Goal: Task Accomplishment & Management: Manage account settings

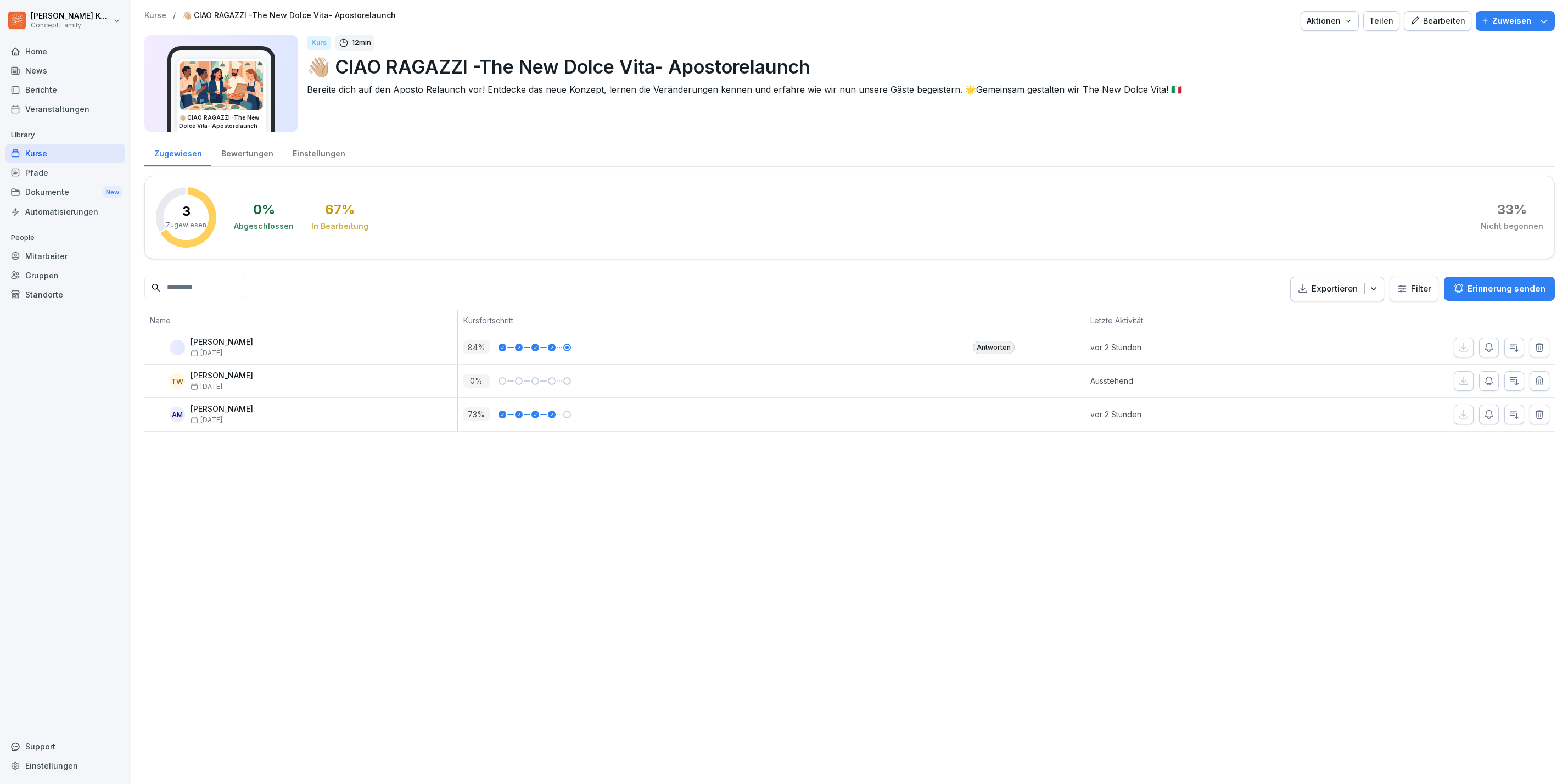
click at [1433, 26] on div "Bearbeiten" at bounding box center [1437, 21] width 55 height 12
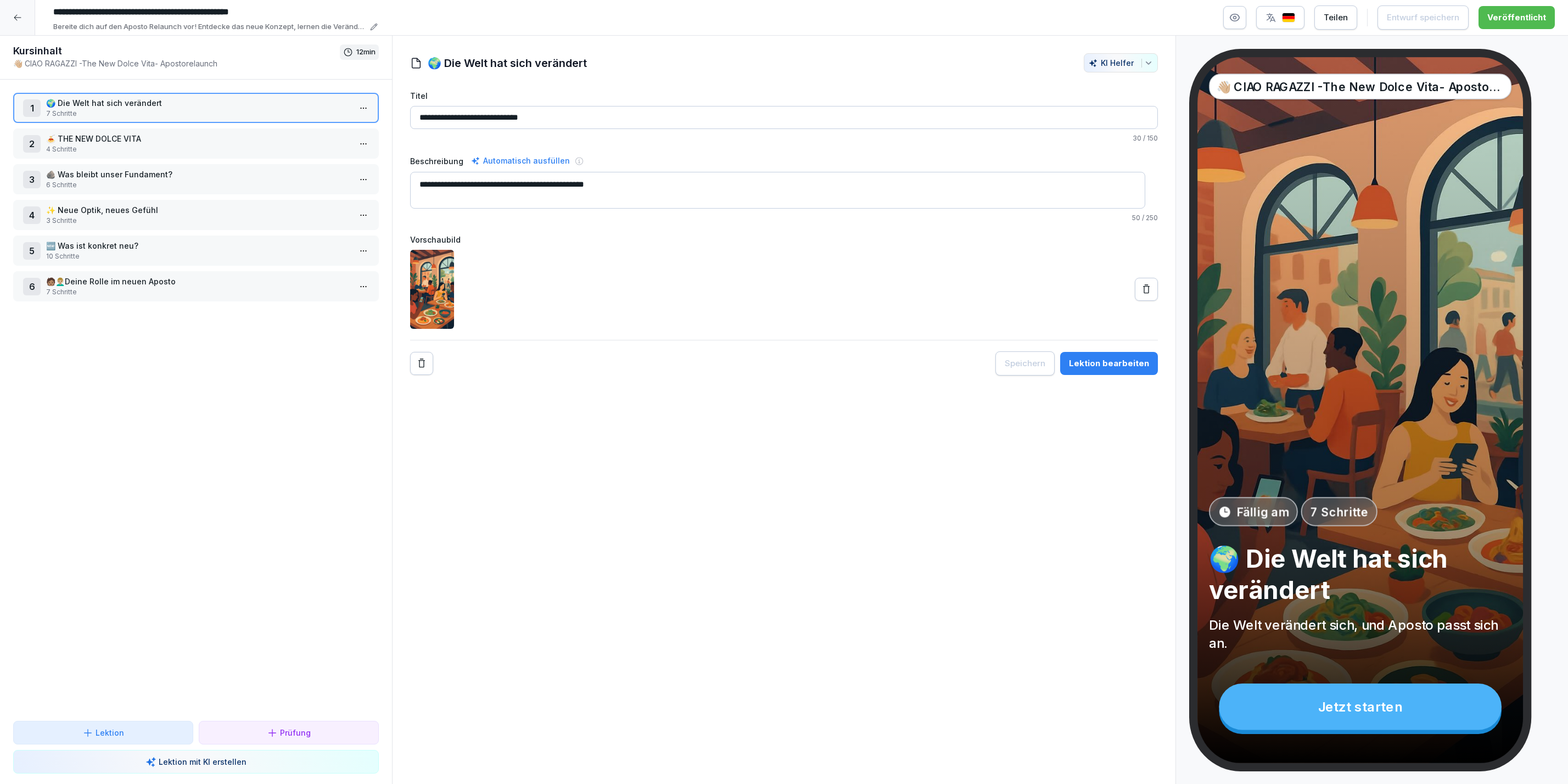
click at [16, 17] on icon at bounding box center [18, 18] width 9 height 9
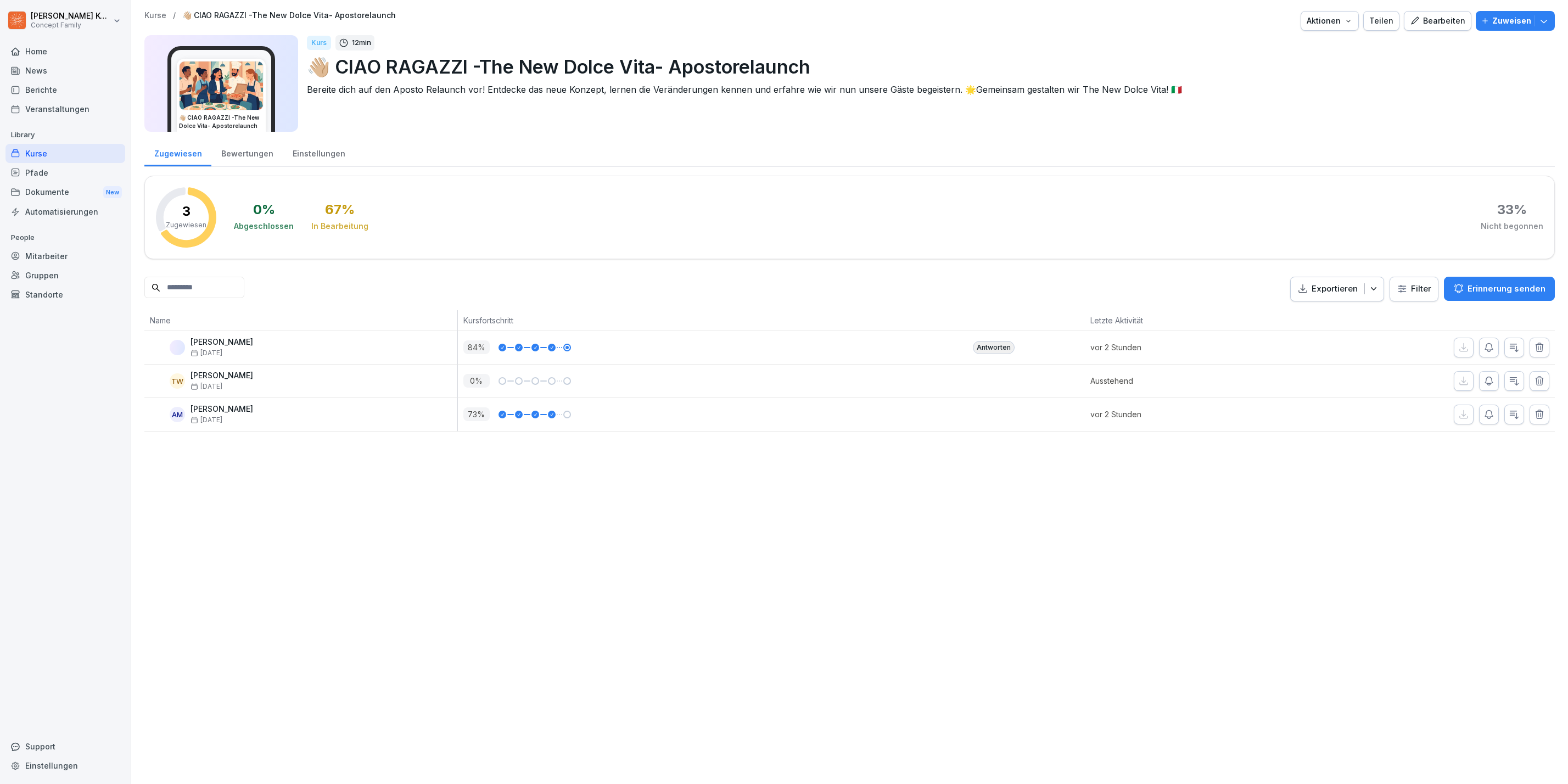
click at [1444, 18] on div "Bearbeiten" at bounding box center [1437, 21] width 55 height 12
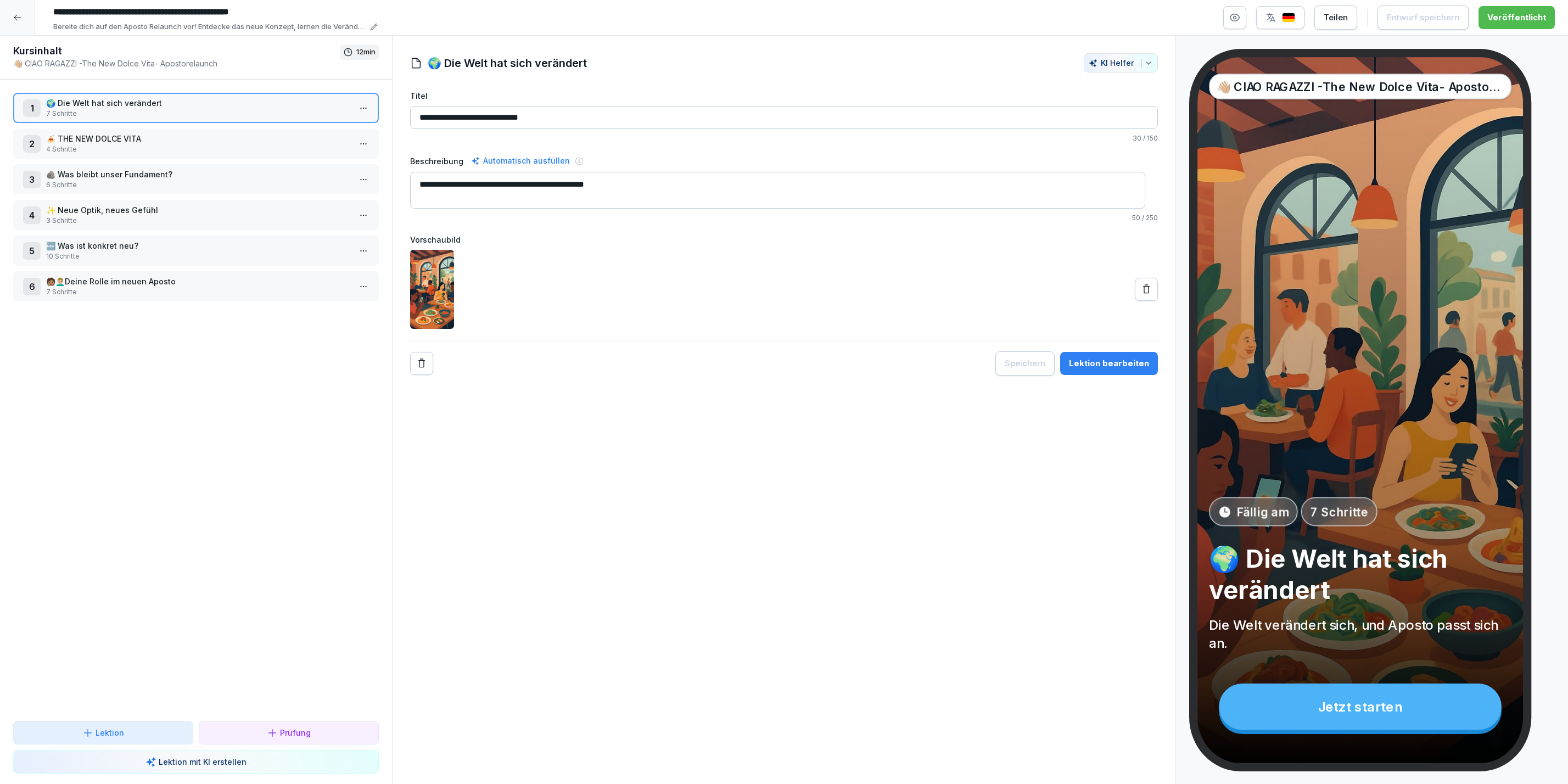
click at [1111, 362] on div "Lektion bearbeiten" at bounding box center [1109, 363] width 80 height 12
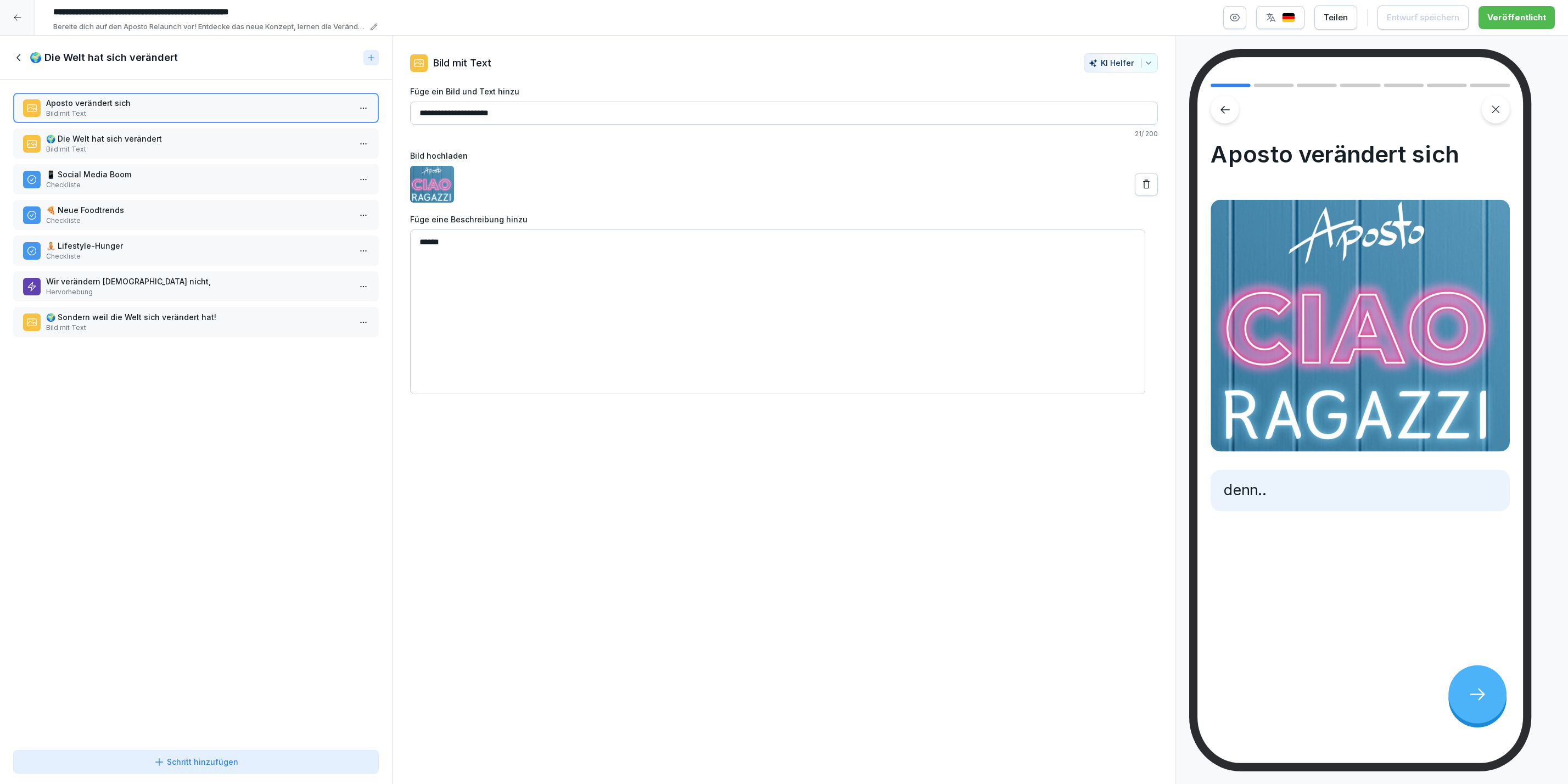
click at [75, 128] on div "🌍 Die Welt hat sich verändert Bild mit Text" at bounding box center [196, 144] width 366 height 30
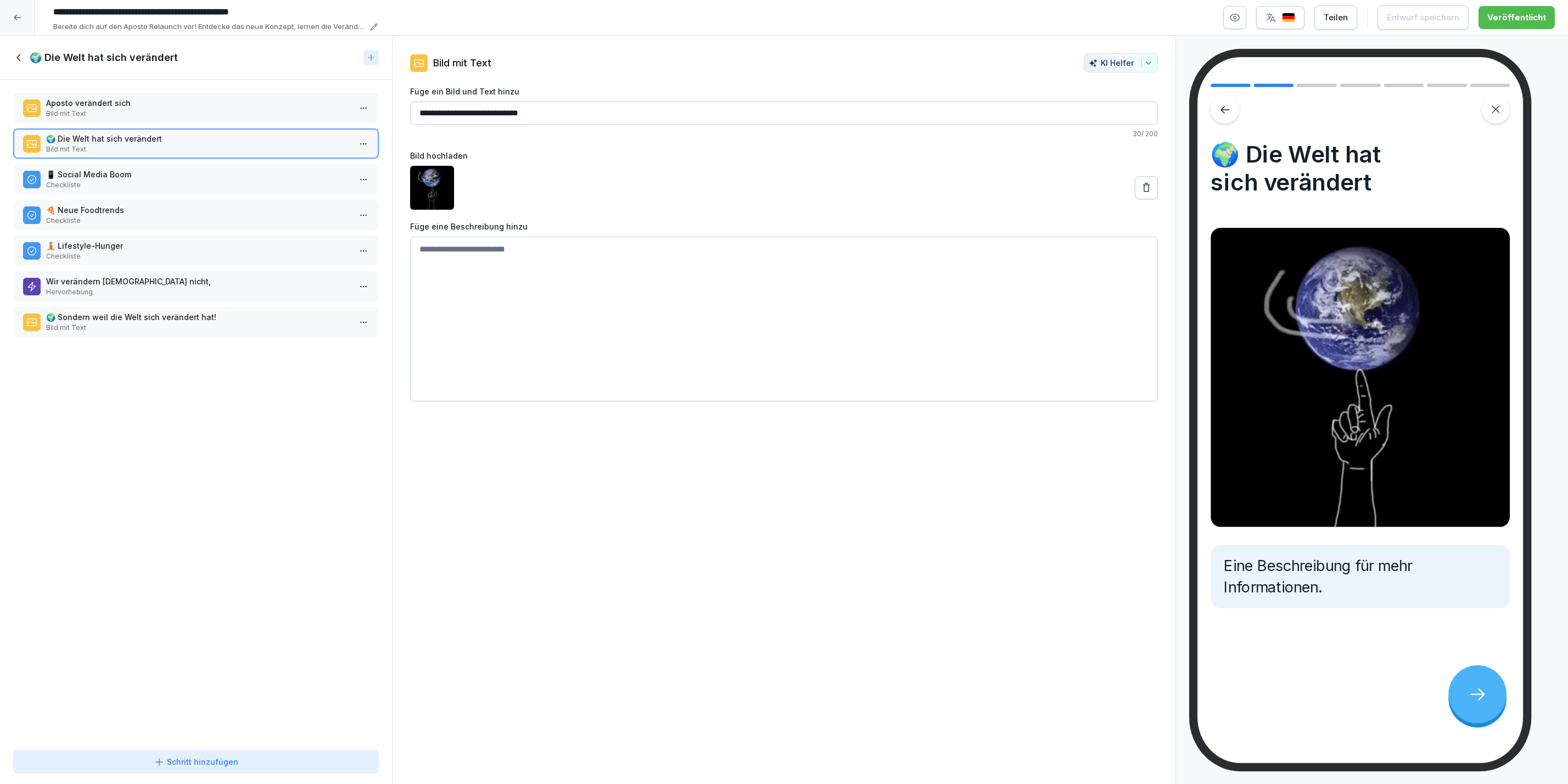
click at [94, 215] on p "Checkliste" at bounding box center [198, 220] width 304 height 10
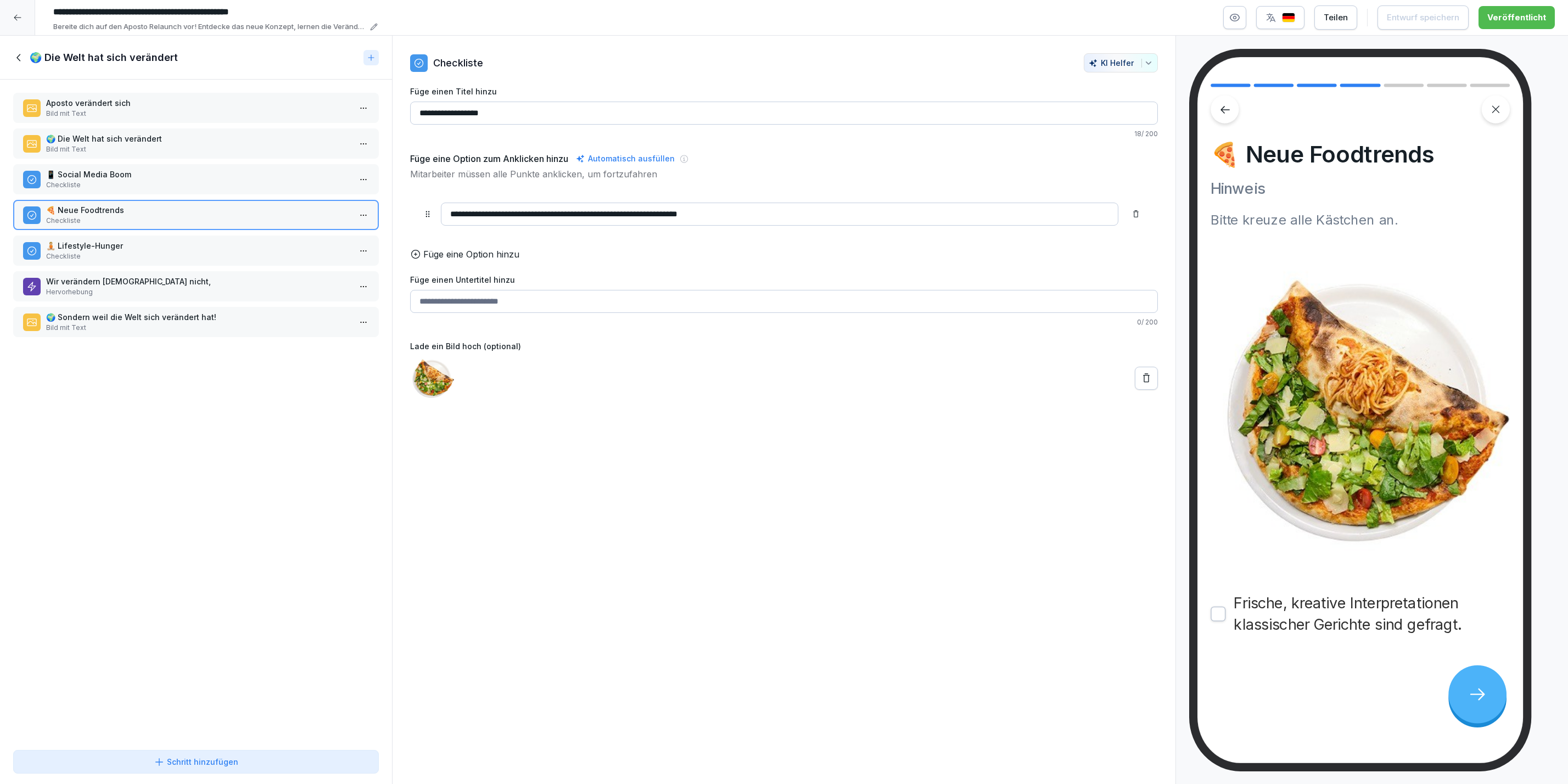
click at [103, 251] on p "Checkliste" at bounding box center [198, 256] width 304 height 10
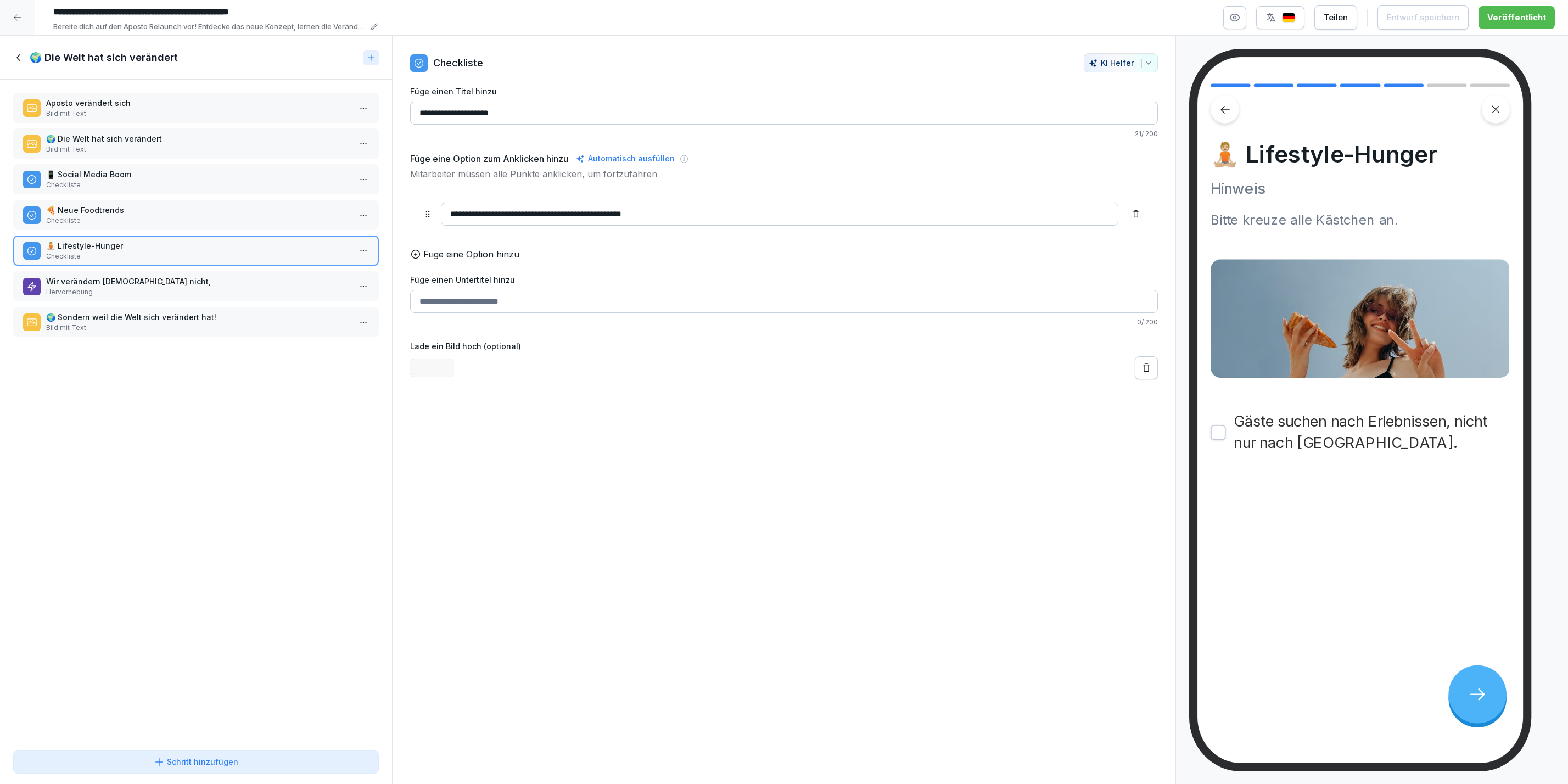
click at [103, 290] on p "Hervorhebung" at bounding box center [198, 292] width 304 height 10
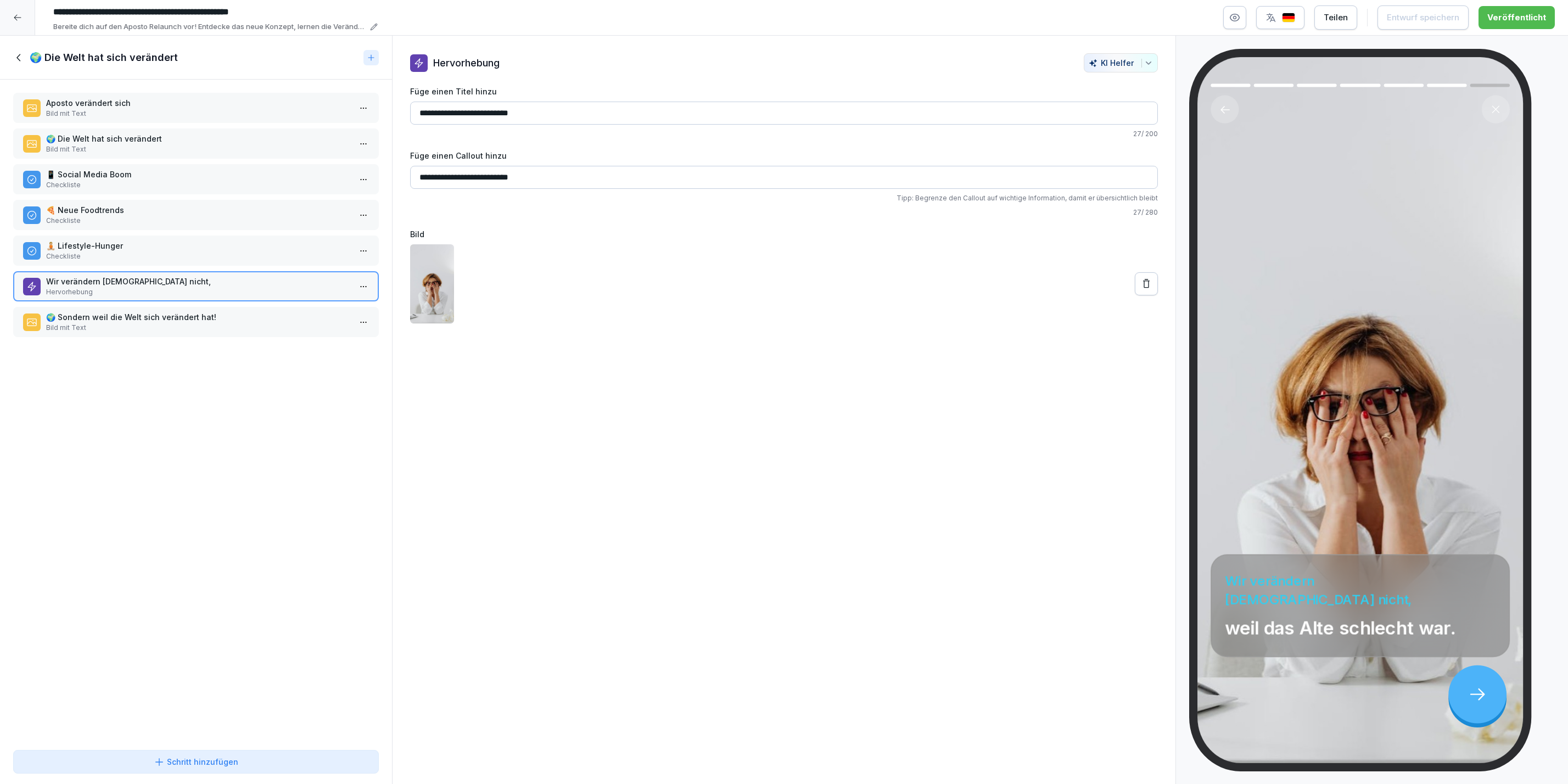
click at [97, 314] on p "🌍 Sondern weil die Welt sich verändert hat!" at bounding box center [198, 317] width 304 height 12
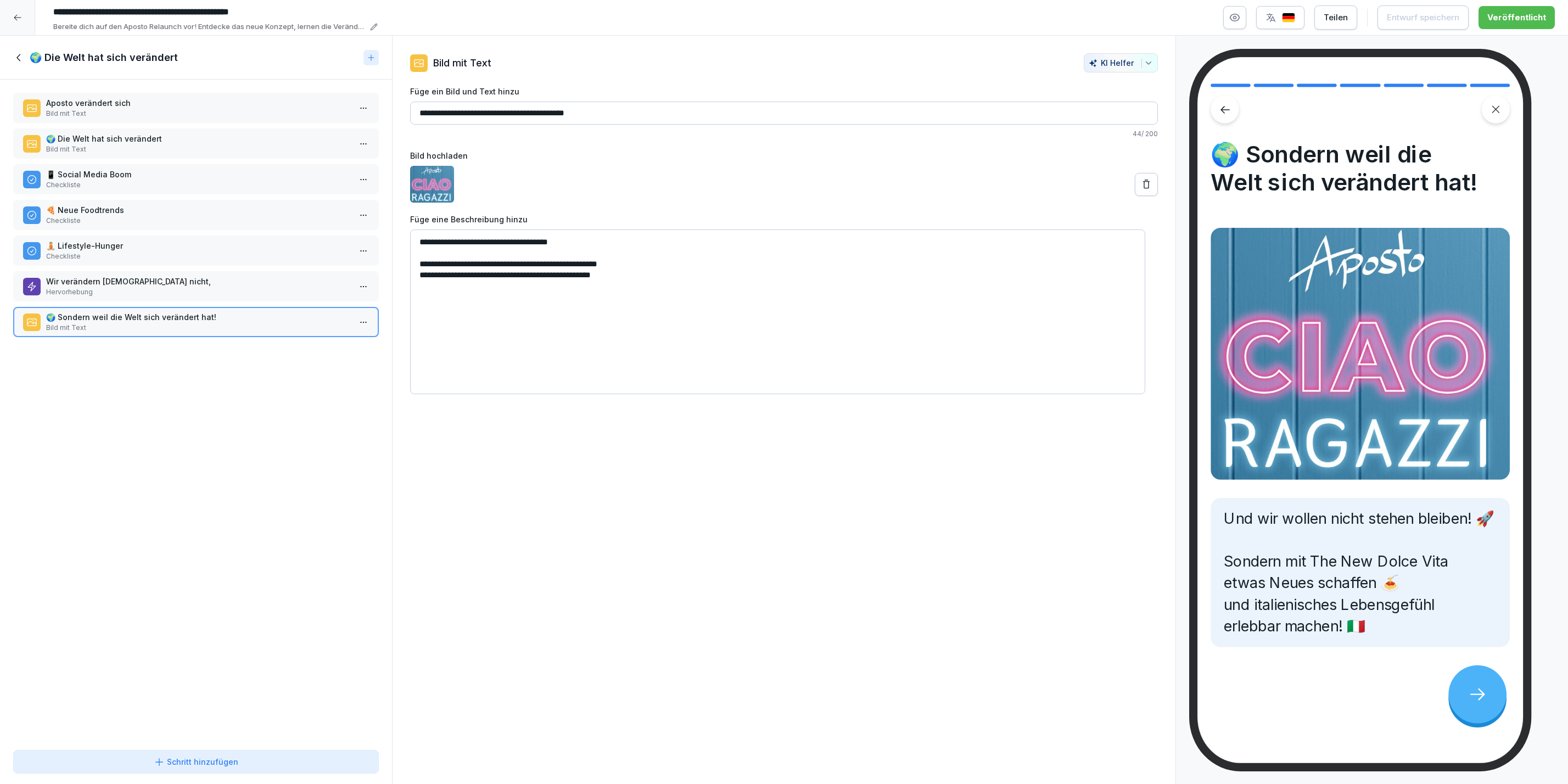
click at [14, 55] on icon at bounding box center [19, 58] width 12 height 12
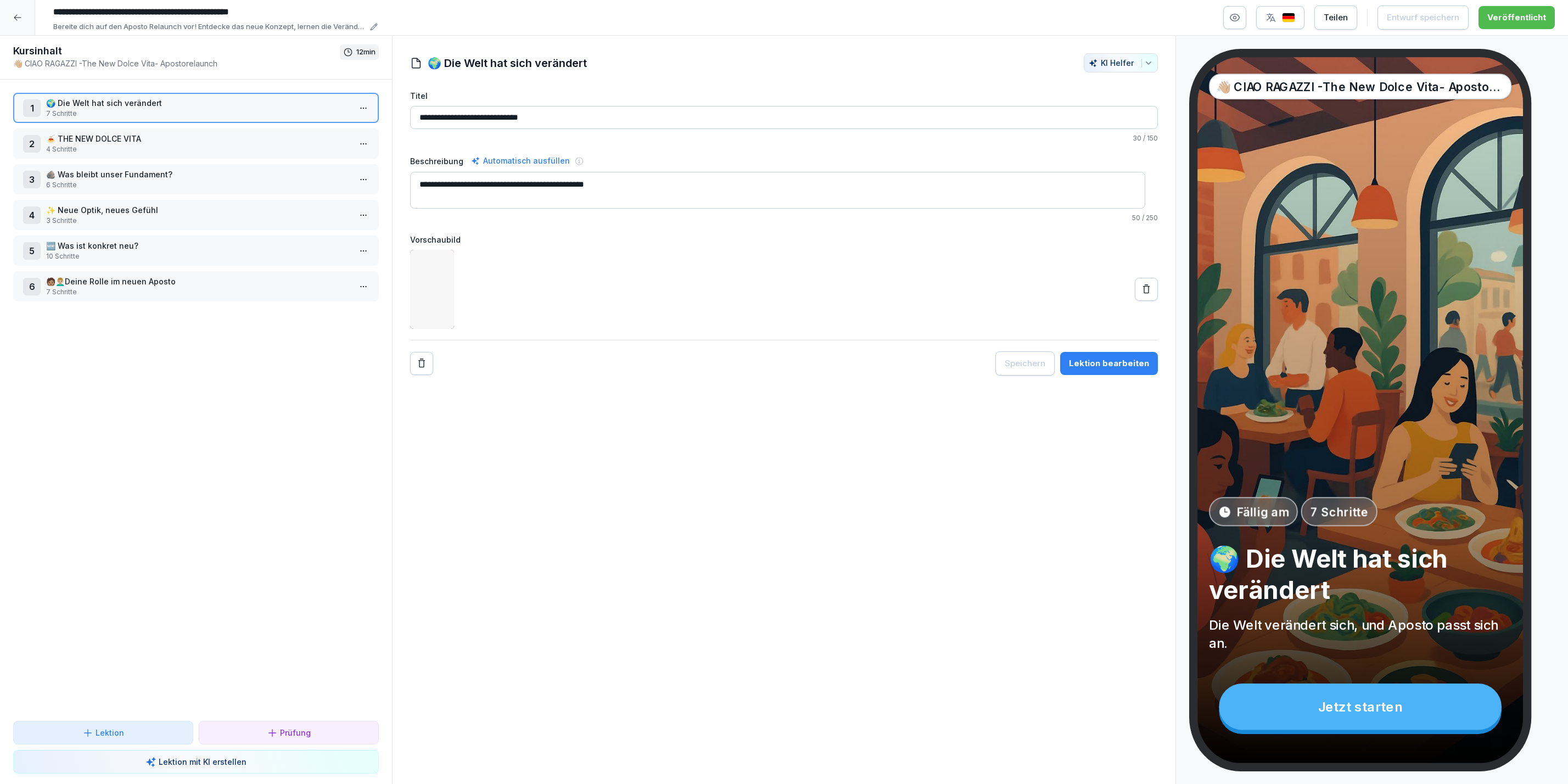
click at [23, 21] on div at bounding box center [18, 18] width 35 height 35
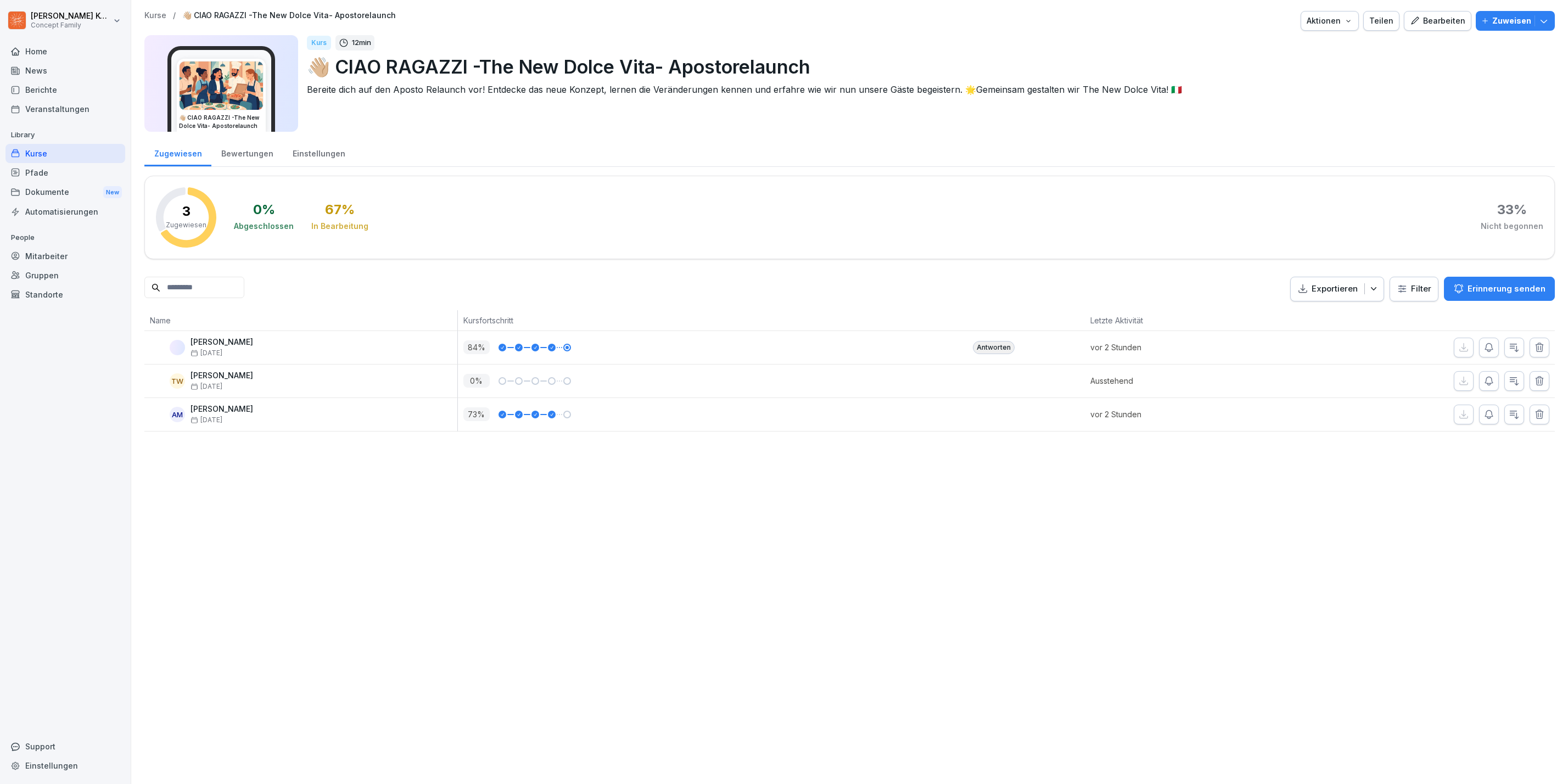
click at [981, 427] on div at bounding box center [1026, 415] width 117 height 33
click at [1007, 424] on div at bounding box center [1026, 415] width 117 height 33
click at [52, 160] on div "Kurse" at bounding box center [65, 153] width 120 height 19
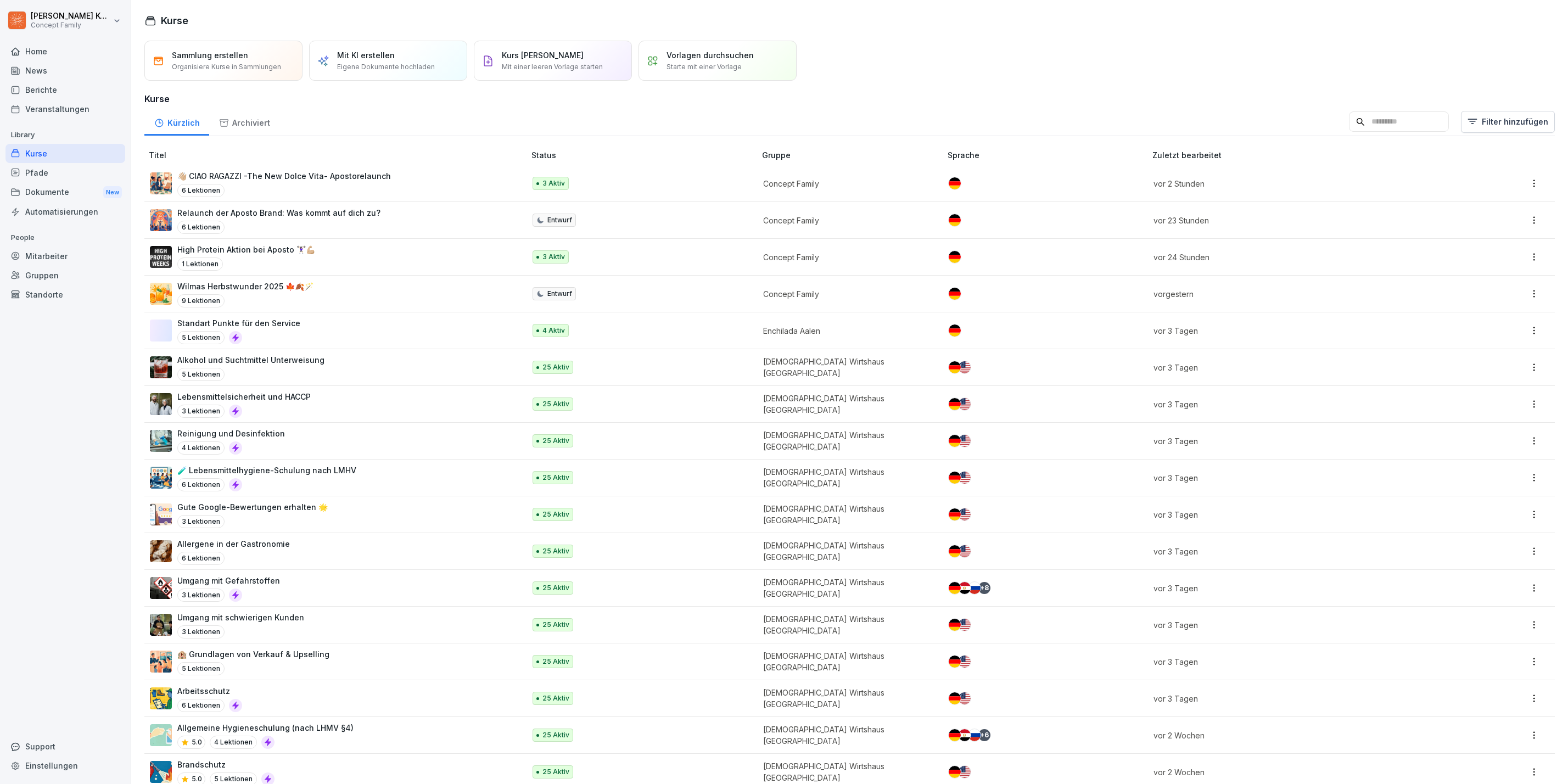
click at [369, 186] on div "6 Lektionen" at bounding box center [284, 191] width 214 height 13
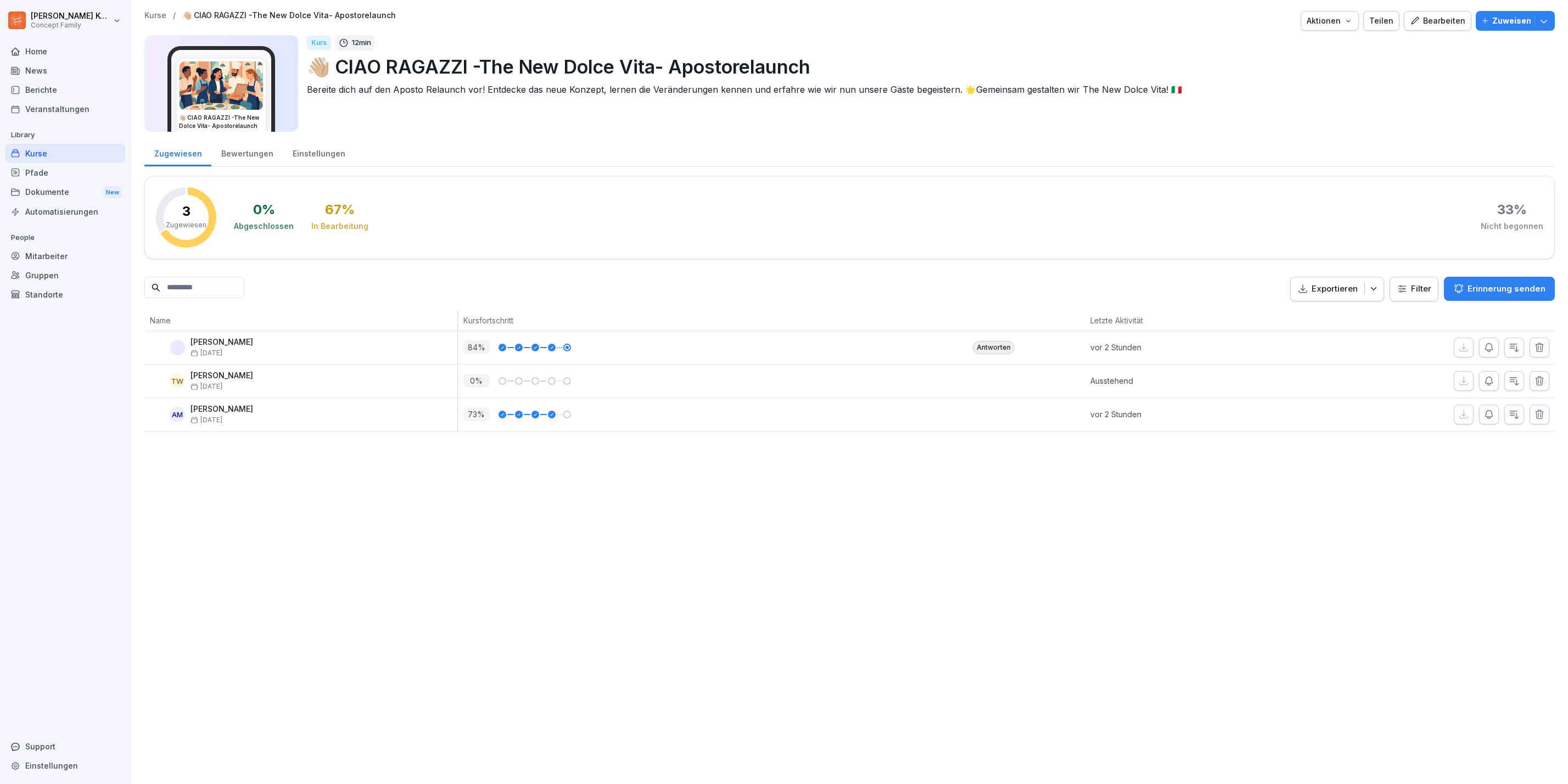
click at [984, 357] on div "Antworten" at bounding box center [1026, 348] width 117 height 33
click at [991, 352] on div "Antworten" at bounding box center [993, 348] width 42 height 13
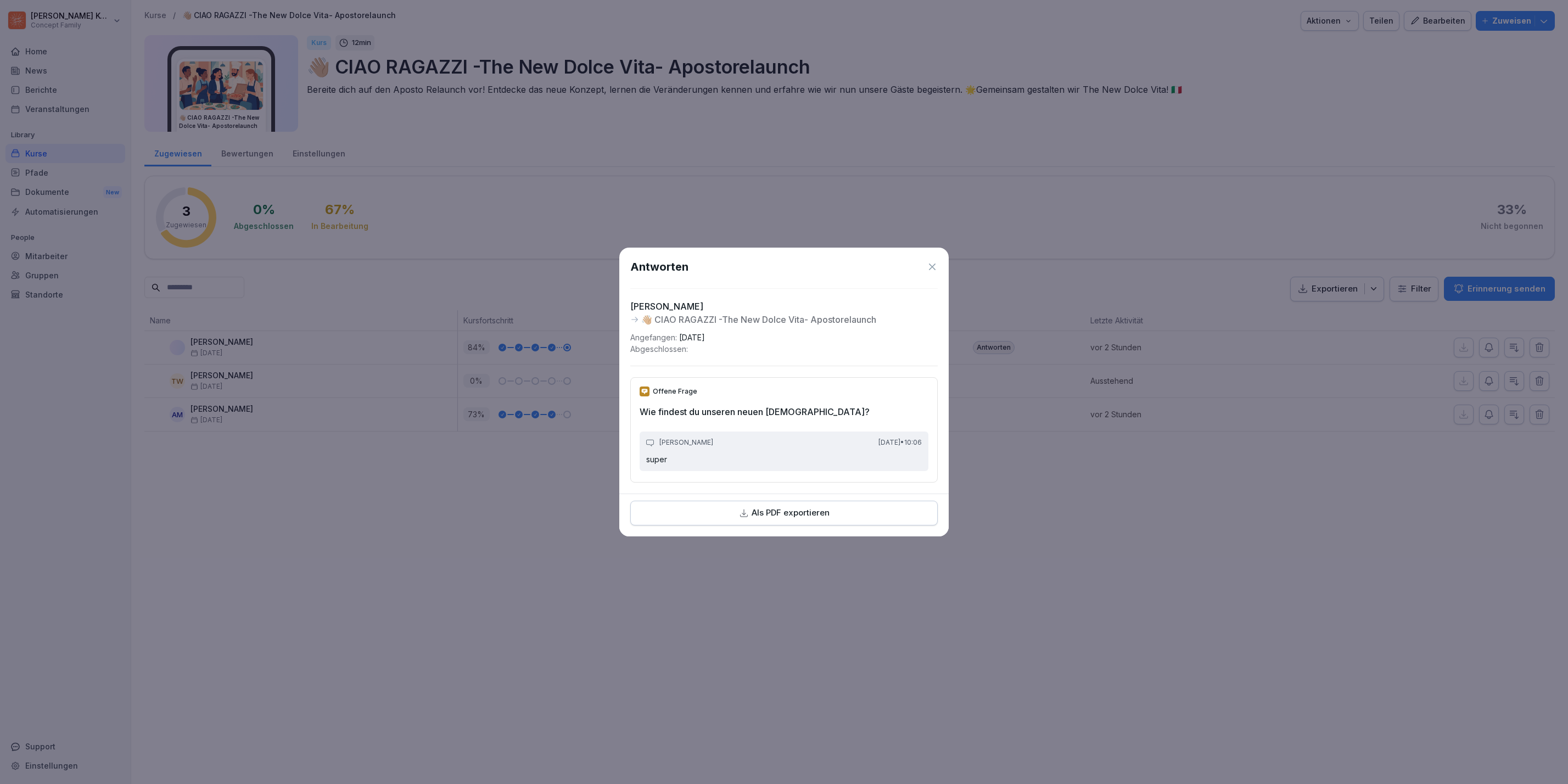
click at [936, 261] on icon at bounding box center [933, 267] width 11 height 11
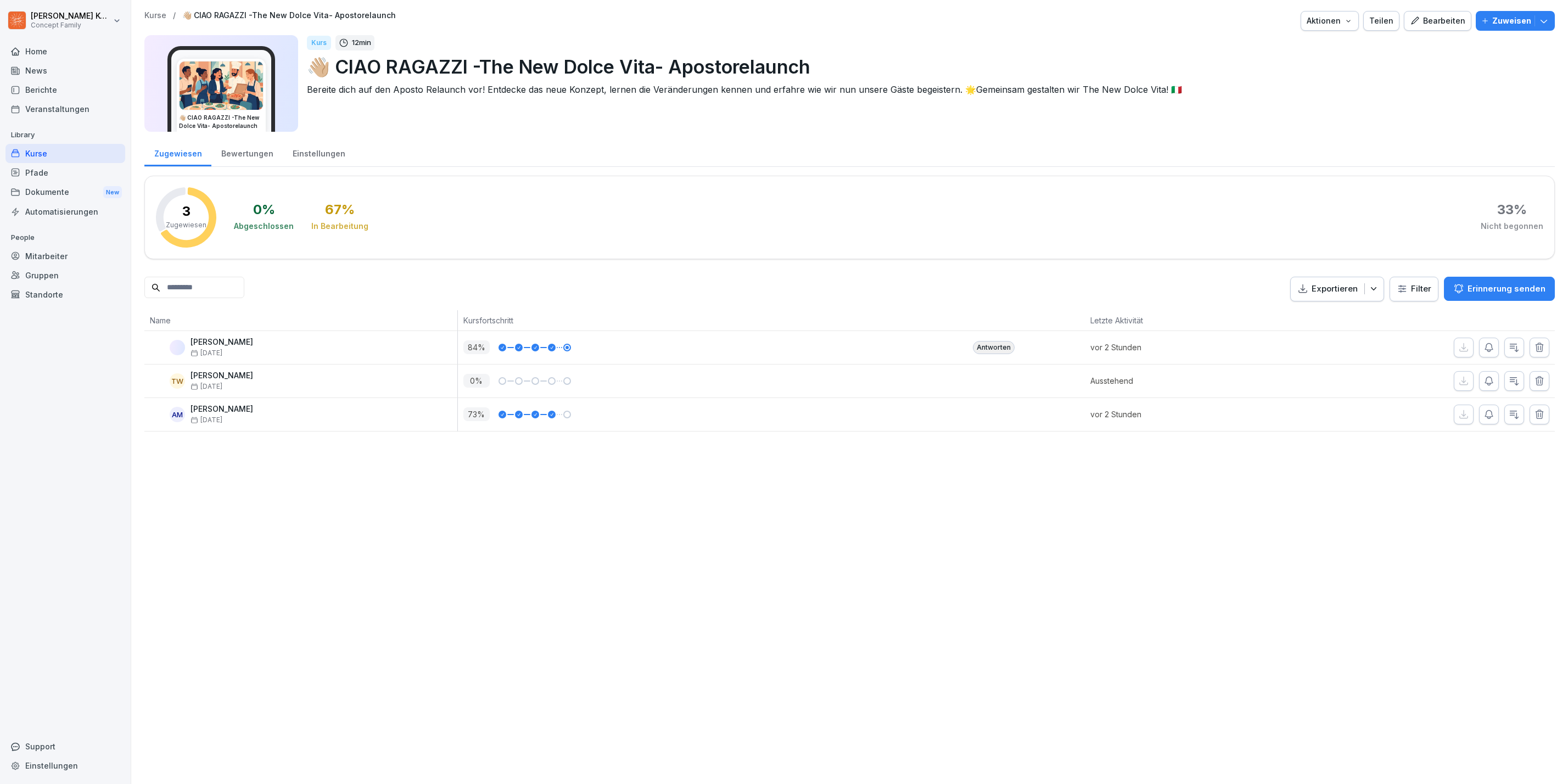
click at [47, 146] on div "Kurse" at bounding box center [65, 153] width 120 height 19
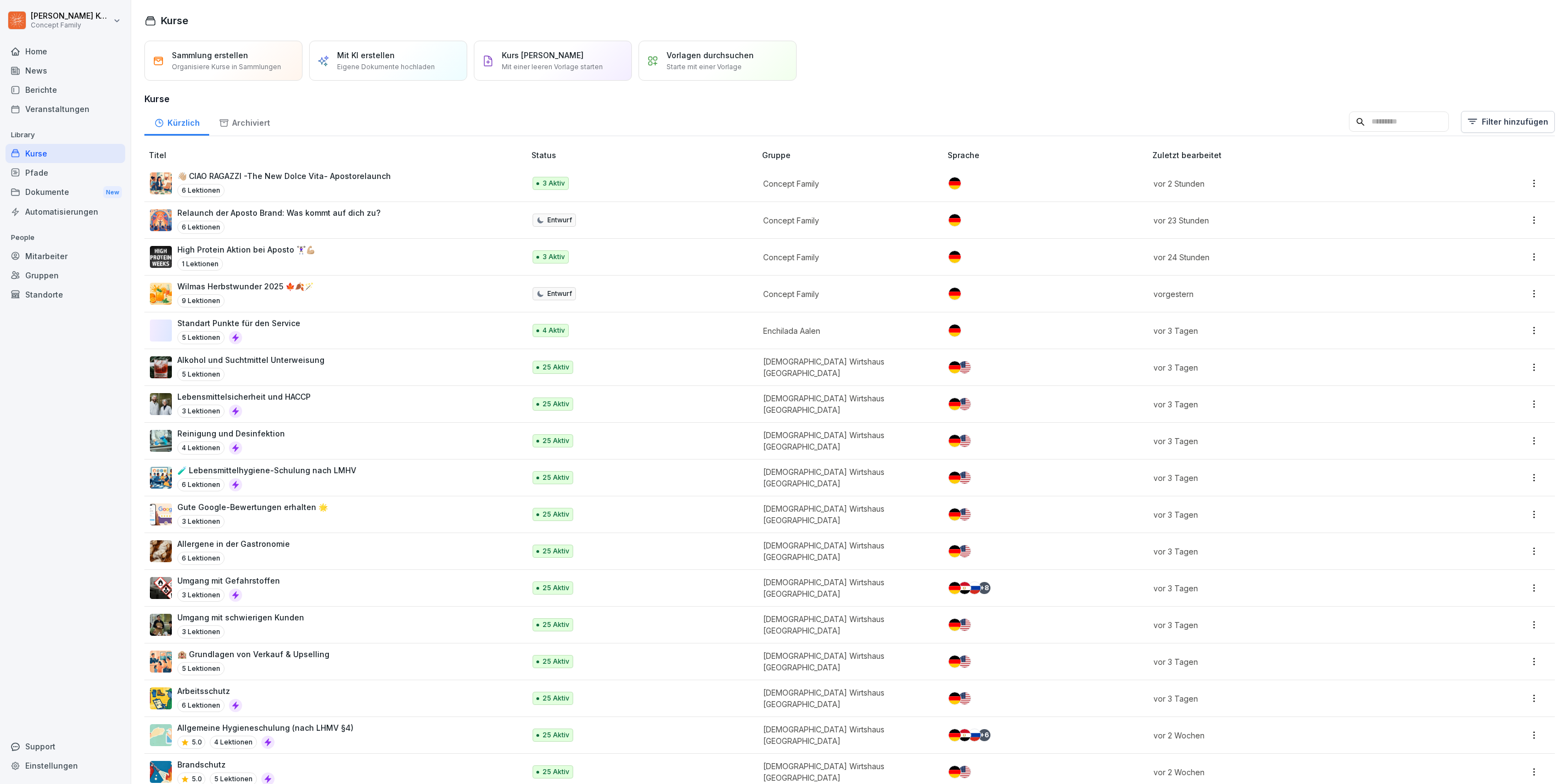
click at [310, 182] on div "👋🏼 CIAO RAGAZZI -The New Dolce Vita- Apostorelaunch 6 Lektionen" at bounding box center [284, 184] width 214 height 27
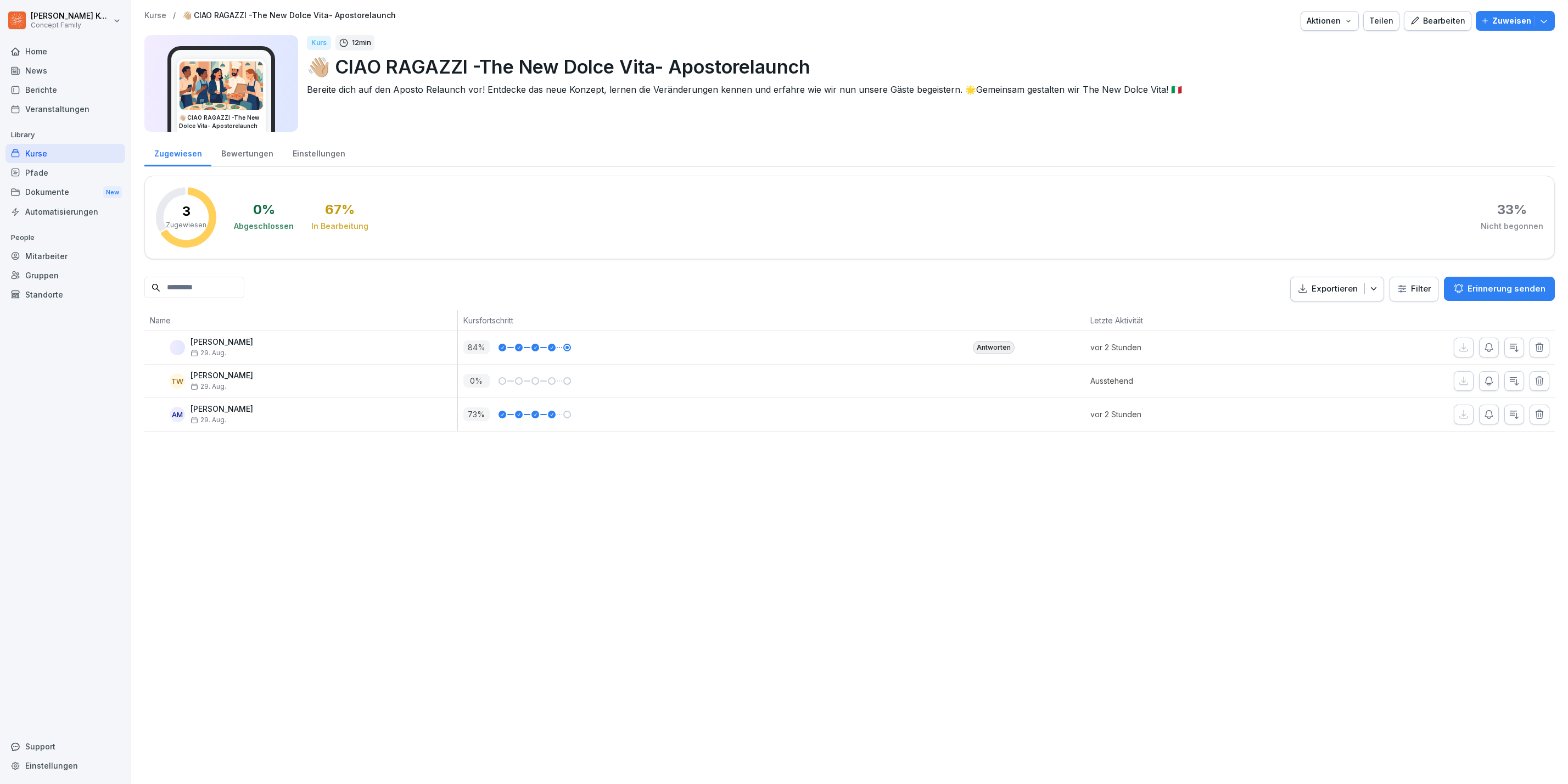
click at [1451, 9] on div "Kurse / 👋🏼 CIAO RAGAZZI -The New Dolce Vita- Apostorelaunch Aktionen Teilen Bea…" at bounding box center [850, 221] width 1437 height 443
click at [1447, 15] on div "Bearbeiten" at bounding box center [1437, 21] width 55 height 12
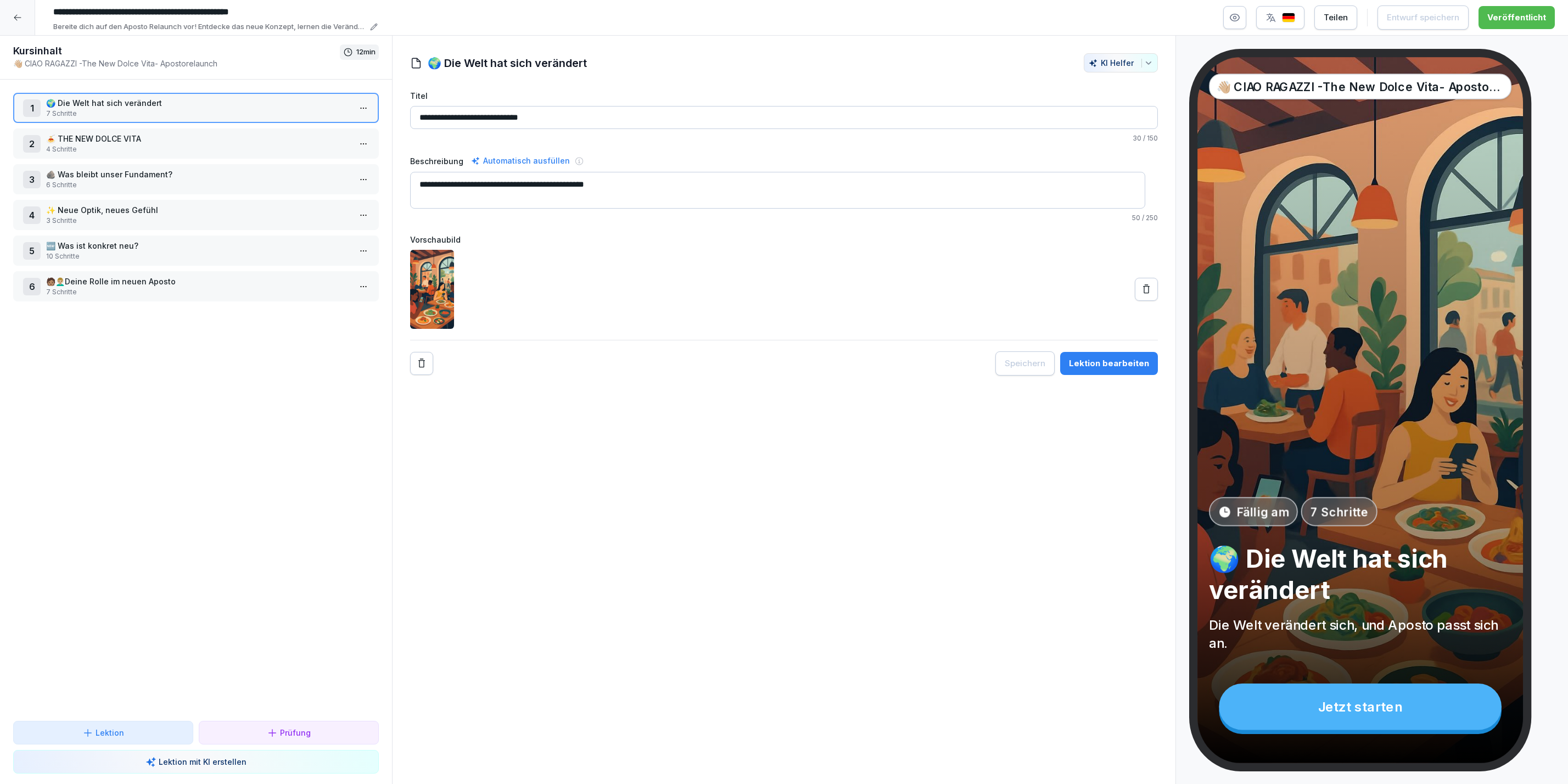
click at [165, 292] on p "7 Schritte" at bounding box center [198, 292] width 304 height 10
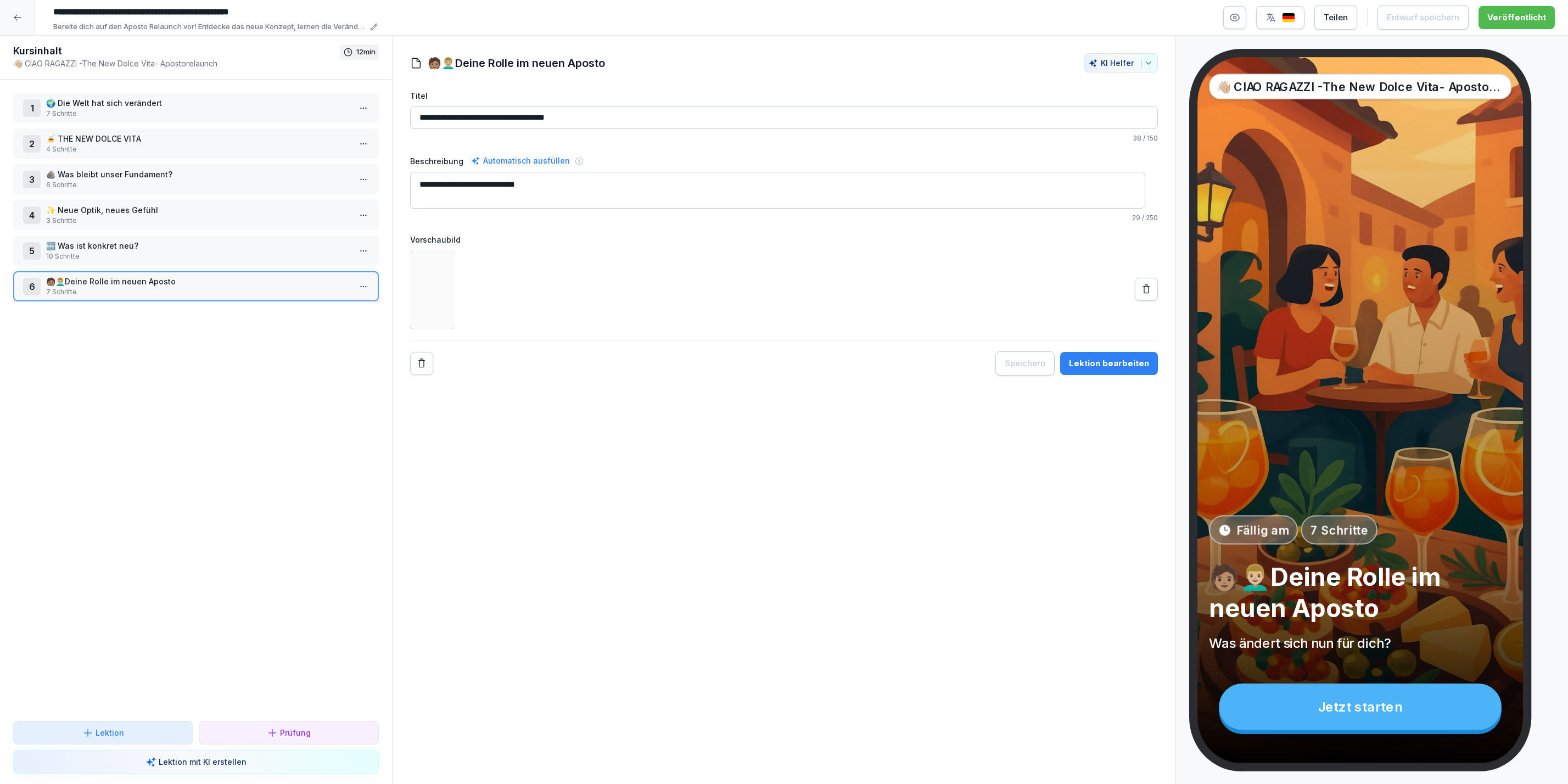
click at [1118, 368] on div "Lektion bearbeiten" at bounding box center [1109, 363] width 80 height 12
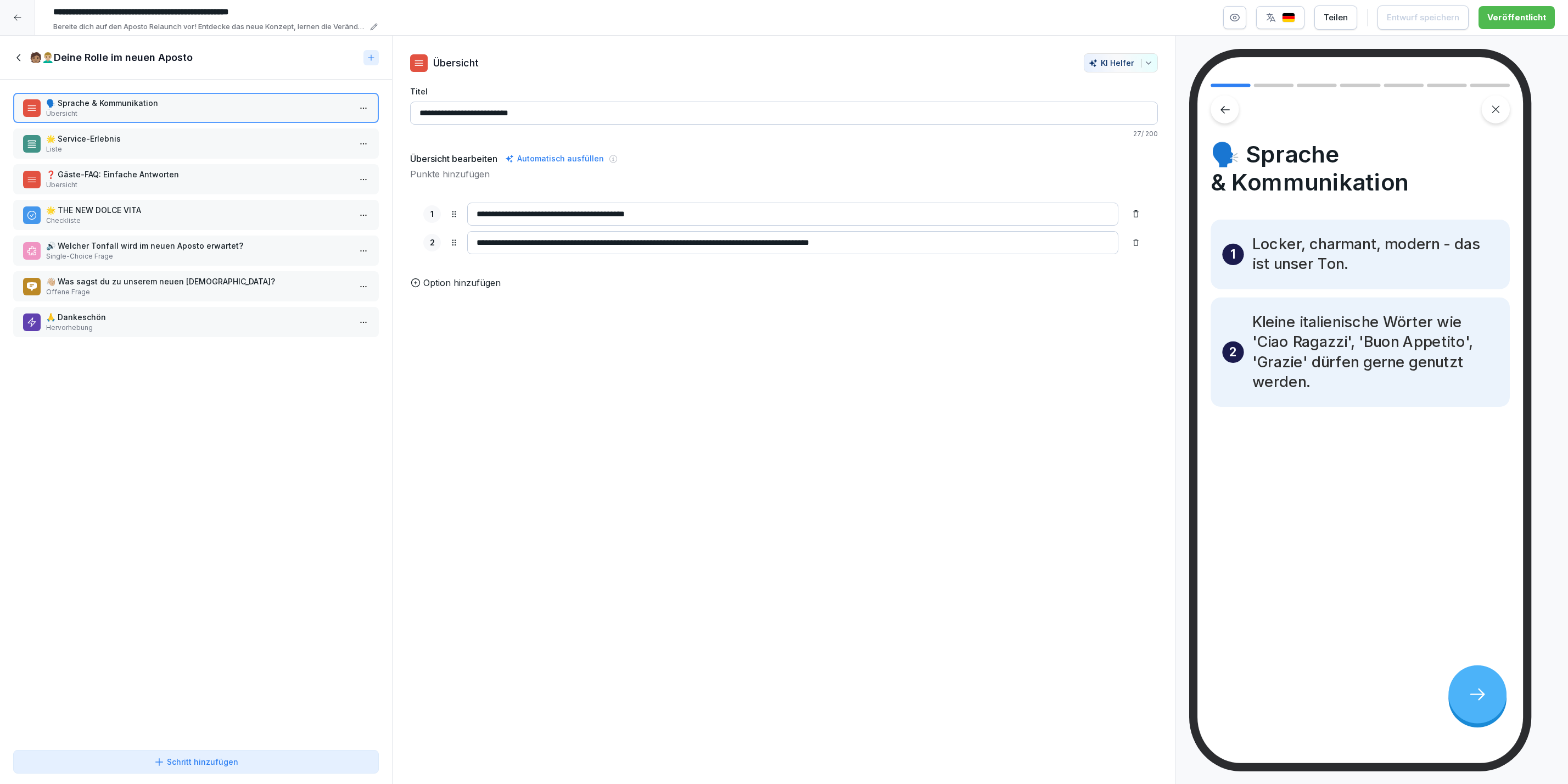
click at [19, 57] on icon at bounding box center [19, 58] width 12 height 12
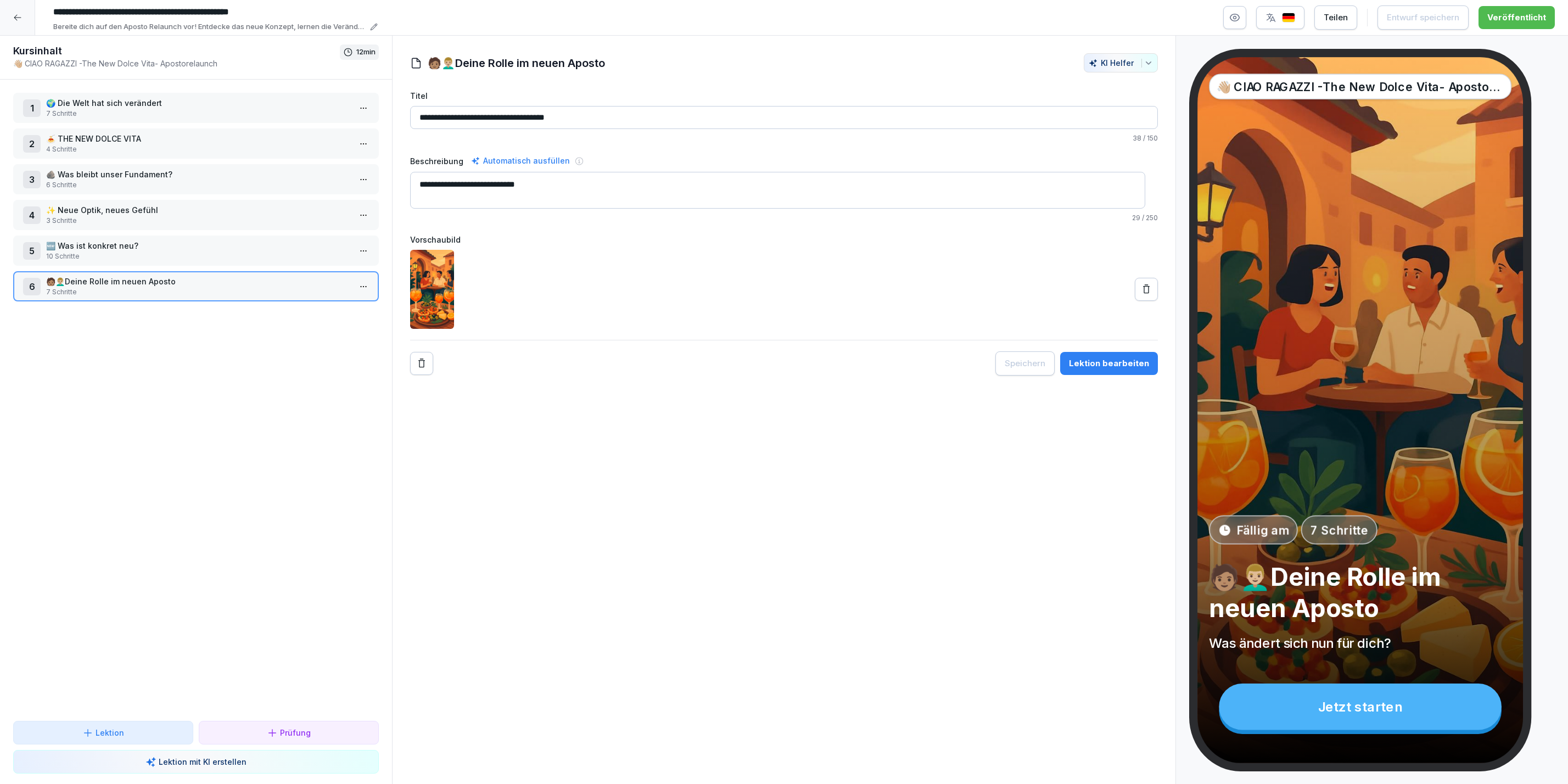
click at [16, 19] on icon at bounding box center [18, 18] width 7 height 6
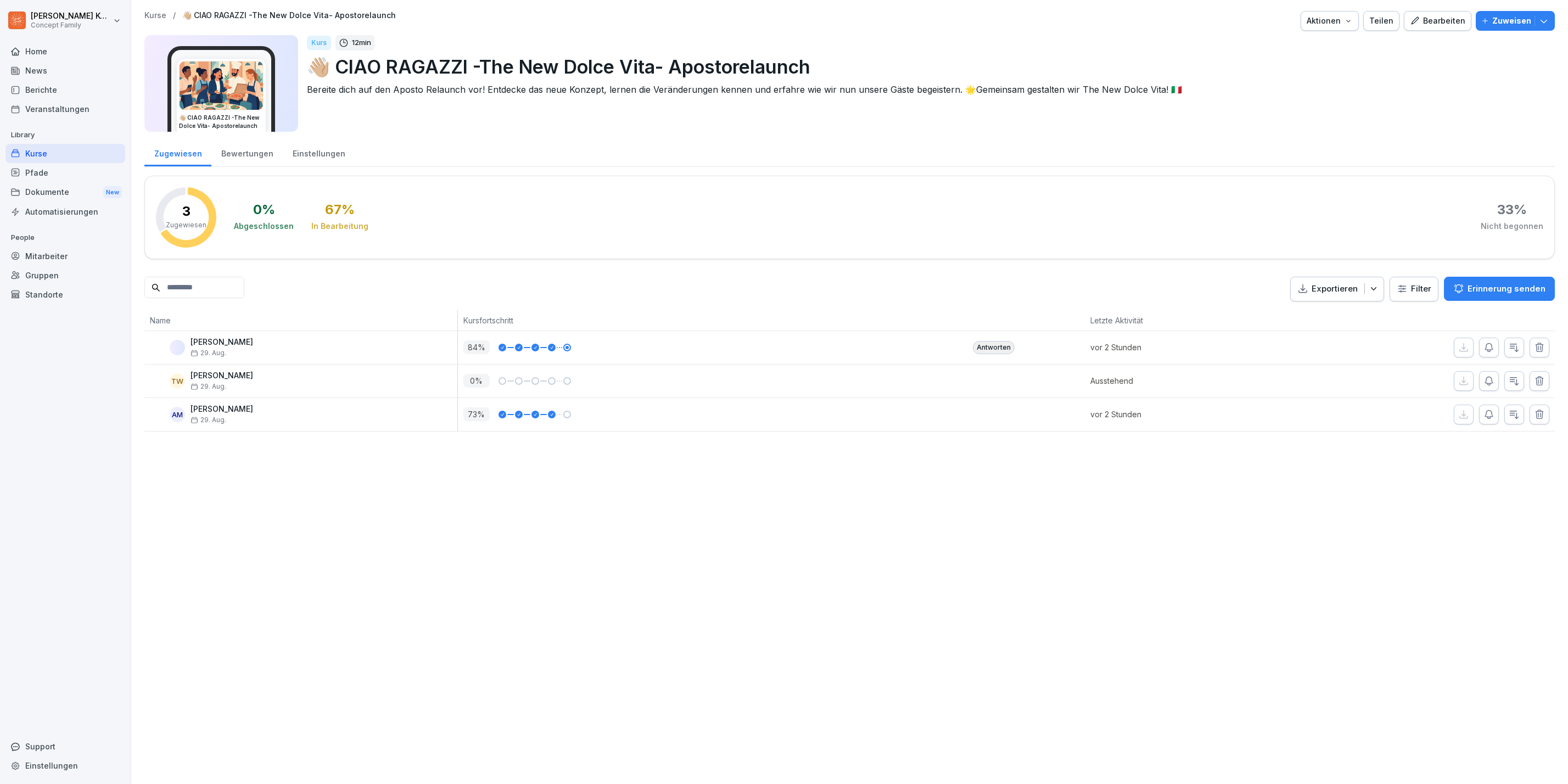
click at [22, 156] on div "Kurse" at bounding box center [65, 153] width 120 height 19
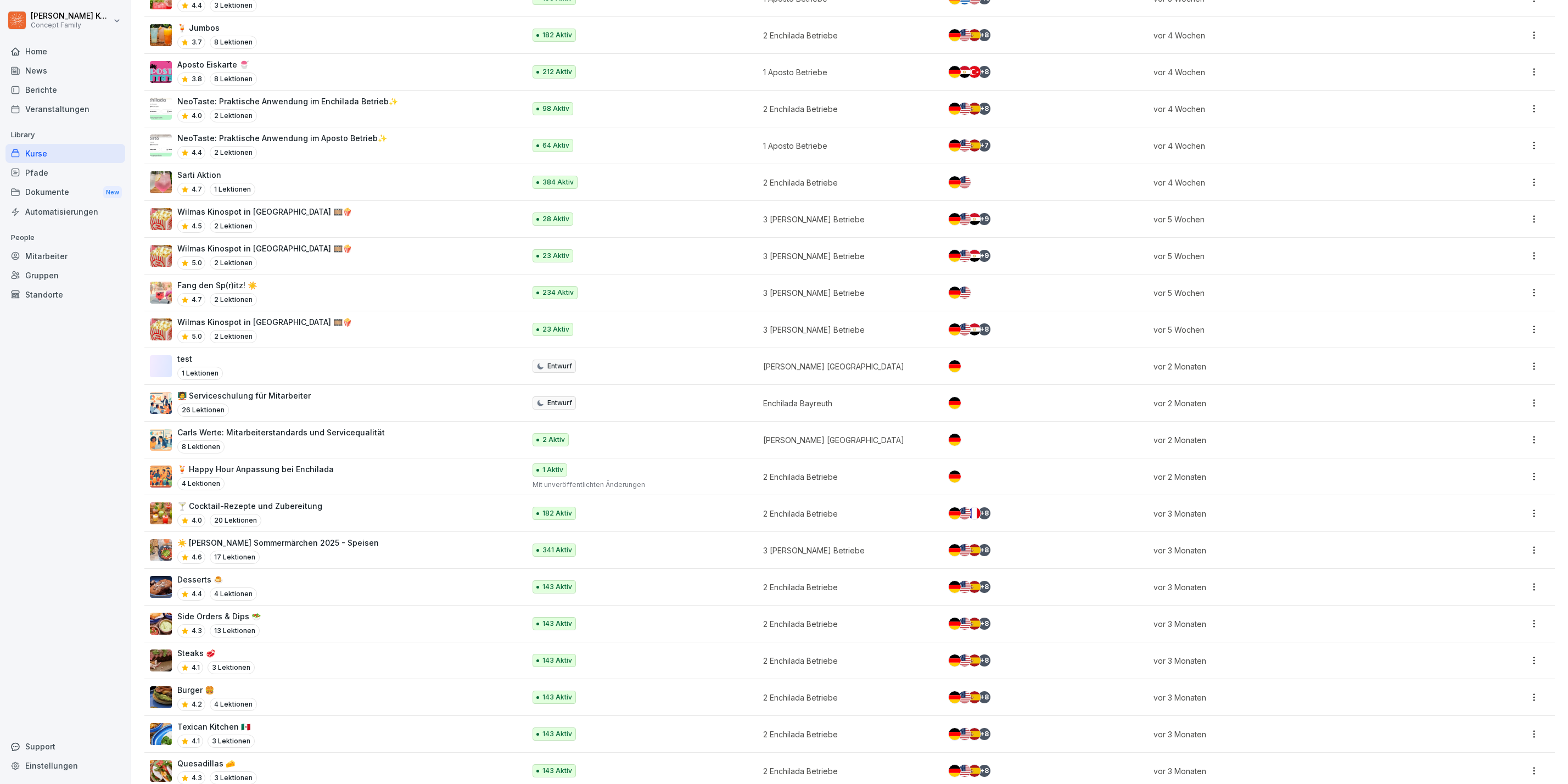
scroll to position [1111, 0]
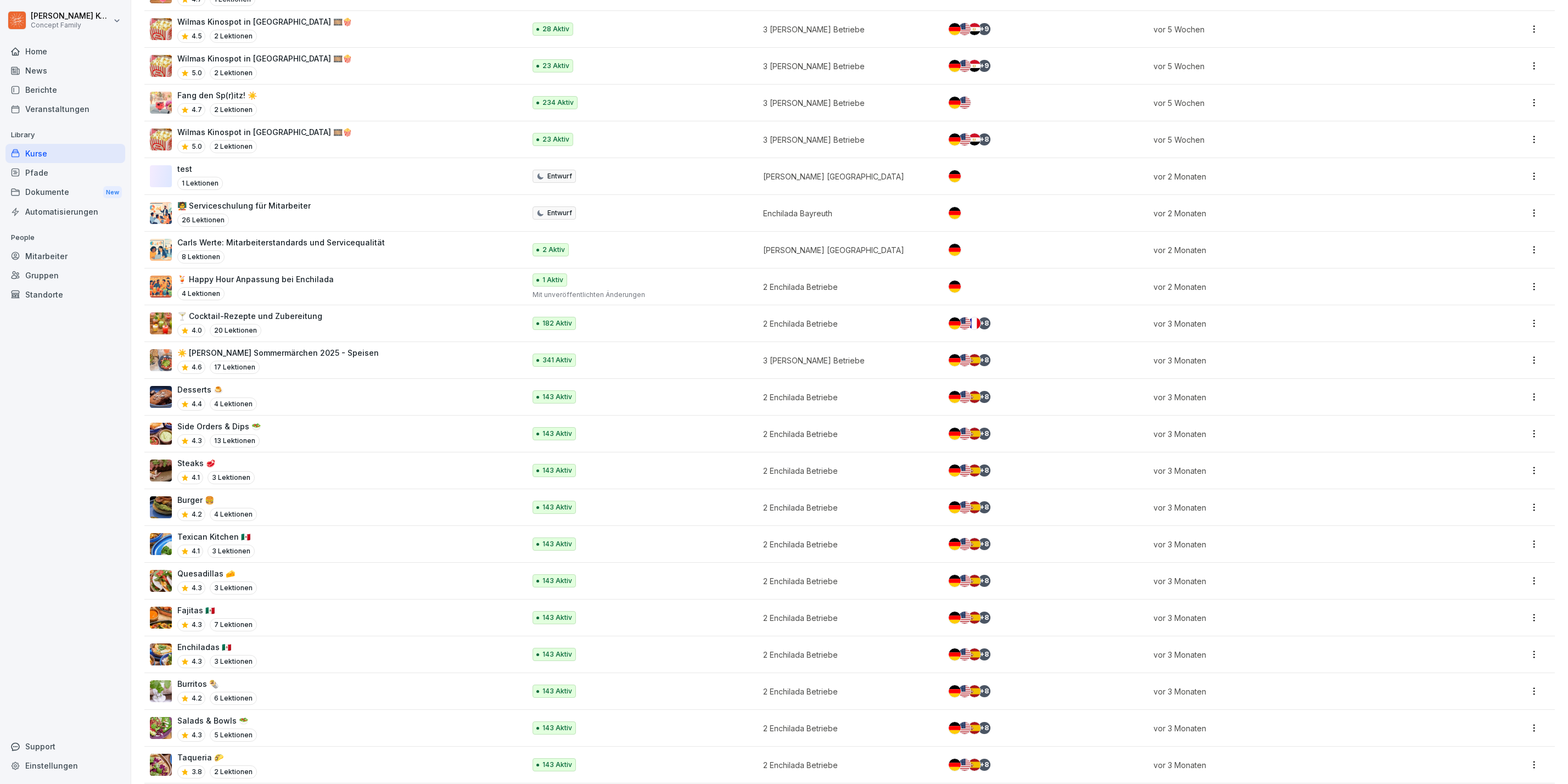
click at [436, 368] on div "☀️ Wilma Wunder Sommermärchen 2025 - Speisen 4.6 17 Lektionen" at bounding box center [332, 360] width 364 height 27
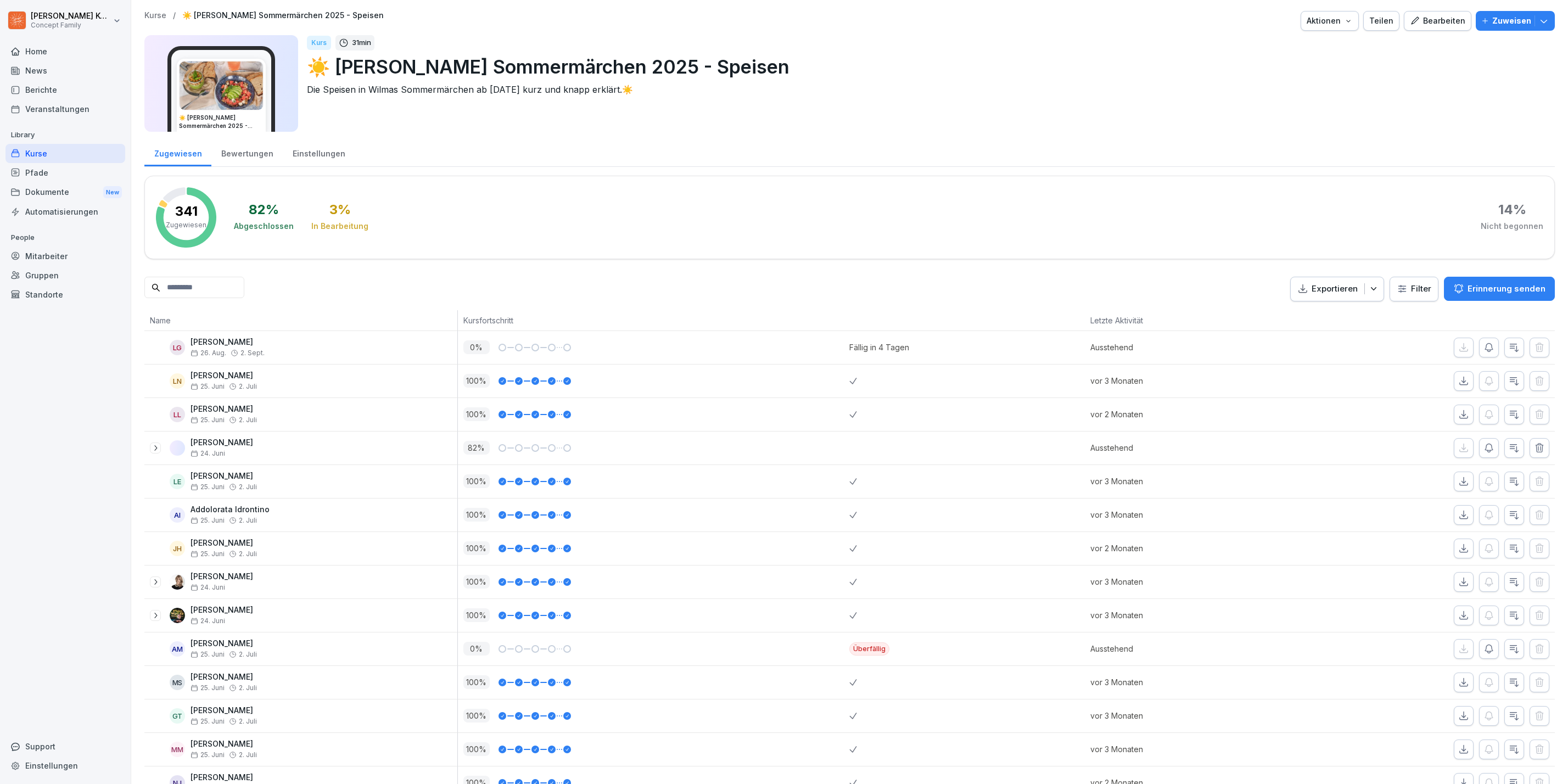
click at [239, 152] on div "Bewertungen" at bounding box center [247, 152] width 71 height 28
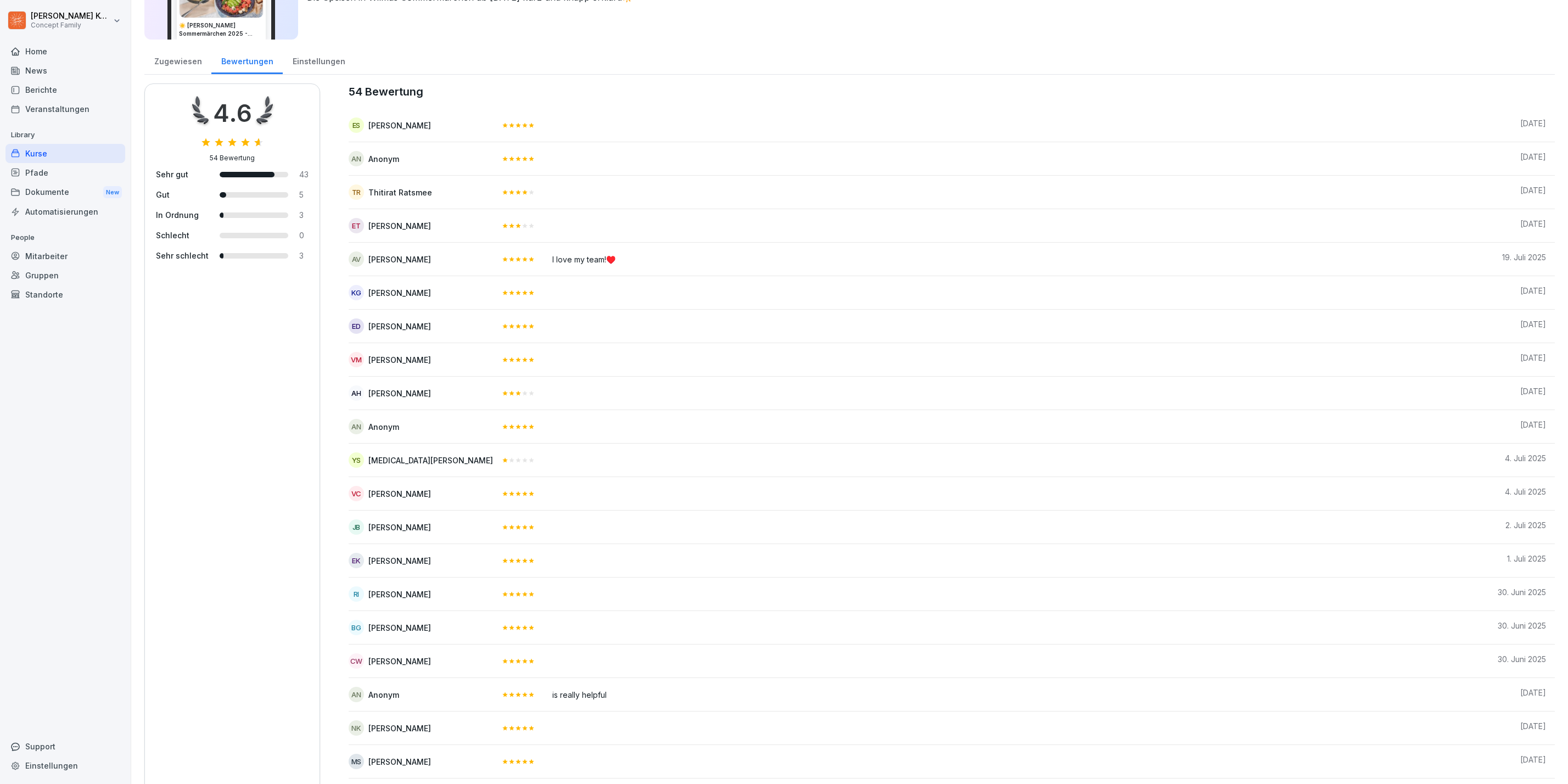
scroll to position [531, 0]
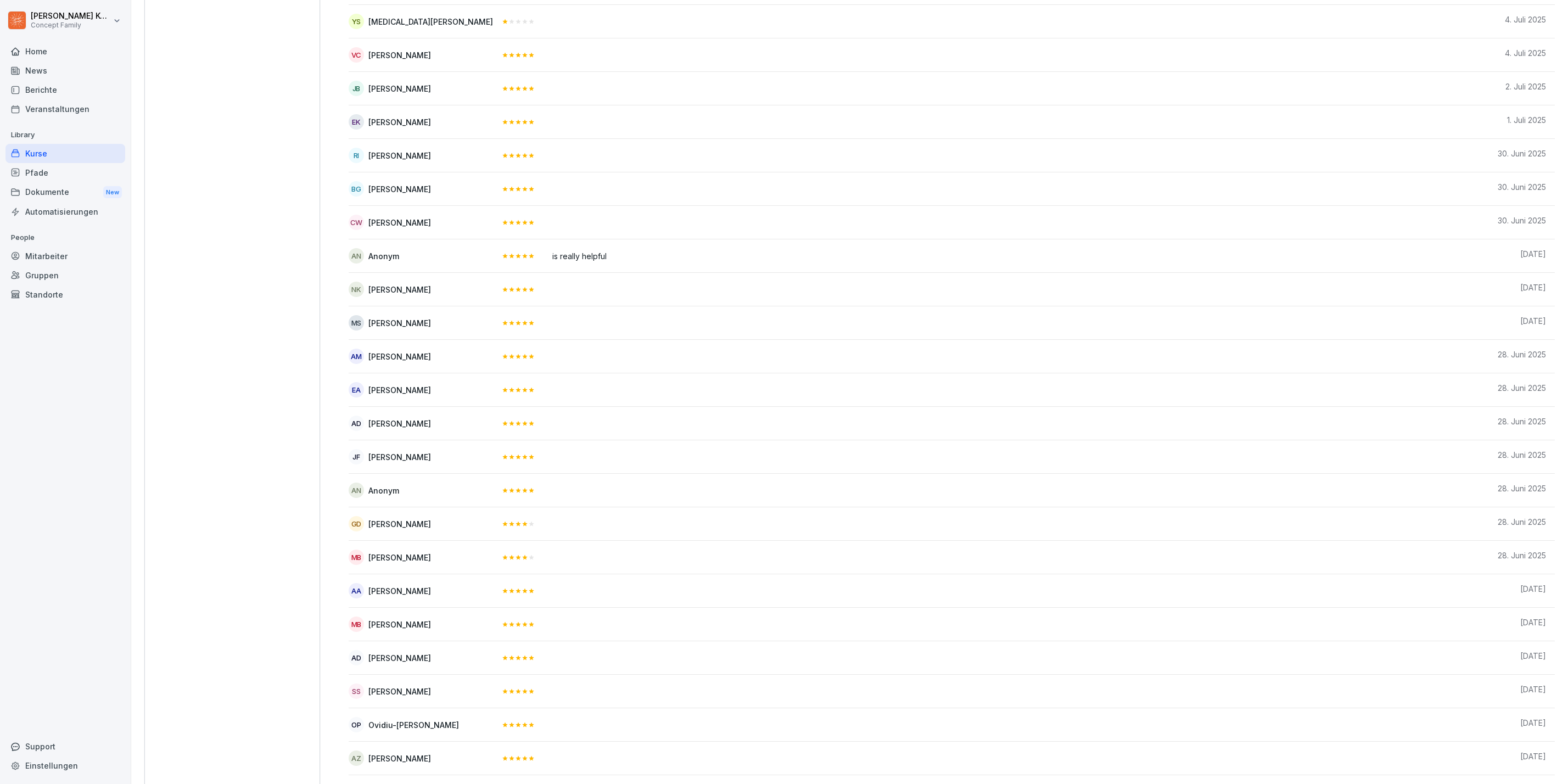
click at [71, 155] on div "Kurse" at bounding box center [65, 153] width 120 height 19
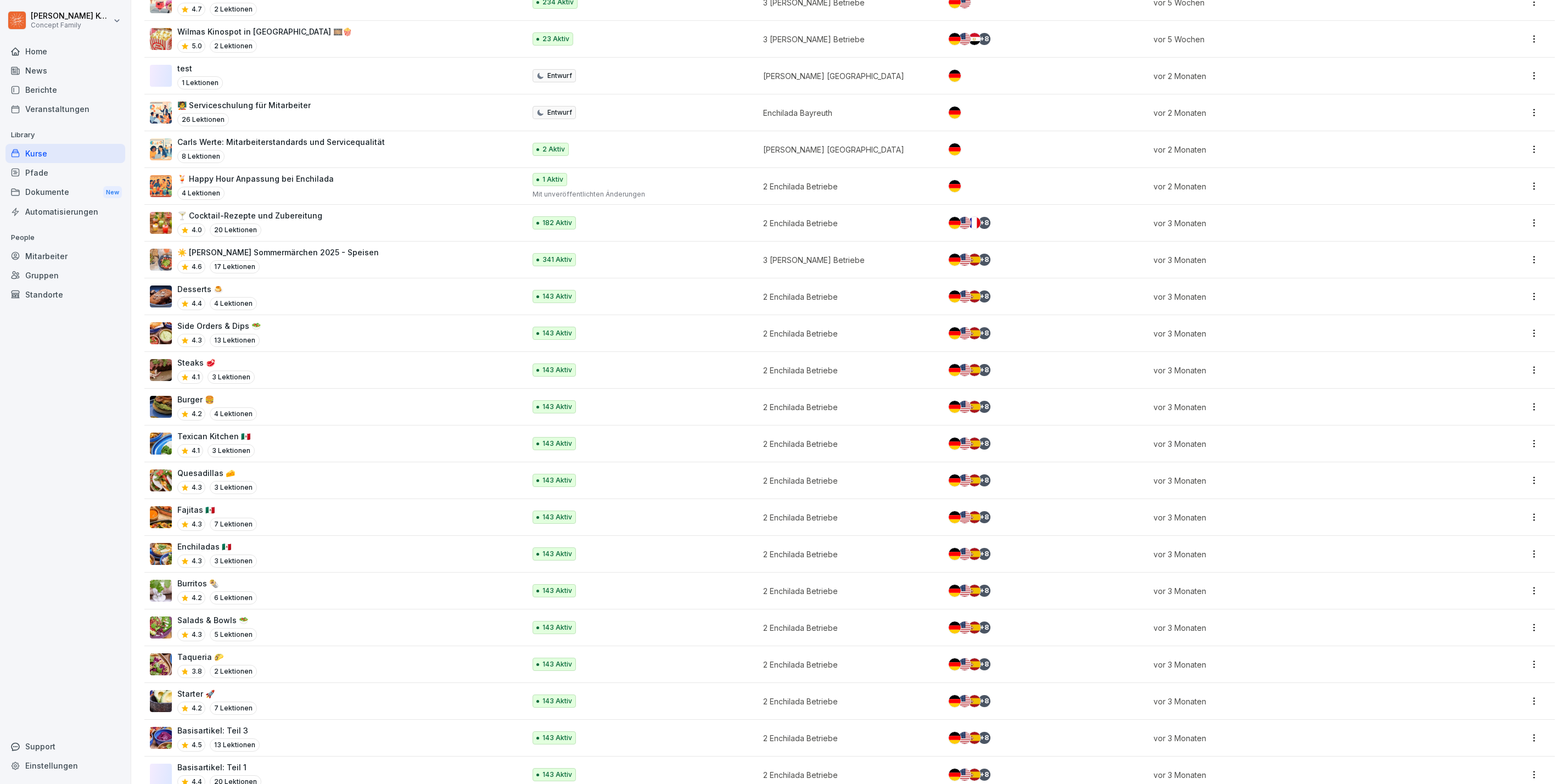
scroll to position [1713, 0]
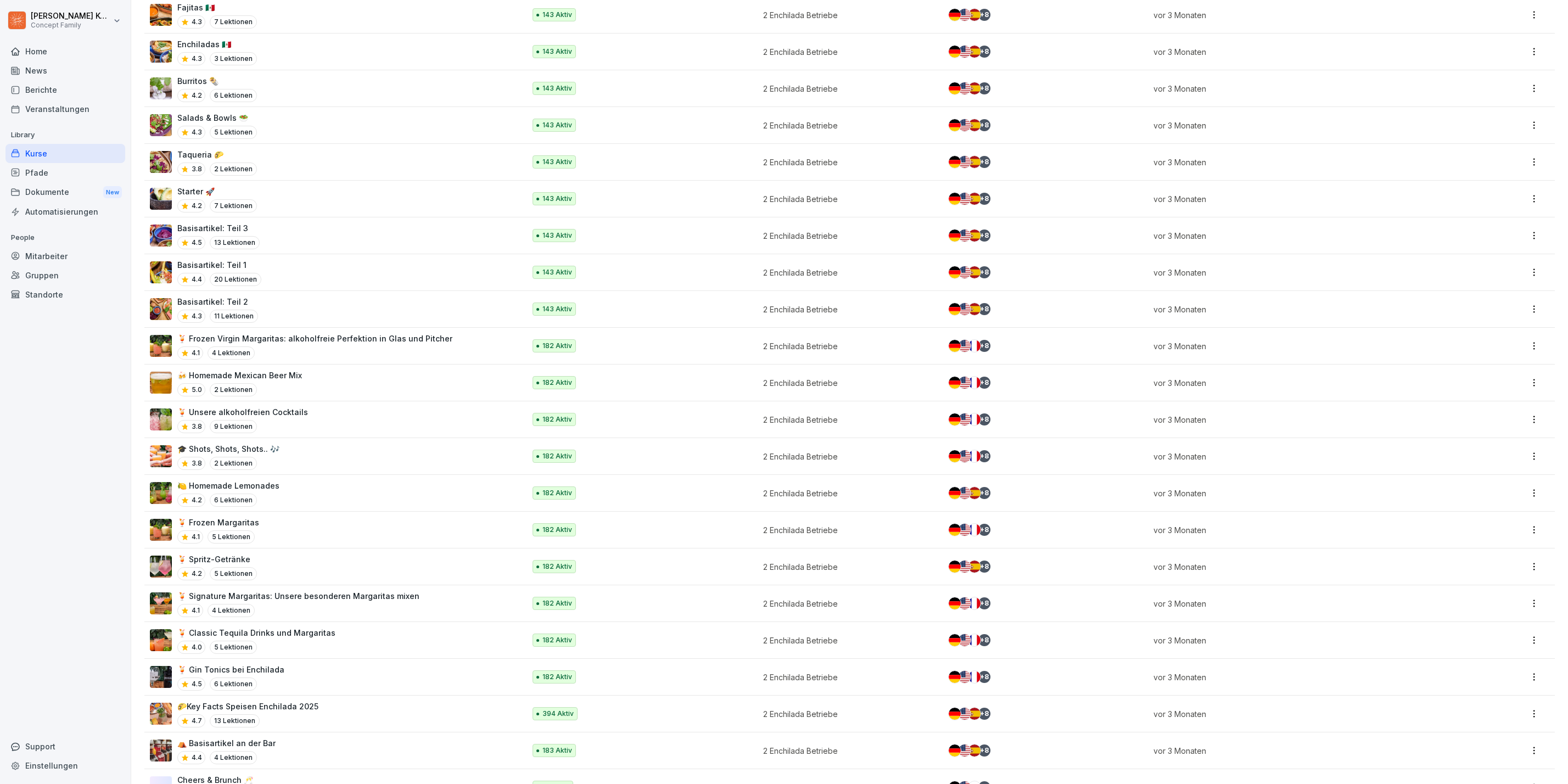
click at [391, 507] on div "🍋 Homemade Lemonades 4.2 6 Lektionen" at bounding box center [332, 493] width 364 height 27
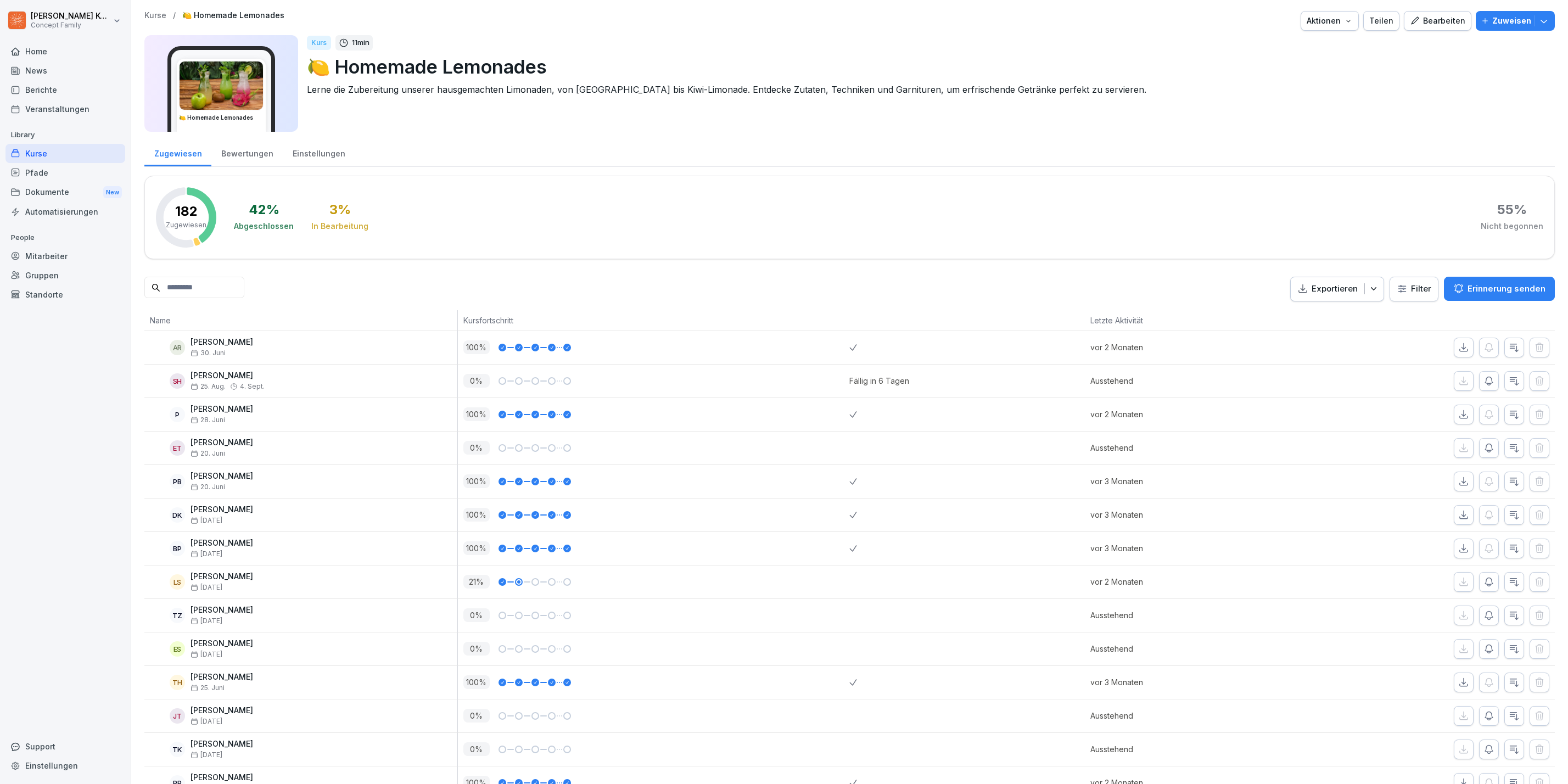
click at [227, 160] on div "Bewertungen" at bounding box center [247, 152] width 71 height 28
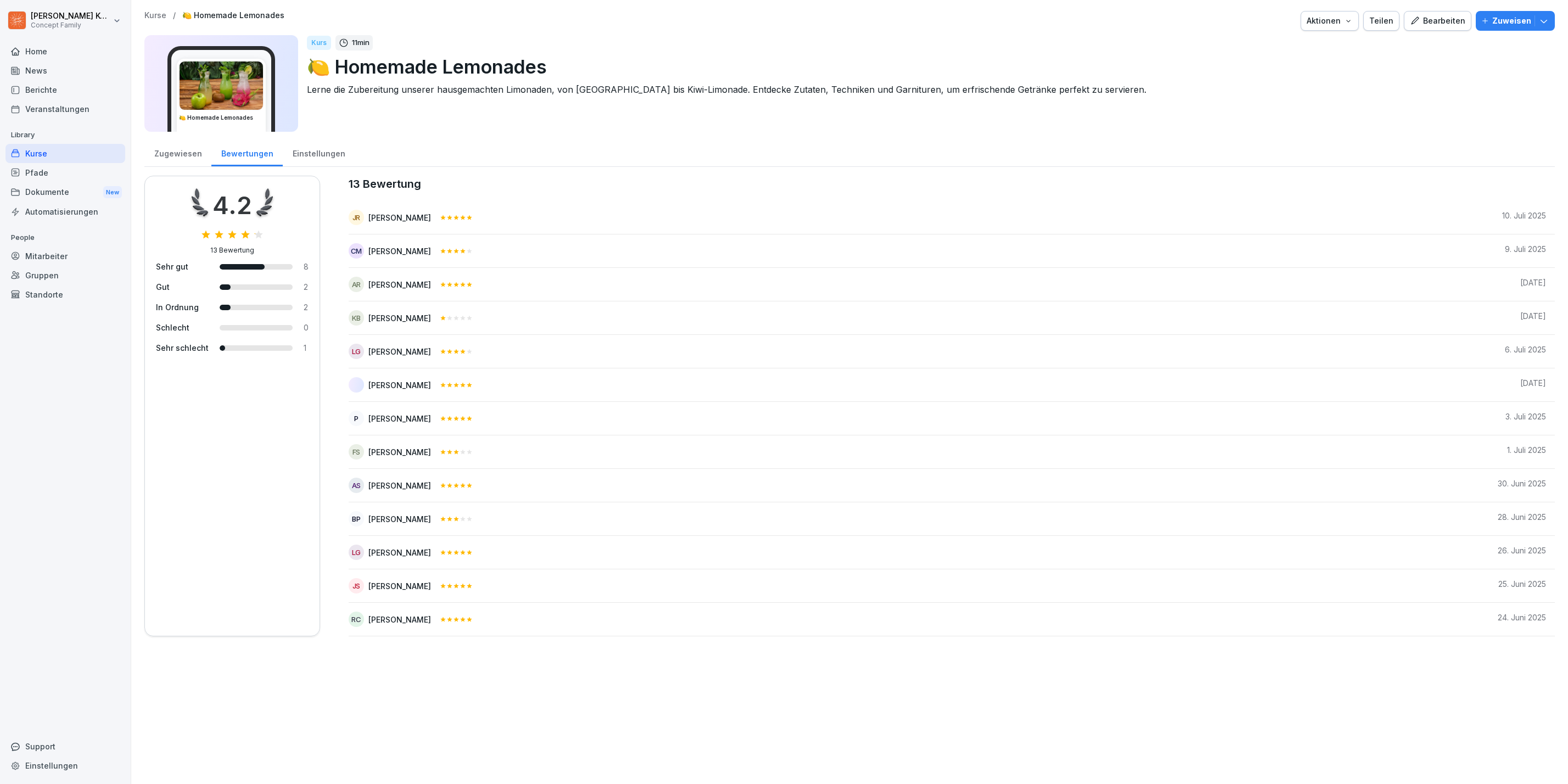
click at [35, 150] on div "Kurse" at bounding box center [65, 153] width 120 height 19
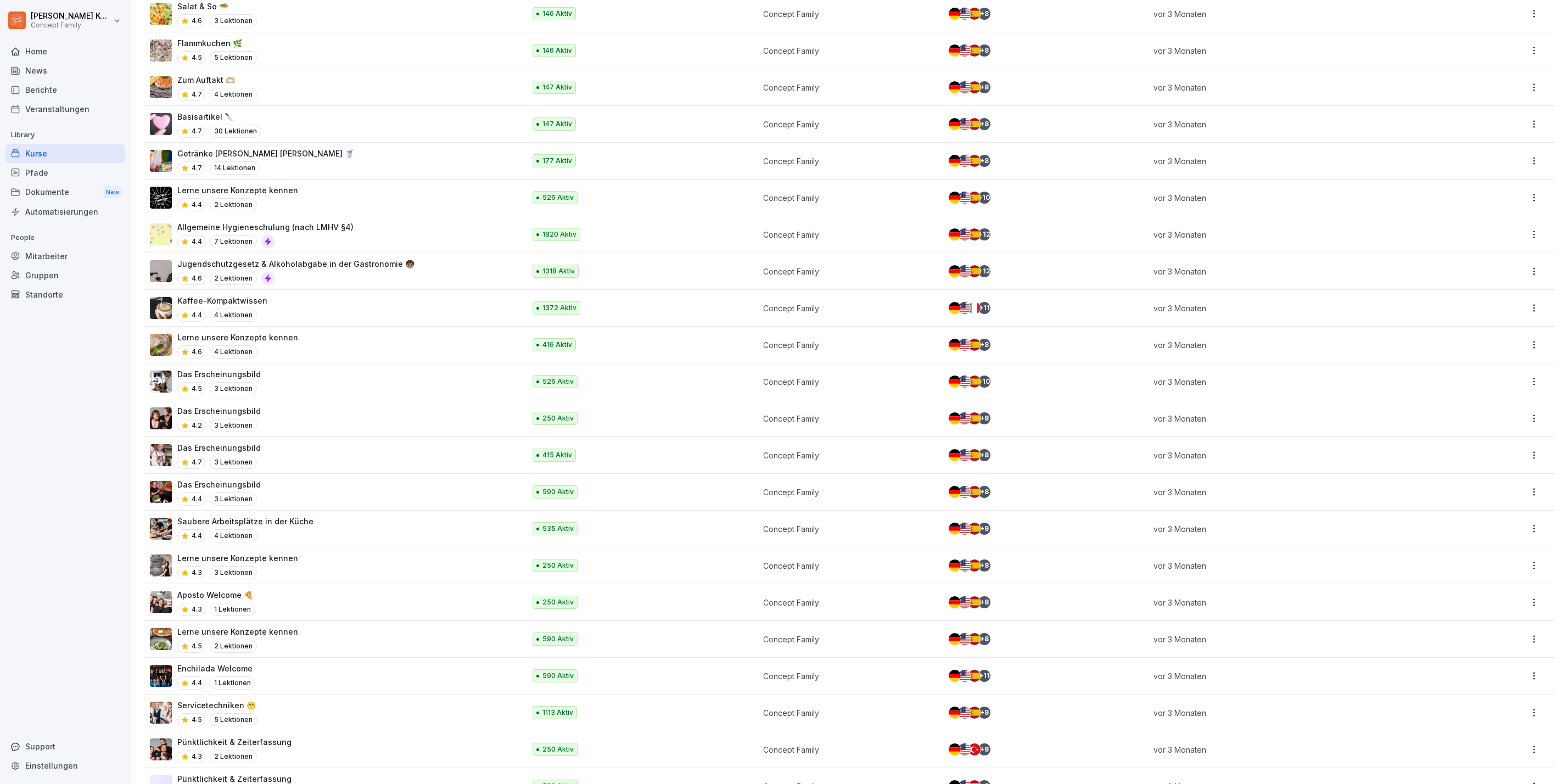
scroll to position [3178, 0]
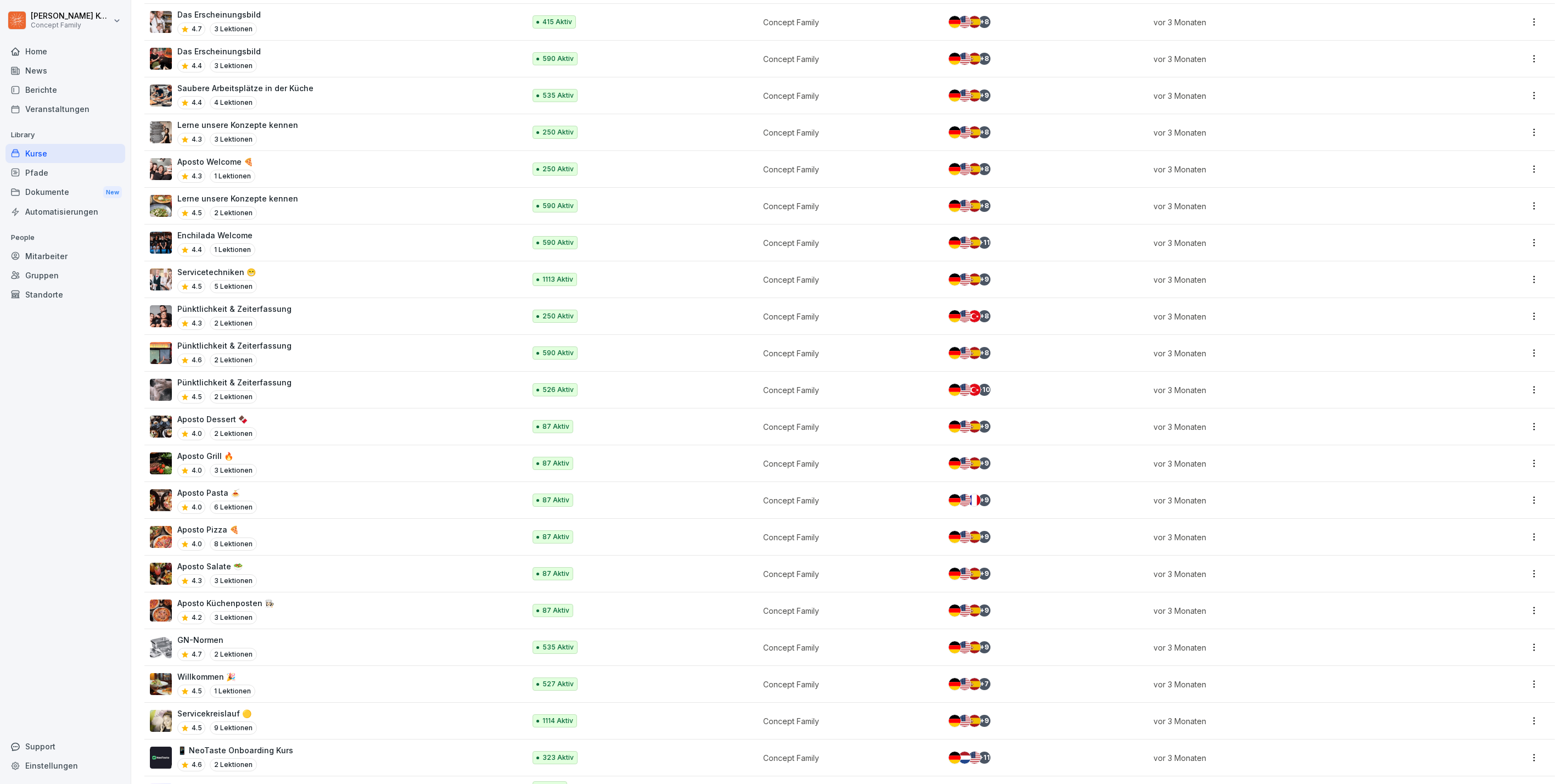
click at [345, 440] on div "Aposto Dessert 🍫 4.0 2 Lektionen" at bounding box center [332, 427] width 364 height 27
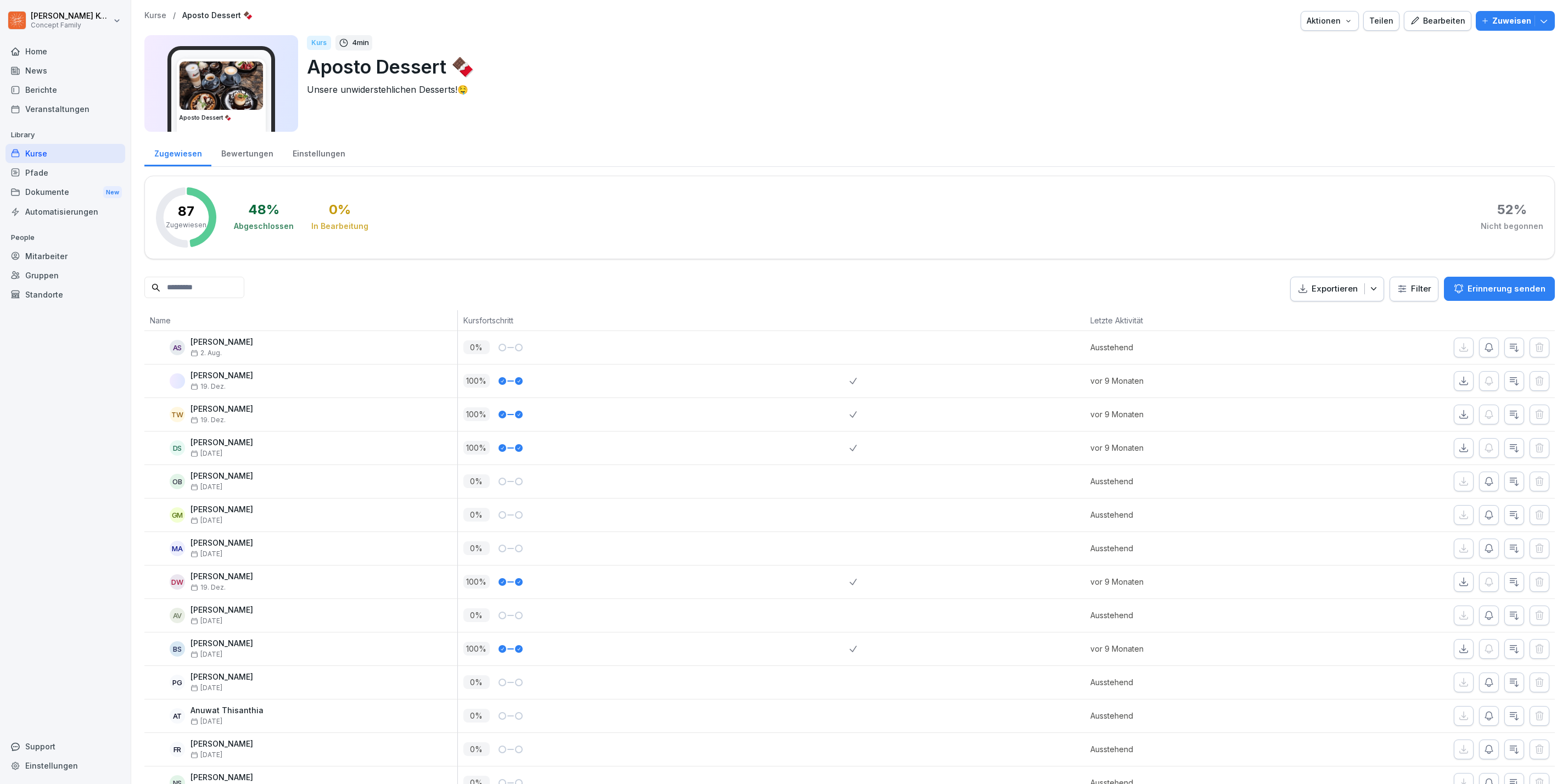
click at [236, 159] on div "Bewertungen" at bounding box center [247, 152] width 71 height 28
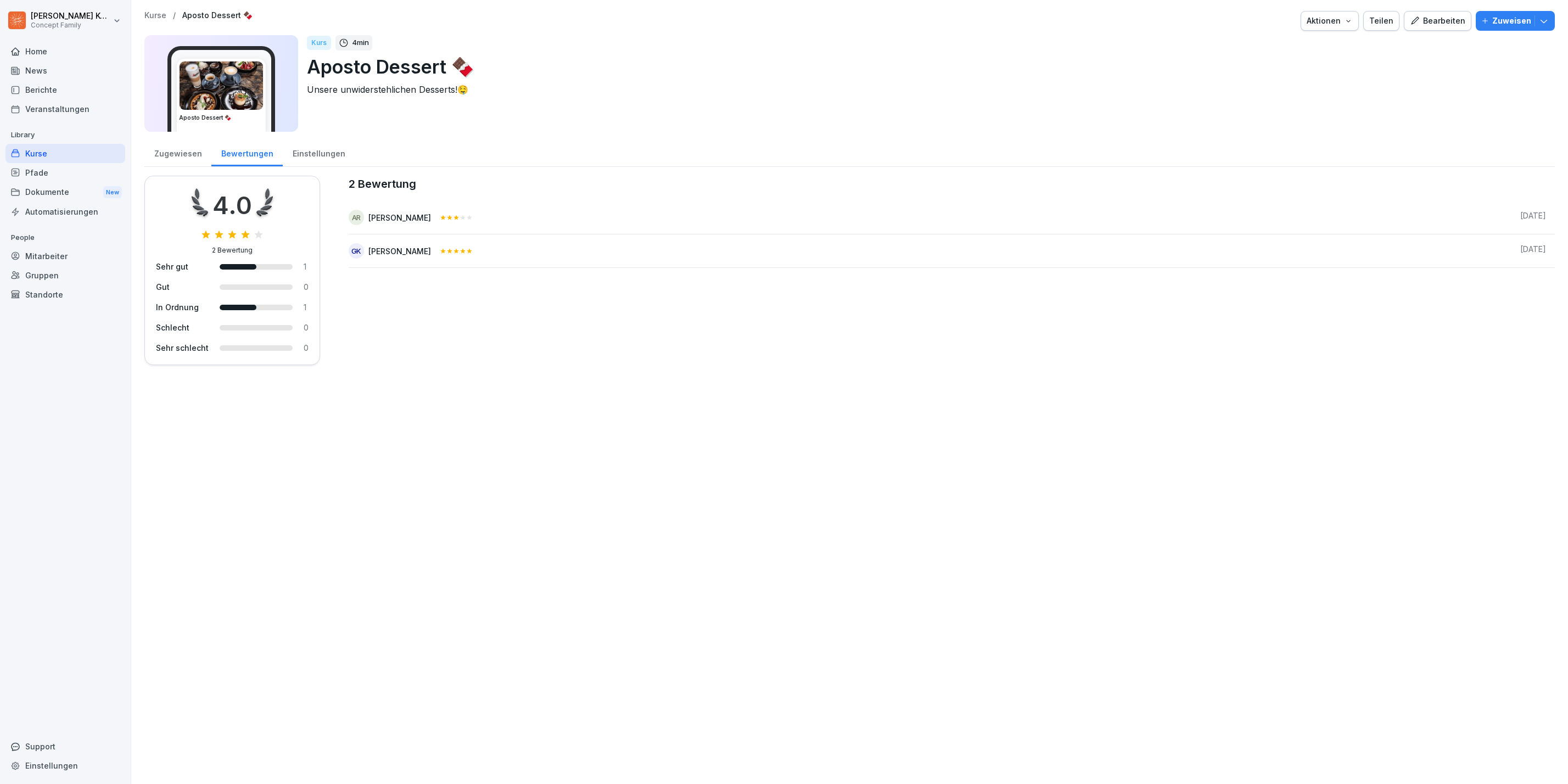
click at [46, 157] on div "Kurse" at bounding box center [65, 153] width 120 height 19
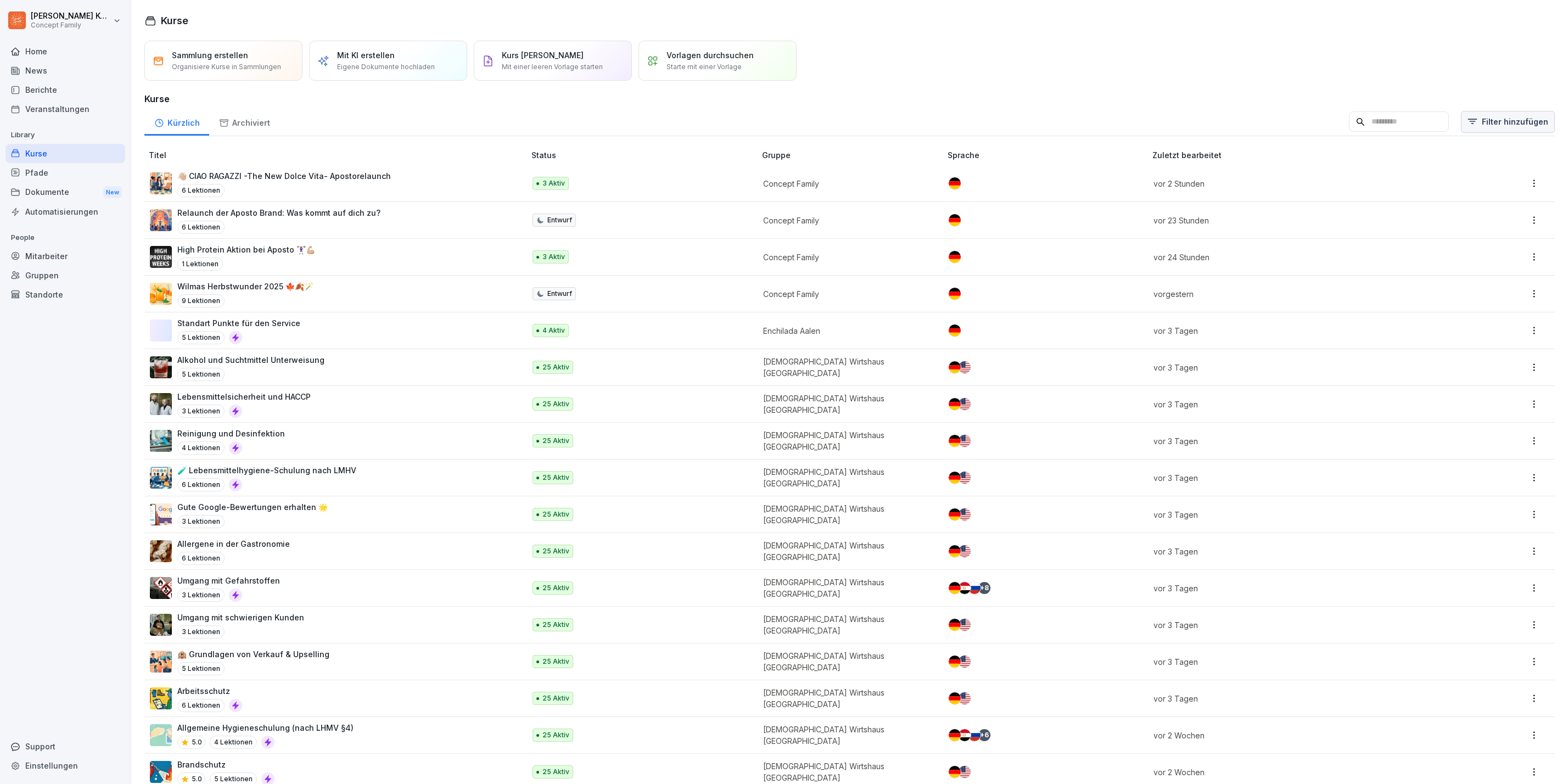
click at [1487, 125] on html "Jana Komarov Concept Family Home News Berichte Veranstaltungen Library Kurse Pf…" at bounding box center [784, 392] width 1568 height 784
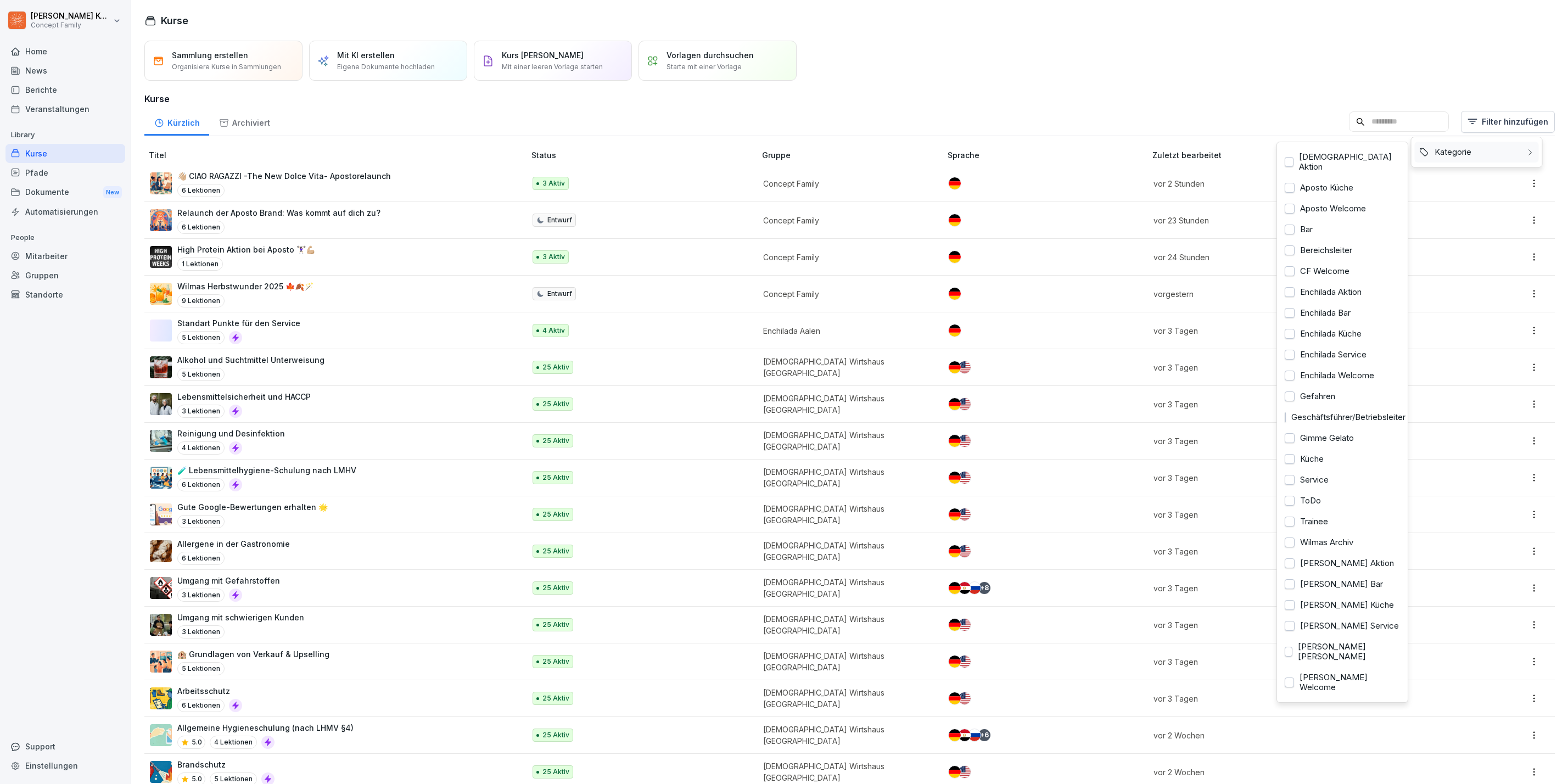
click at [1484, 147] on div "Kategorie" at bounding box center [1477, 152] width 124 height 21
click at [1323, 185] on div "Aposto Küche" at bounding box center [1342, 187] width 124 height 21
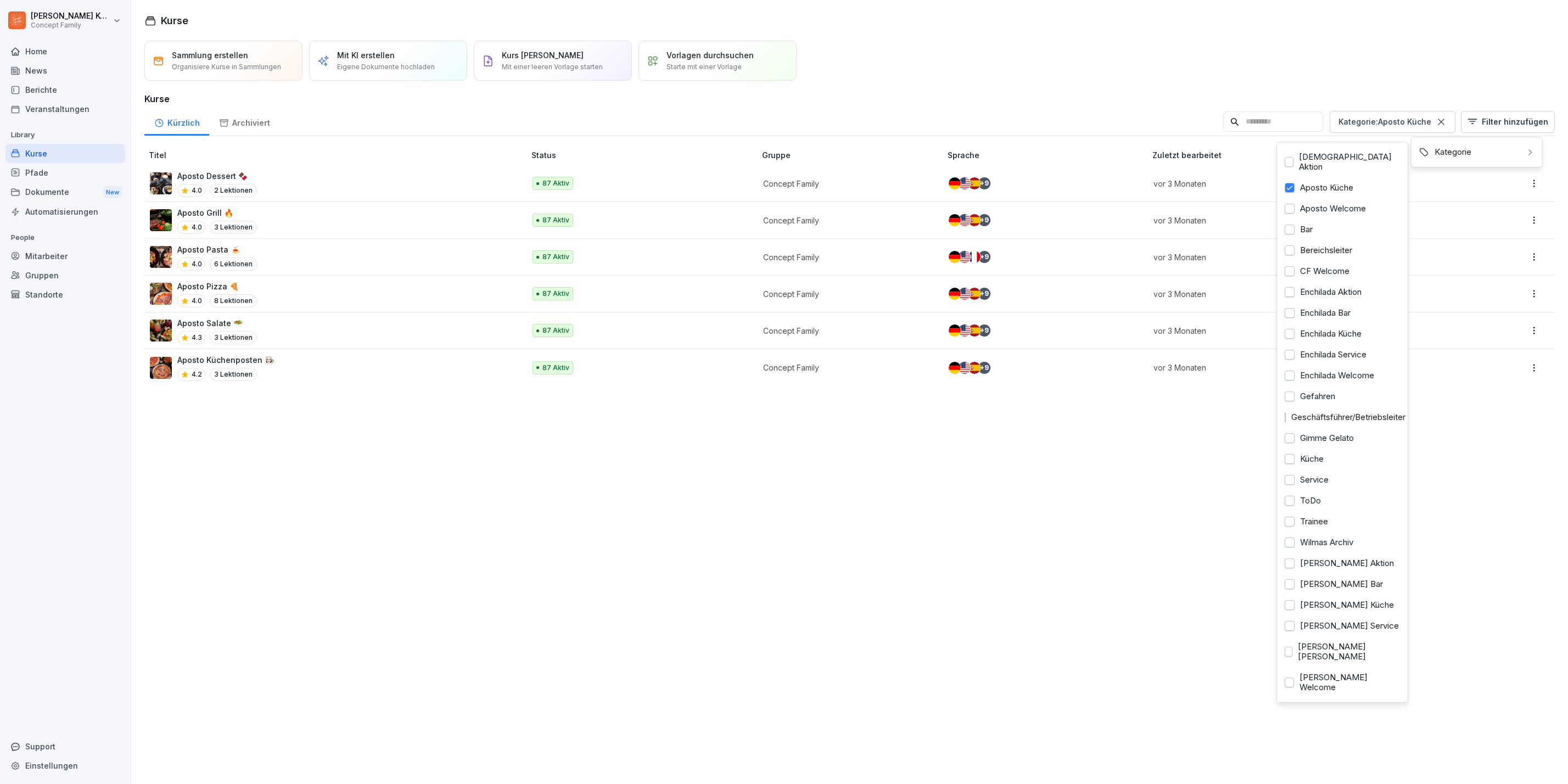
click at [371, 365] on html "Jana Komarov Concept Family Home News Berichte Veranstaltungen Library Kurse Pf…" at bounding box center [784, 392] width 1568 height 784
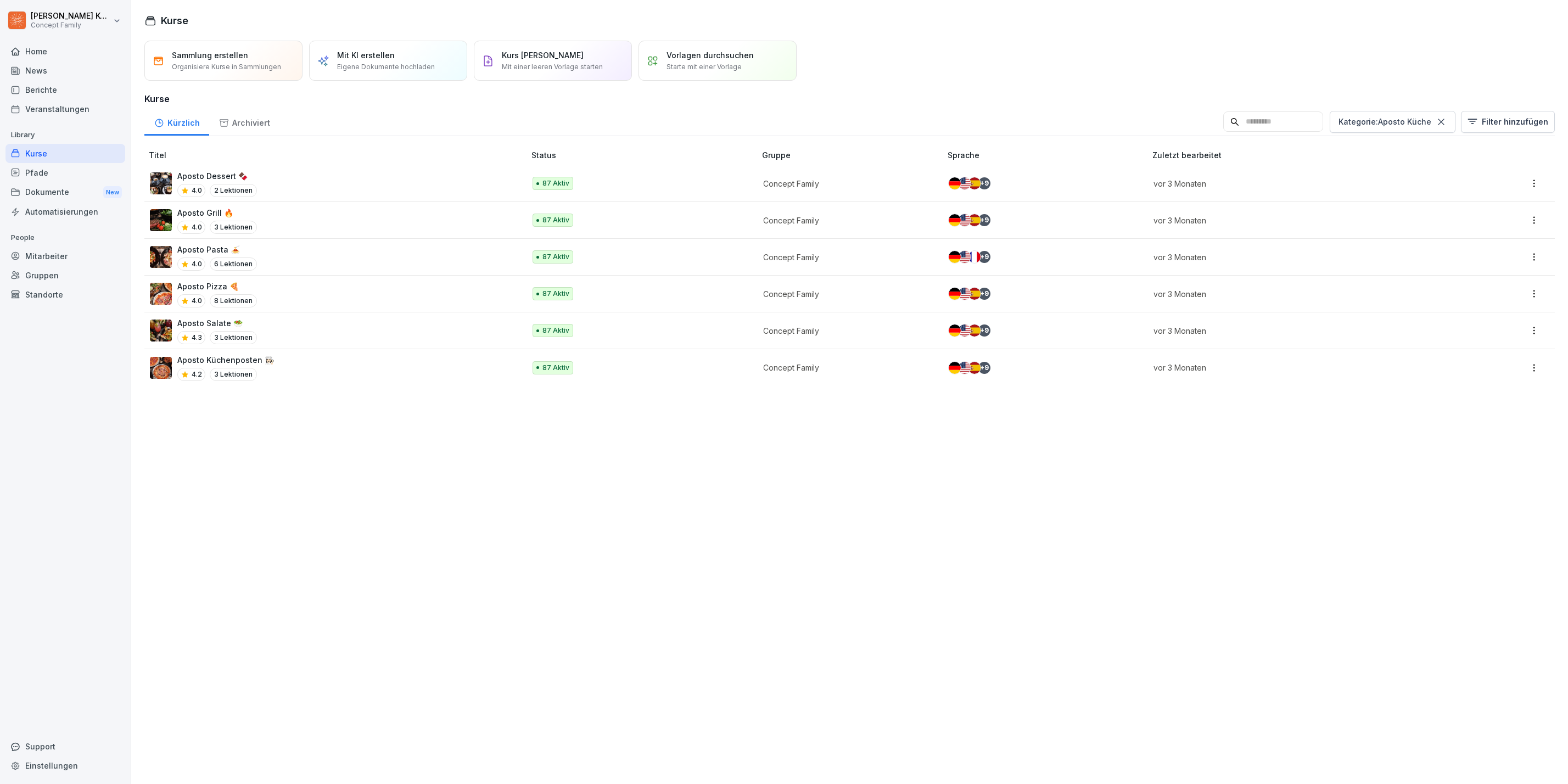
click at [369, 364] on div "Aposto Küchenposten 👩🏻‍🍳 4.2 3 Lektionen" at bounding box center [332, 368] width 364 height 27
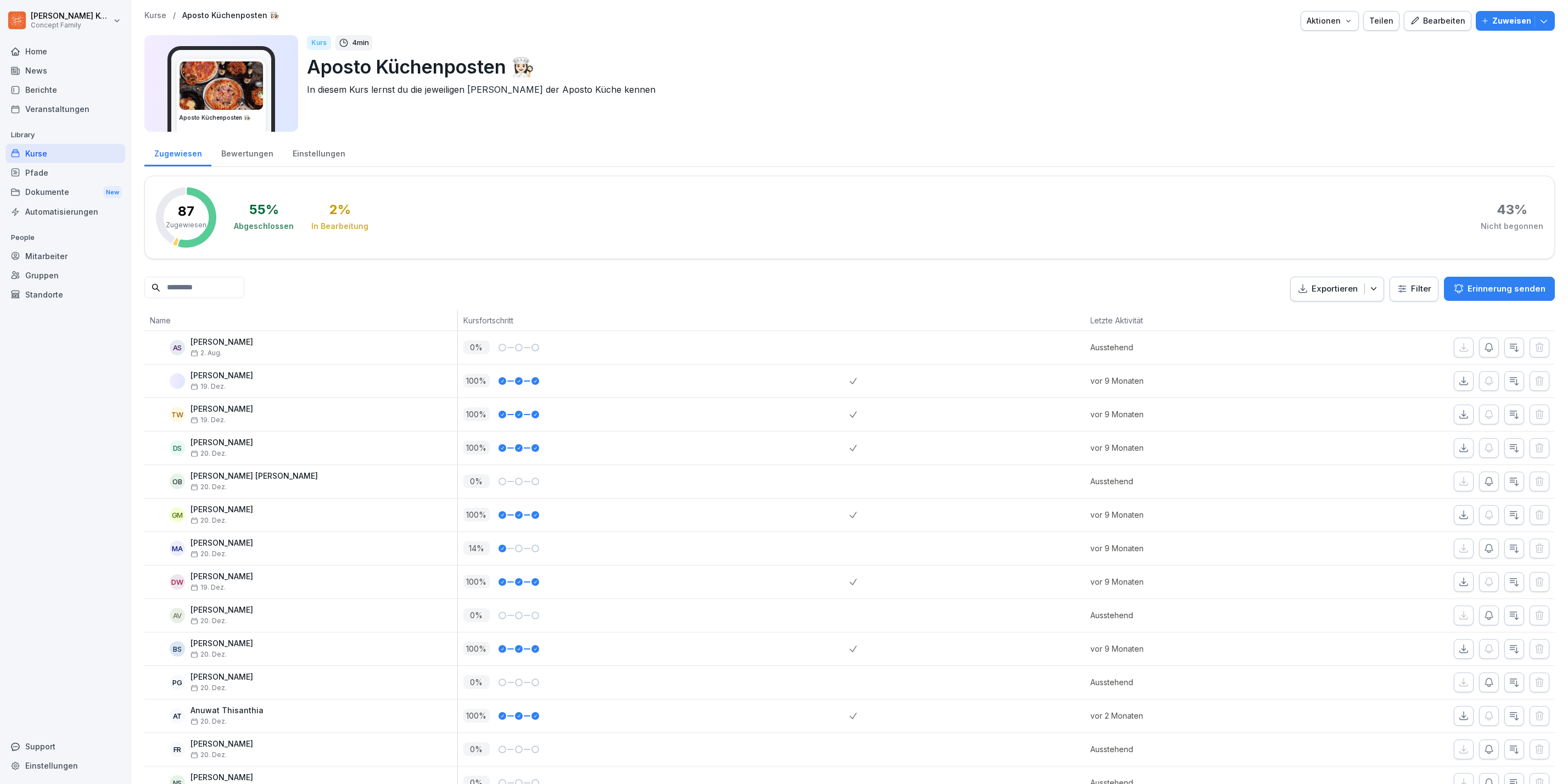
click at [233, 155] on div "Bewertungen" at bounding box center [247, 152] width 71 height 28
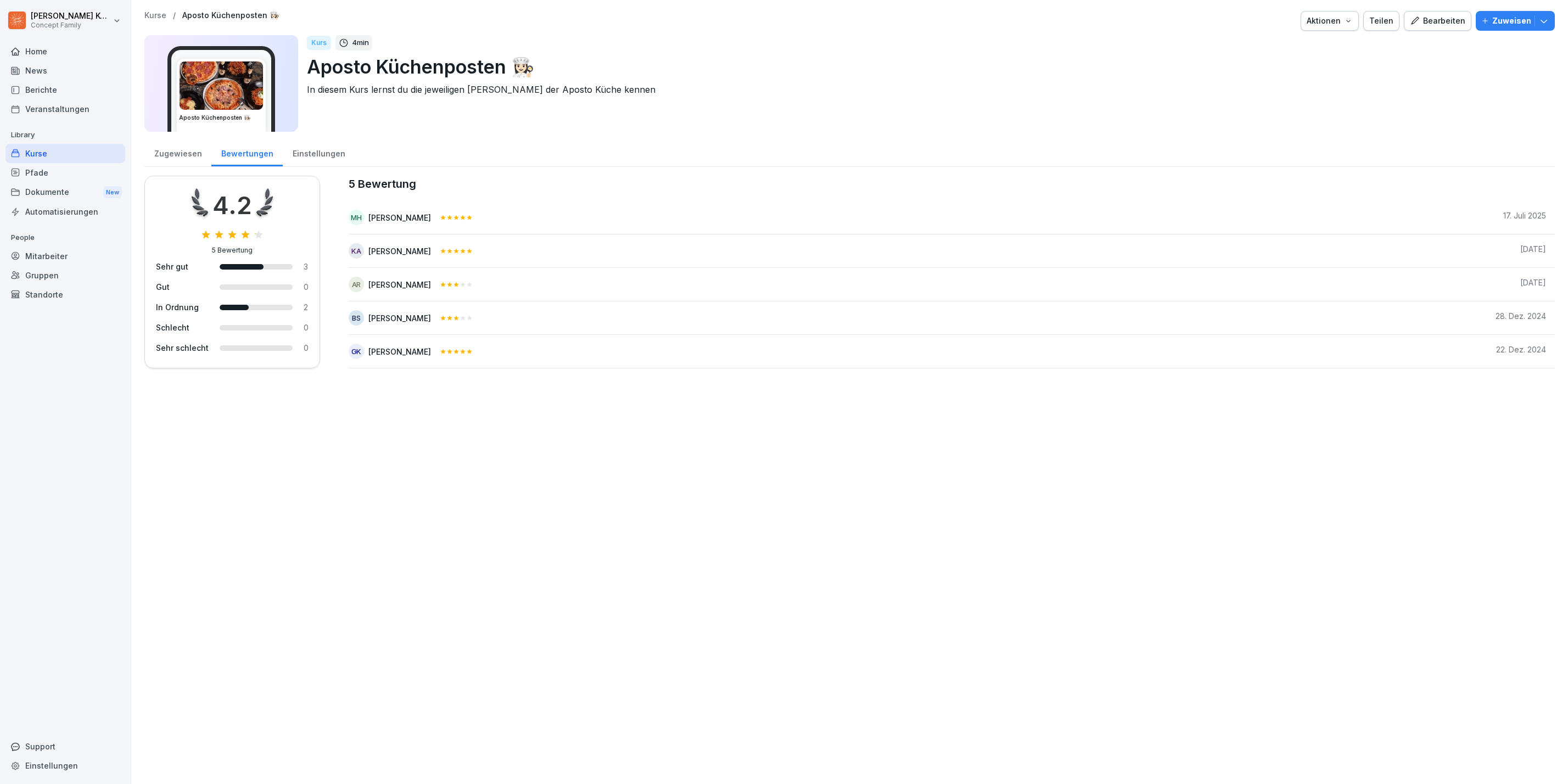
click at [75, 150] on div "Kurse" at bounding box center [65, 153] width 120 height 19
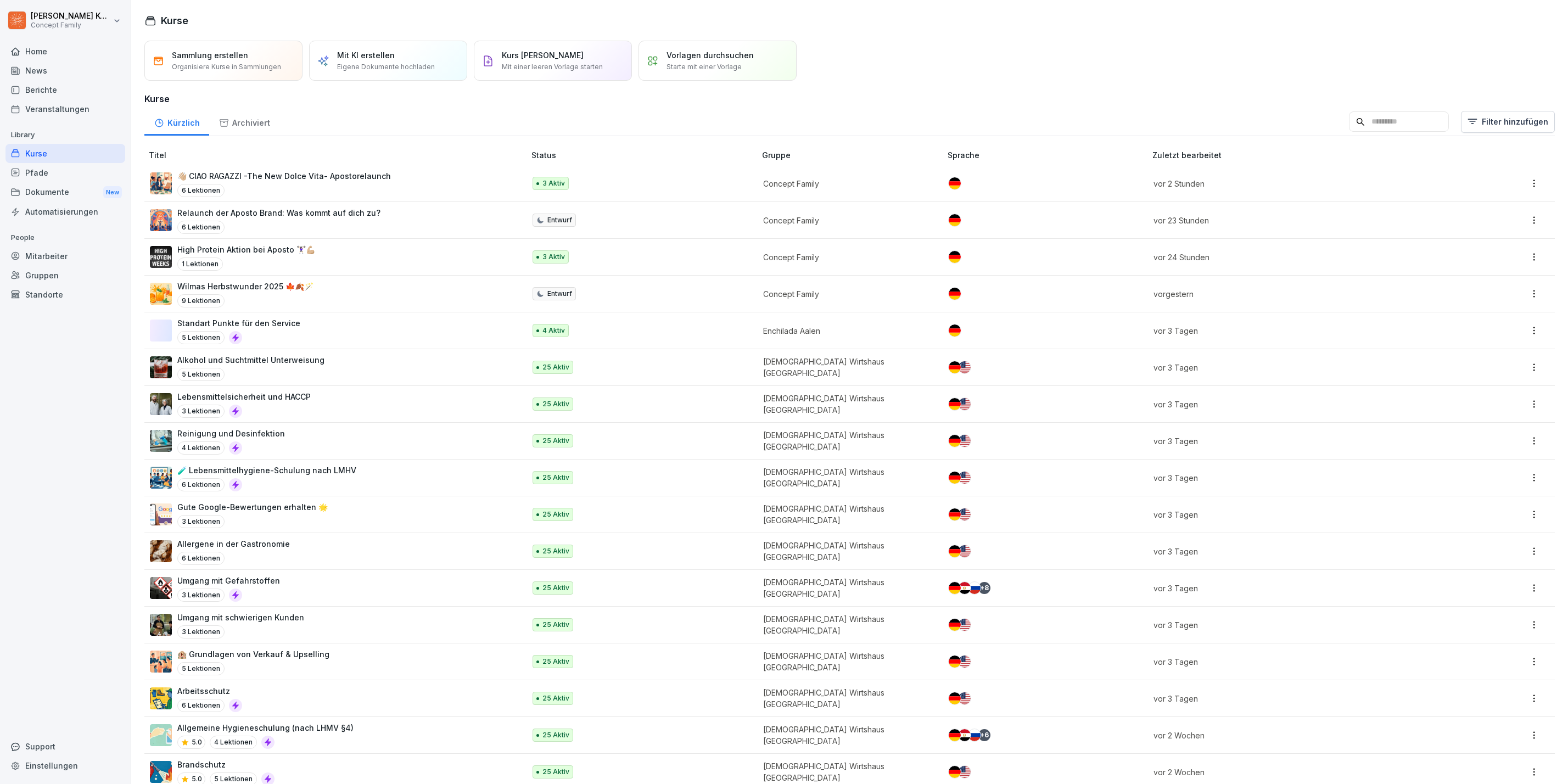
click at [44, 259] on div "Mitarbeiter" at bounding box center [65, 256] width 120 height 19
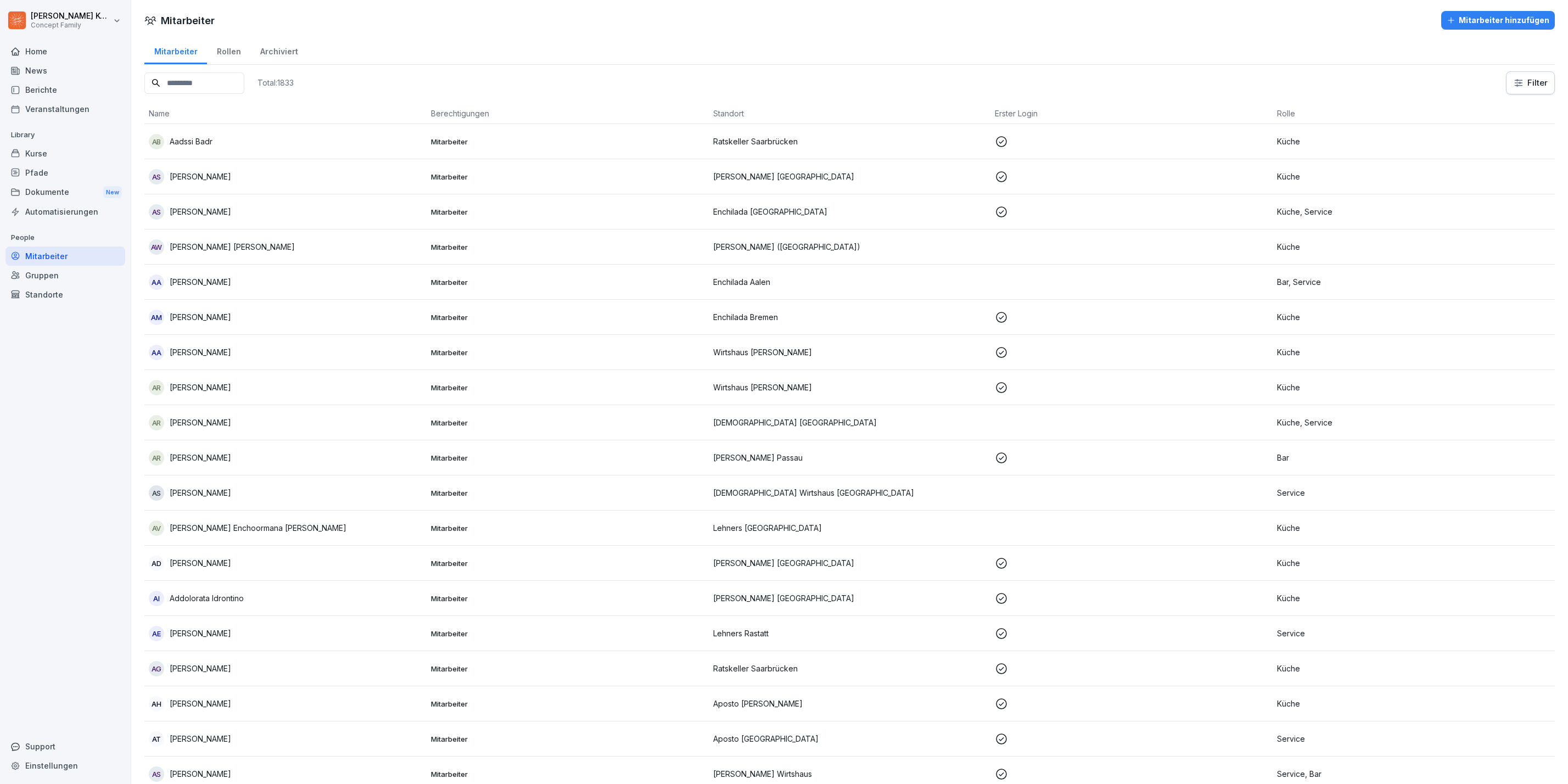
click at [53, 294] on div "Standorte" at bounding box center [65, 295] width 120 height 19
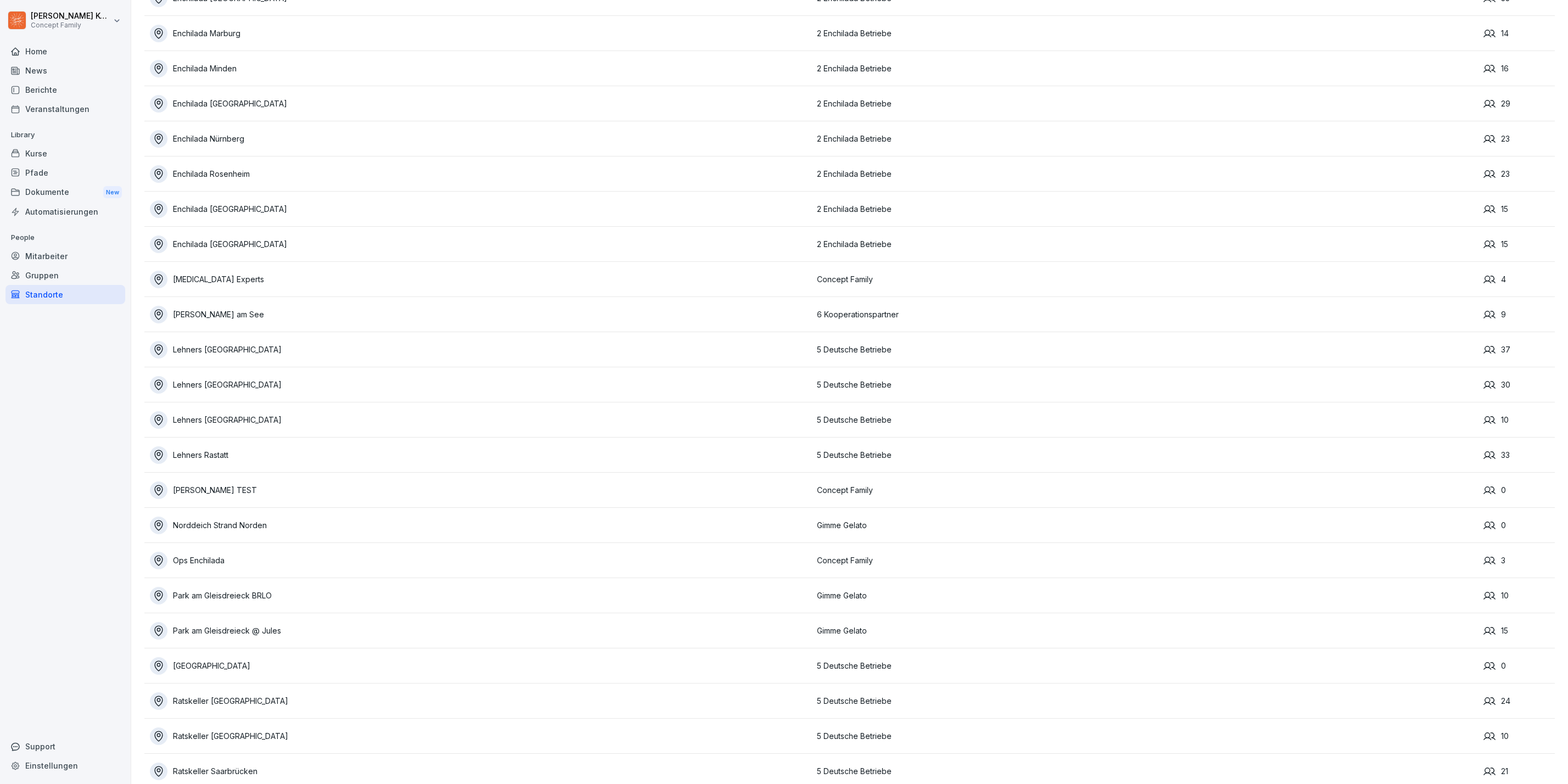
scroll to position [2069, 0]
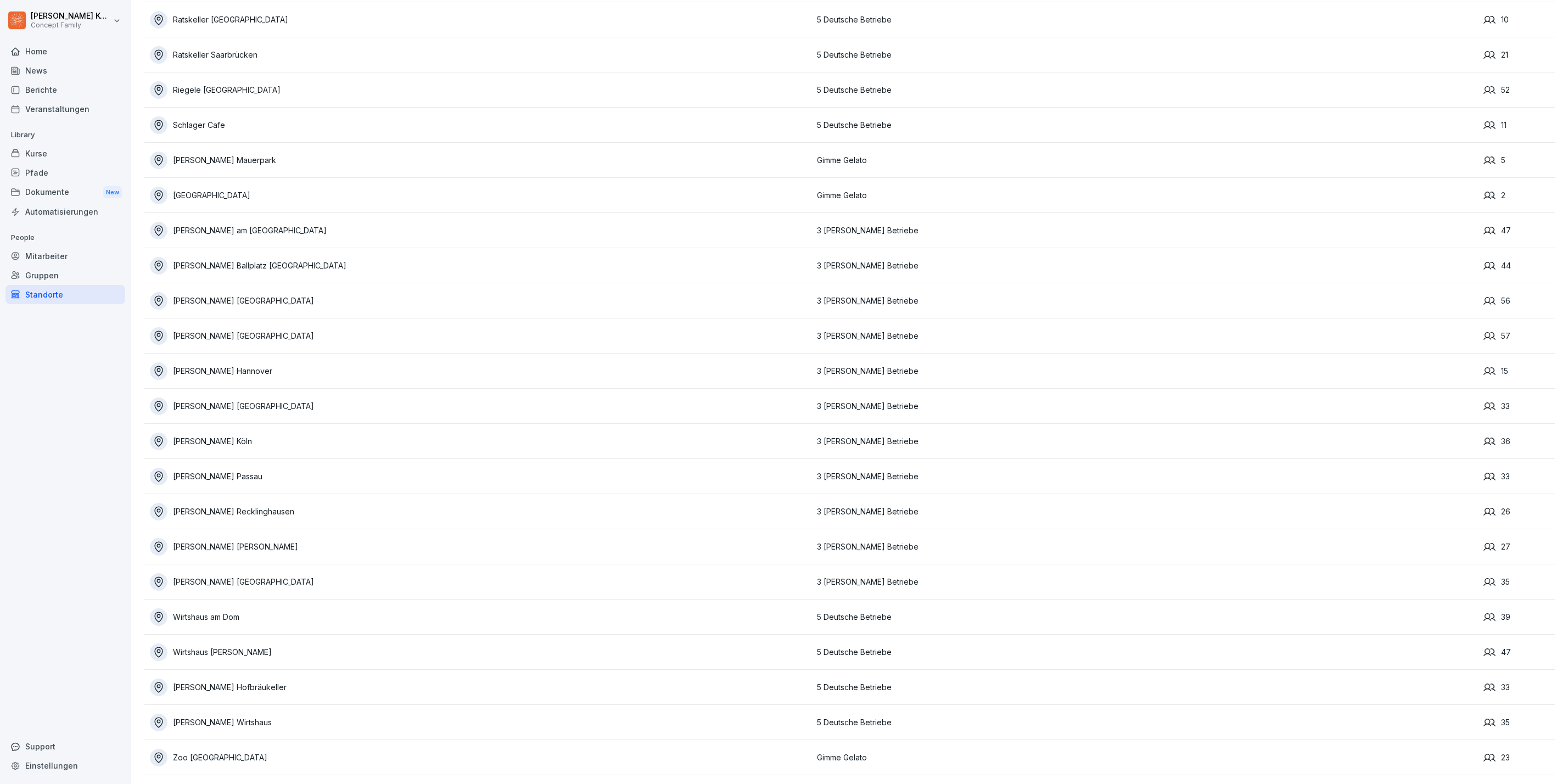
click at [1432, 256] on td "3 [PERSON_NAME] Betriebe" at bounding box center [1145, 266] width 667 height 35
click at [195, 257] on div "Wilma Wunder Ballplatz Mainz" at bounding box center [480, 265] width 662 height 18
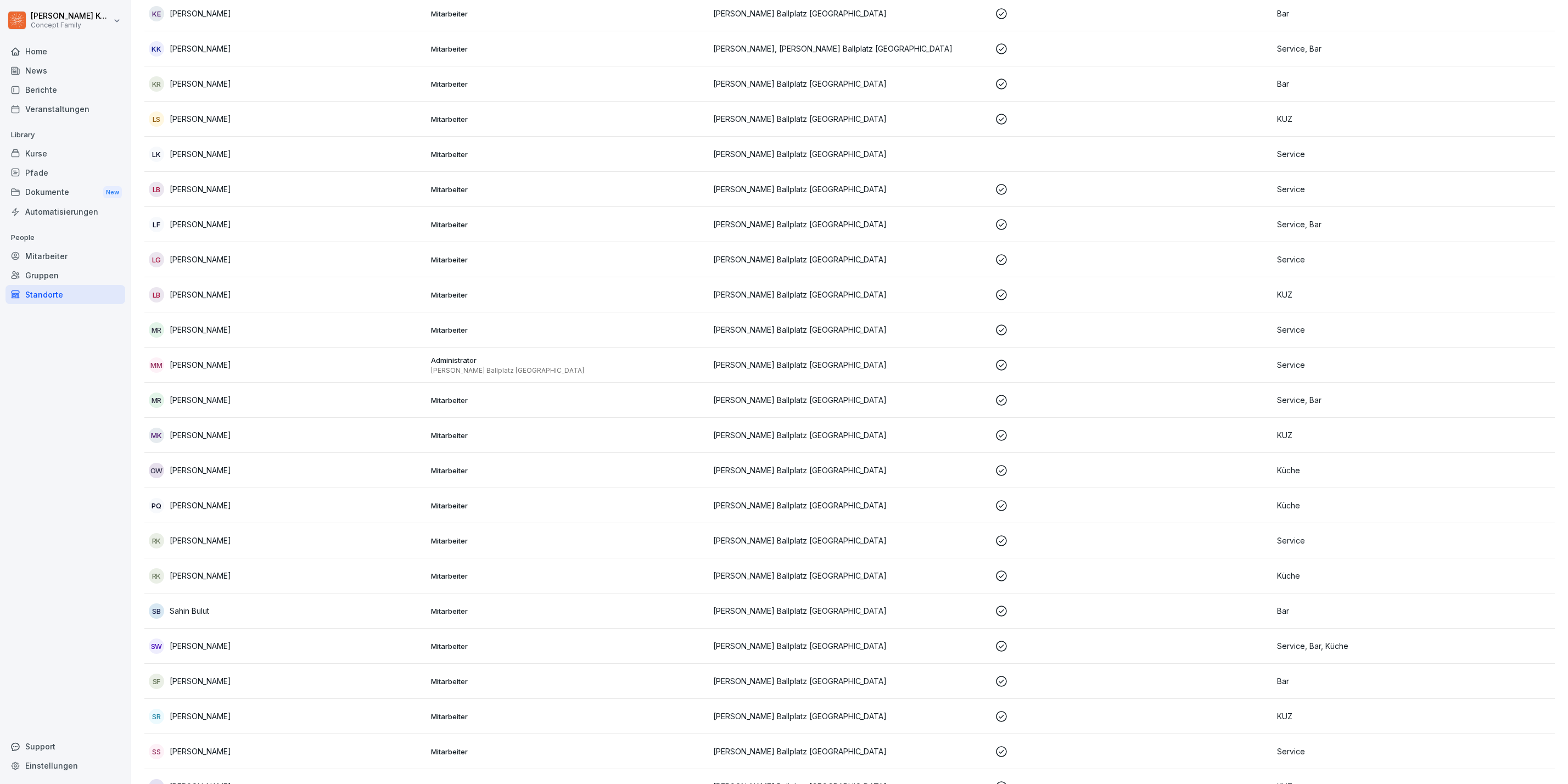
scroll to position [914, 0]
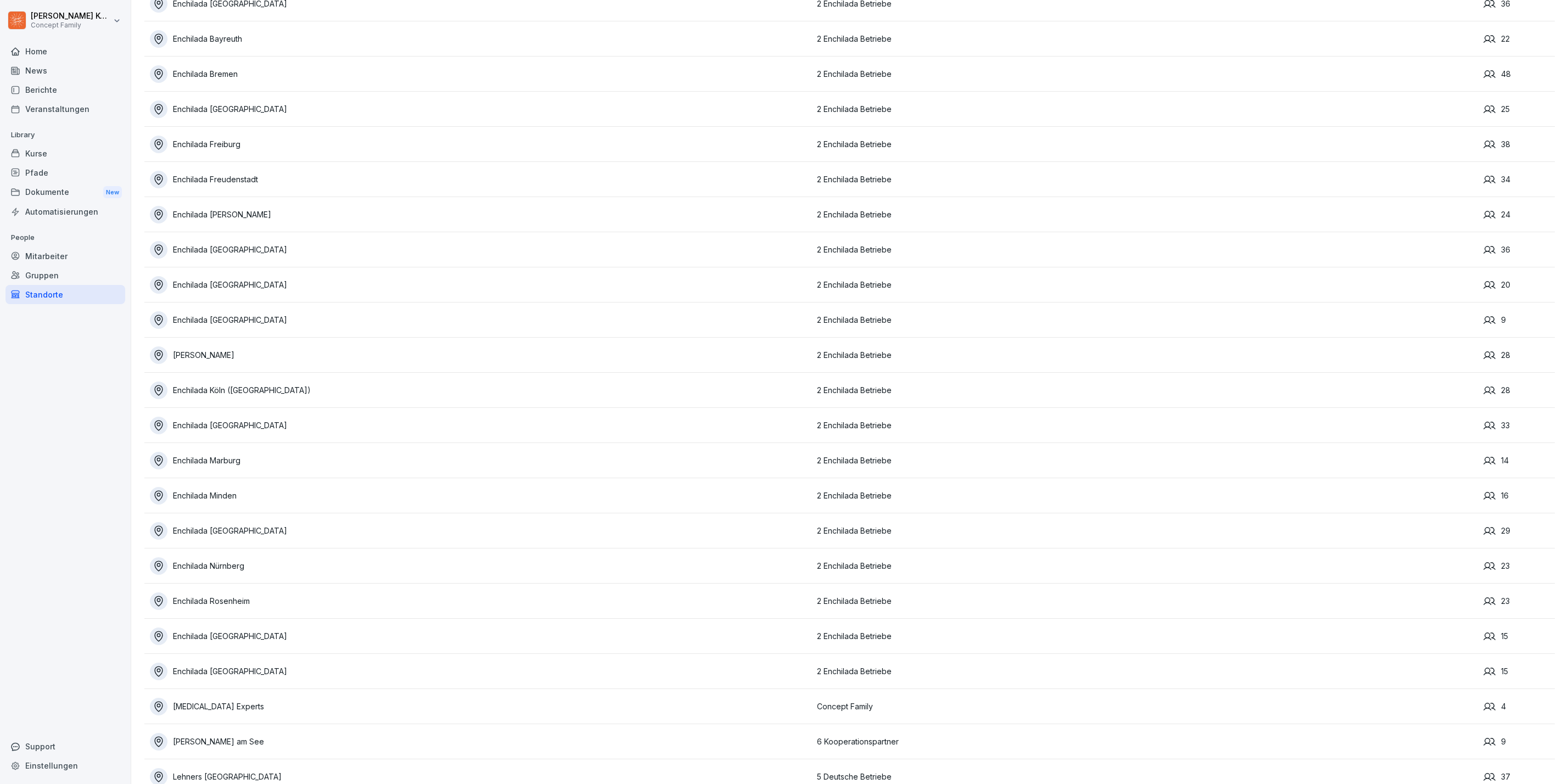
scroll to position [2069, 0]
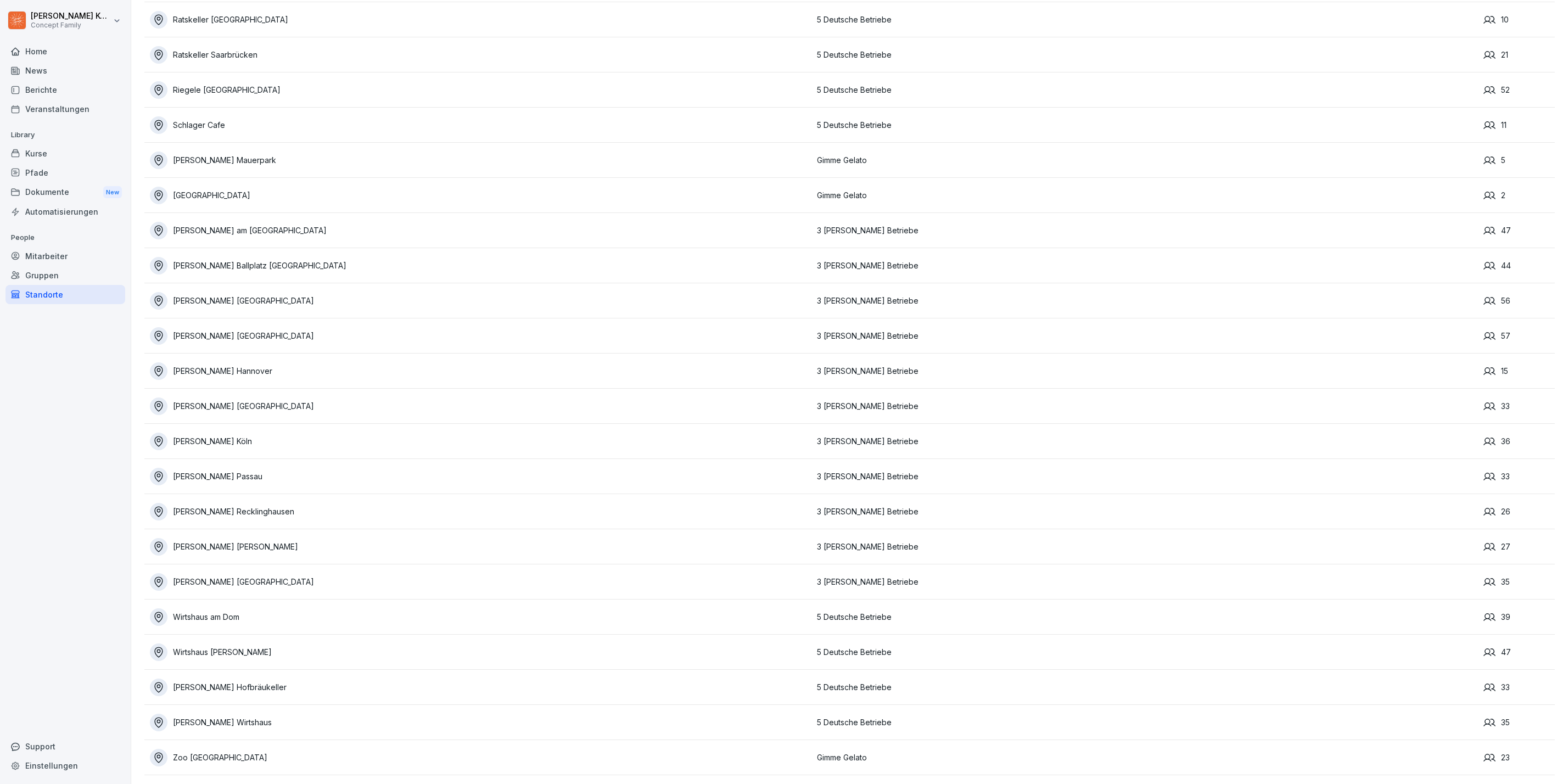
click at [266, 292] on div "[PERSON_NAME] [GEOGRAPHIC_DATA]" at bounding box center [480, 301] width 662 height 18
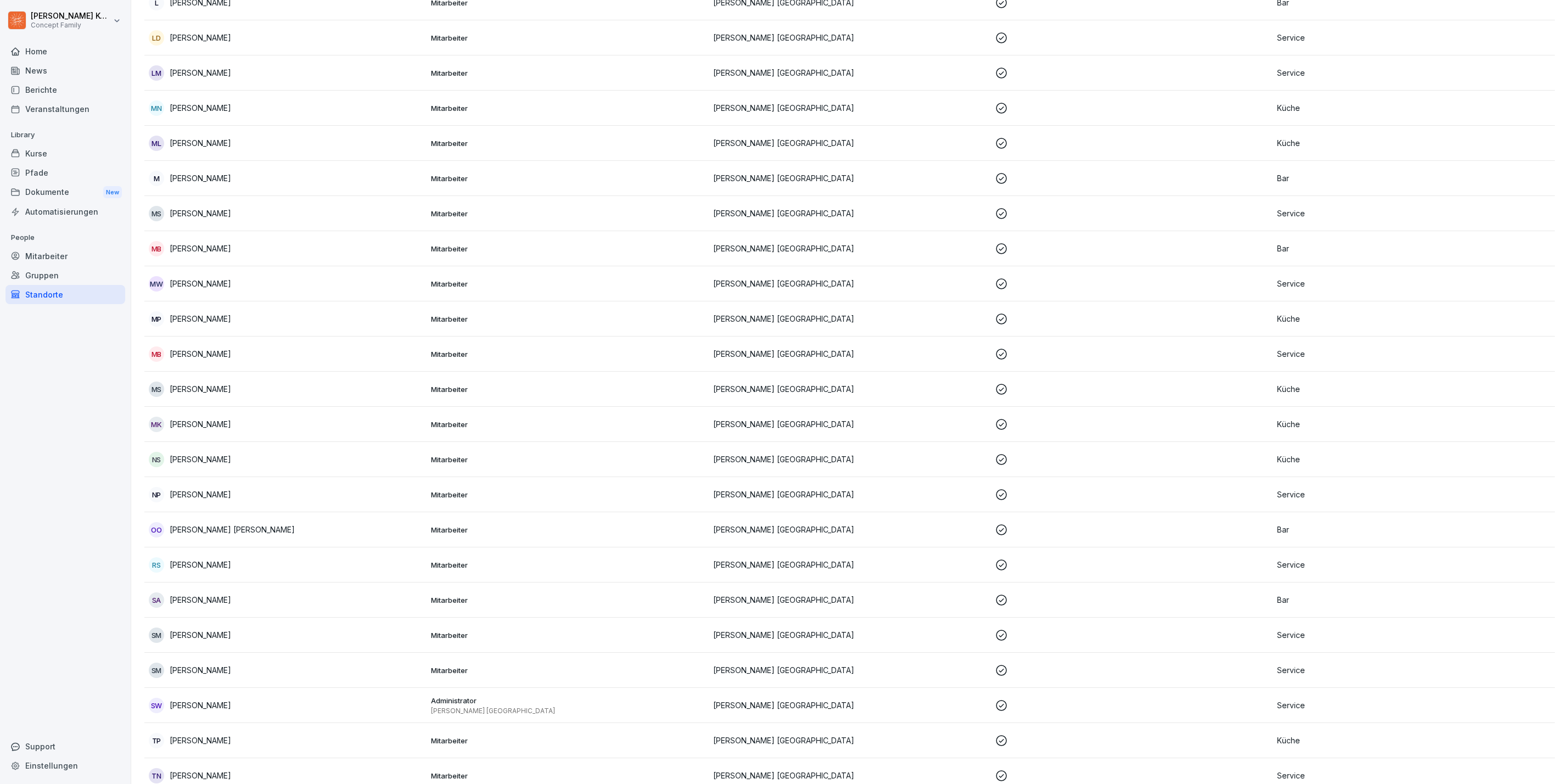
scroll to position [1335, 0]
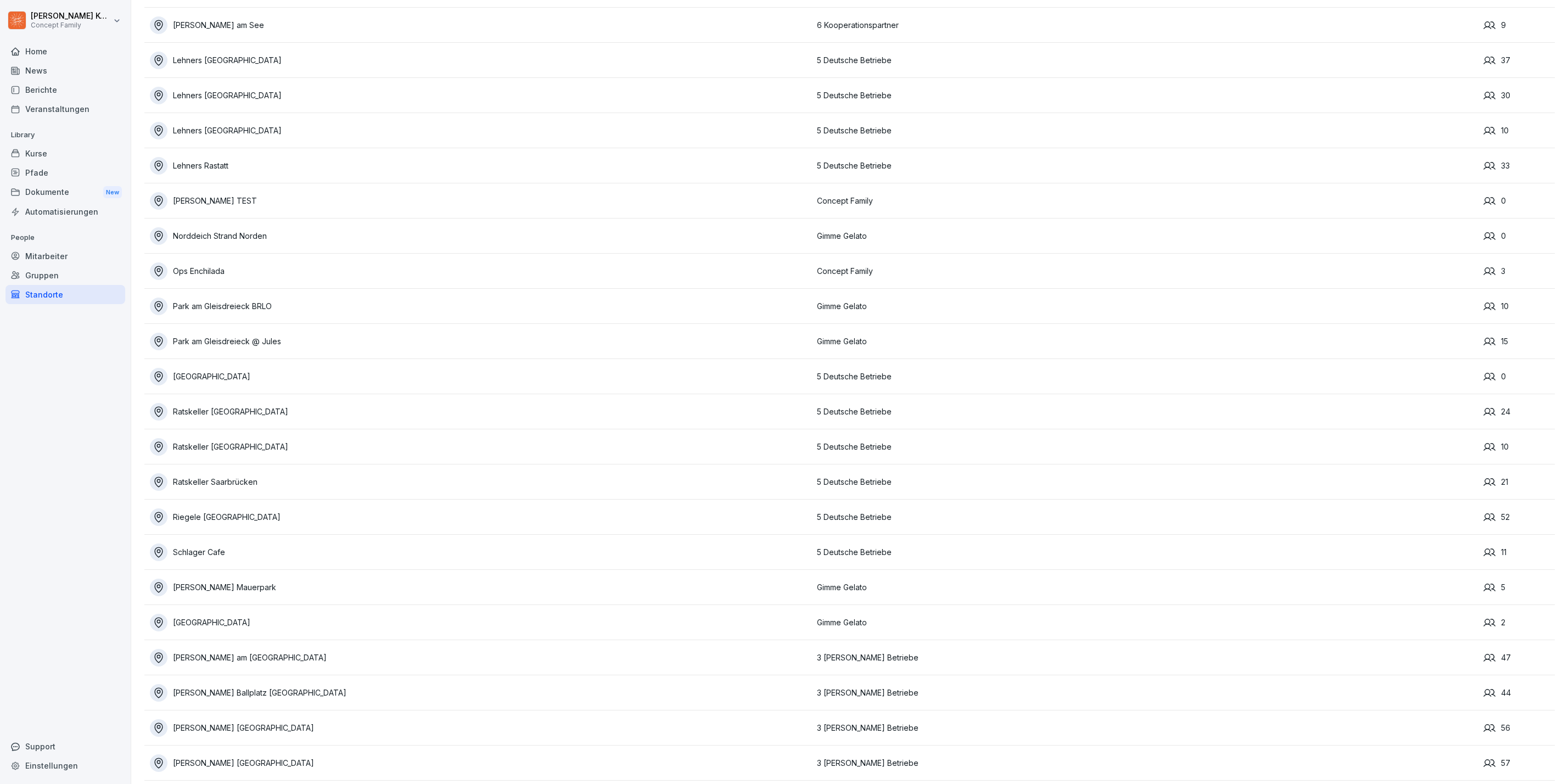
scroll to position [2069, 0]
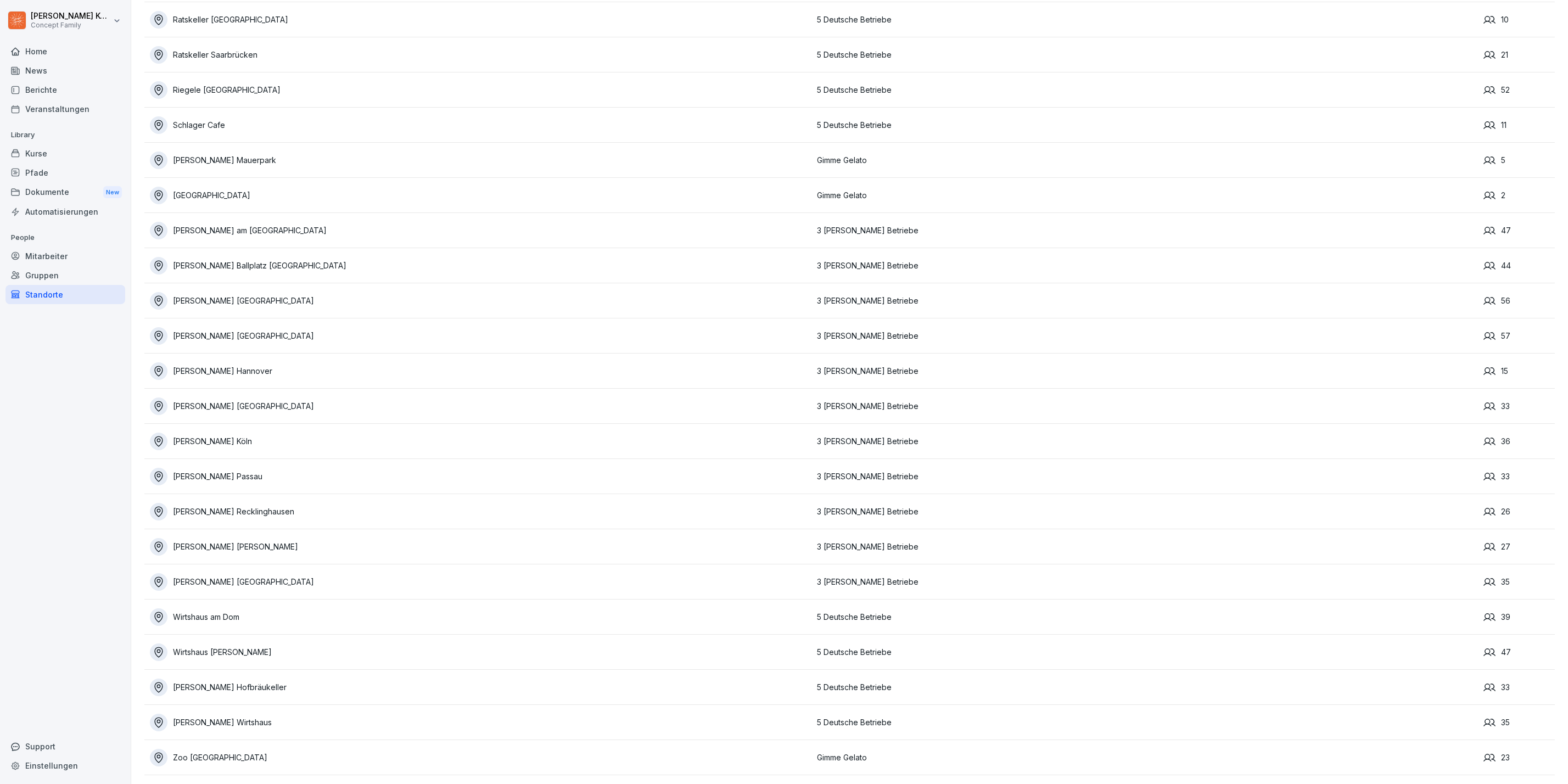
click at [248, 538] on div "Wilma Wunder Speyer" at bounding box center [480, 547] width 662 height 18
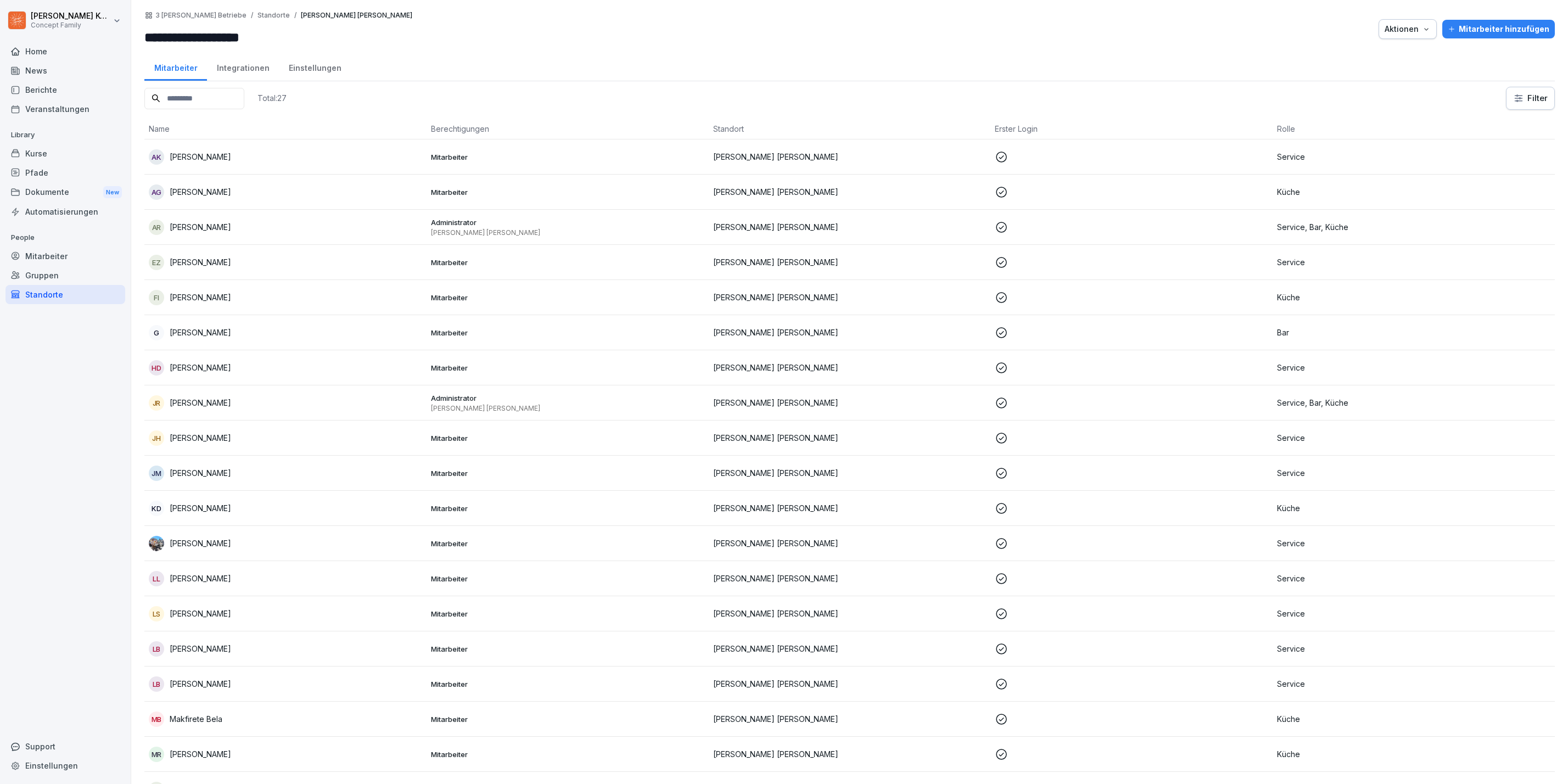
click at [197, 100] on input at bounding box center [194, 98] width 100 height 21
click at [312, 222] on div "AR Aziz Rahimi" at bounding box center [285, 227] width 273 height 15
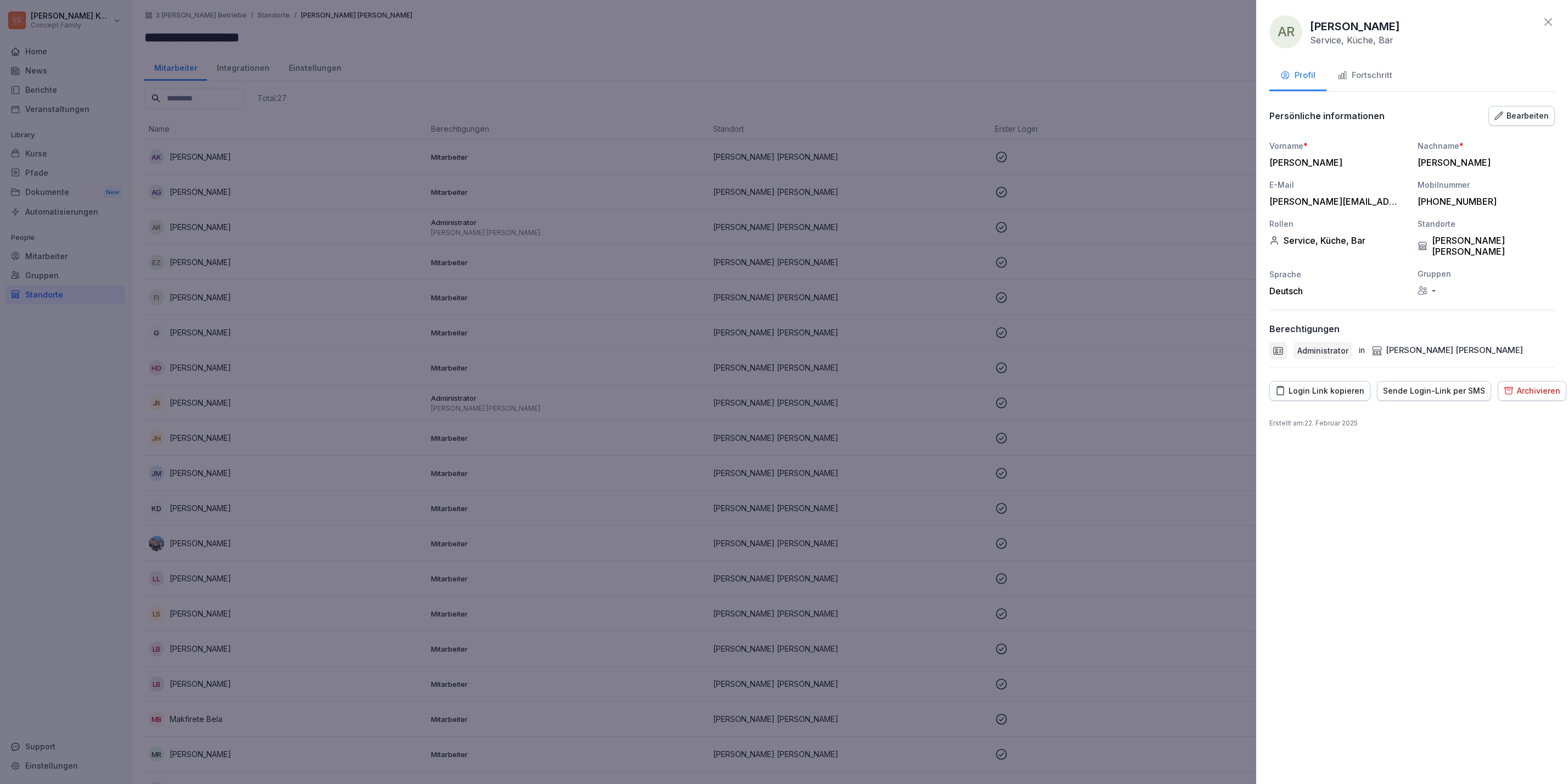
click at [1377, 72] on div "Fortschritt" at bounding box center [1365, 75] width 55 height 13
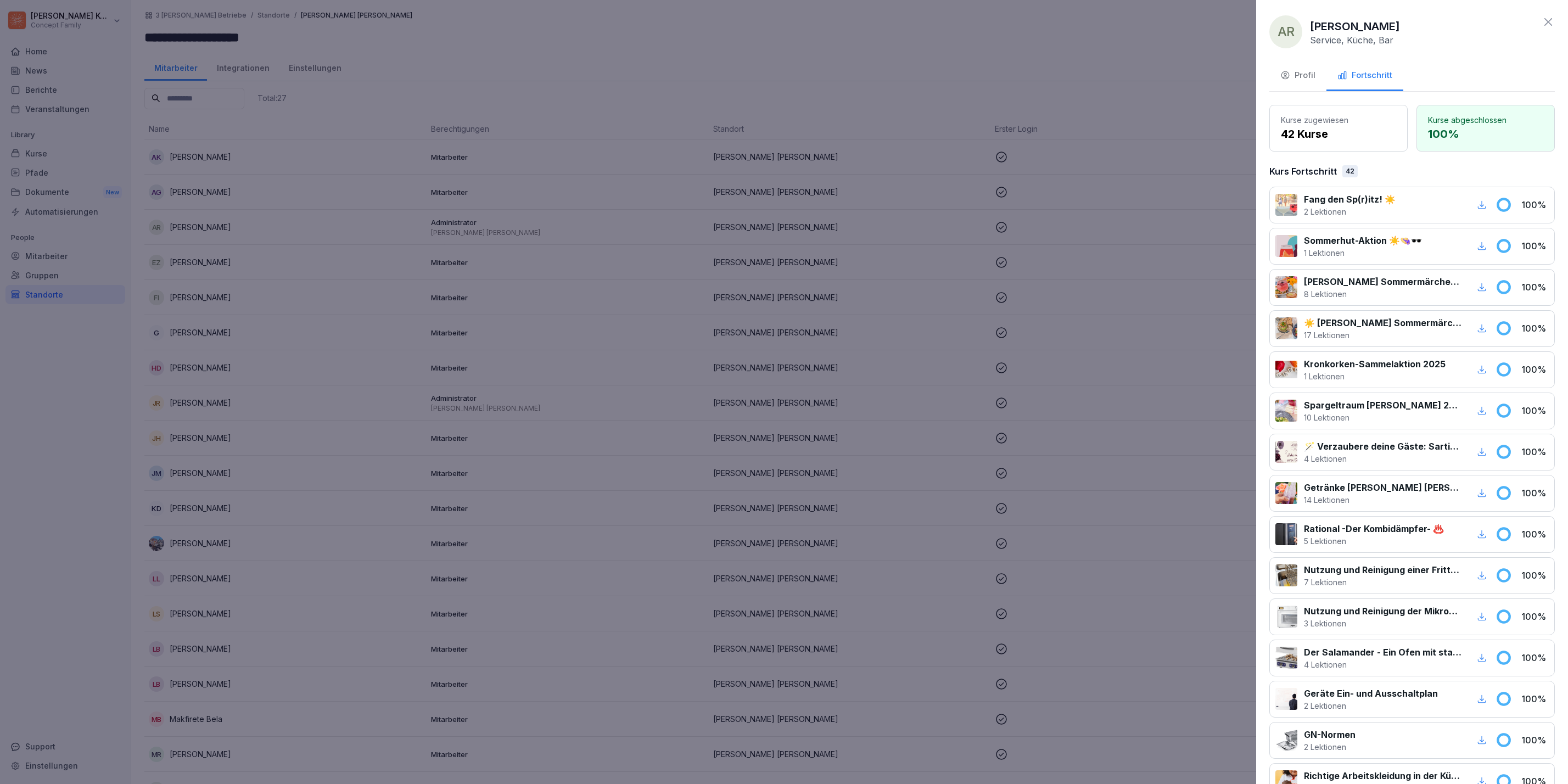
click at [1542, 20] on icon at bounding box center [1549, 22] width 13 height 13
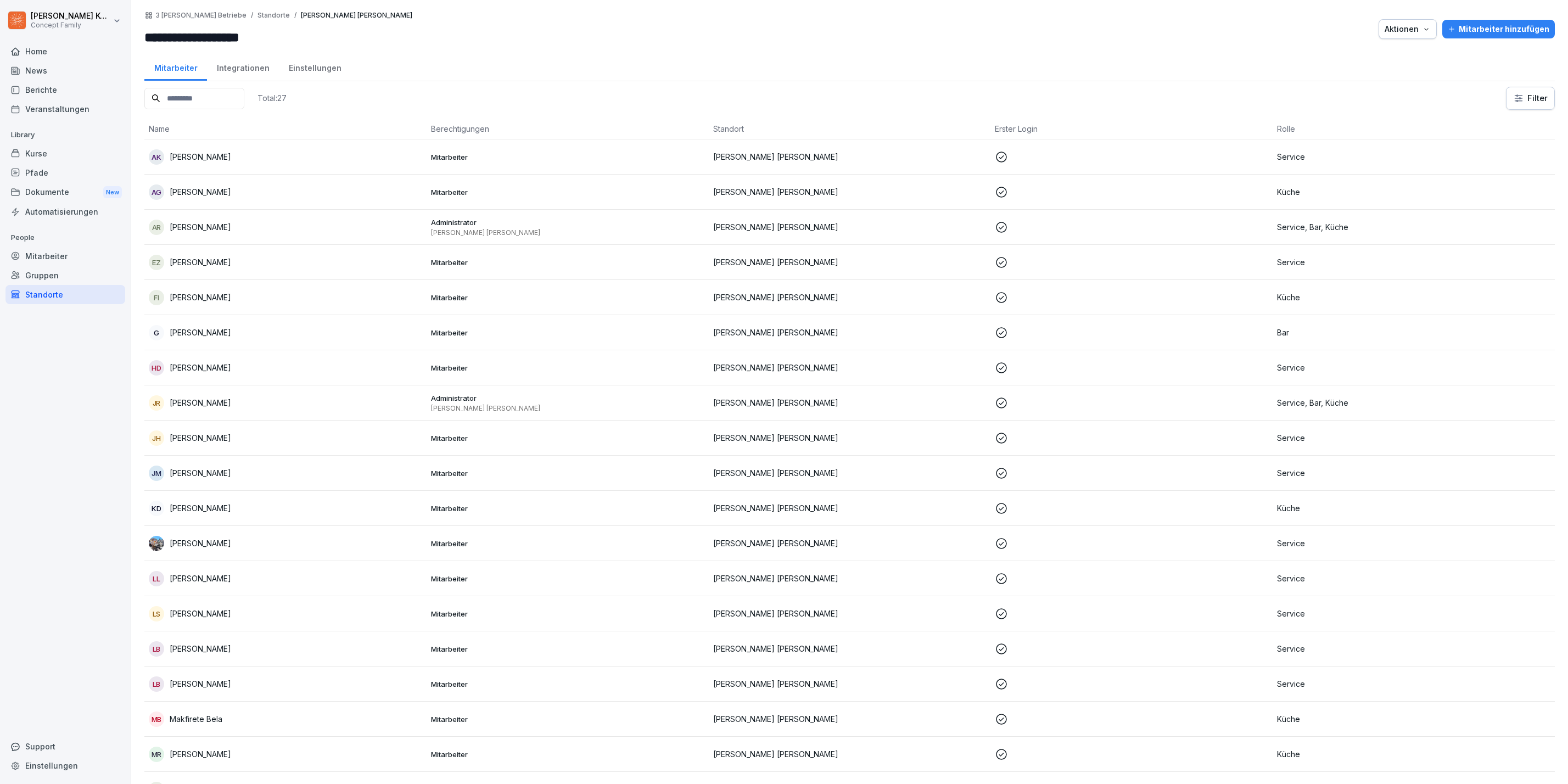
click at [574, 220] on p "Administrator" at bounding box center [567, 222] width 273 height 10
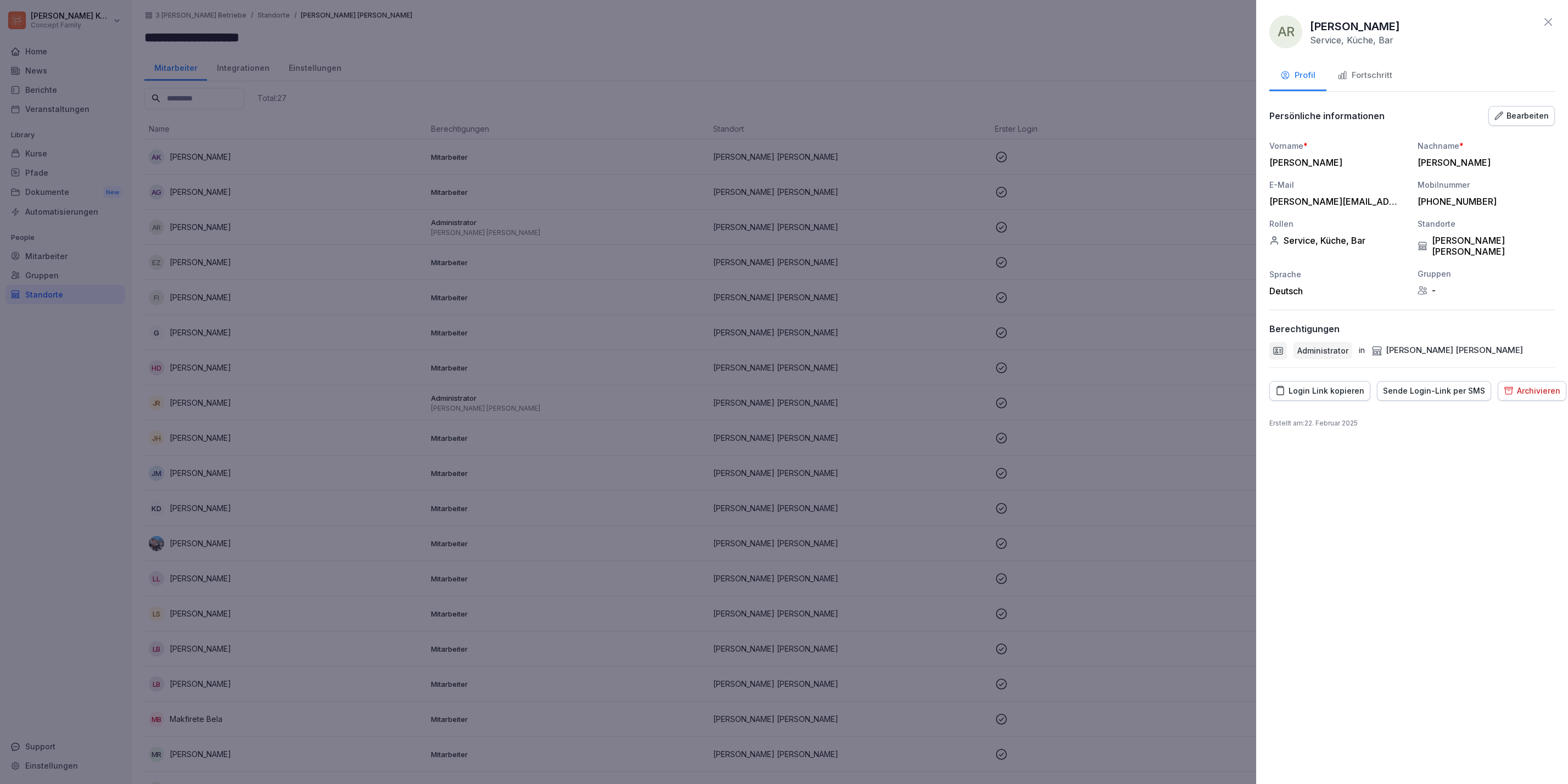
click at [1381, 66] on button "Fortschritt" at bounding box center [1365, 76] width 77 height 30
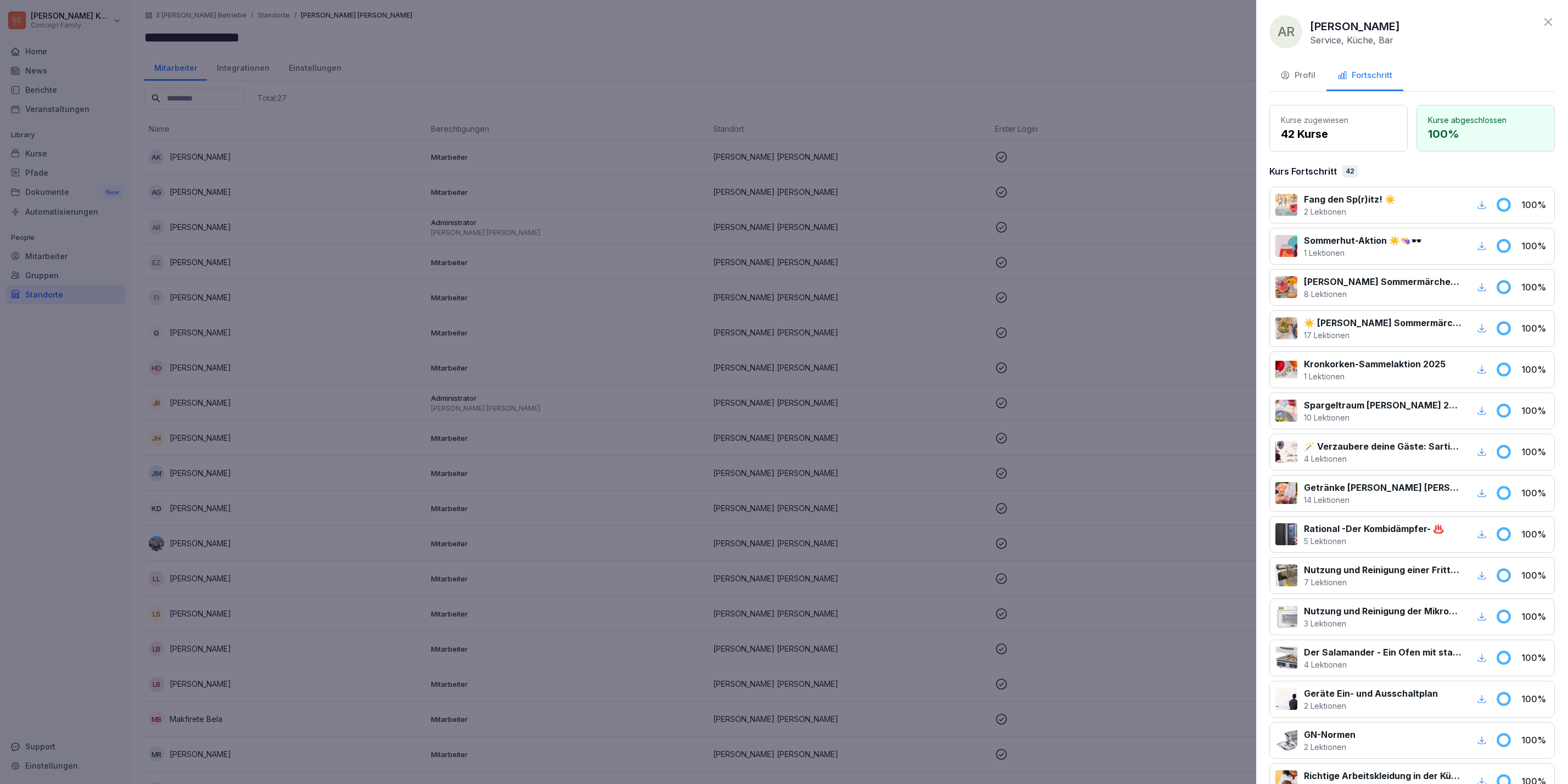
click at [1542, 24] on icon at bounding box center [1549, 22] width 13 height 13
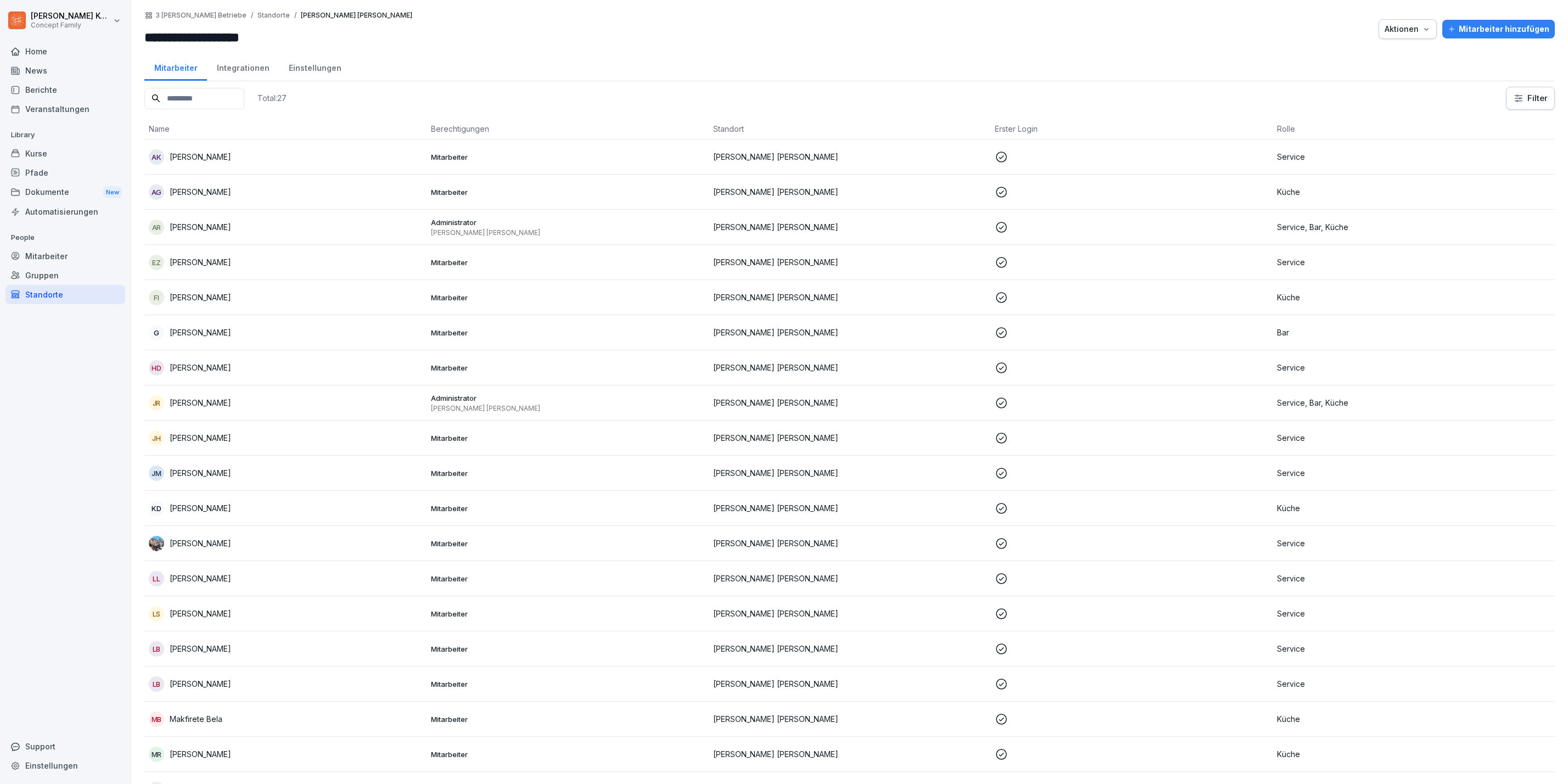
click at [193, 158] on p "Aileen Knobel" at bounding box center [200, 156] width 61 height 12
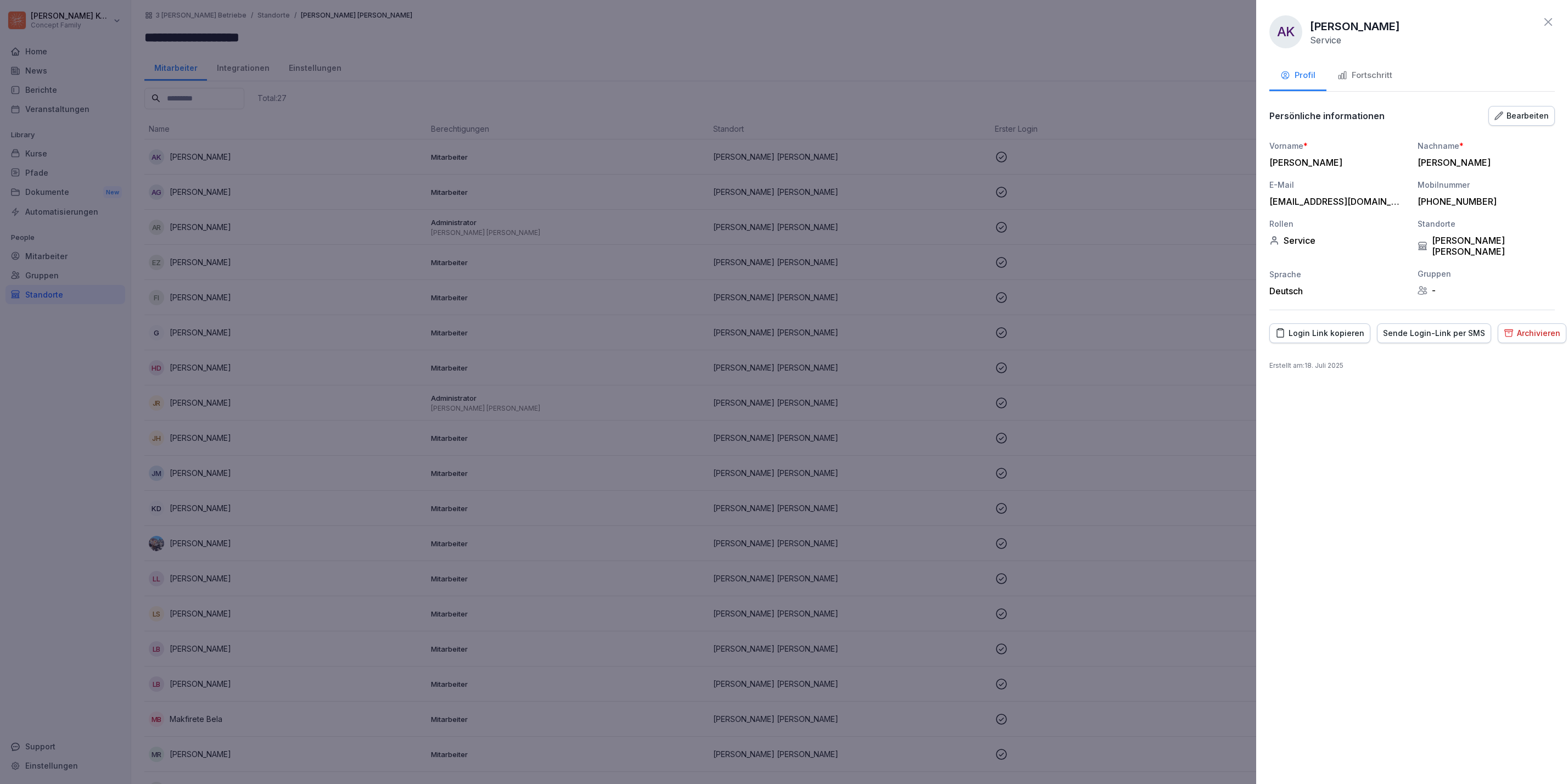
click at [1053, 274] on div at bounding box center [784, 392] width 1568 height 784
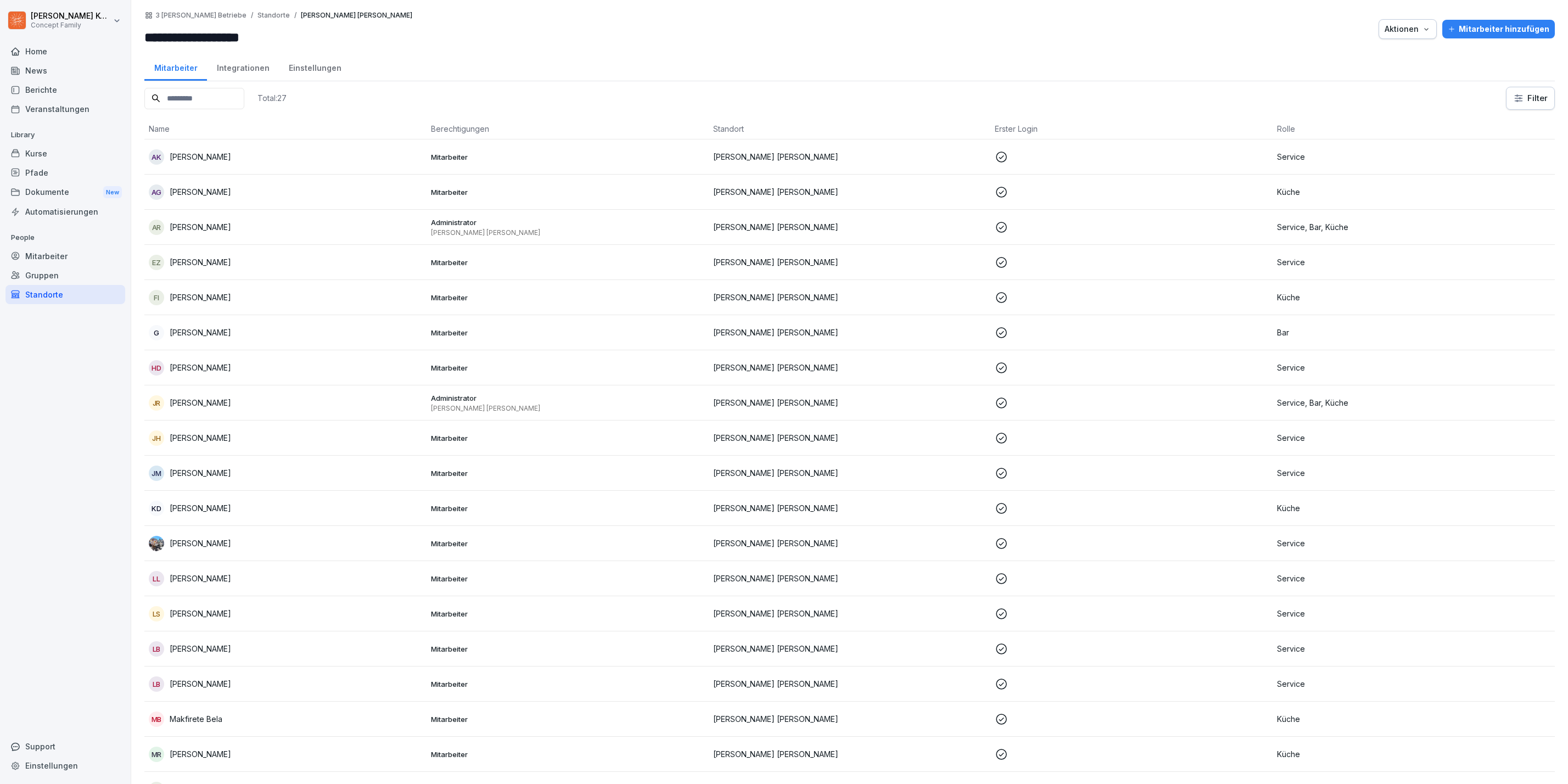
click at [27, 151] on div "Kurse" at bounding box center [65, 153] width 120 height 19
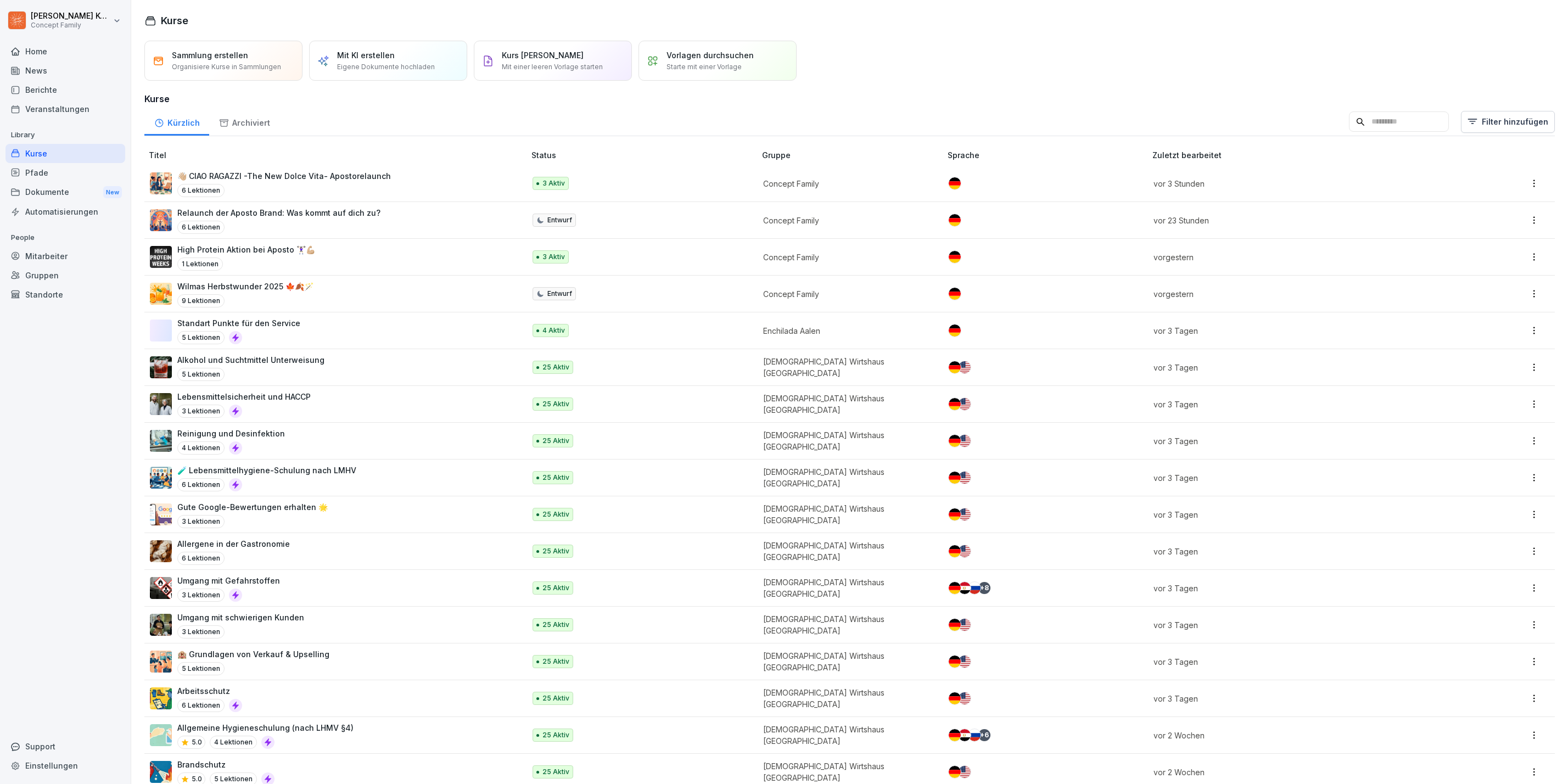
click at [43, 53] on div "Home" at bounding box center [65, 52] width 120 height 19
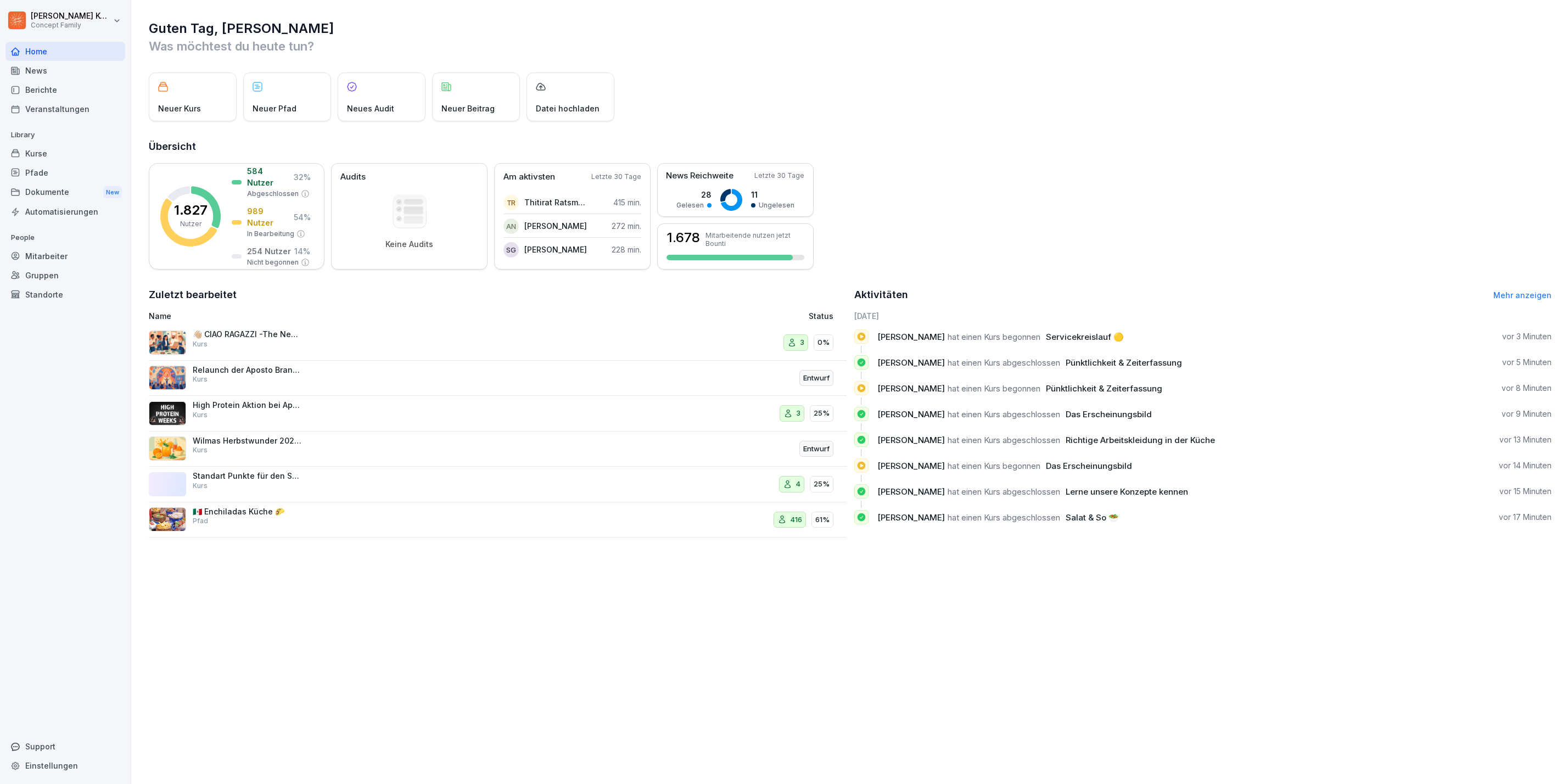
click at [40, 150] on div "Kurse" at bounding box center [65, 153] width 120 height 19
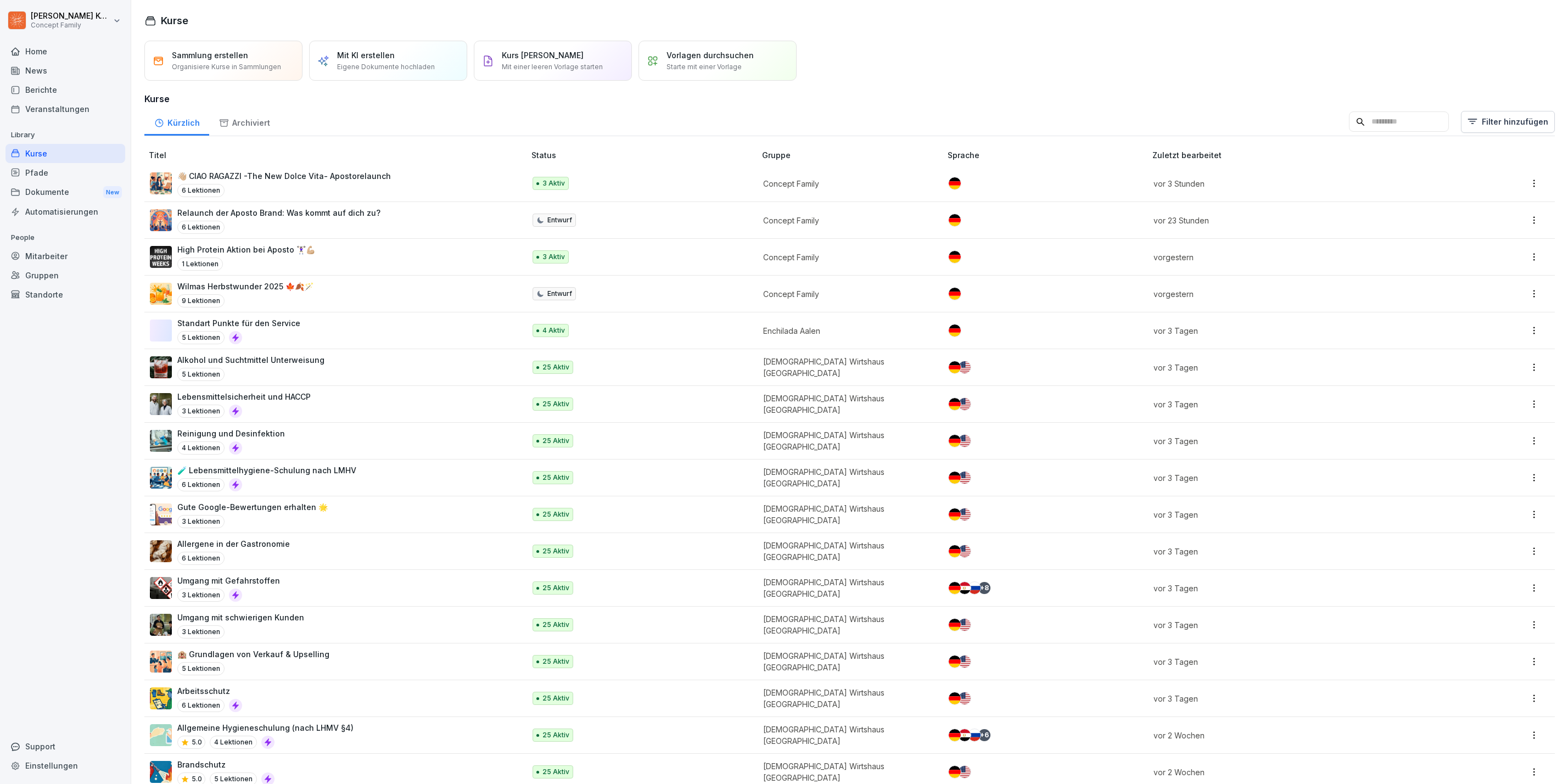
click at [61, 247] on div "Mitarbeiter" at bounding box center [65, 256] width 120 height 19
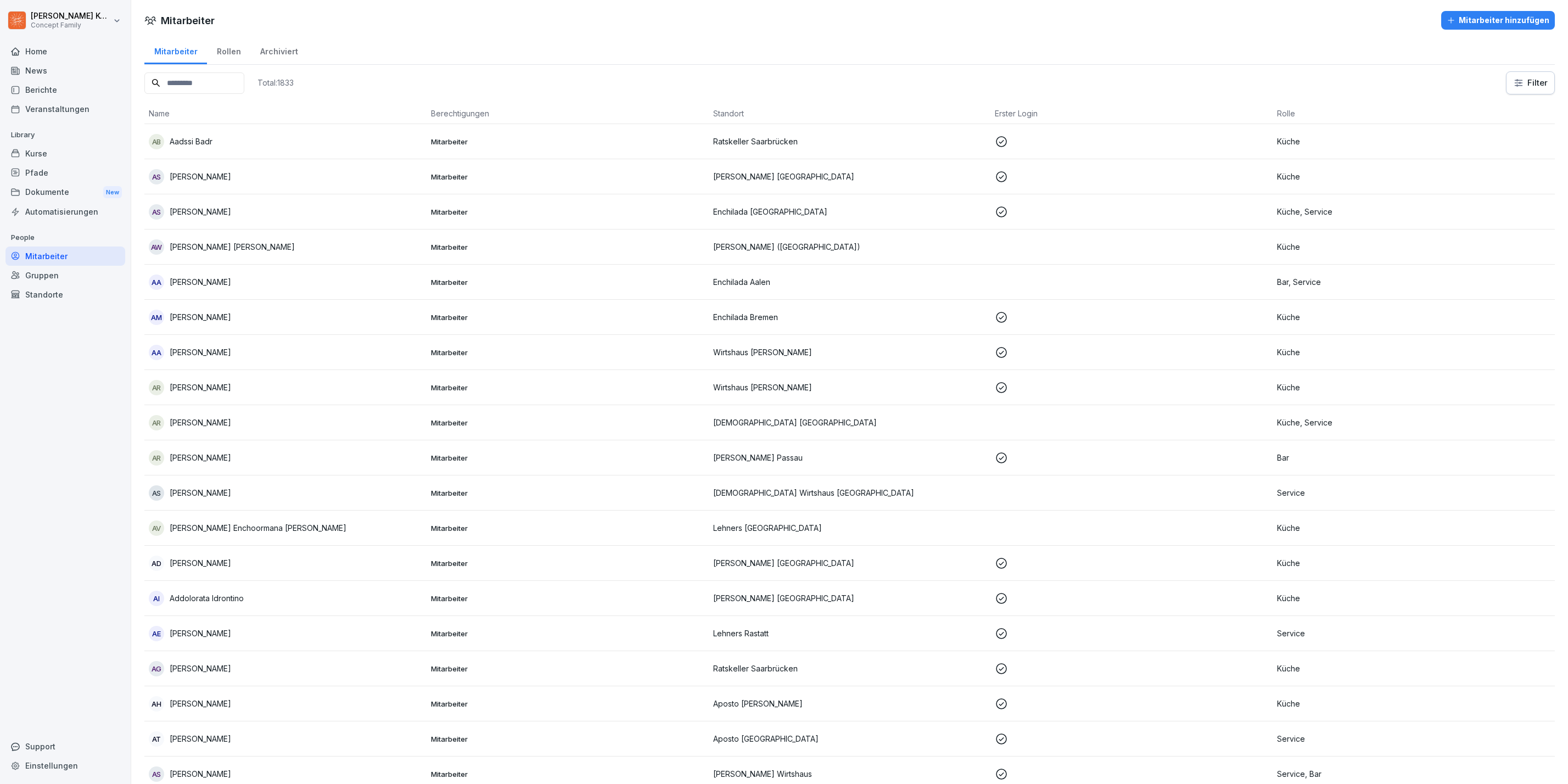
click at [65, 47] on div "Home" at bounding box center [65, 52] width 120 height 19
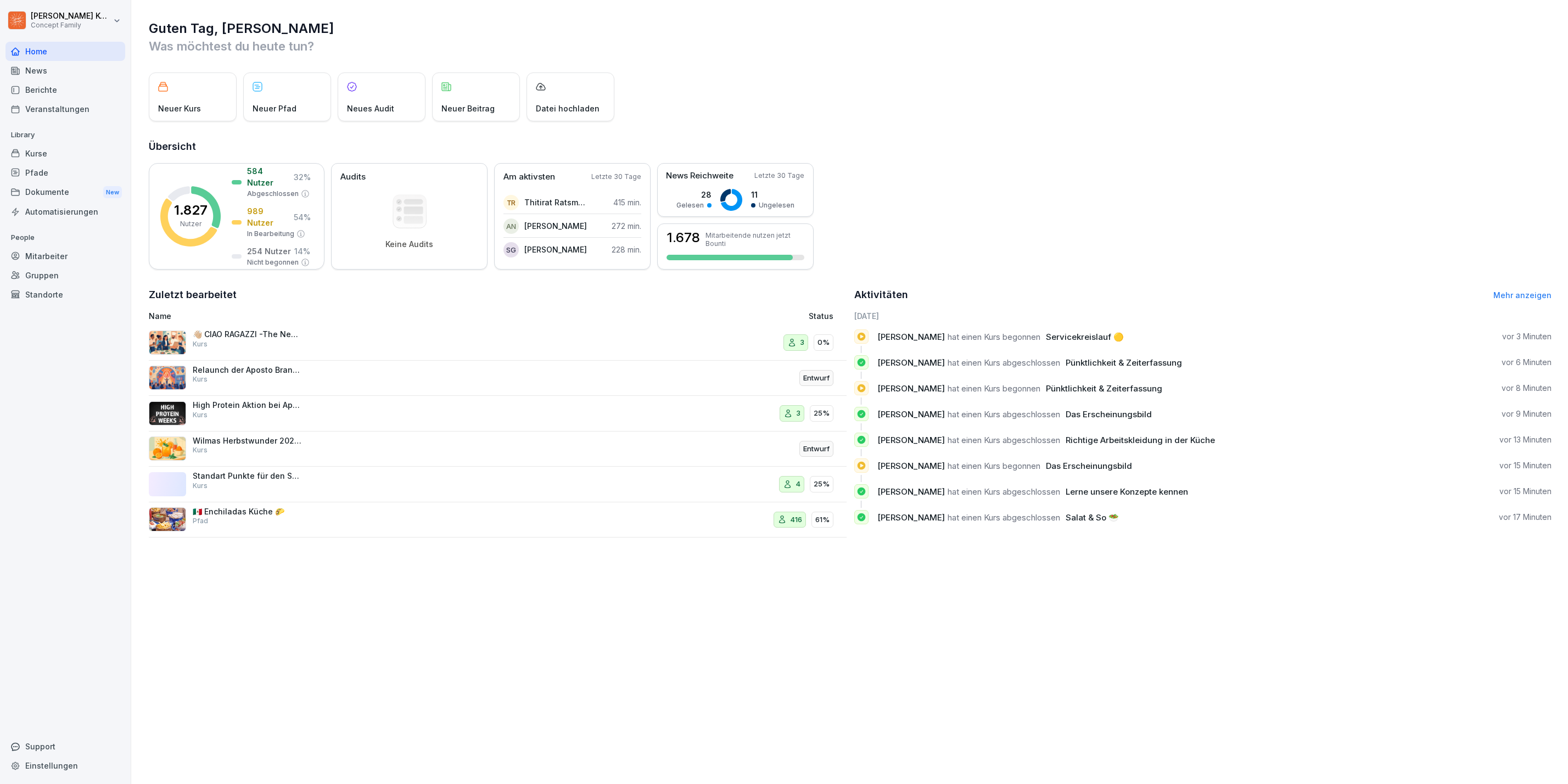
click at [60, 96] on div "Berichte" at bounding box center [65, 90] width 120 height 19
click at [54, 89] on div "Berichte" at bounding box center [65, 90] width 120 height 19
click at [32, 80] on div "Berichte" at bounding box center [65, 90] width 120 height 19
click at [41, 88] on div "Berichte" at bounding box center [65, 90] width 120 height 19
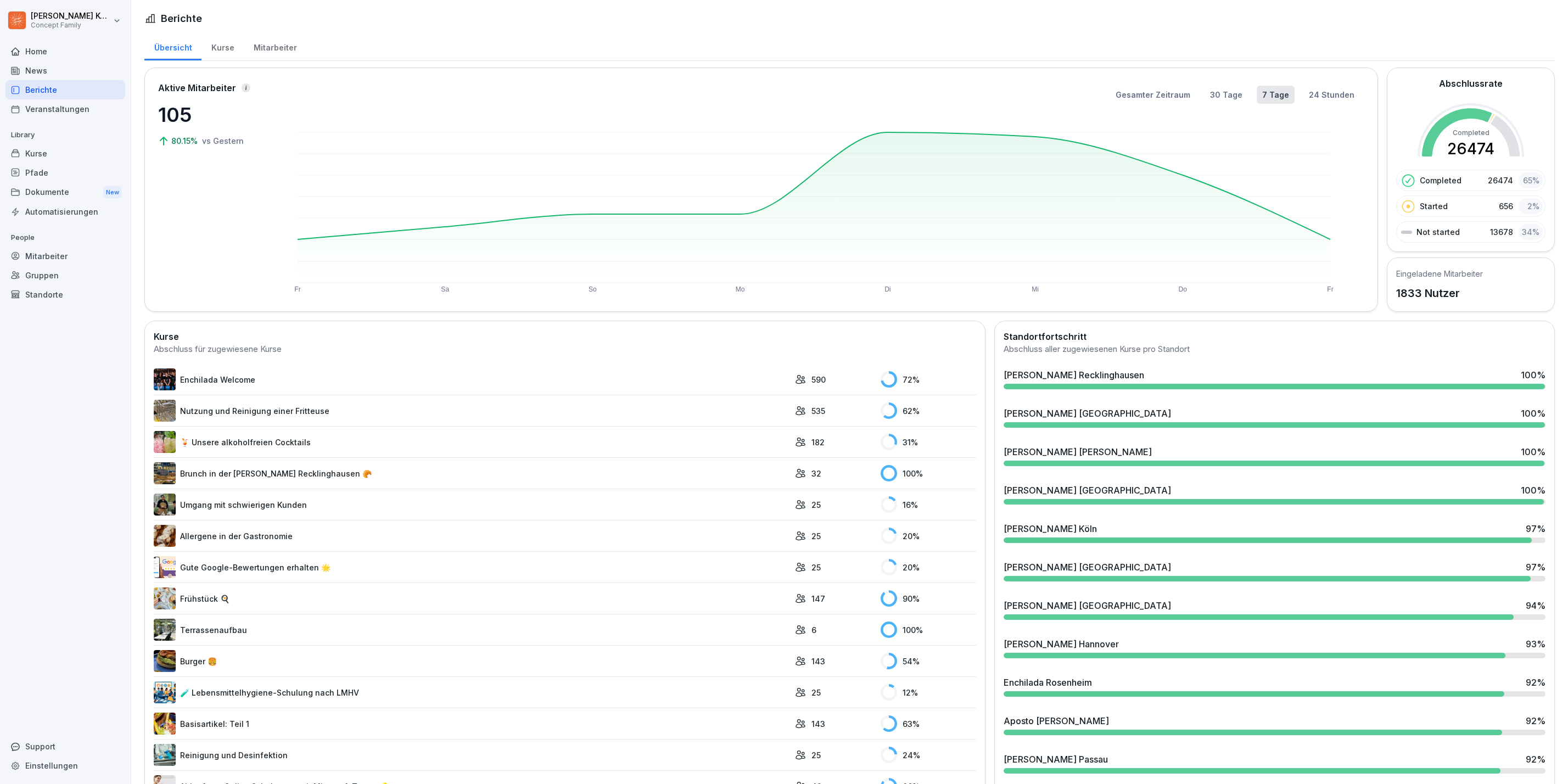
click at [49, 147] on div "Kurse" at bounding box center [65, 153] width 120 height 19
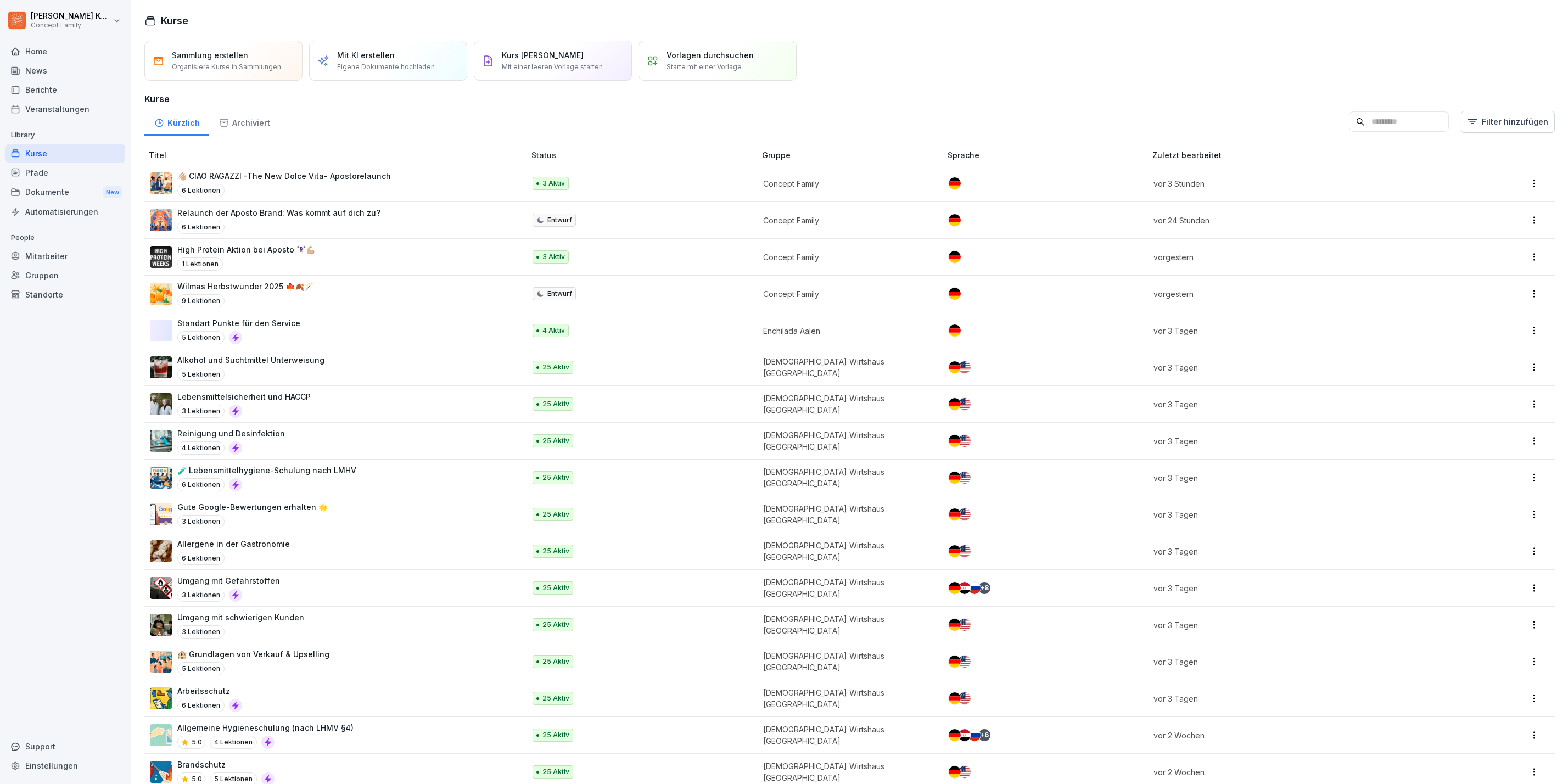
click at [1405, 124] on input at bounding box center [1399, 122] width 100 height 21
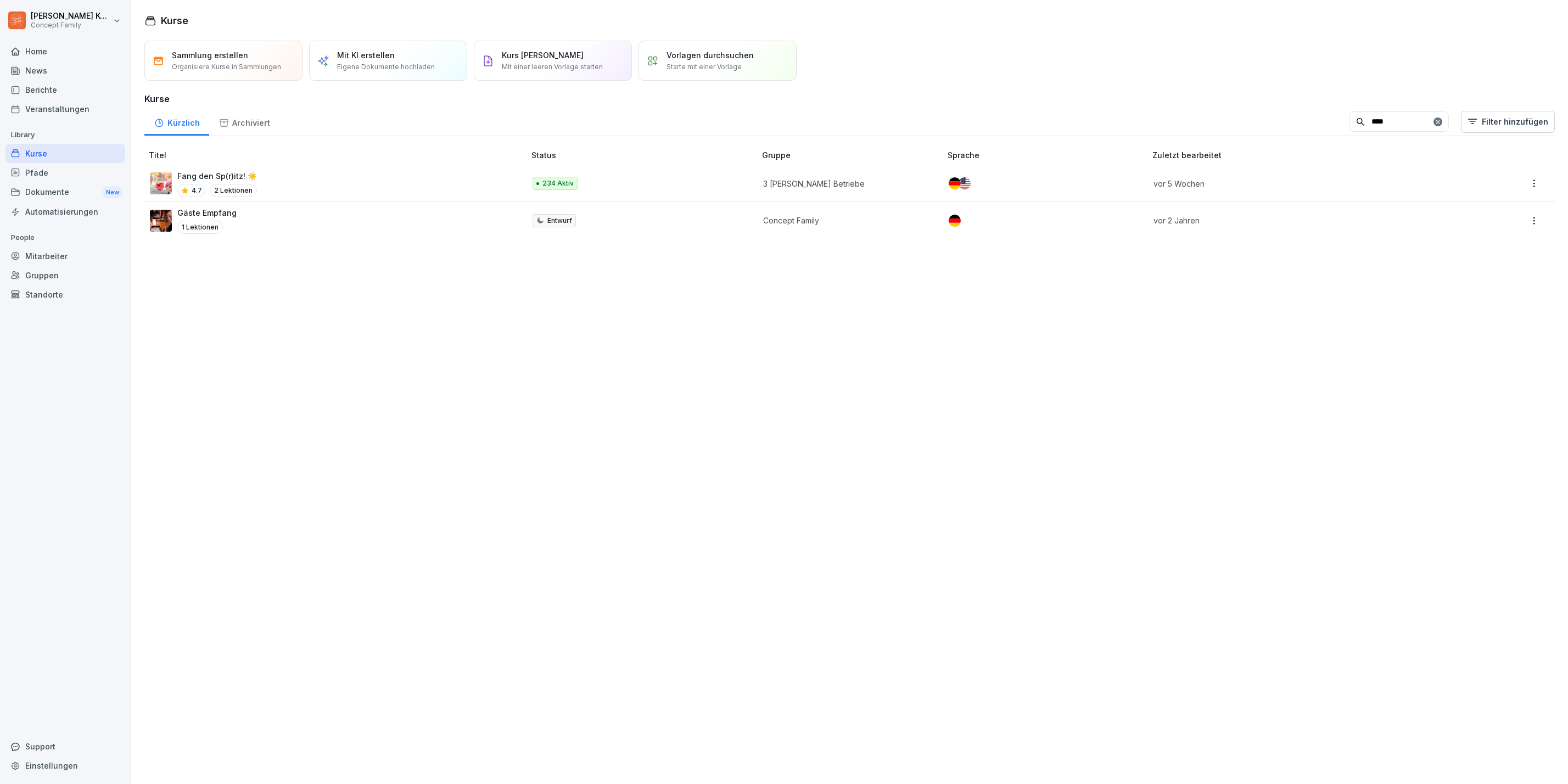
type input "****"
click at [258, 175] on div "Fang den Sp(r)itz! ☀️ 4.7 2 Lektionen" at bounding box center [332, 184] width 364 height 27
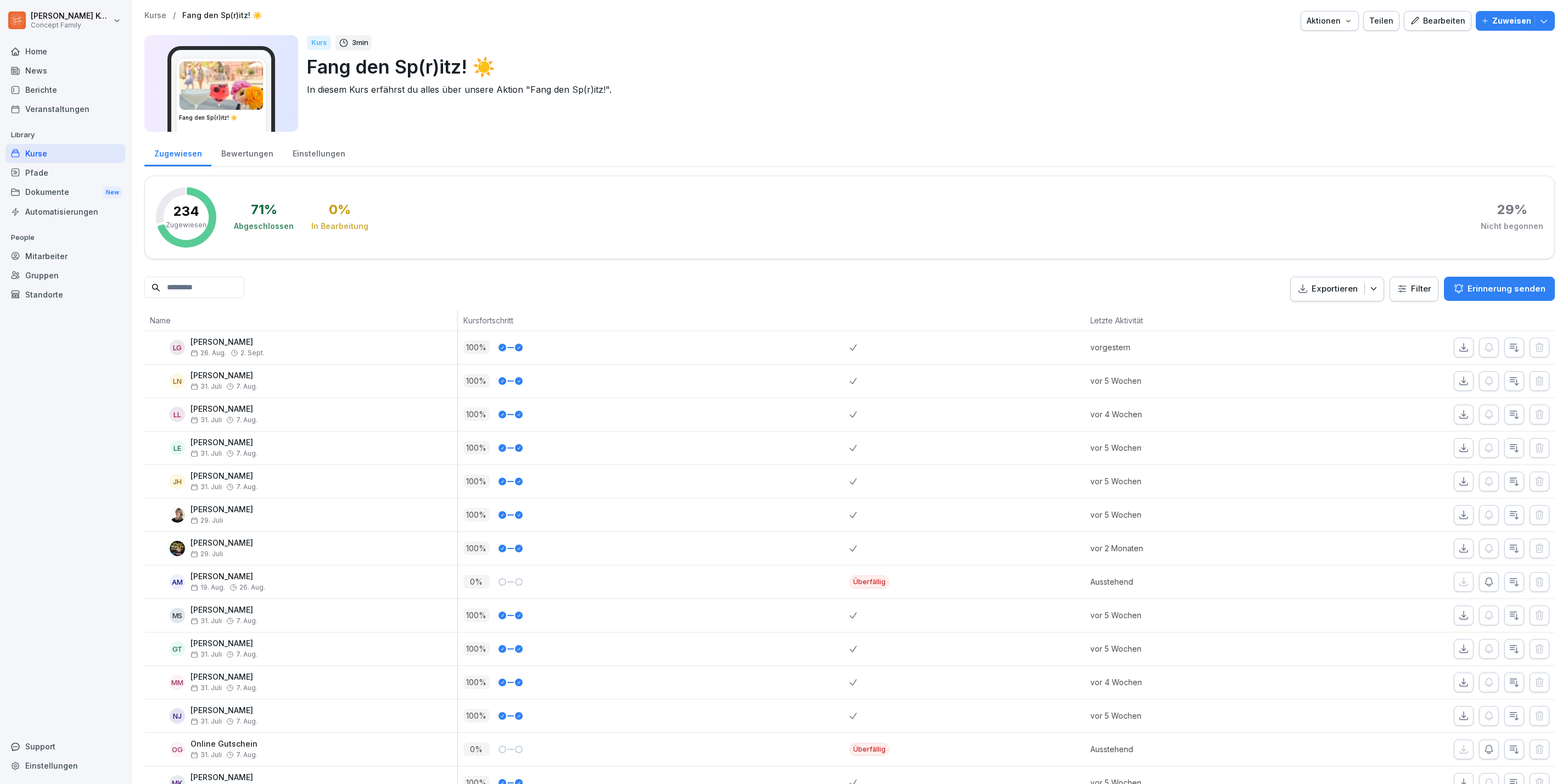
click at [256, 150] on div "Bewertungen" at bounding box center [247, 152] width 71 height 28
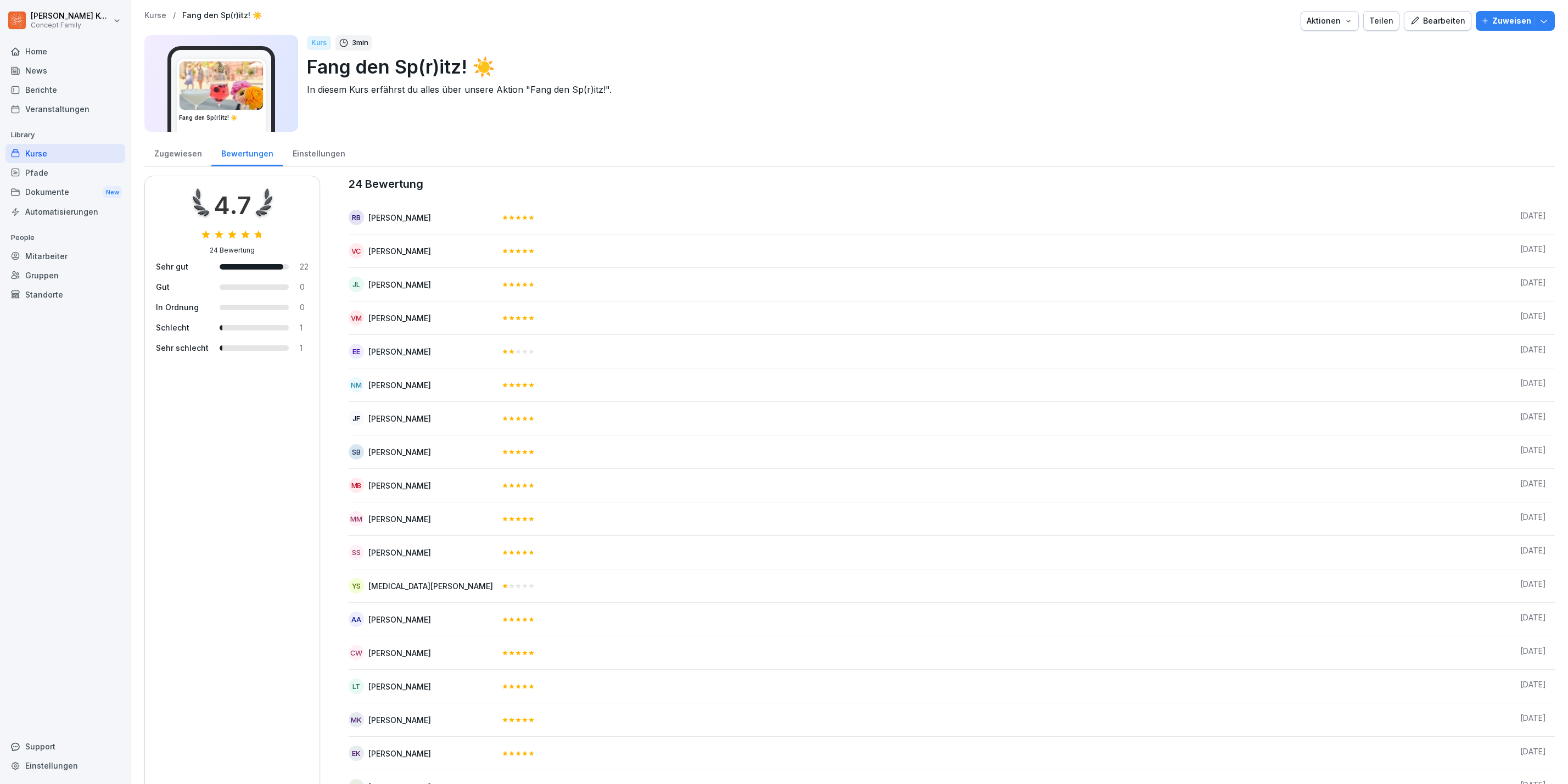
click at [302, 153] on div "Einstellungen" at bounding box center [319, 152] width 72 height 28
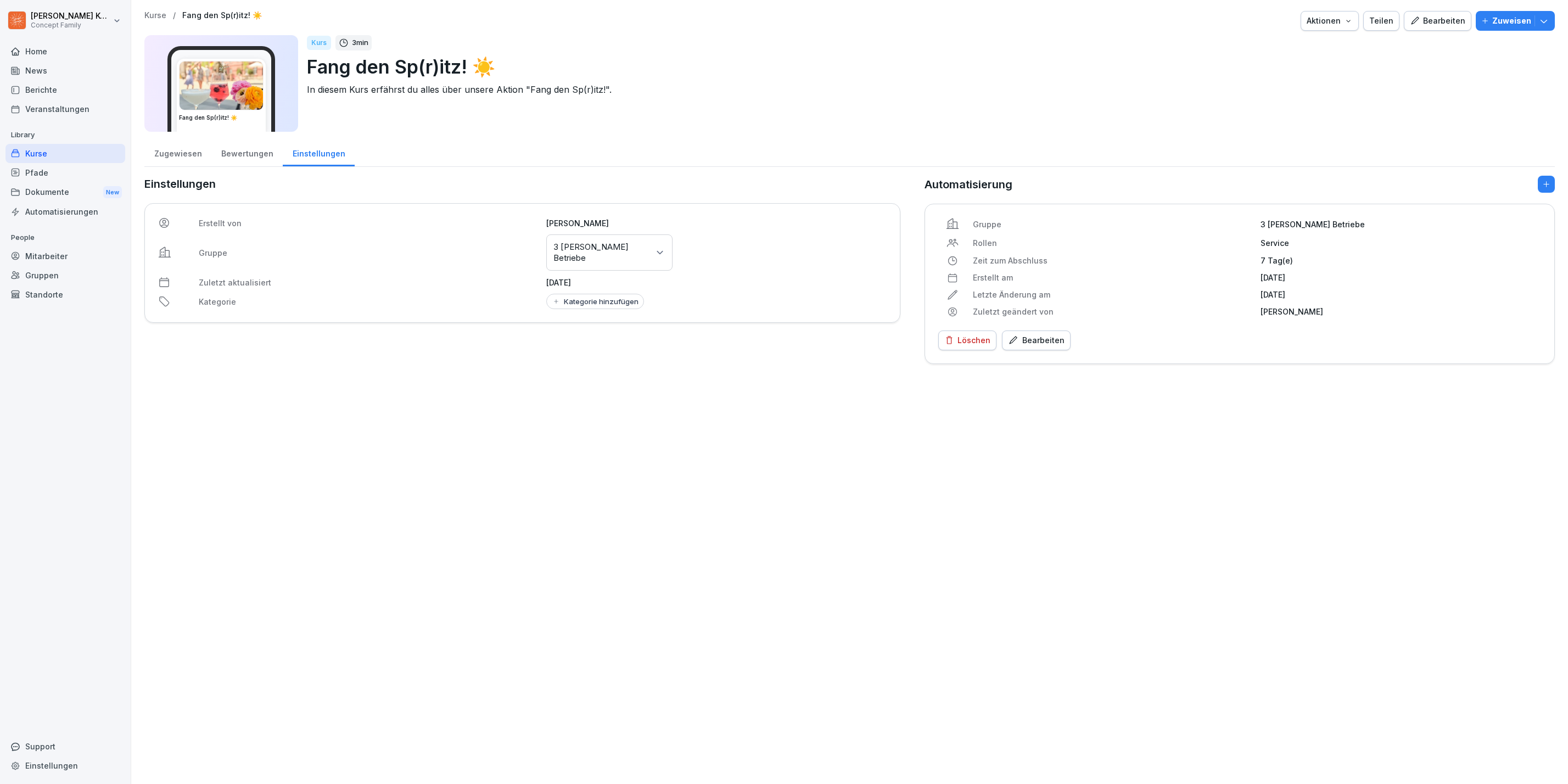
click at [583, 302] on div "Kategorie hinzufügen" at bounding box center [595, 301] width 87 height 9
click at [585, 331] on input at bounding box center [614, 325] width 142 height 21
type input "*****"
click at [547, 352] on div "Wilma Wunder Aktion" at bounding box center [614, 354] width 136 height 31
click at [556, 354] on button "button" at bounding box center [555, 354] width 9 height 10
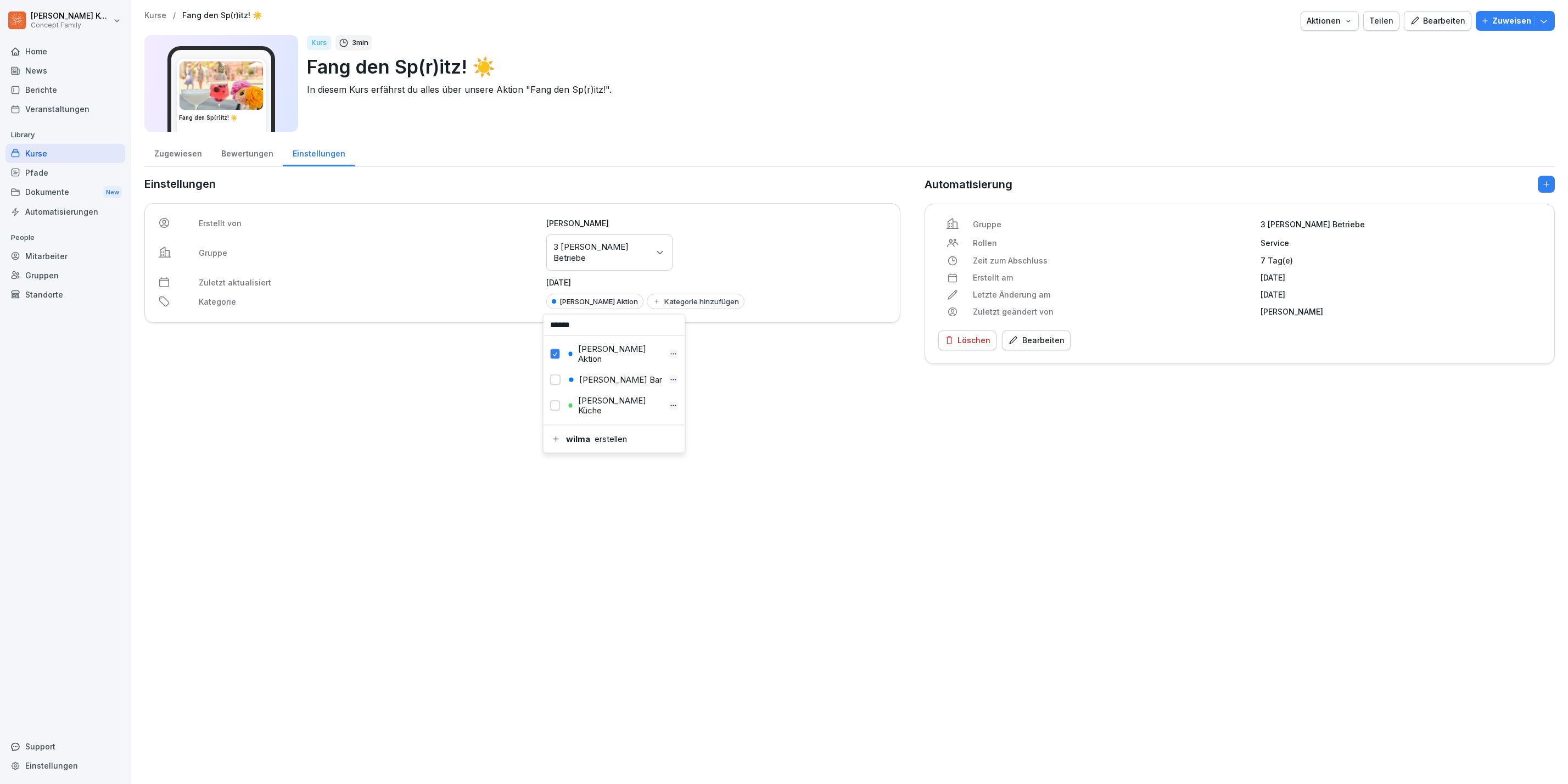
click at [803, 436] on div "Kurse / Fang den Sp(r)itz! ☀️ Aktionen Teilen Bearbeiten Zuweisen Fang den Sp(r…" at bounding box center [850, 392] width 1437 height 784
click at [58, 150] on div "Kurse" at bounding box center [65, 153] width 120 height 19
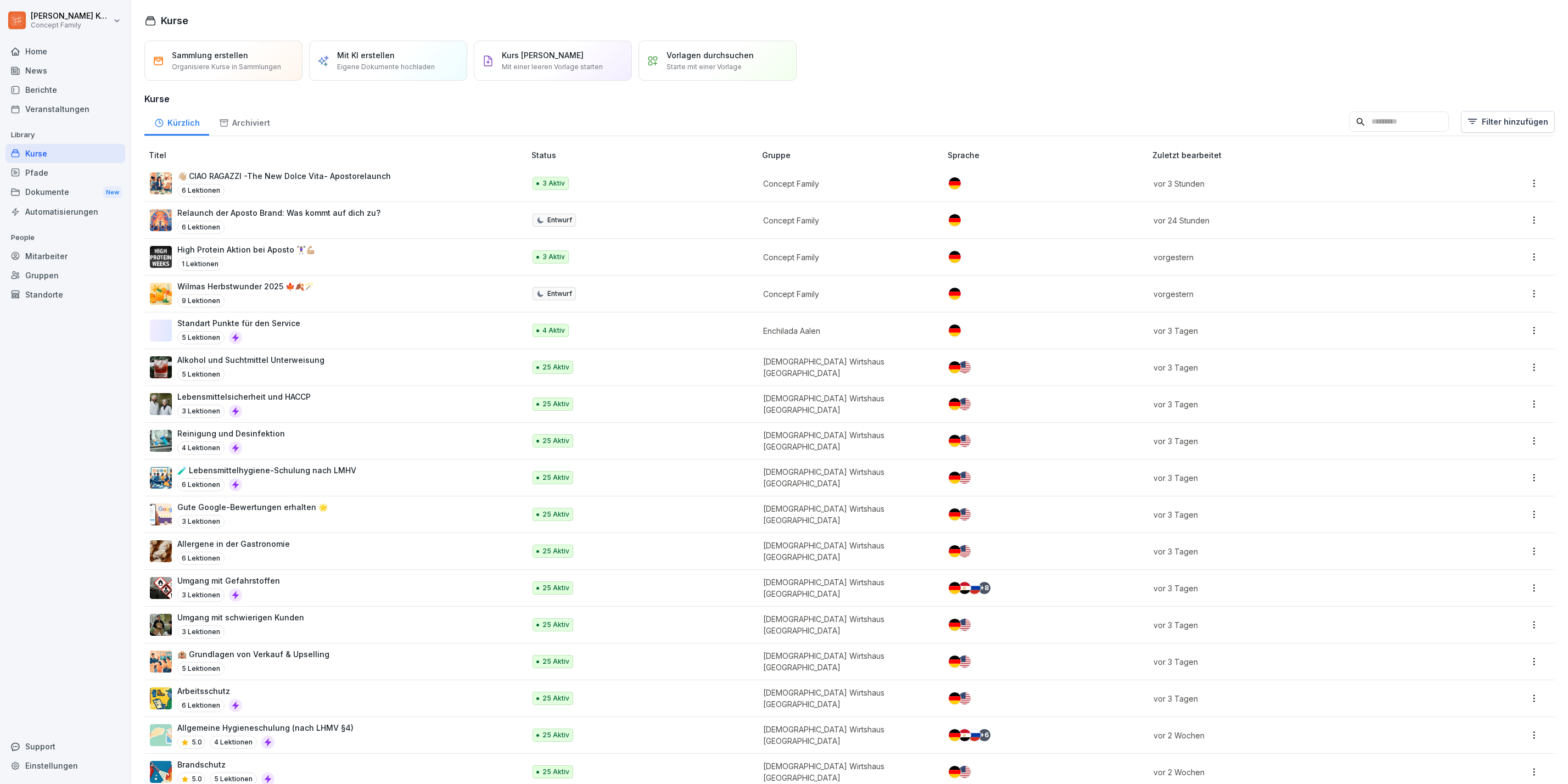
click at [1399, 126] on input at bounding box center [1399, 122] width 100 height 21
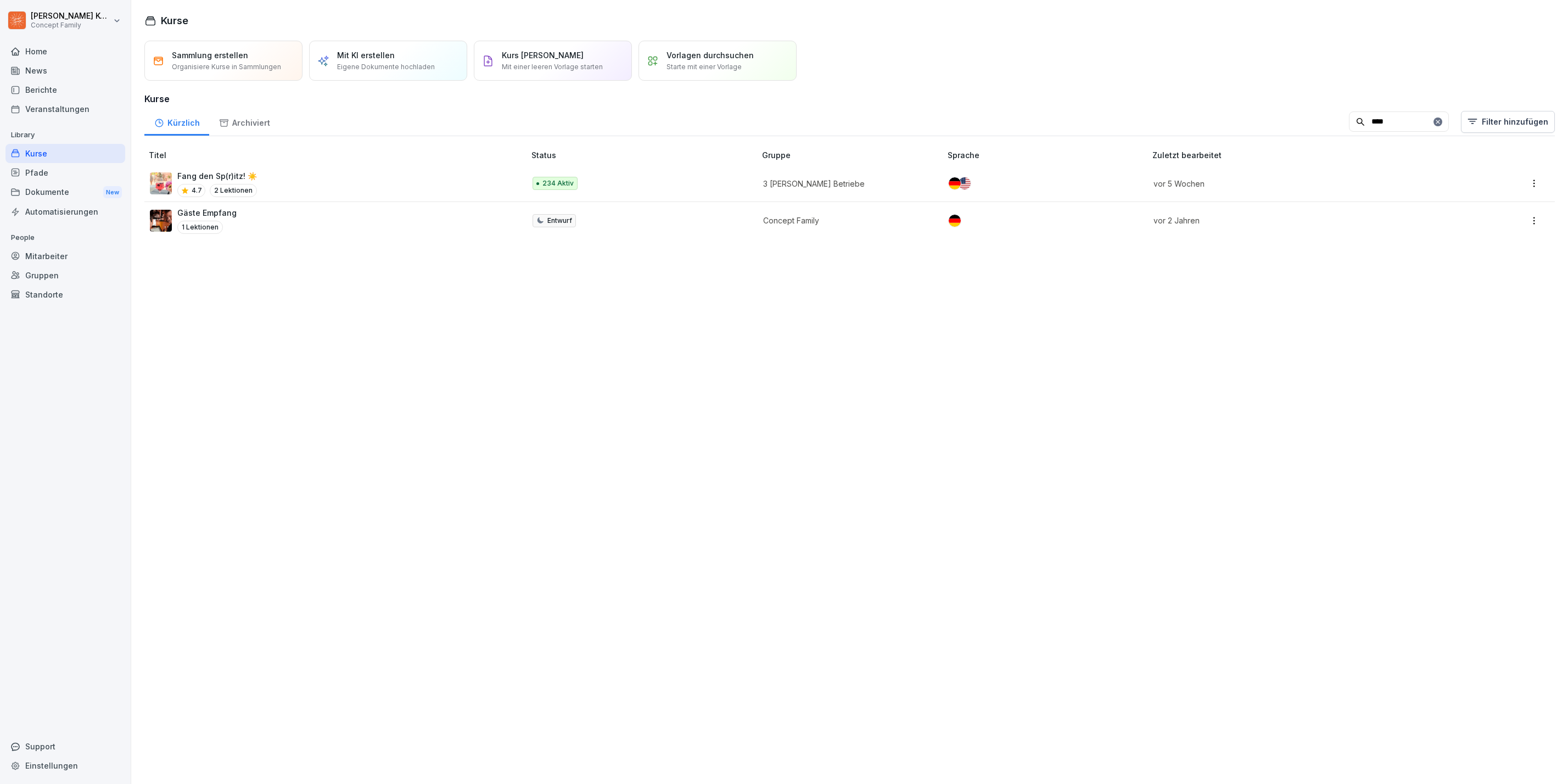
type input "****"
click at [419, 184] on div "Fang den Sp(r)itz! ☀️ 4.7 2 Lektionen" at bounding box center [332, 184] width 364 height 27
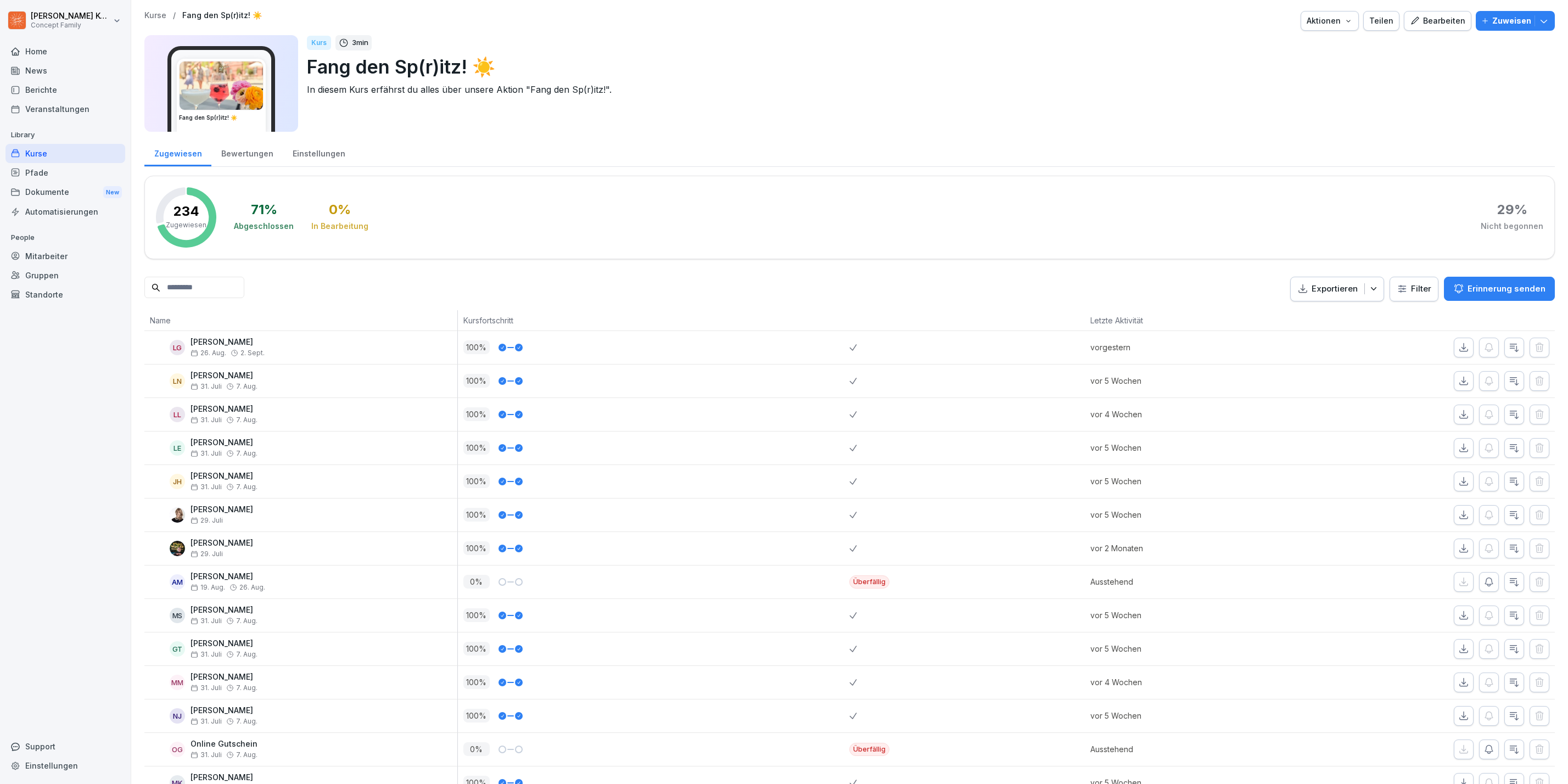
click at [259, 161] on div "Bewertungen" at bounding box center [247, 152] width 71 height 28
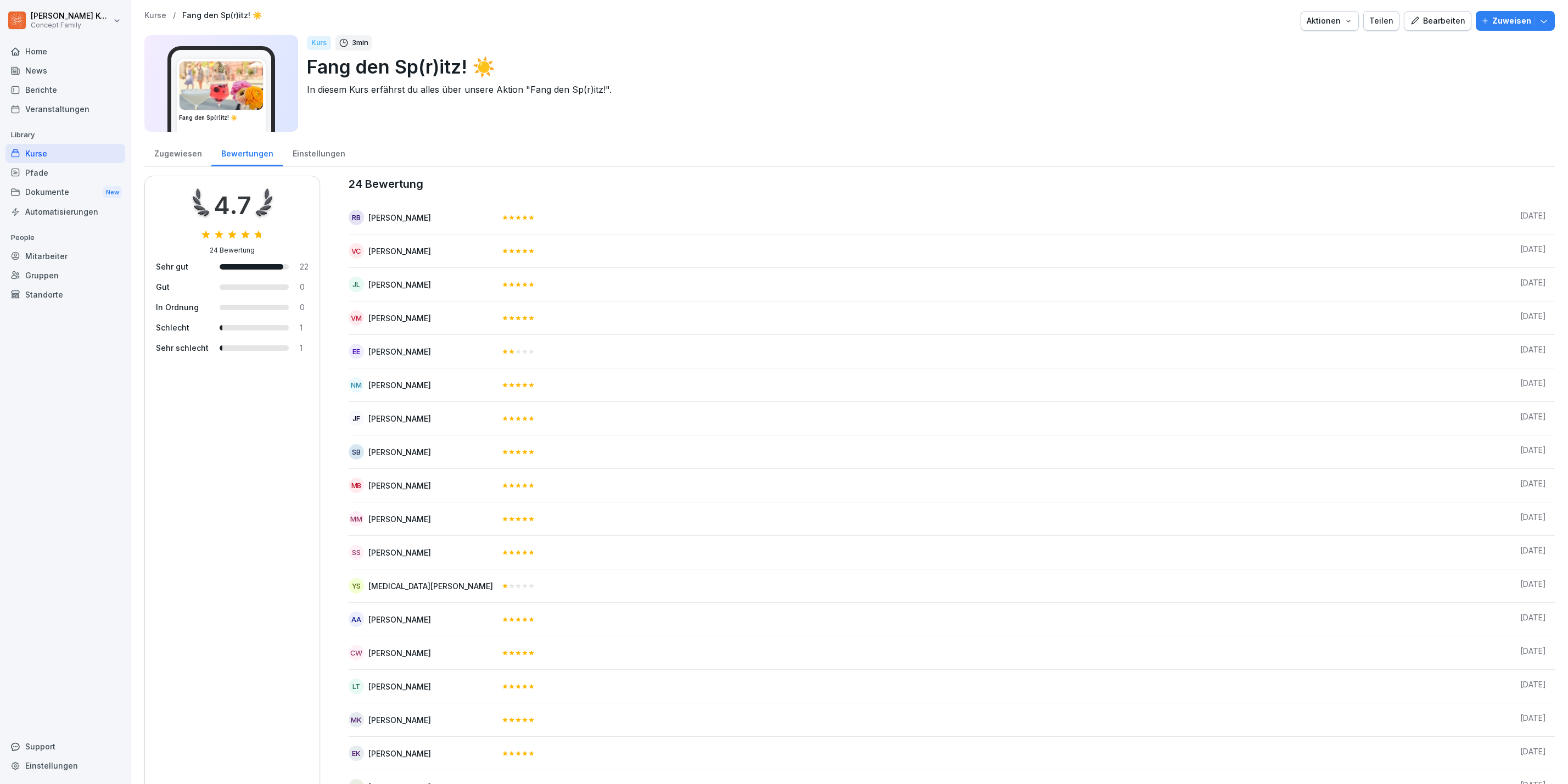
click at [1418, 20] on div "Bearbeiten" at bounding box center [1437, 21] width 55 height 12
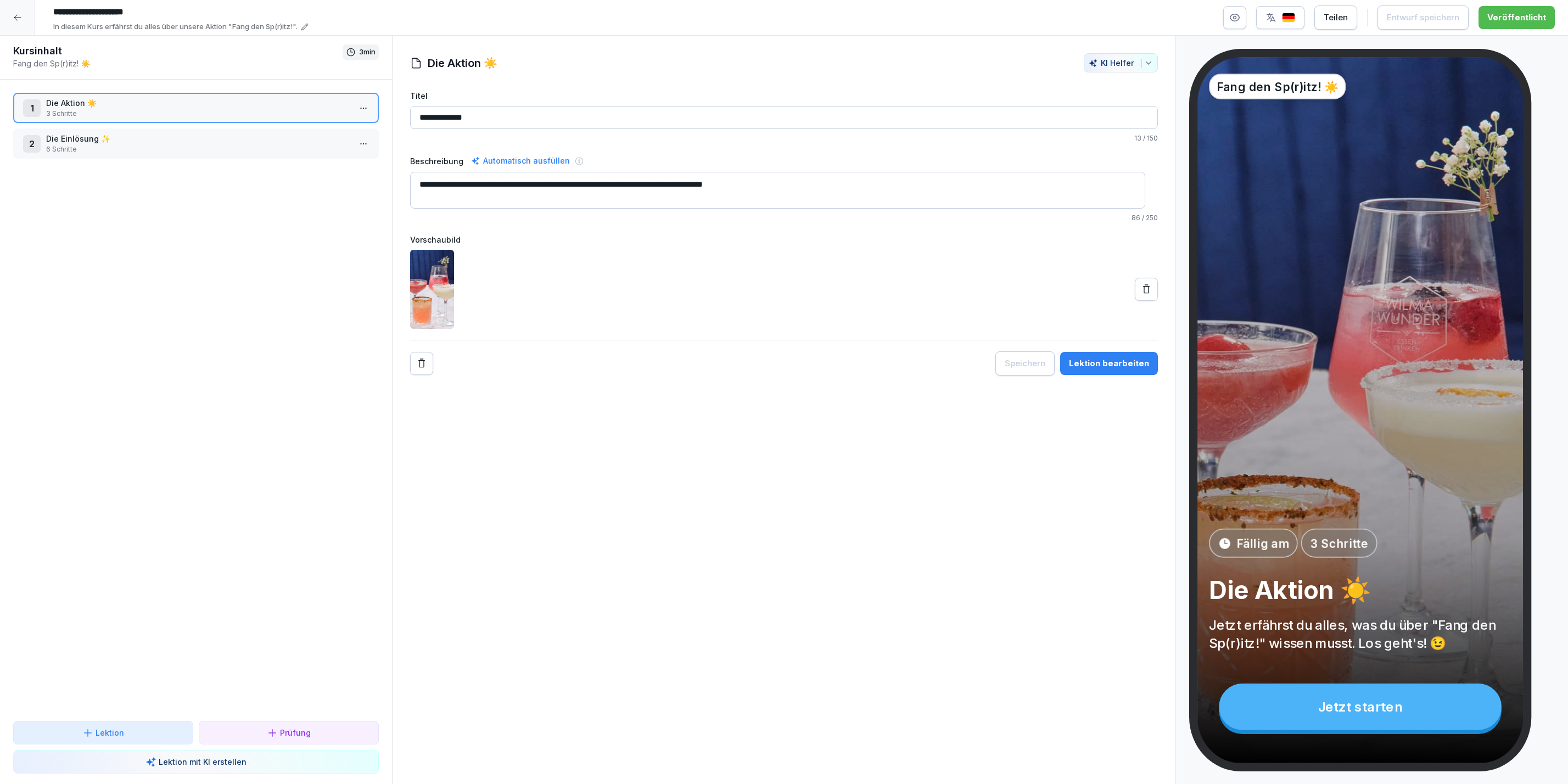
click at [1118, 367] on div "Lektion bearbeiten" at bounding box center [1109, 363] width 80 height 12
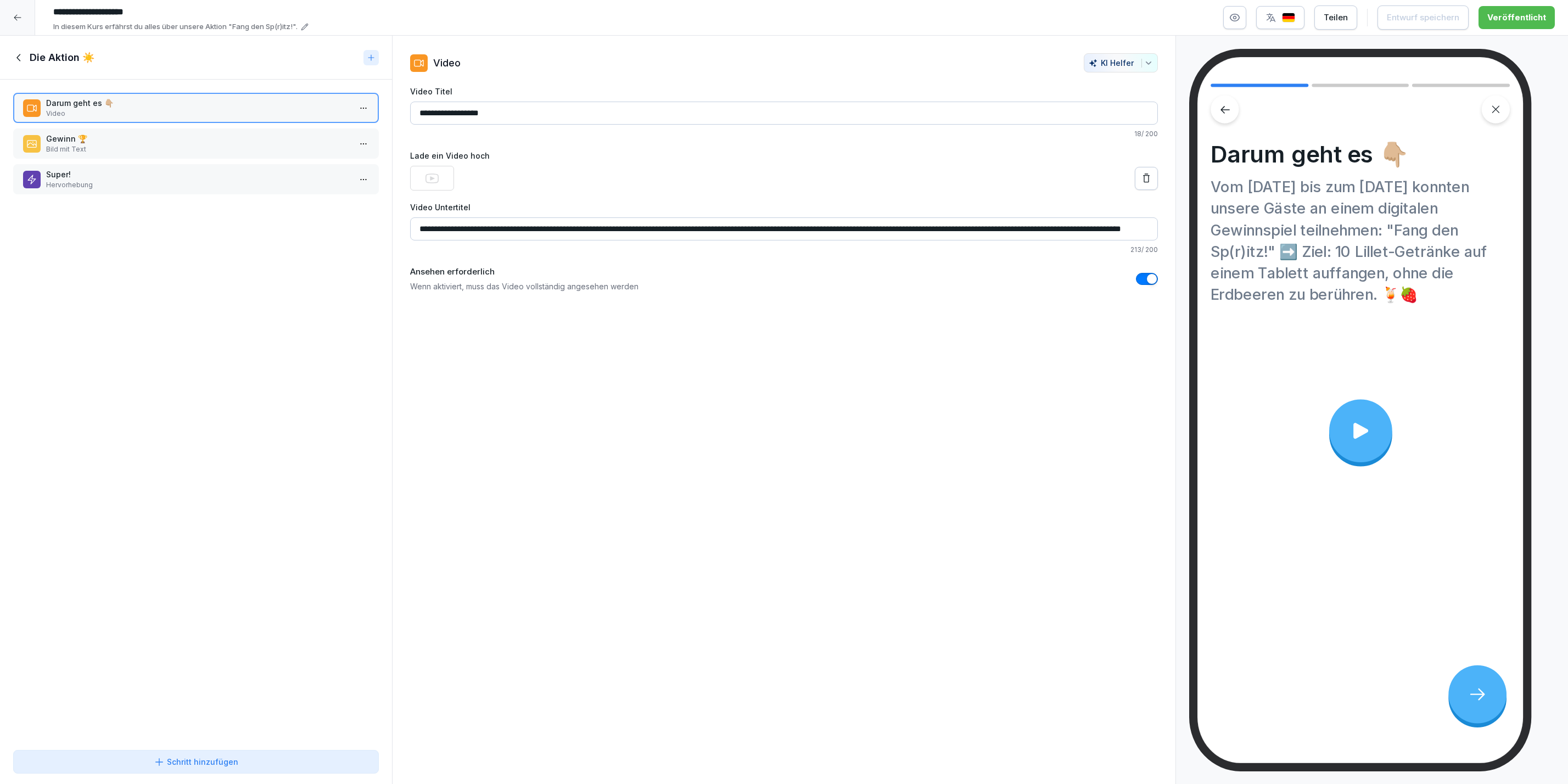
click at [244, 149] on p "Bild mit Text" at bounding box center [198, 149] width 304 height 10
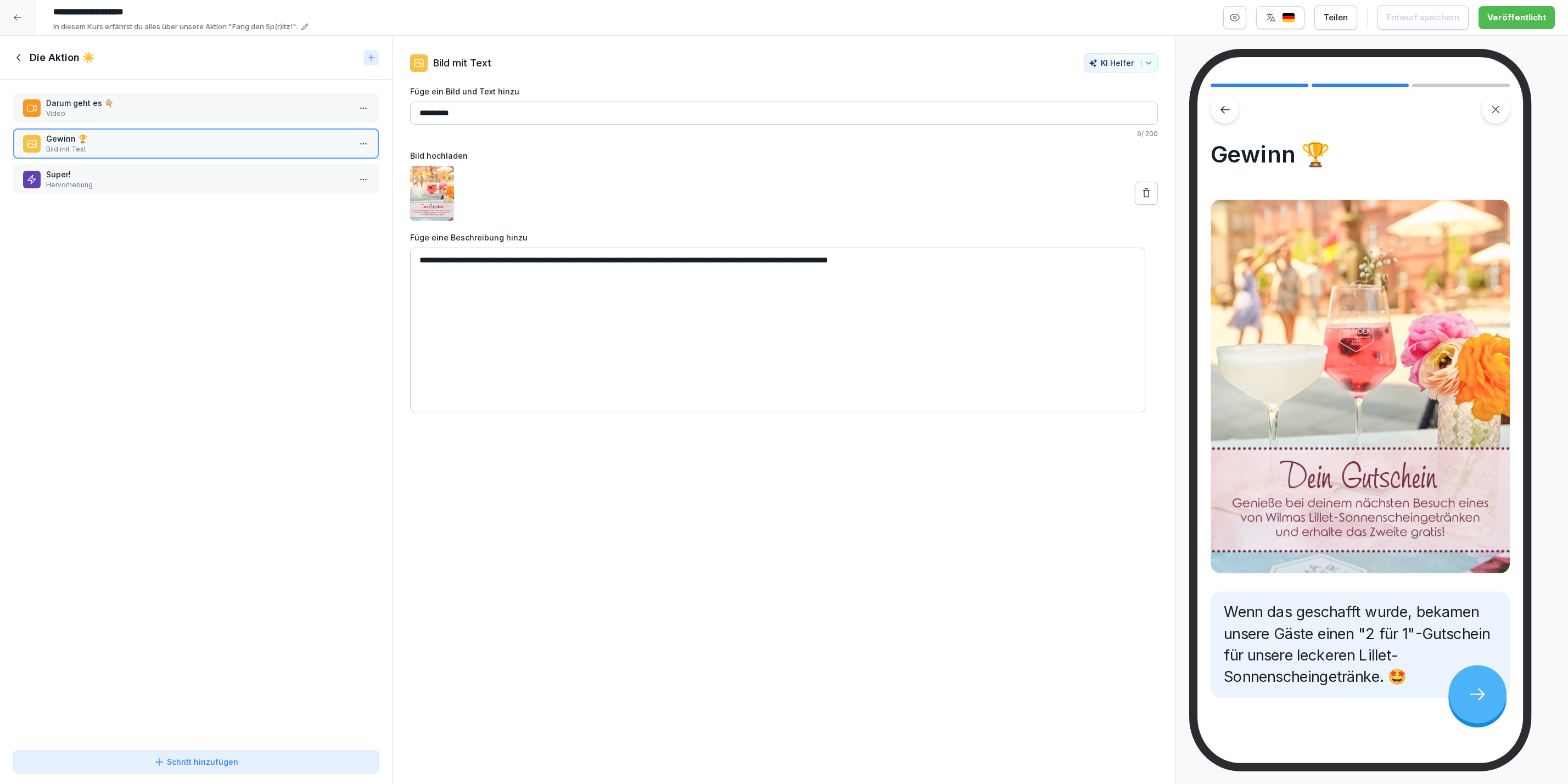
click at [212, 169] on p "Super!" at bounding box center [198, 174] width 304 height 12
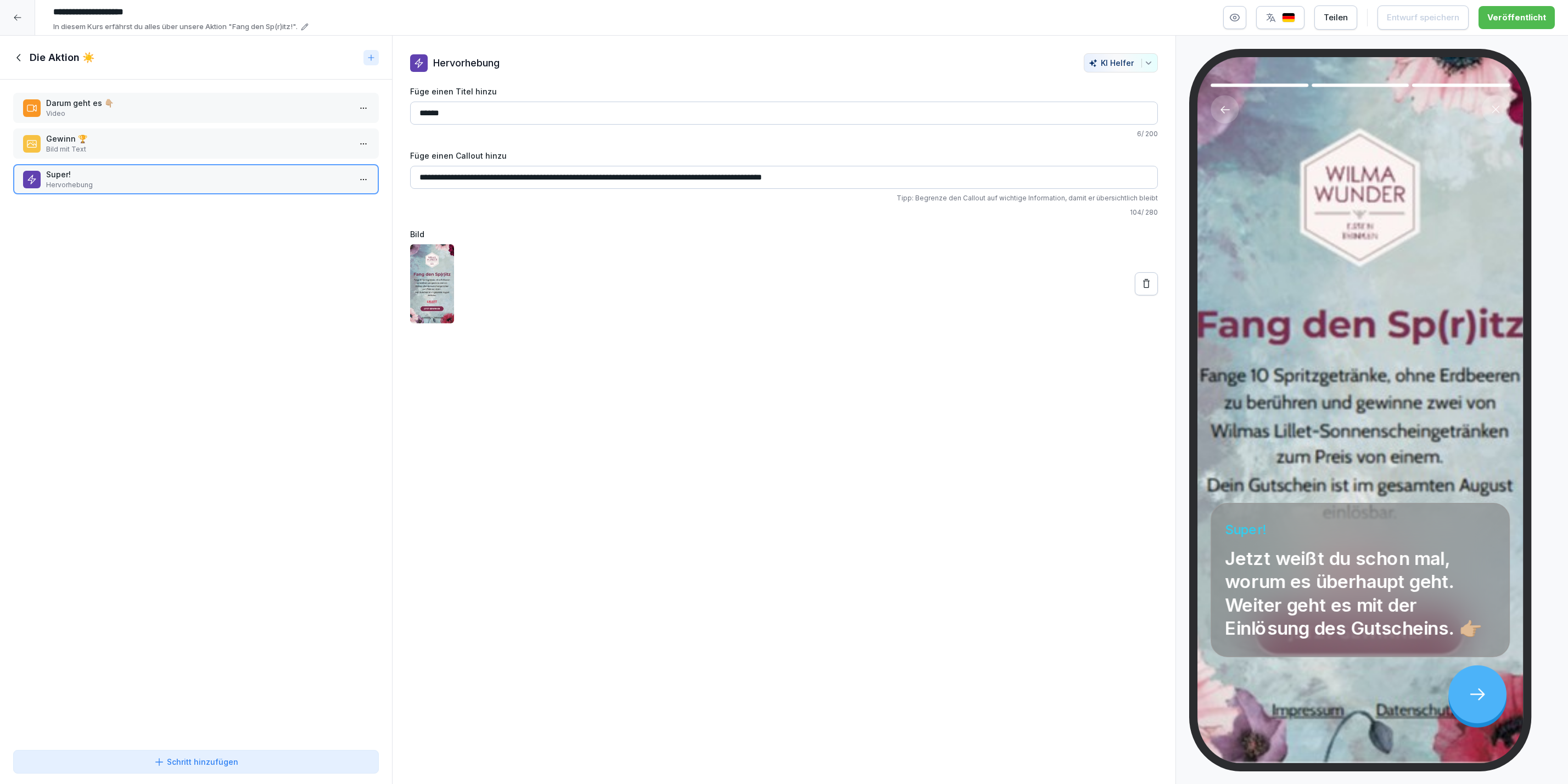
click at [24, 58] on icon at bounding box center [19, 58] width 12 height 12
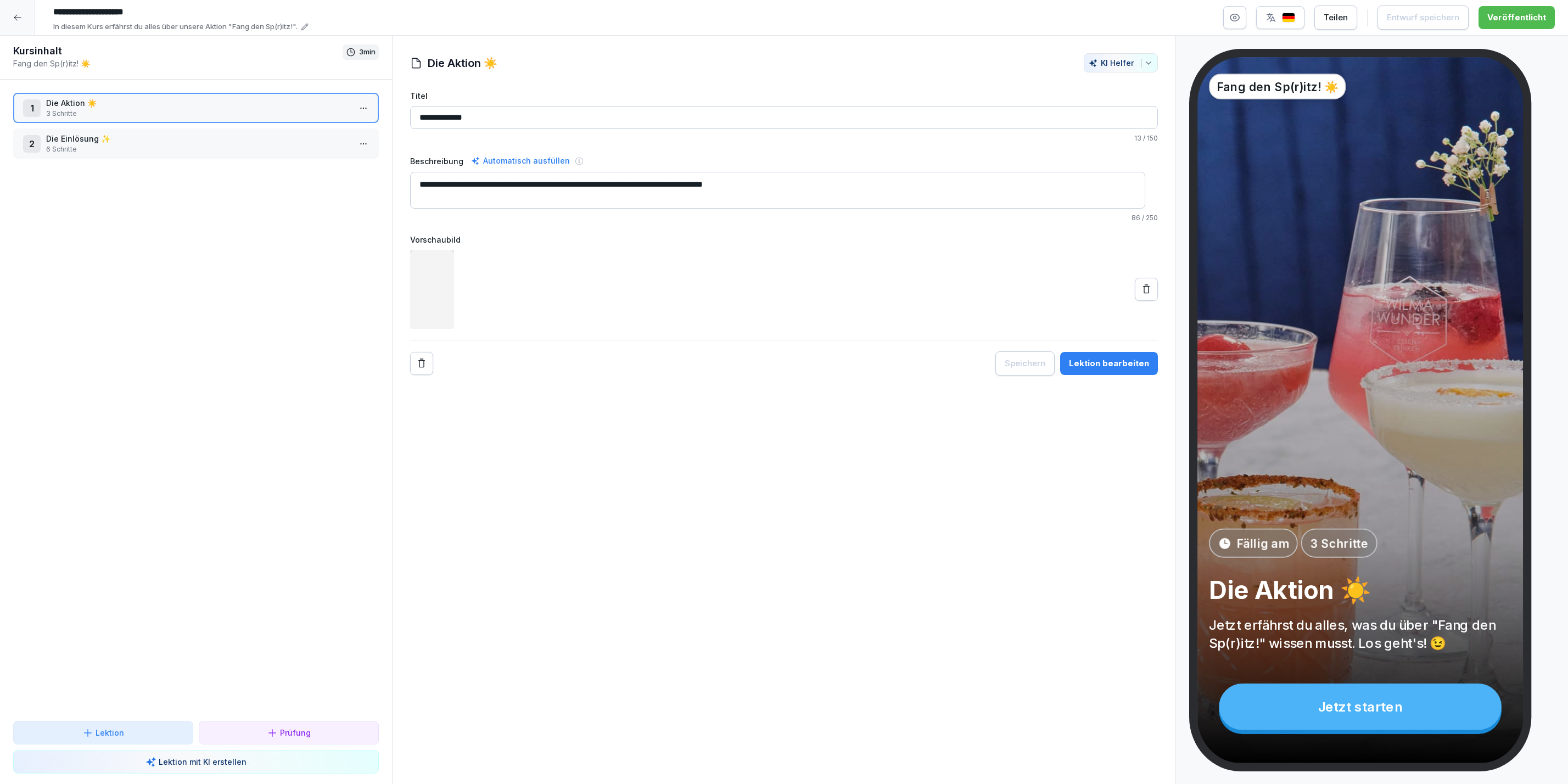
click at [88, 130] on div "2 Die Einlösung ✨ 6 Schritte" at bounding box center [196, 144] width 366 height 30
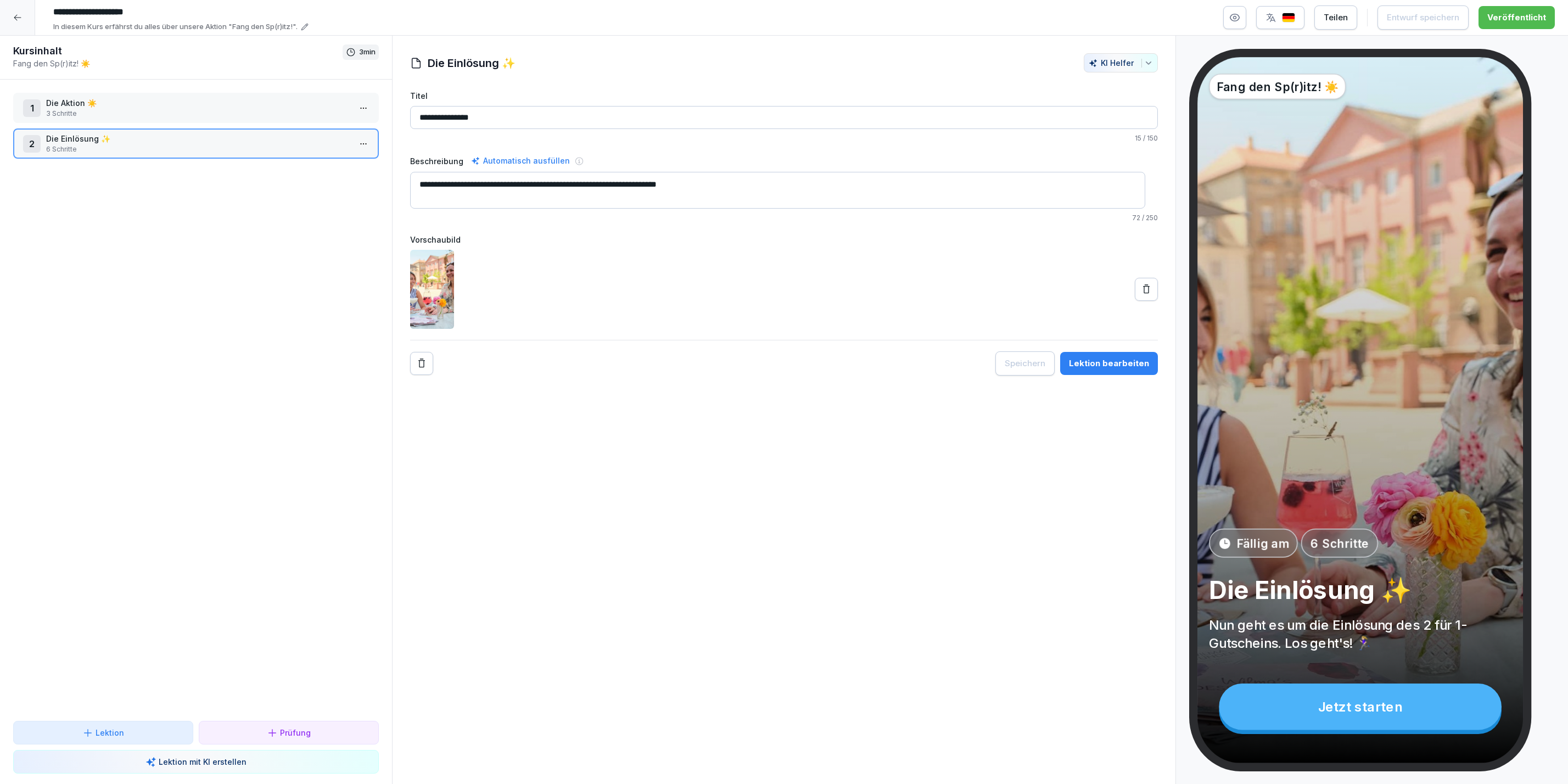
click at [1136, 366] on div "Lektion bearbeiten" at bounding box center [1109, 363] width 80 height 12
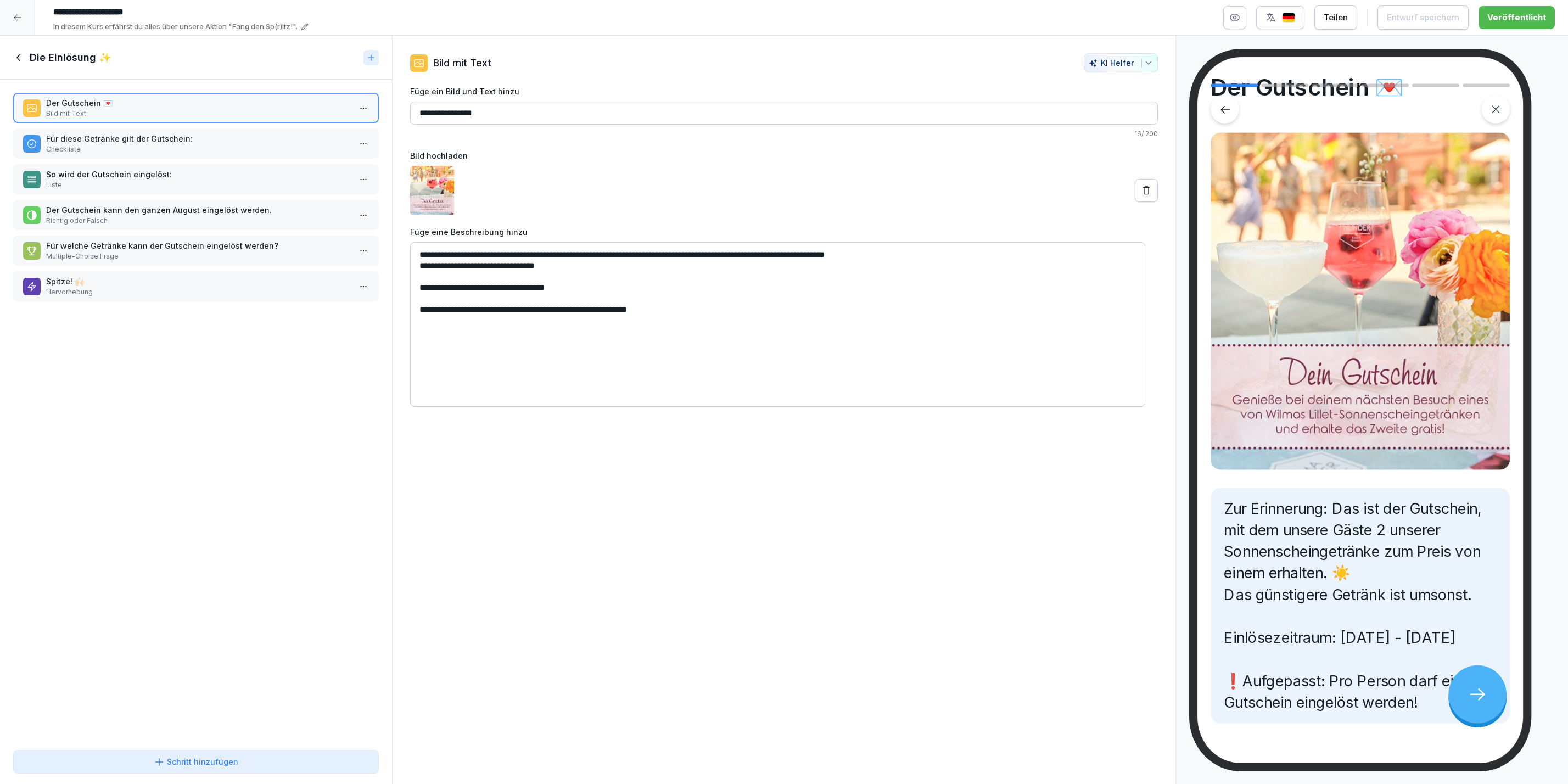
scroll to position [103, 0]
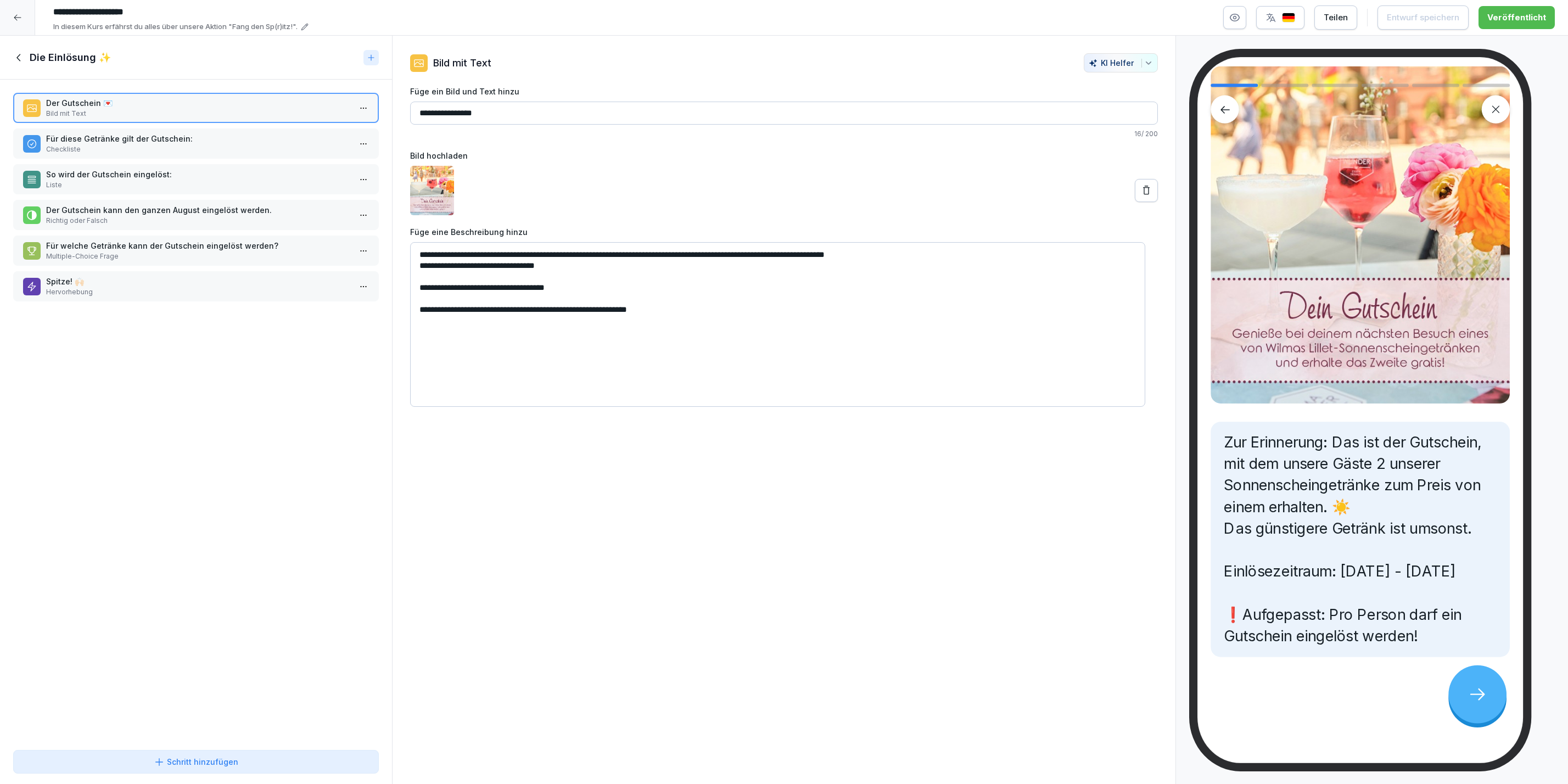
click at [125, 136] on p "Für diese Getränke gilt der Gutschein:" at bounding box center [198, 138] width 304 height 12
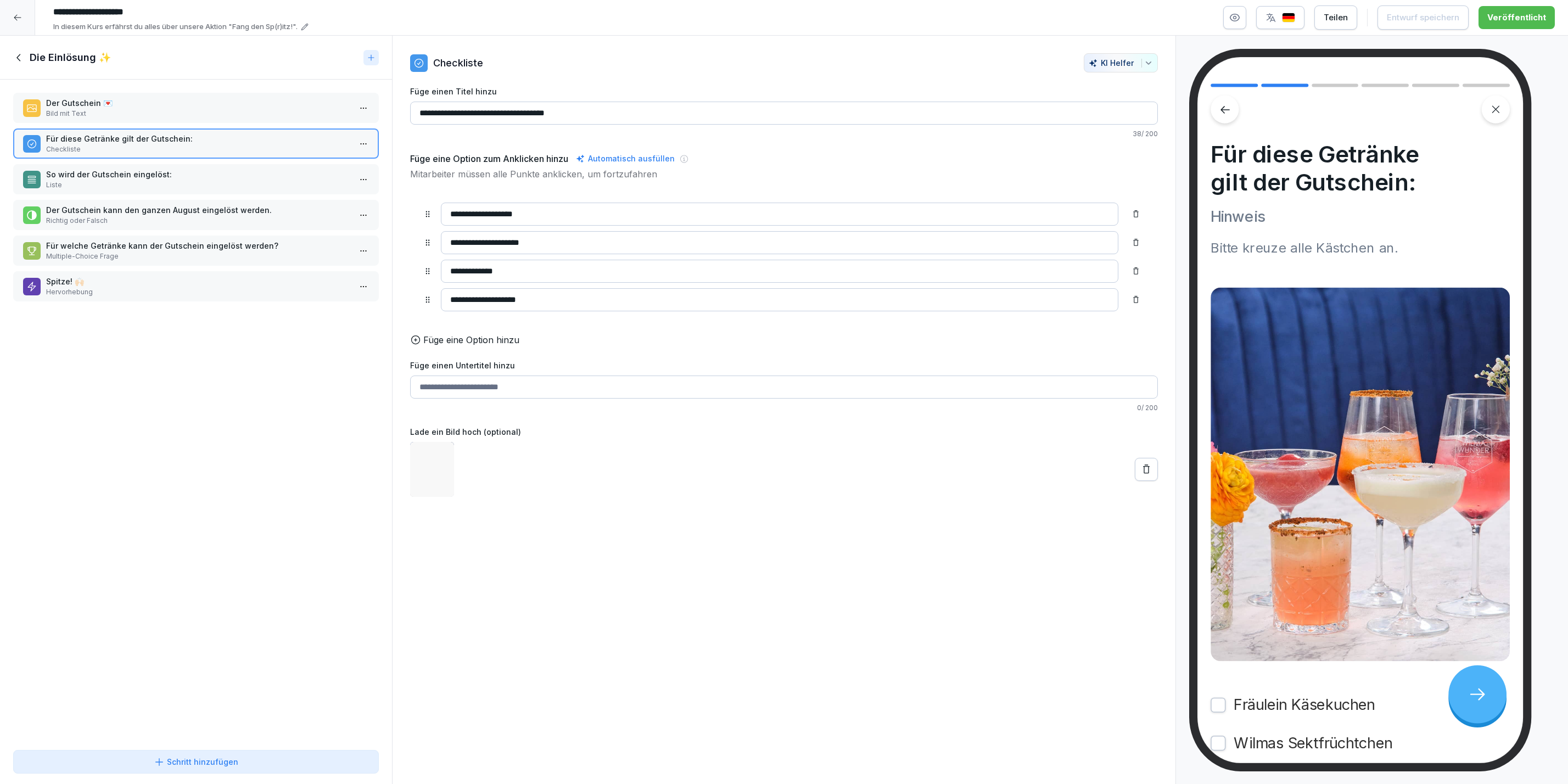
click at [133, 191] on div "So wird der Gutschein eingelöst: Liste" at bounding box center [196, 180] width 366 height 30
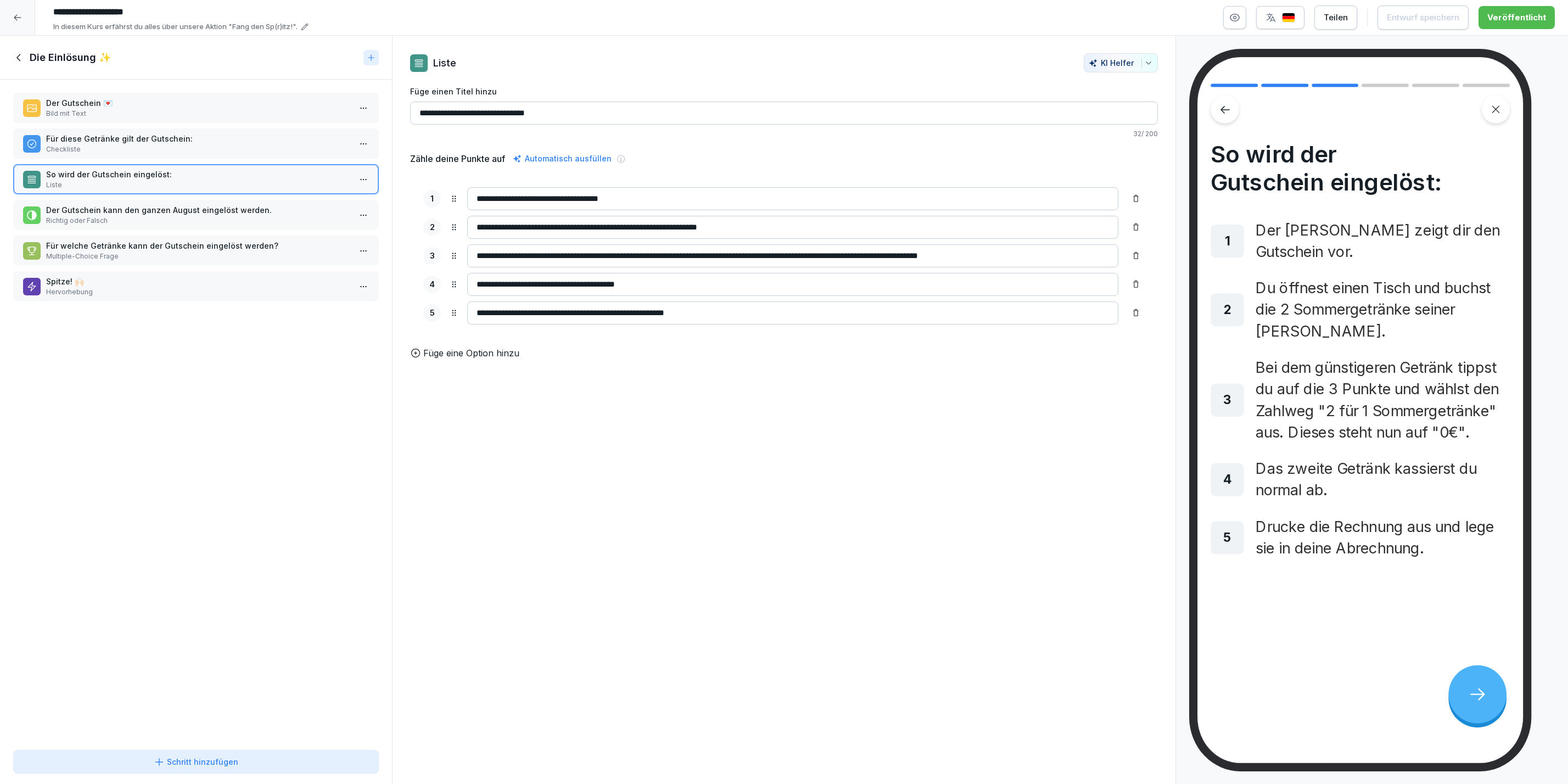
click at [147, 289] on p "Hervorhebung" at bounding box center [198, 292] width 304 height 10
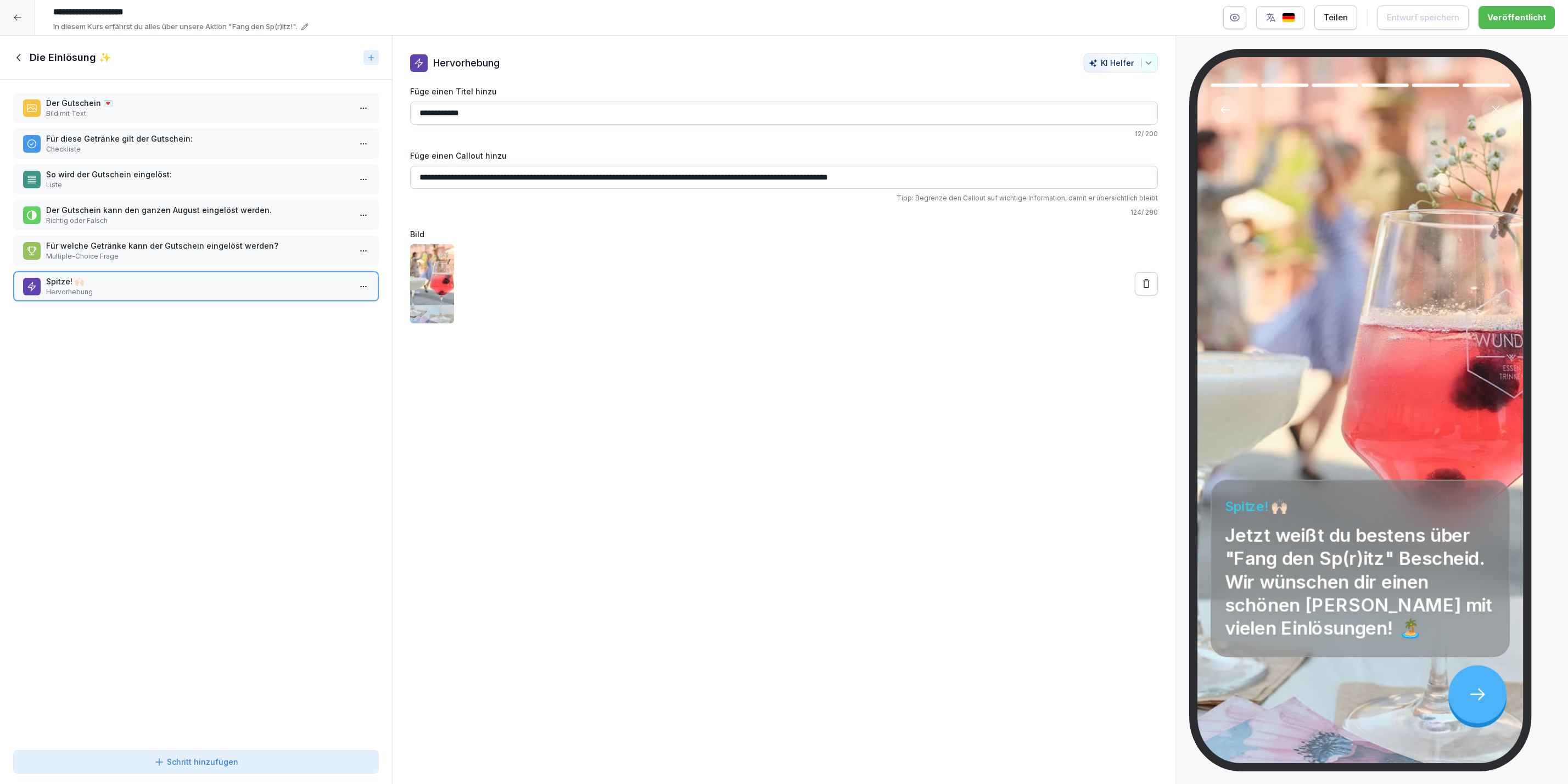
drag, startPoint x: 18, startPoint y: 58, endPoint x: 156, endPoint y: 35, distance: 139.9
click at [18, 58] on icon at bounding box center [19, 58] width 12 height 12
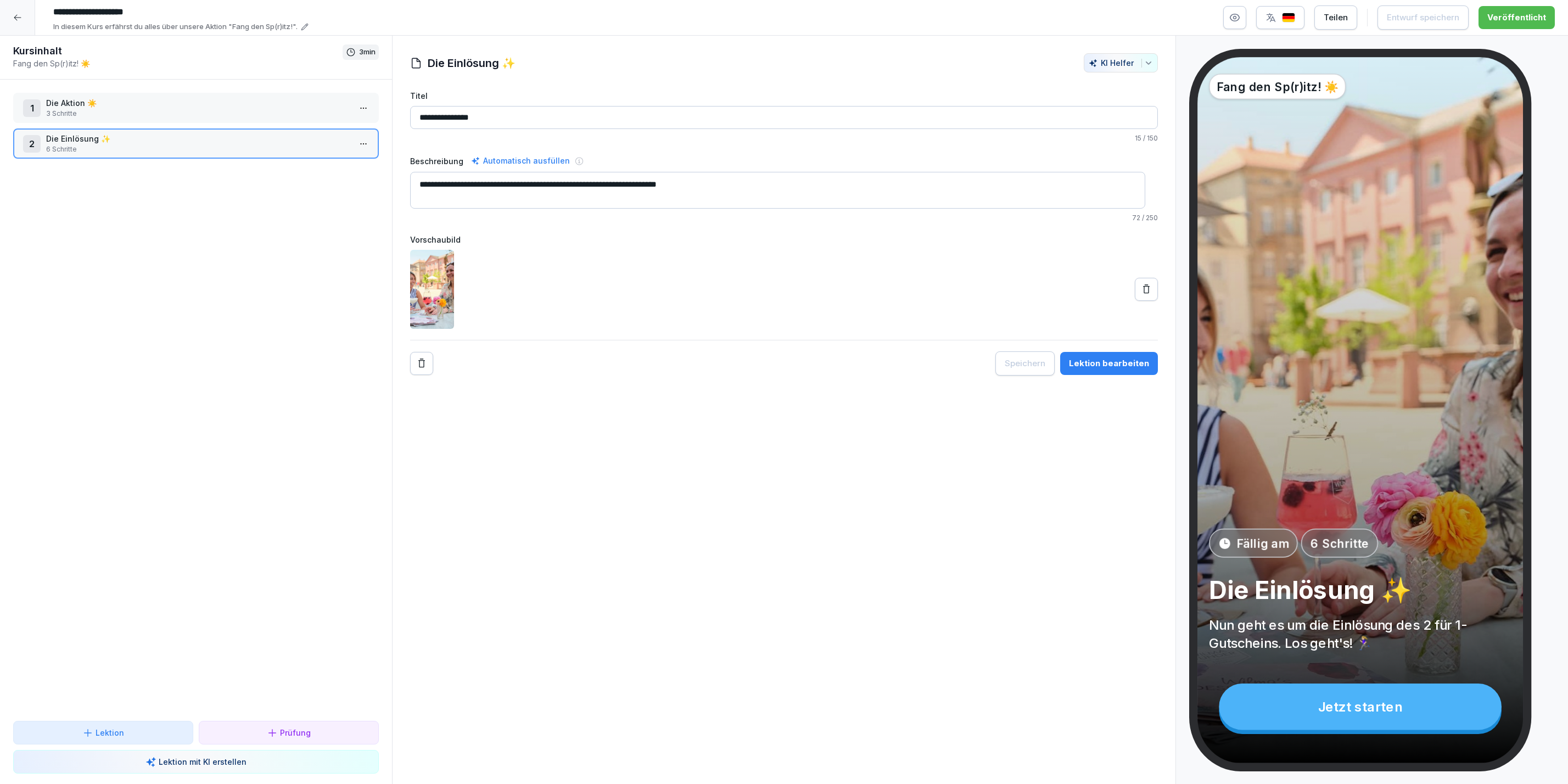
click at [33, 29] on div at bounding box center [18, 18] width 35 height 35
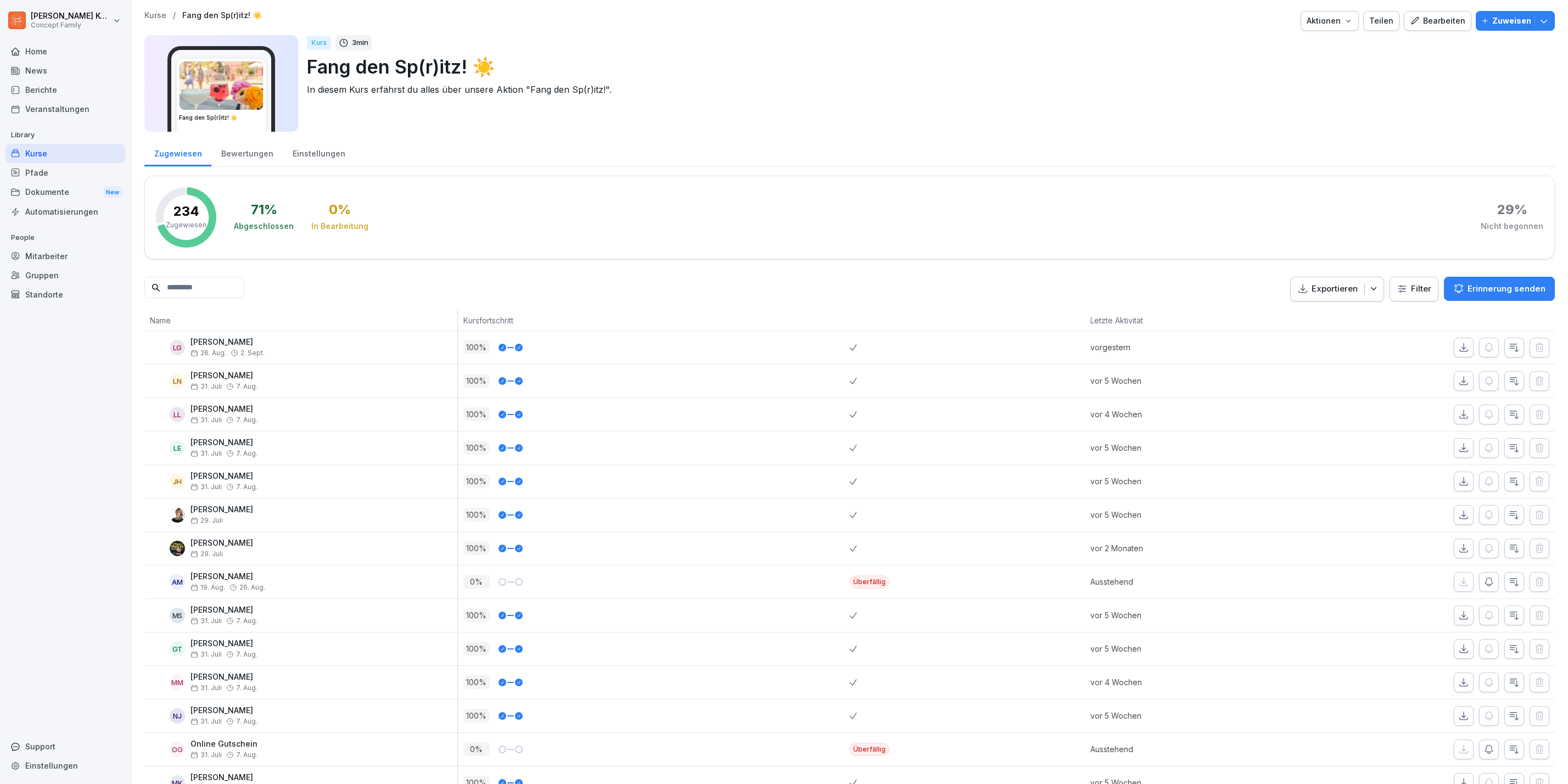
click at [70, 153] on div "Kurse" at bounding box center [65, 153] width 120 height 19
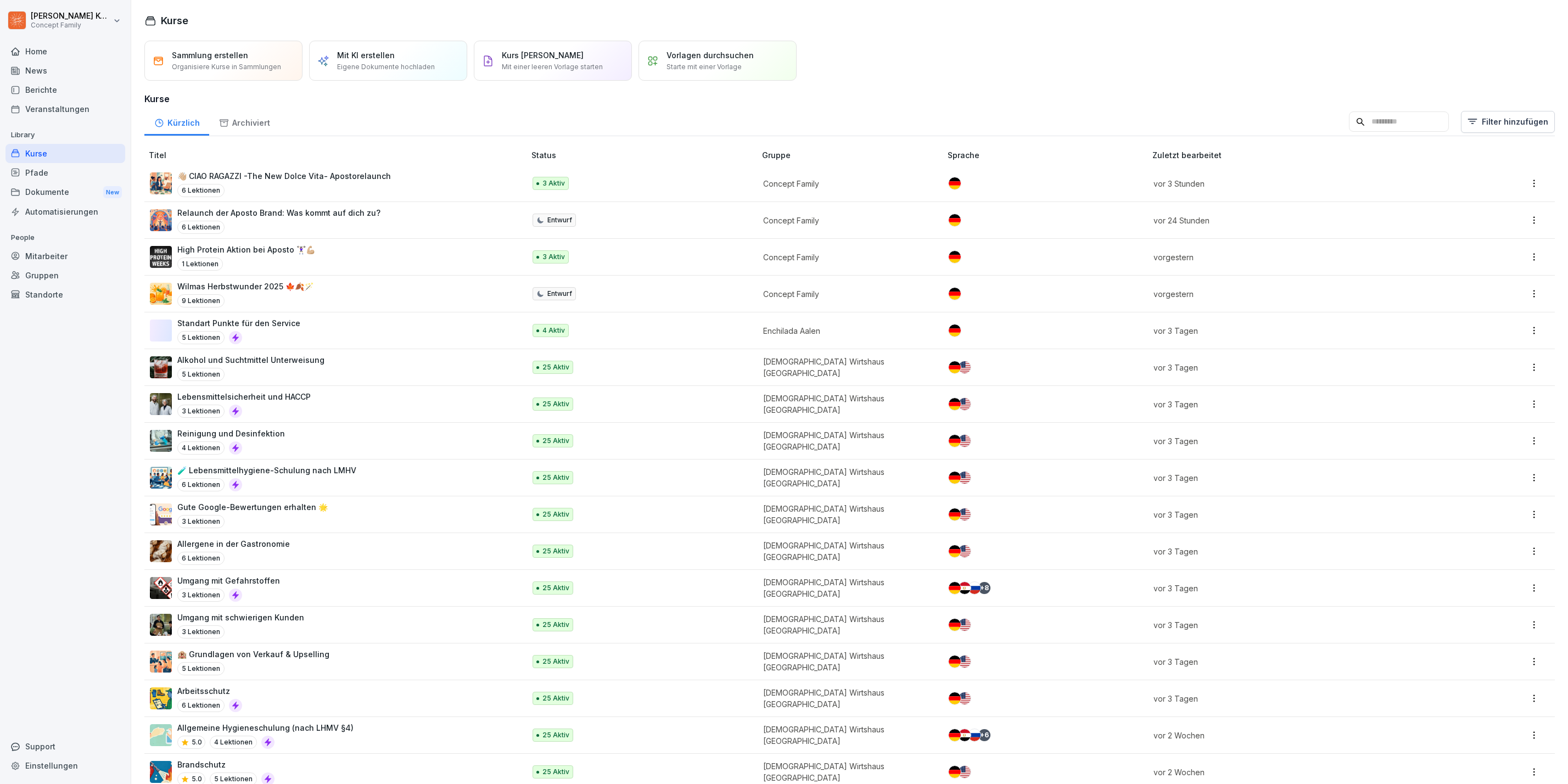
click at [288, 186] on div "6 Lektionen" at bounding box center [284, 191] width 214 height 13
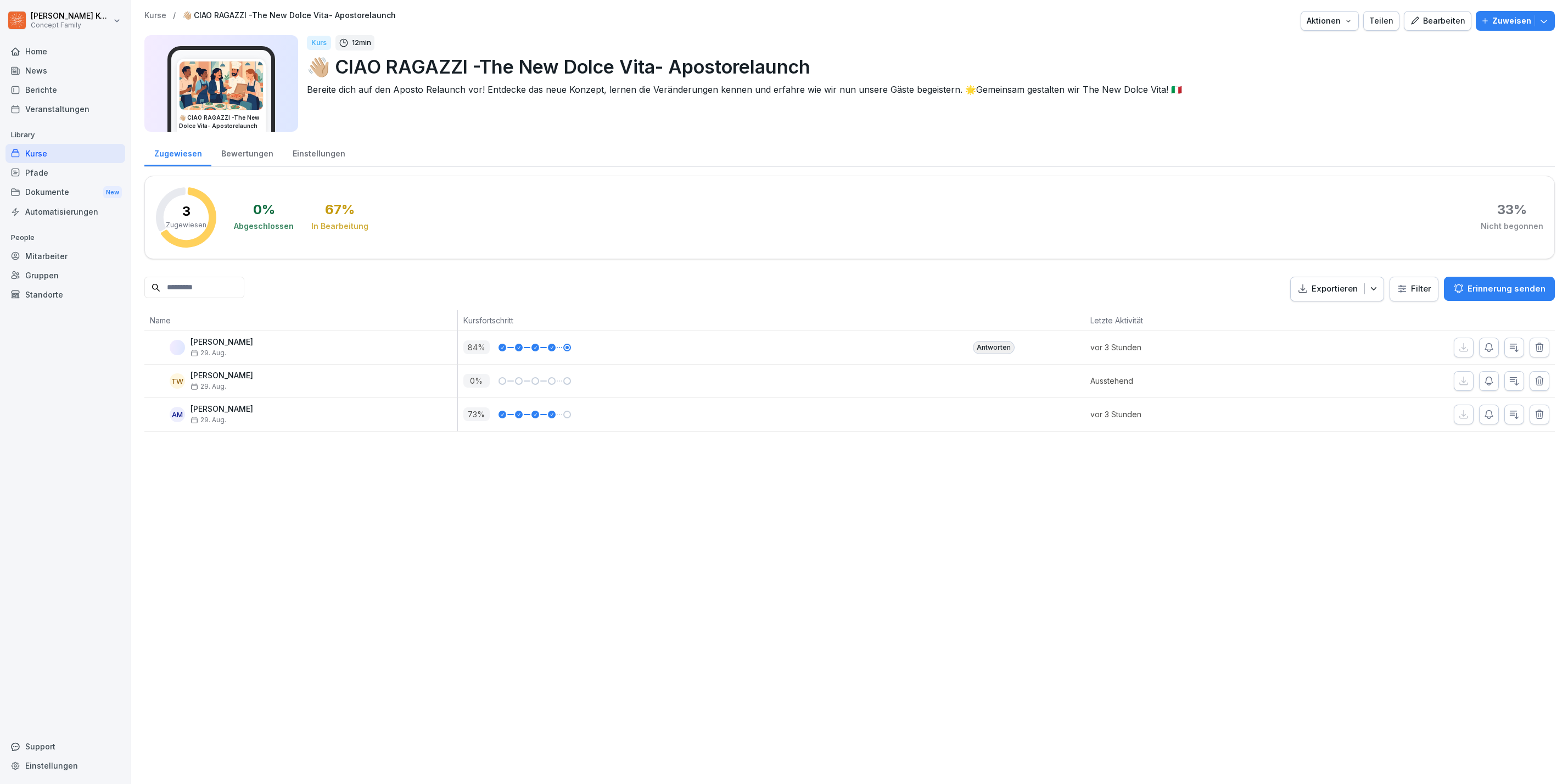
click at [58, 159] on div "Kurse" at bounding box center [65, 153] width 120 height 19
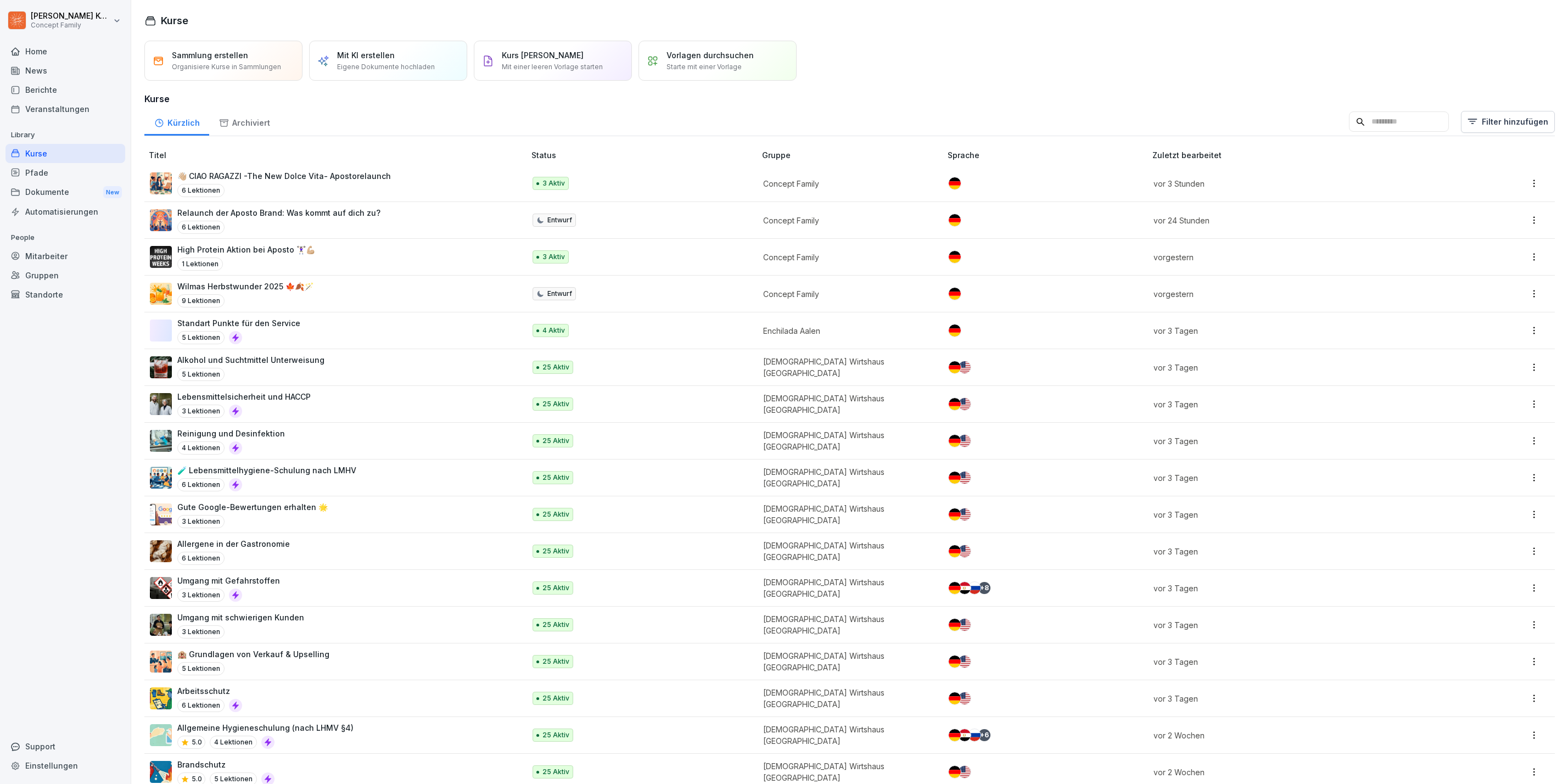
click at [1482, 110] on html "[PERSON_NAME] Concept Family Home News Berichte Veranstaltungen Library Kurse P…" at bounding box center [784, 392] width 1568 height 784
click at [1465, 152] on div "Kategorie" at bounding box center [1477, 152] width 124 height 21
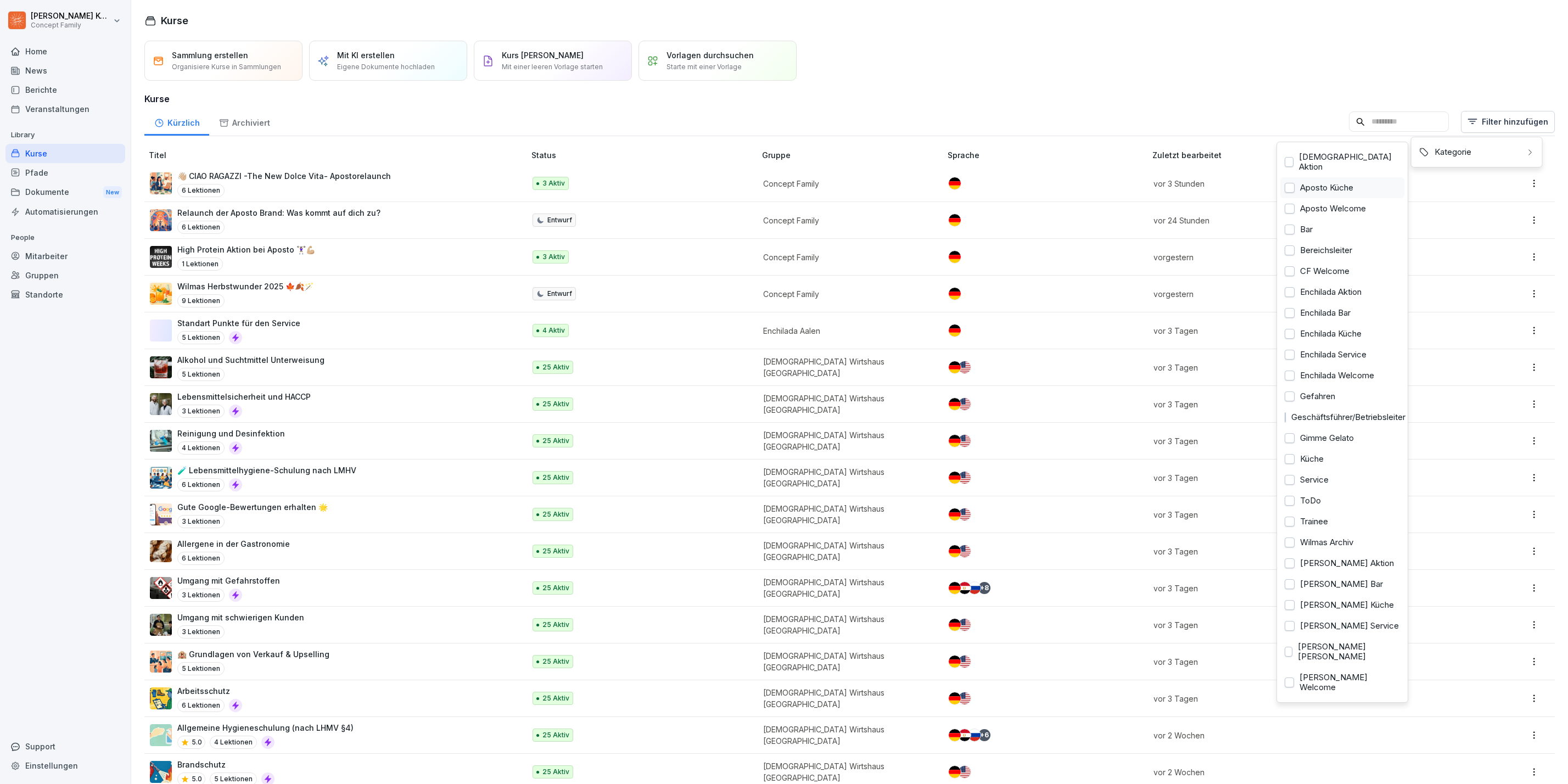
click at [1339, 180] on div "Aposto Küche" at bounding box center [1342, 187] width 124 height 21
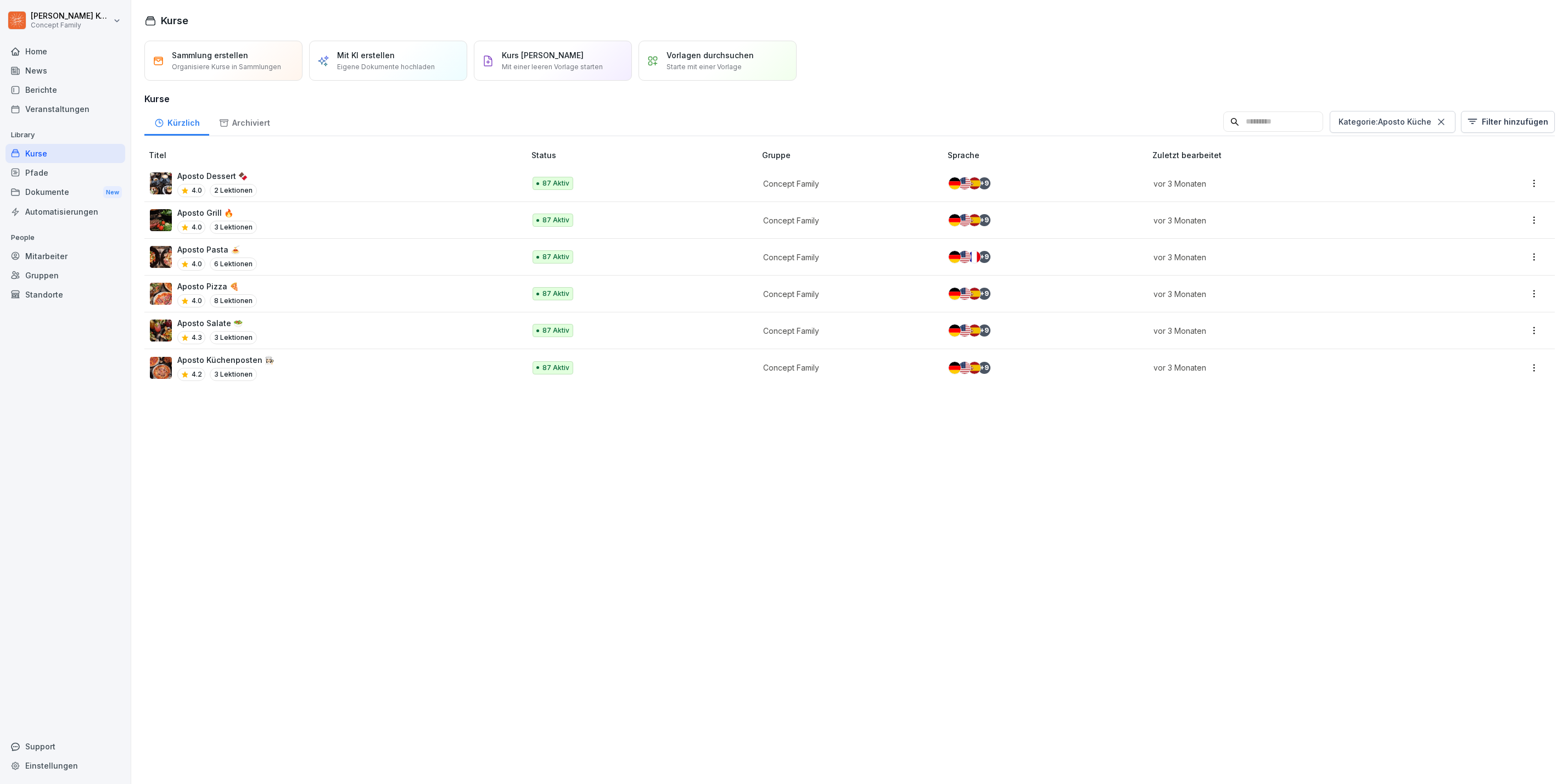
click at [296, 362] on html "Jana Komarov Concept Family Home News Berichte Veranstaltungen Library Kurse Pf…" at bounding box center [784, 392] width 1568 height 784
click at [301, 377] on div "Aposto Küchenposten 👩🏻‍🍳 4.2 3 Lektionen" at bounding box center [332, 368] width 364 height 27
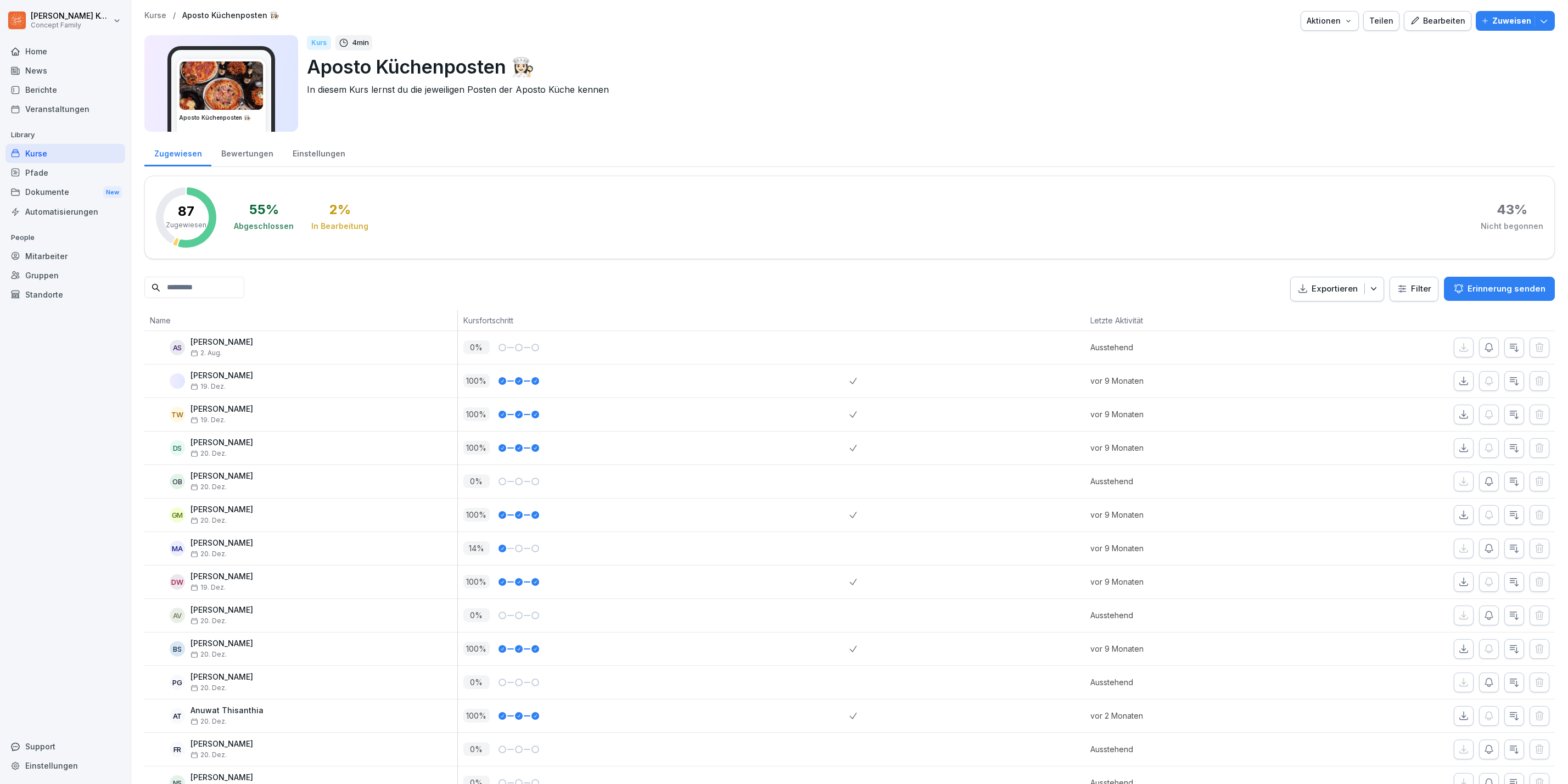
click at [1432, 27] on button "Bearbeiten" at bounding box center [1437, 21] width 68 height 19
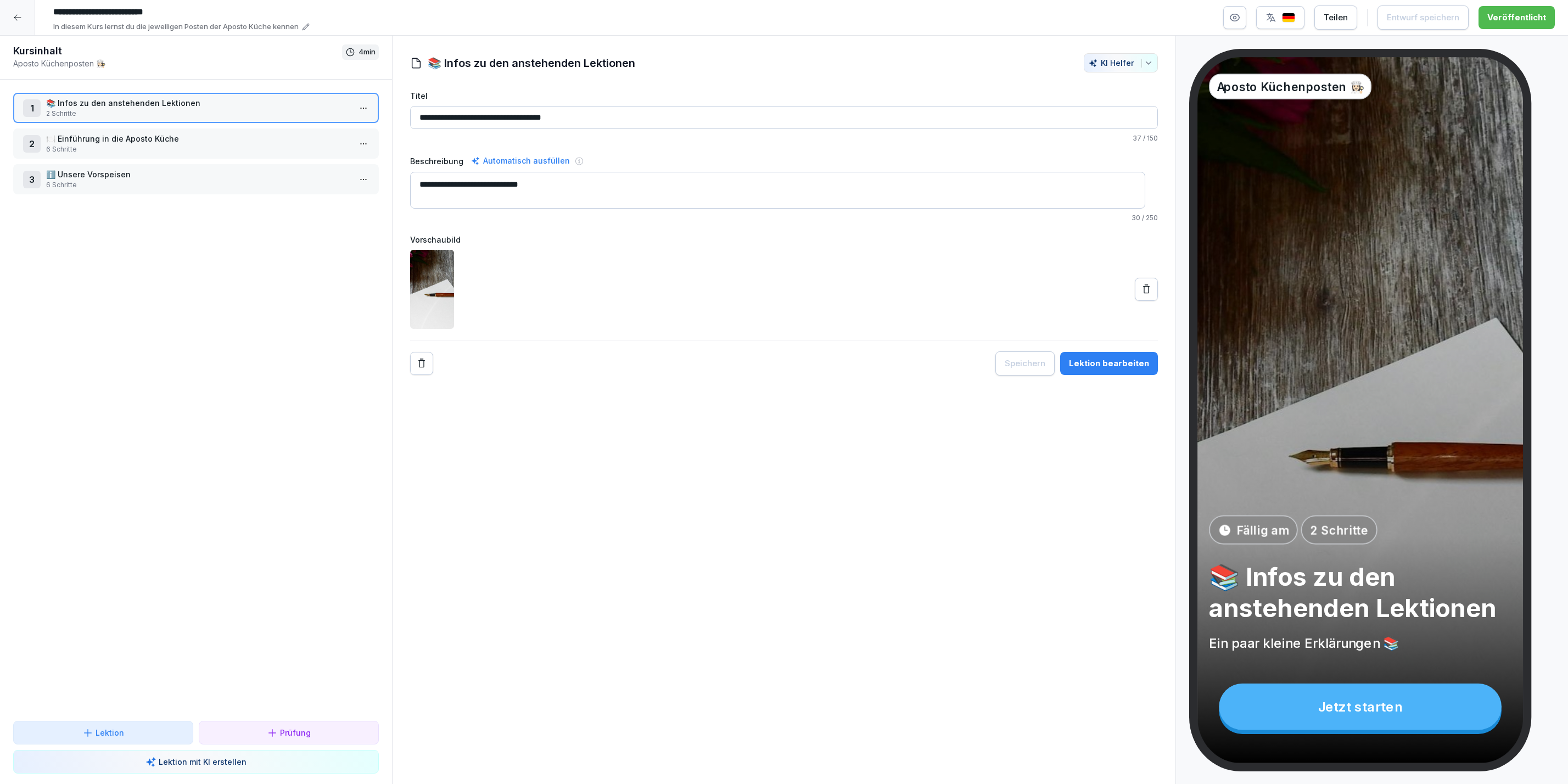
click at [1135, 362] on div "Lektion bearbeiten" at bounding box center [1109, 363] width 80 height 12
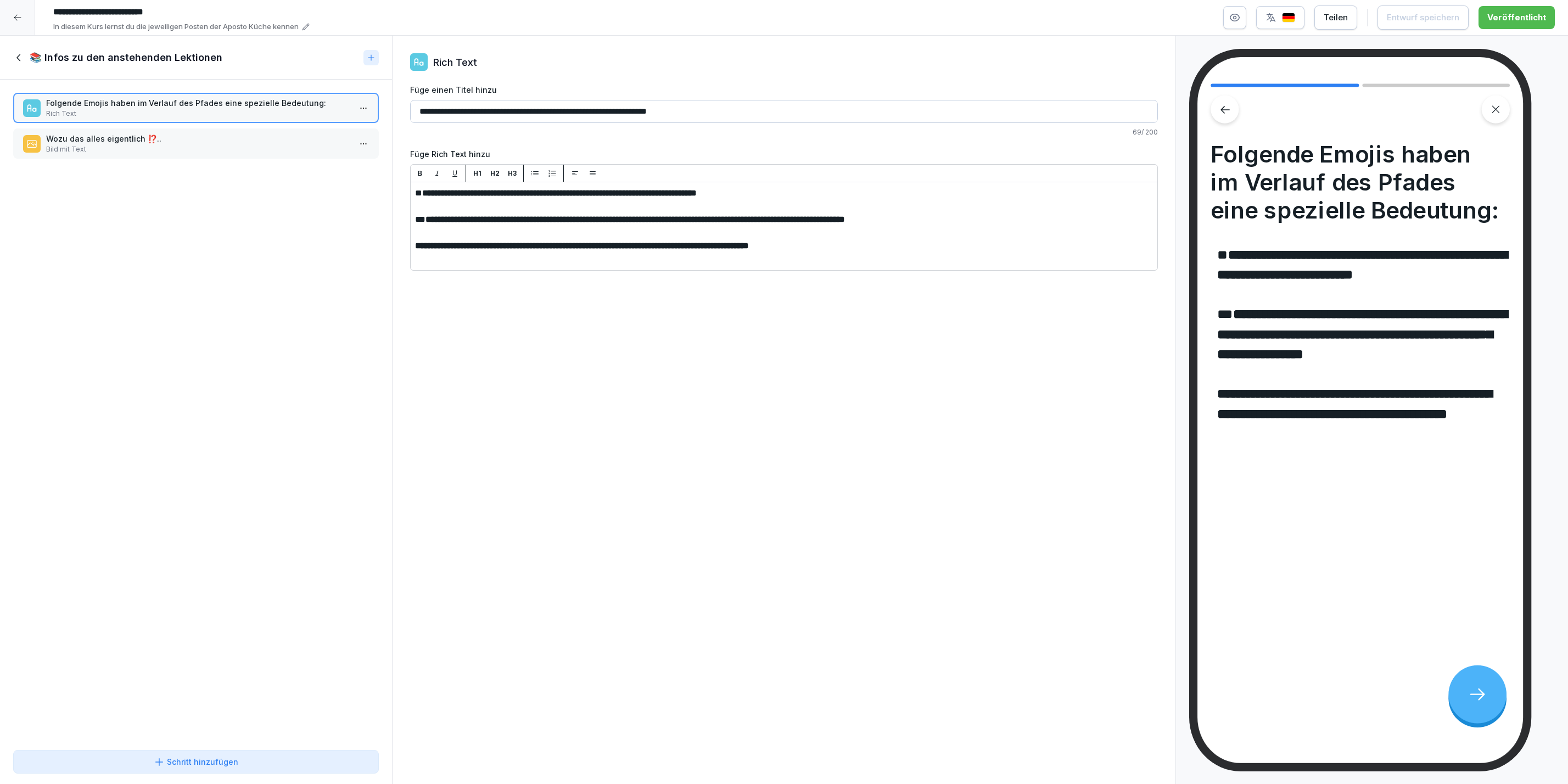
click at [105, 139] on p "Wozu das alles eigentlich ⁉️.." at bounding box center [198, 138] width 304 height 12
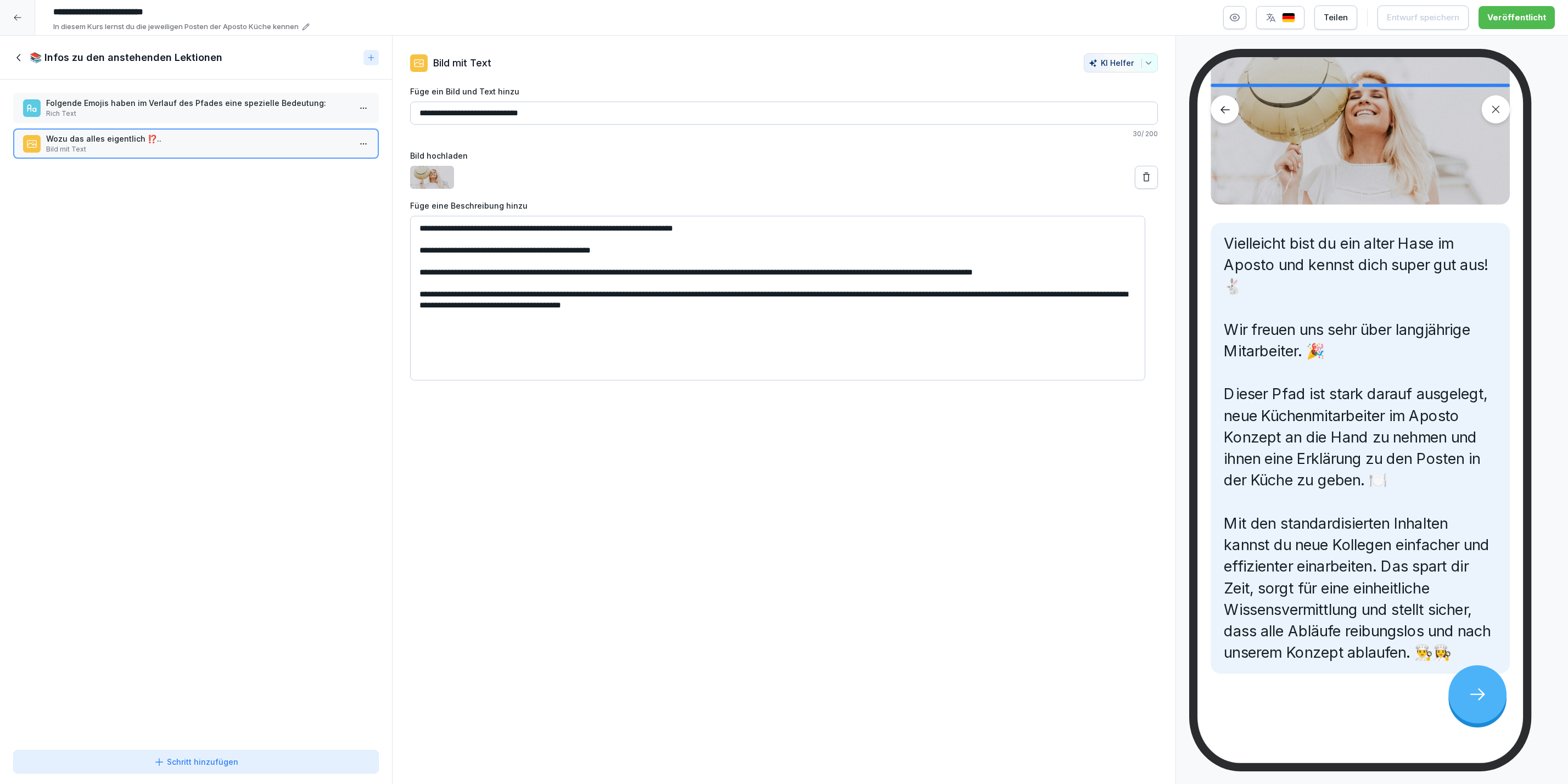
scroll to position [129, 0]
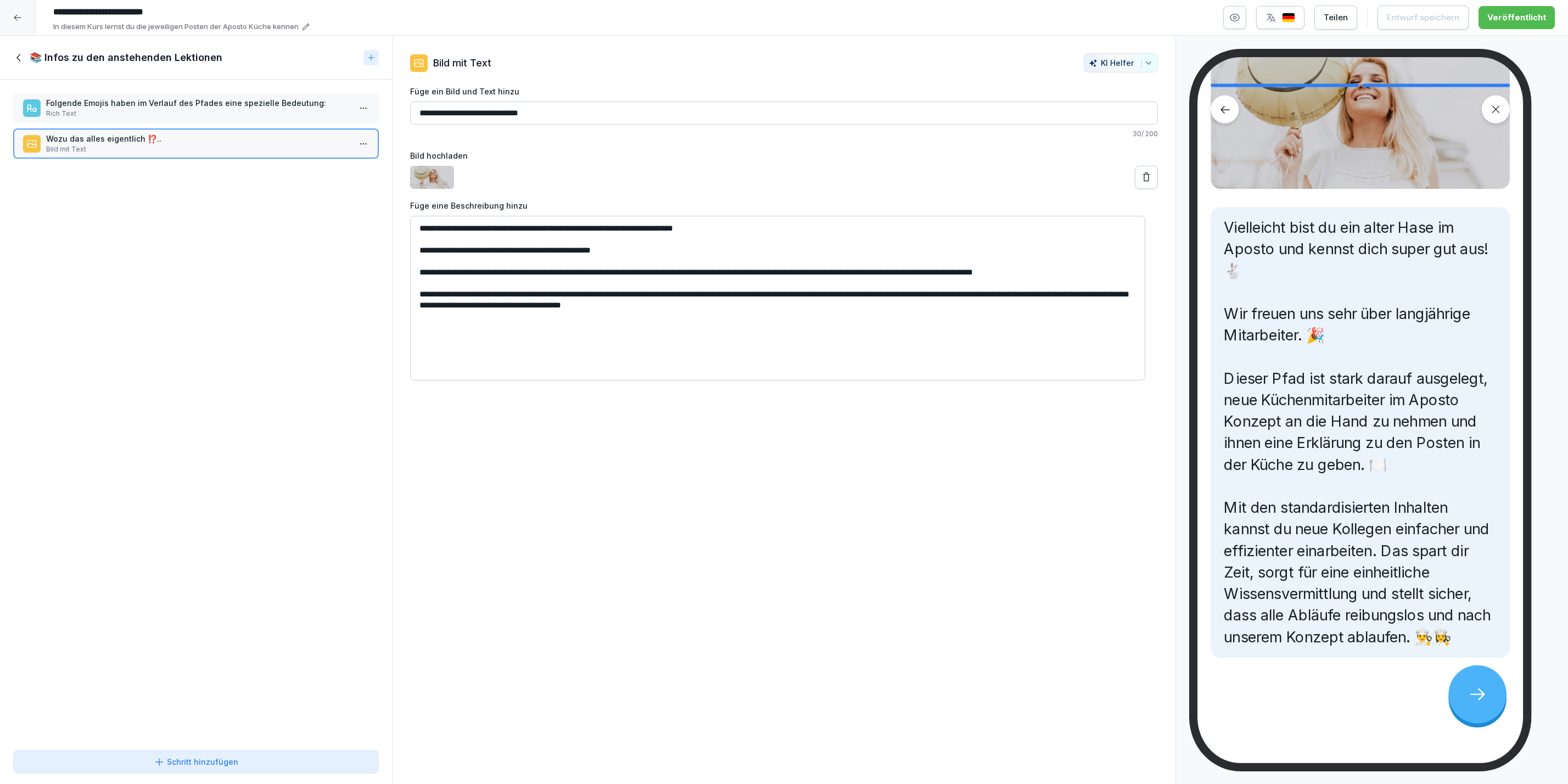
click at [19, 54] on icon at bounding box center [18, 57] width 4 height 7
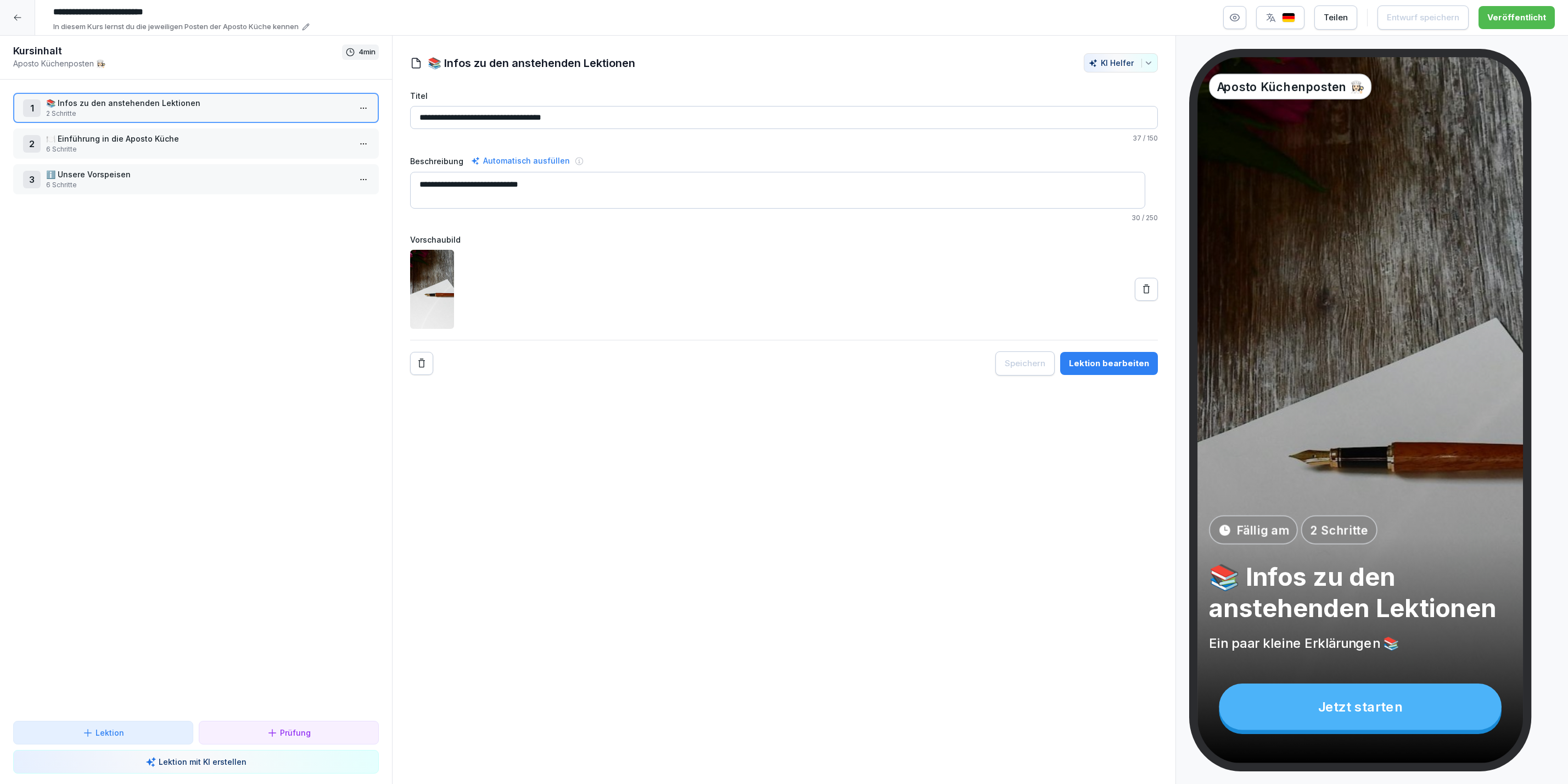
click at [148, 152] on p "6 Schritte" at bounding box center [198, 149] width 304 height 10
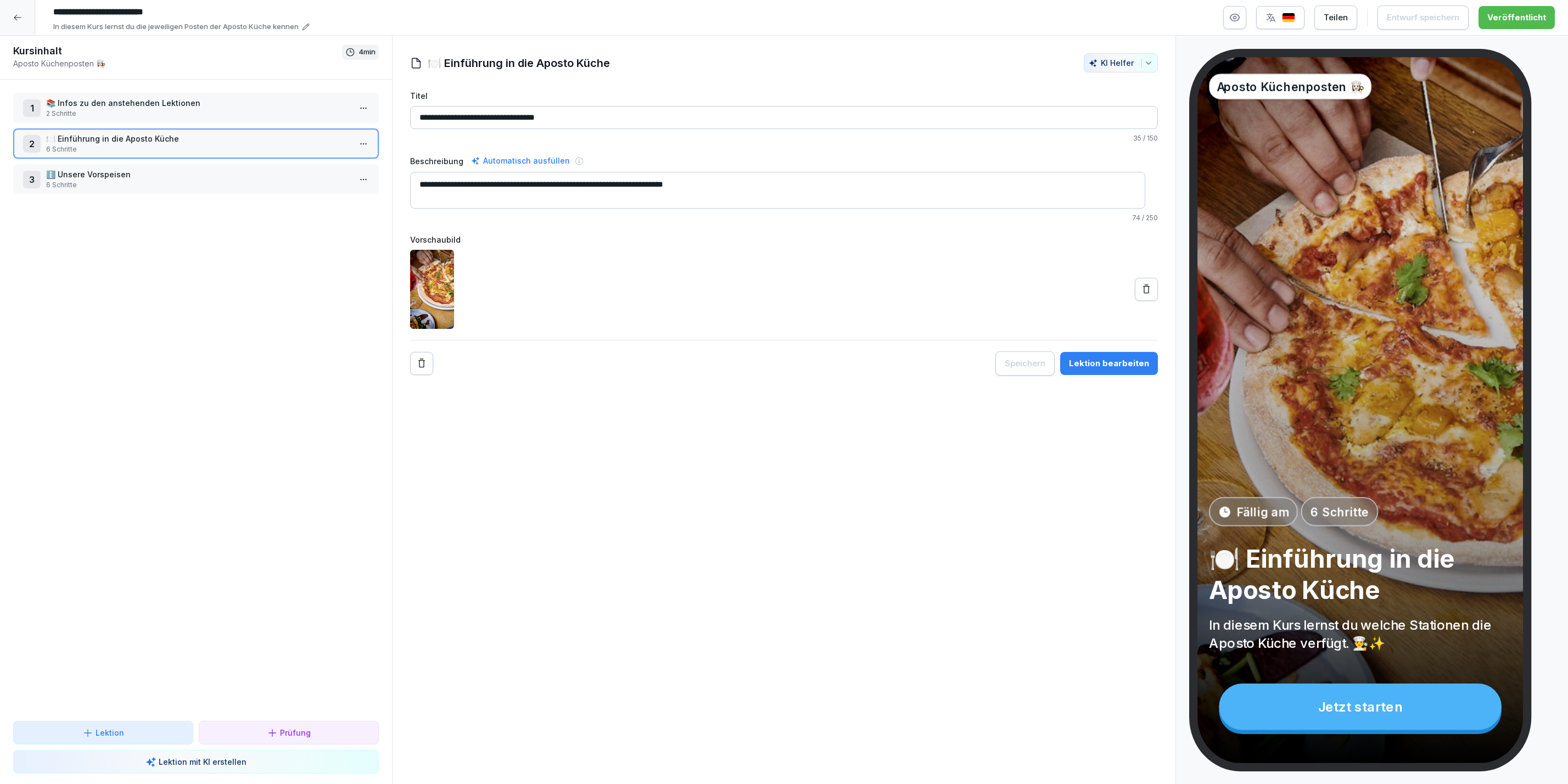
click at [1088, 359] on div "Lektion bearbeiten" at bounding box center [1109, 363] width 80 height 12
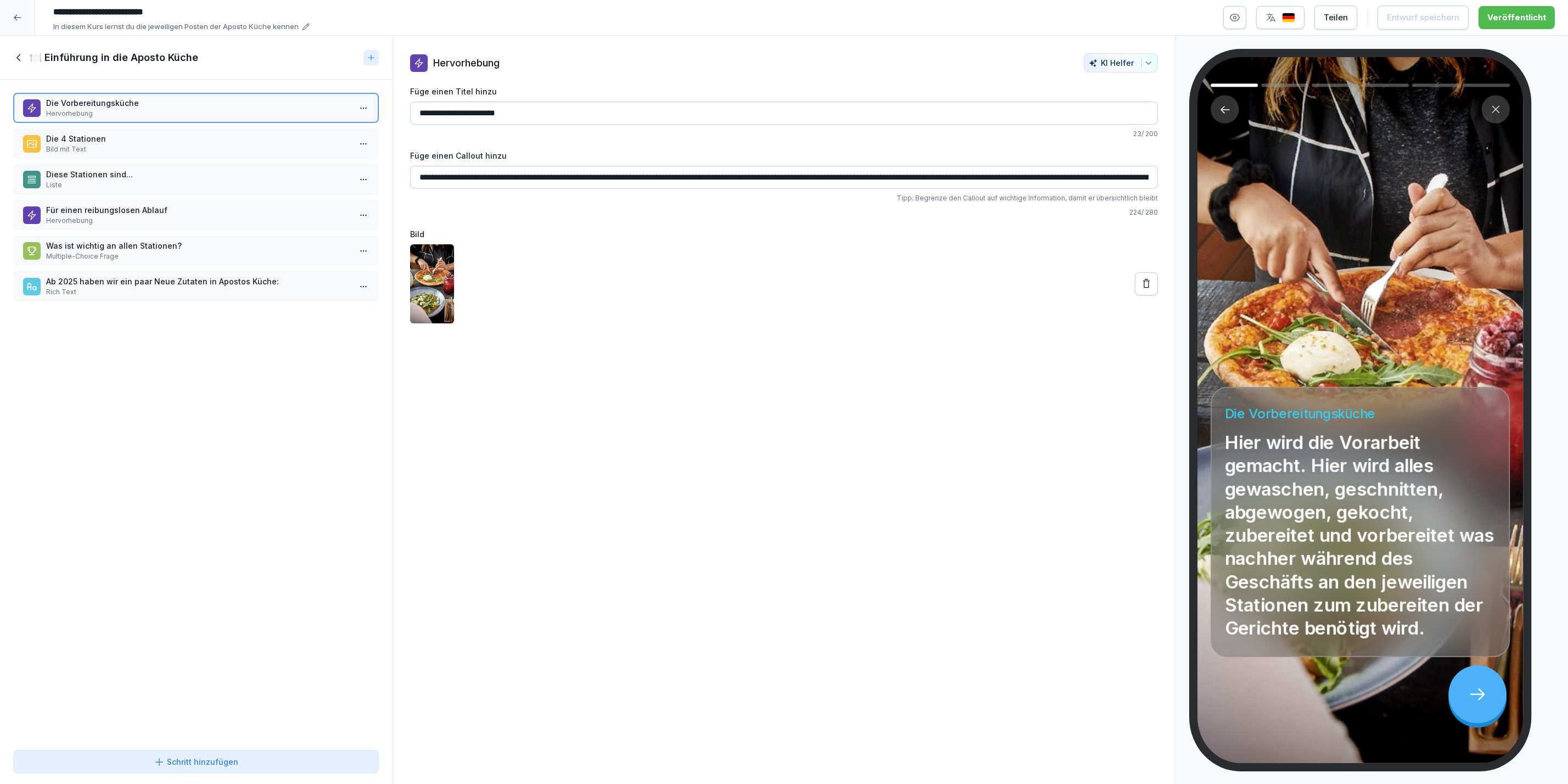
click at [144, 133] on p "Die 4 Stationen" at bounding box center [198, 138] width 304 height 12
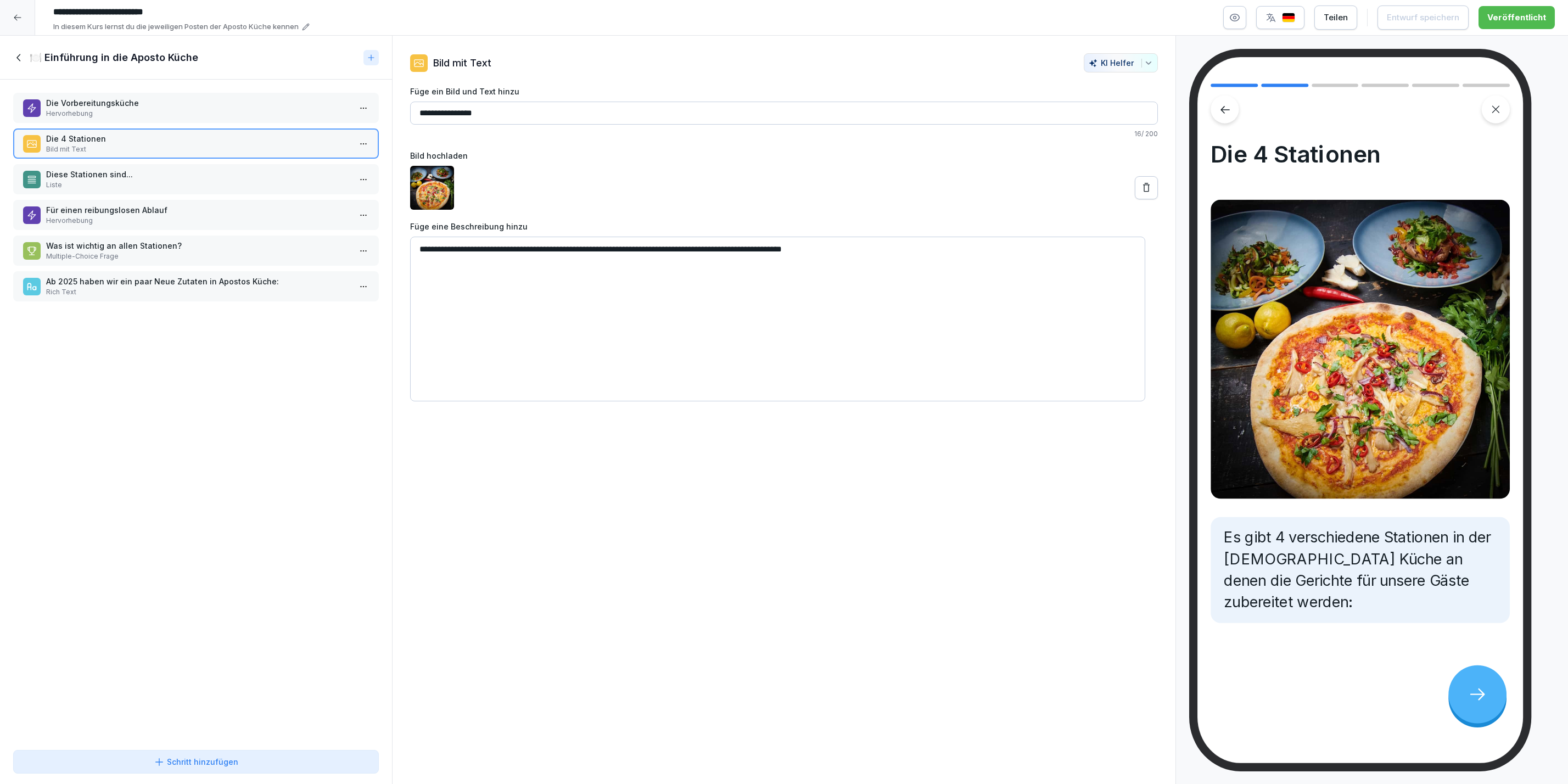
click at [141, 170] on p "Diese Stationen sind..." at bounding box center [198, 174] width 304 height 12
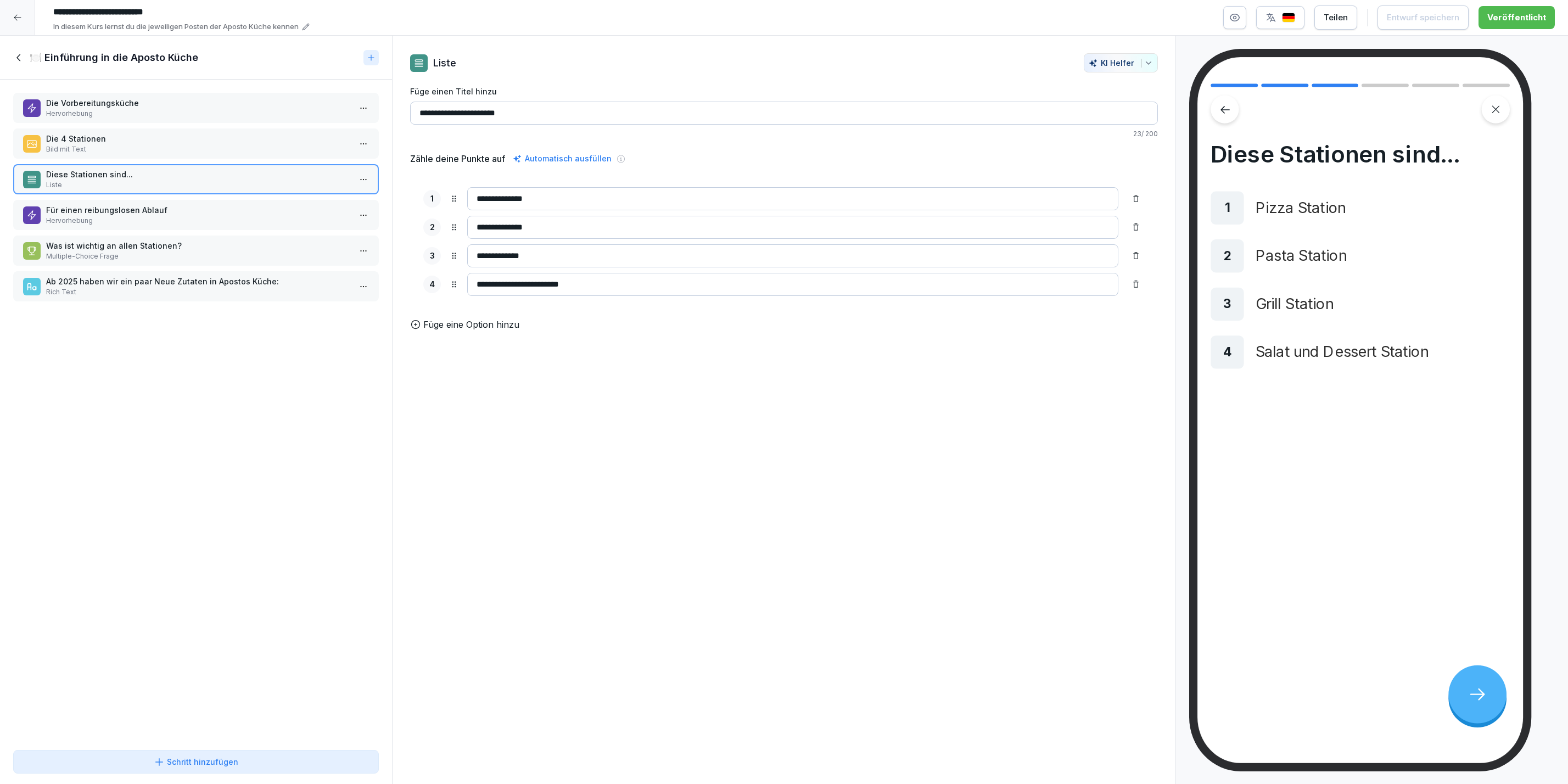
click at [141, 212] on p "Für einen reibungslosen Ablauf" at bounding box center [198, 210] width 304 height 12
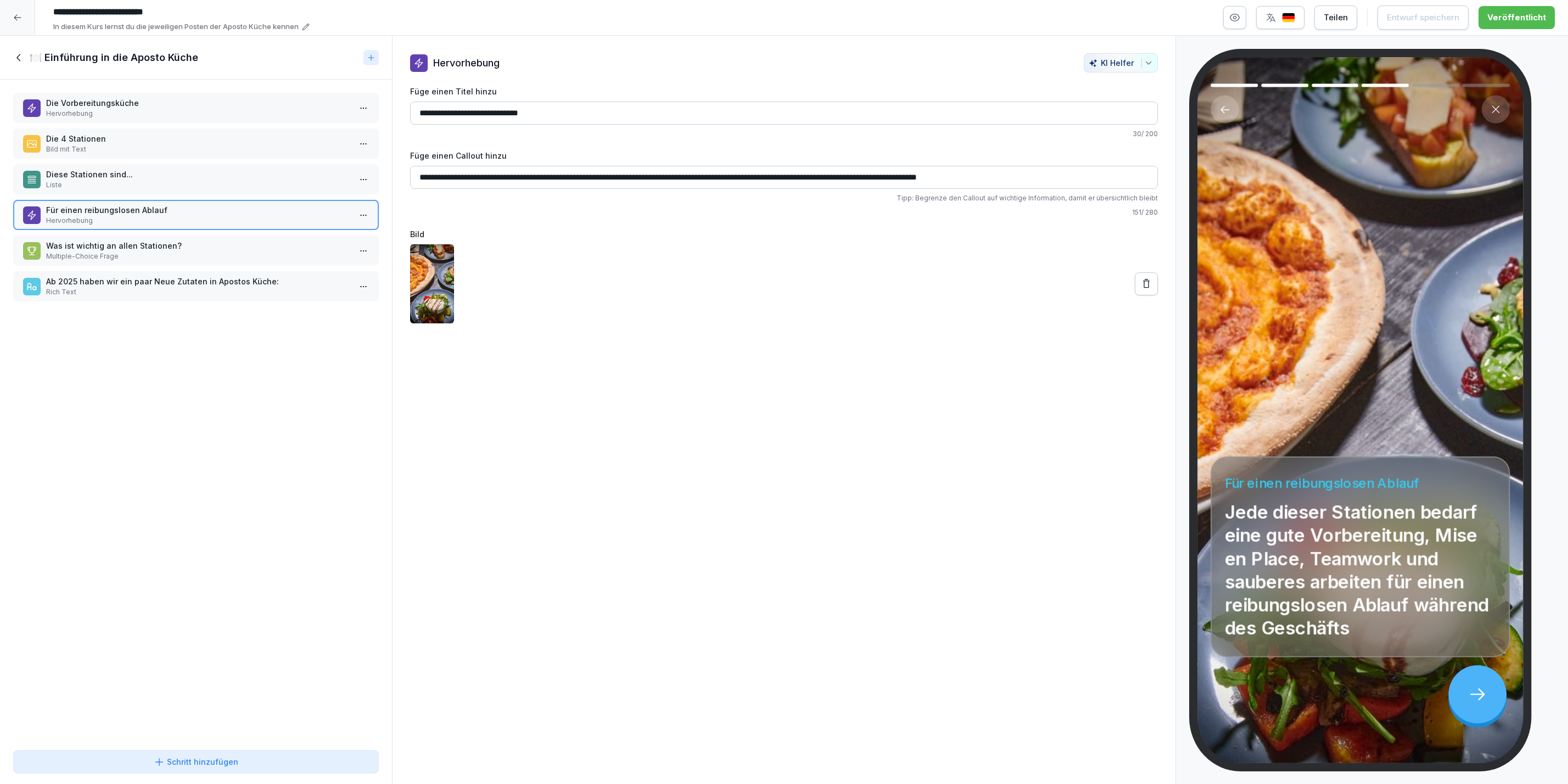
click at [138, 252] on p "Multiple-Choice Frage" at bounding box center [198, 256] width 304 height 10
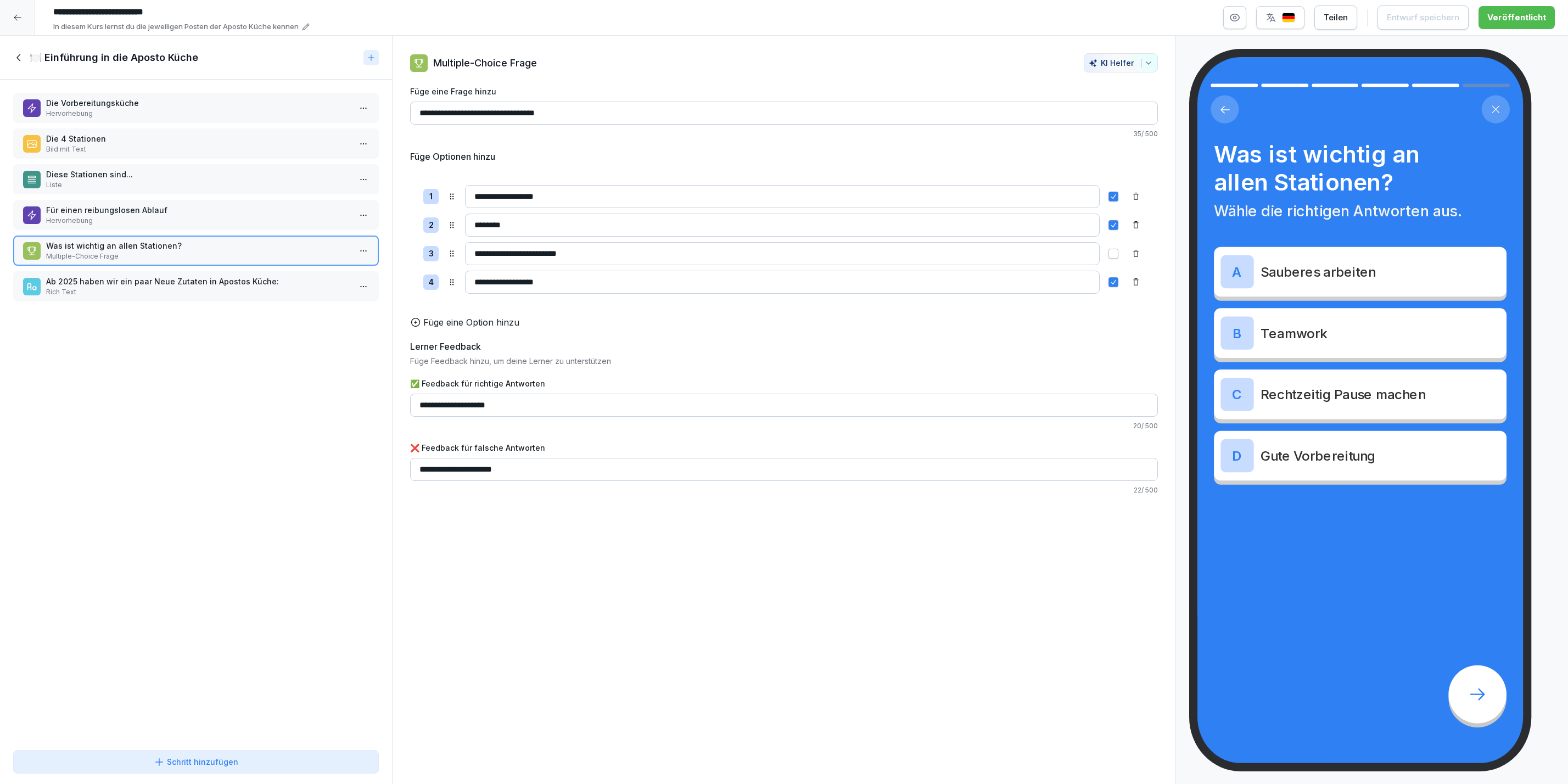
click at [175, 276] on p "Ab 2025 haben wir ein paar Neue Zutaten in Apostos Küche:" at bounding box center [198, 281] width 304 height 12
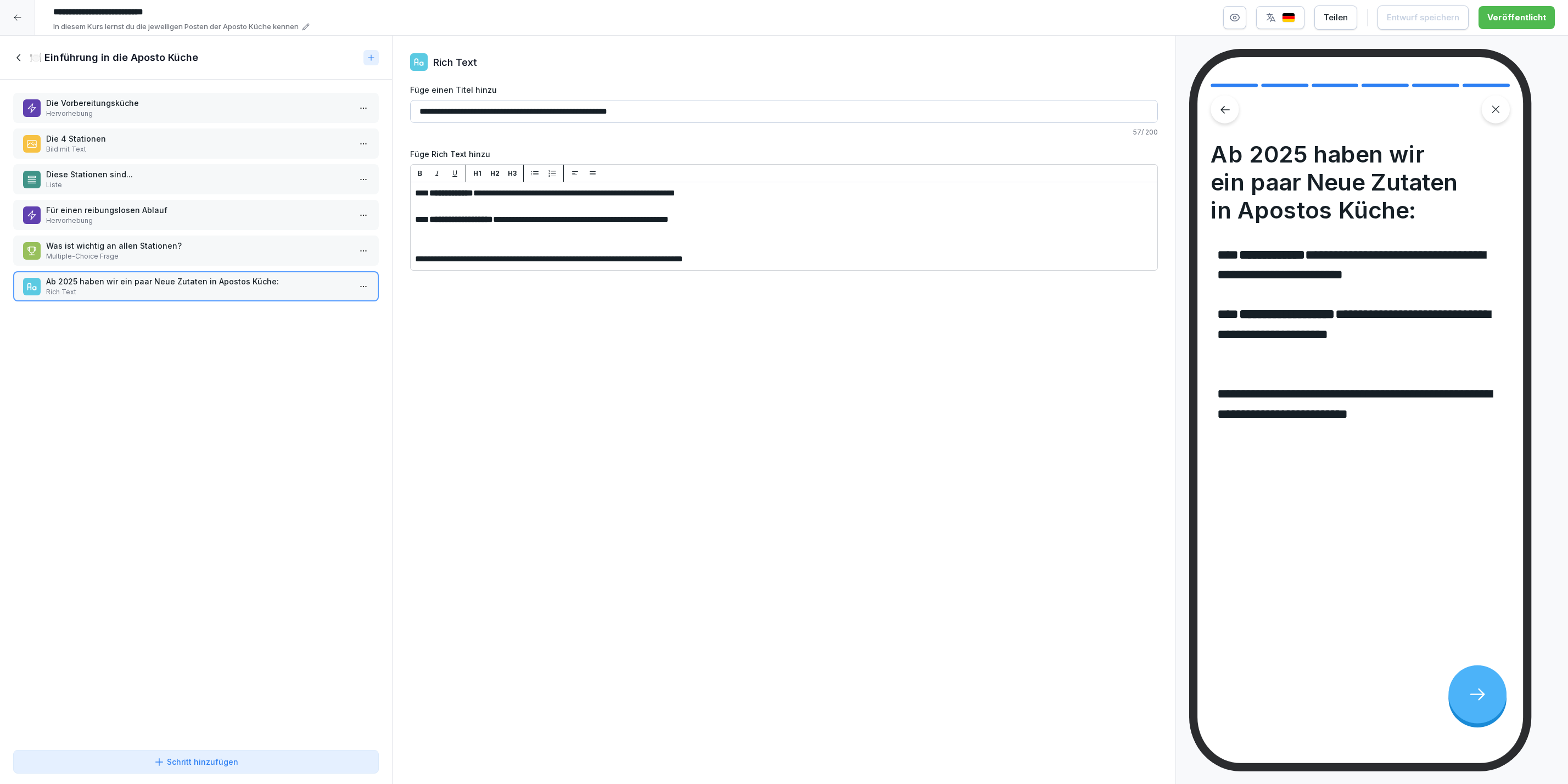
click at [14, 54] on icon at bounding box center [19, 58] width 12 height 12
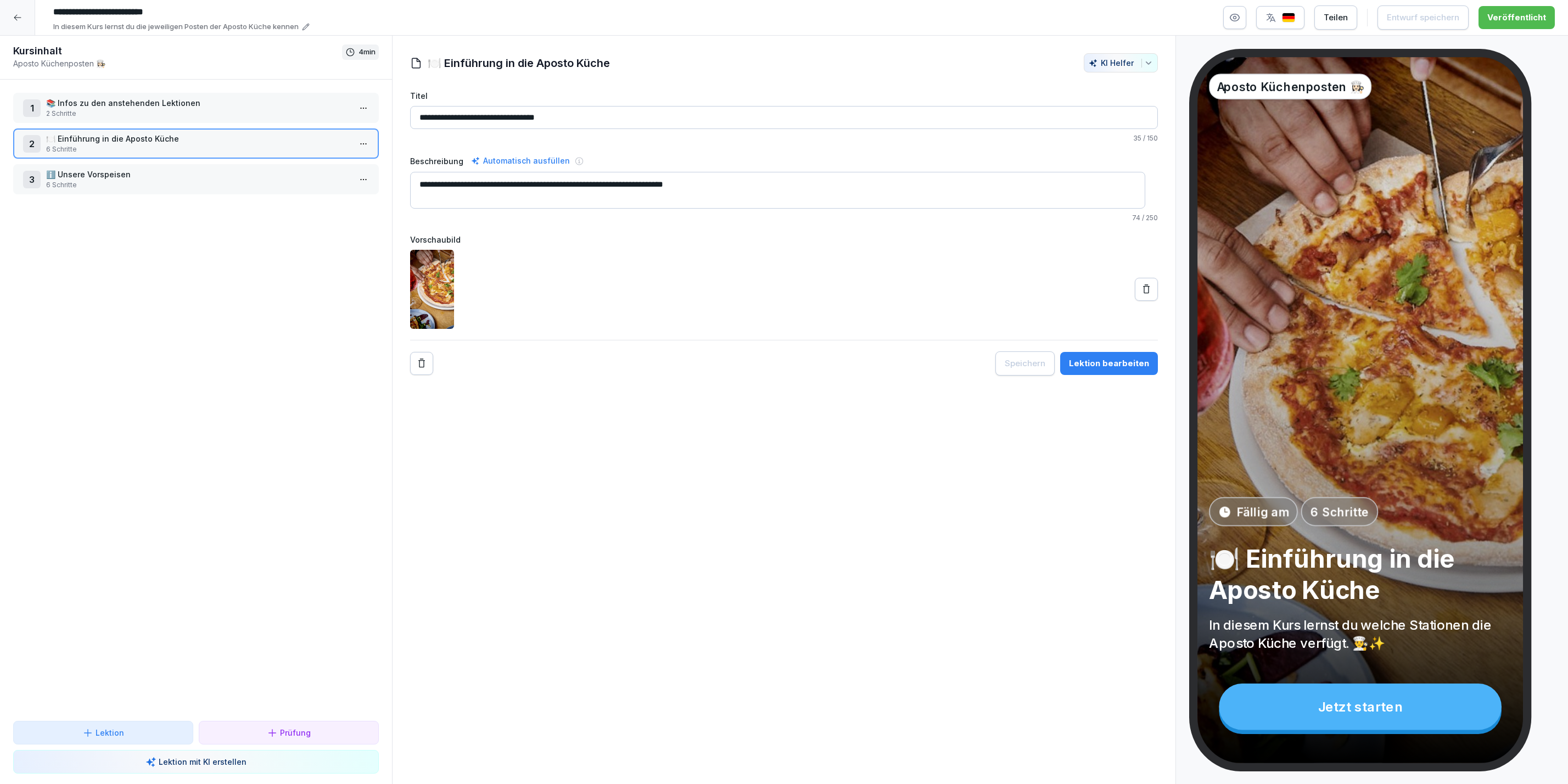
click at [121, 177] on p "ℹ️ Unsere Vorspeisen" at bounding box center [198, 174] width 304 height 12
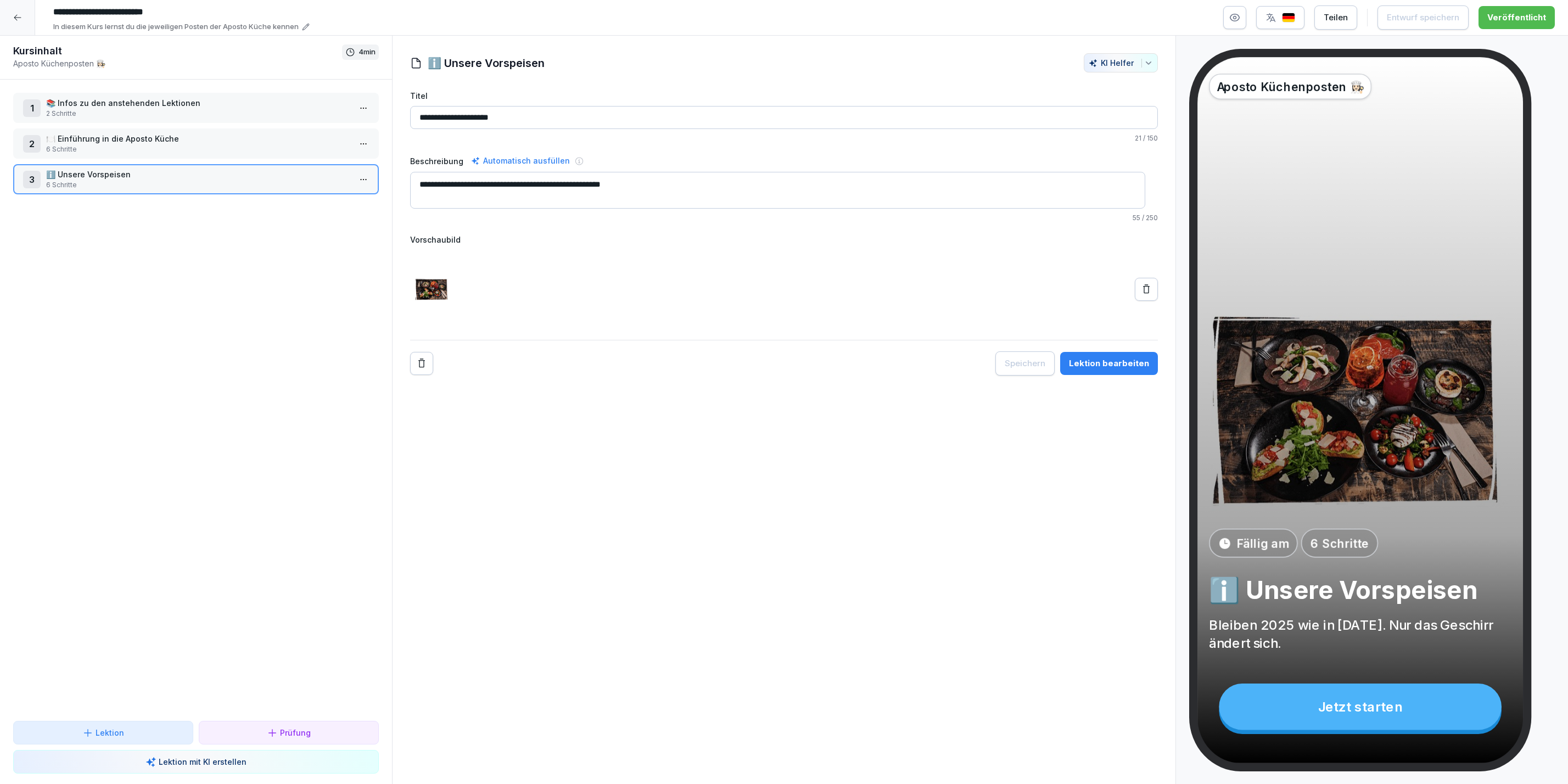
click at [629, 179] on textarea "**********" at bounding box center [778, 190] width 735 height 37
drag, startPoint x: 674, startPoint y: 192, endPoint x: 408, endPoint y: 187, distance: 266.0
click at [408, 187] on div "**********" at bounding box center [784, 214] width 783 height 322
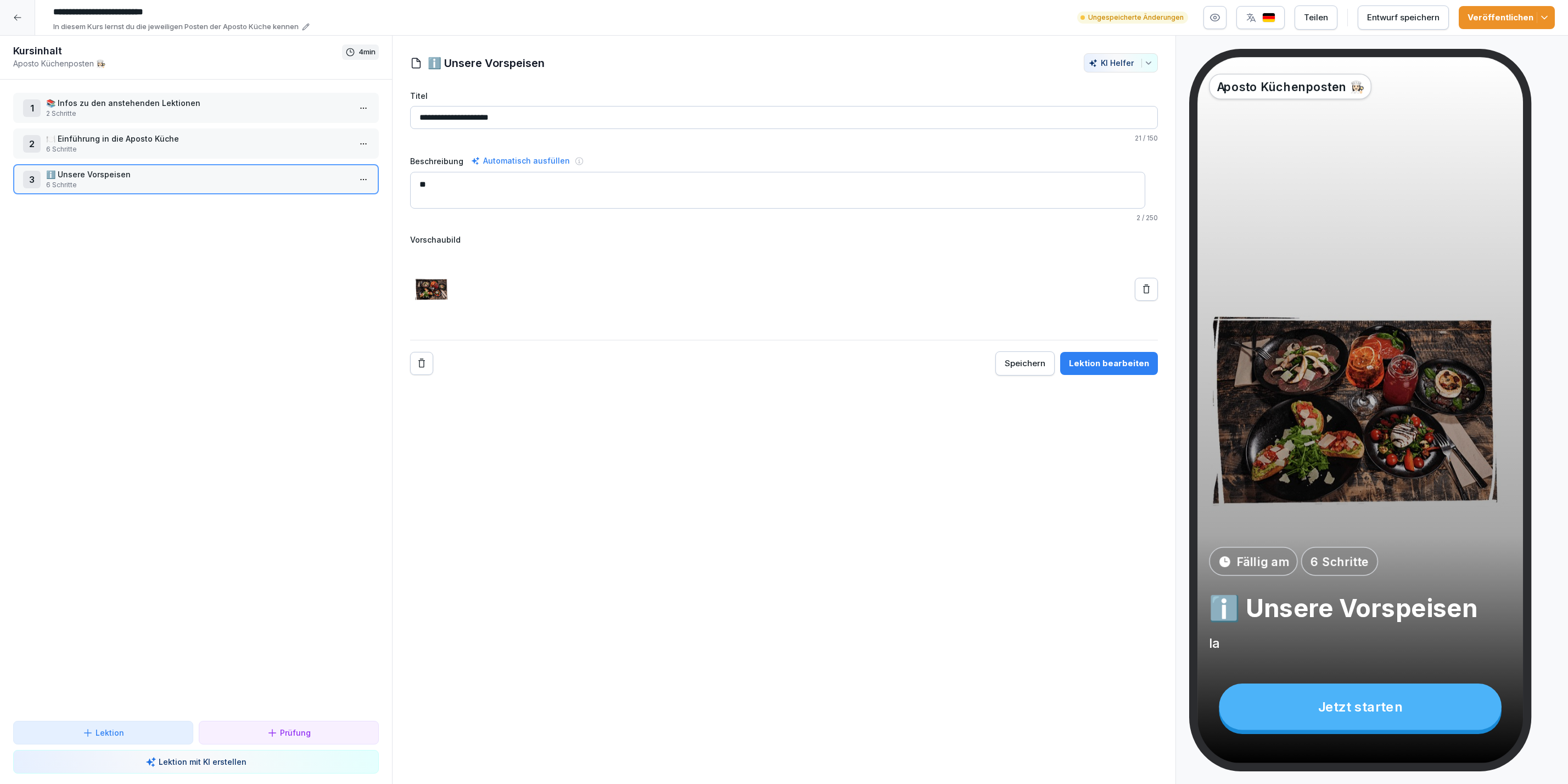
type textarea "*"
type textarea "**********"
click at [1095, 369] on div "Lektion bearbeiten" at bounding box center [1109, 363] width 80 height 12
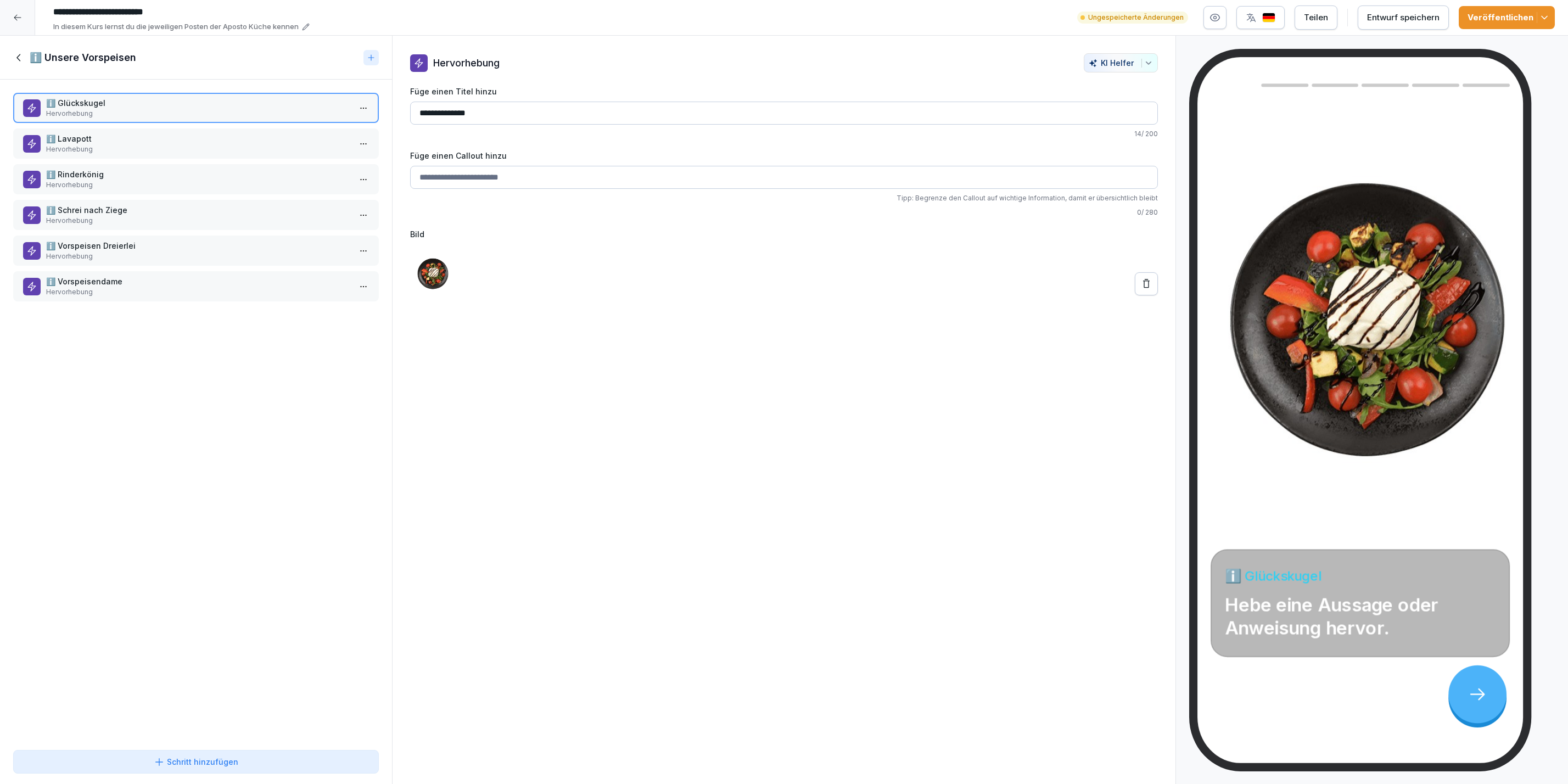
click at [94, 134] on p "ℹ️ Lavapott" at bounding box center [198, 138] width 304 height 12
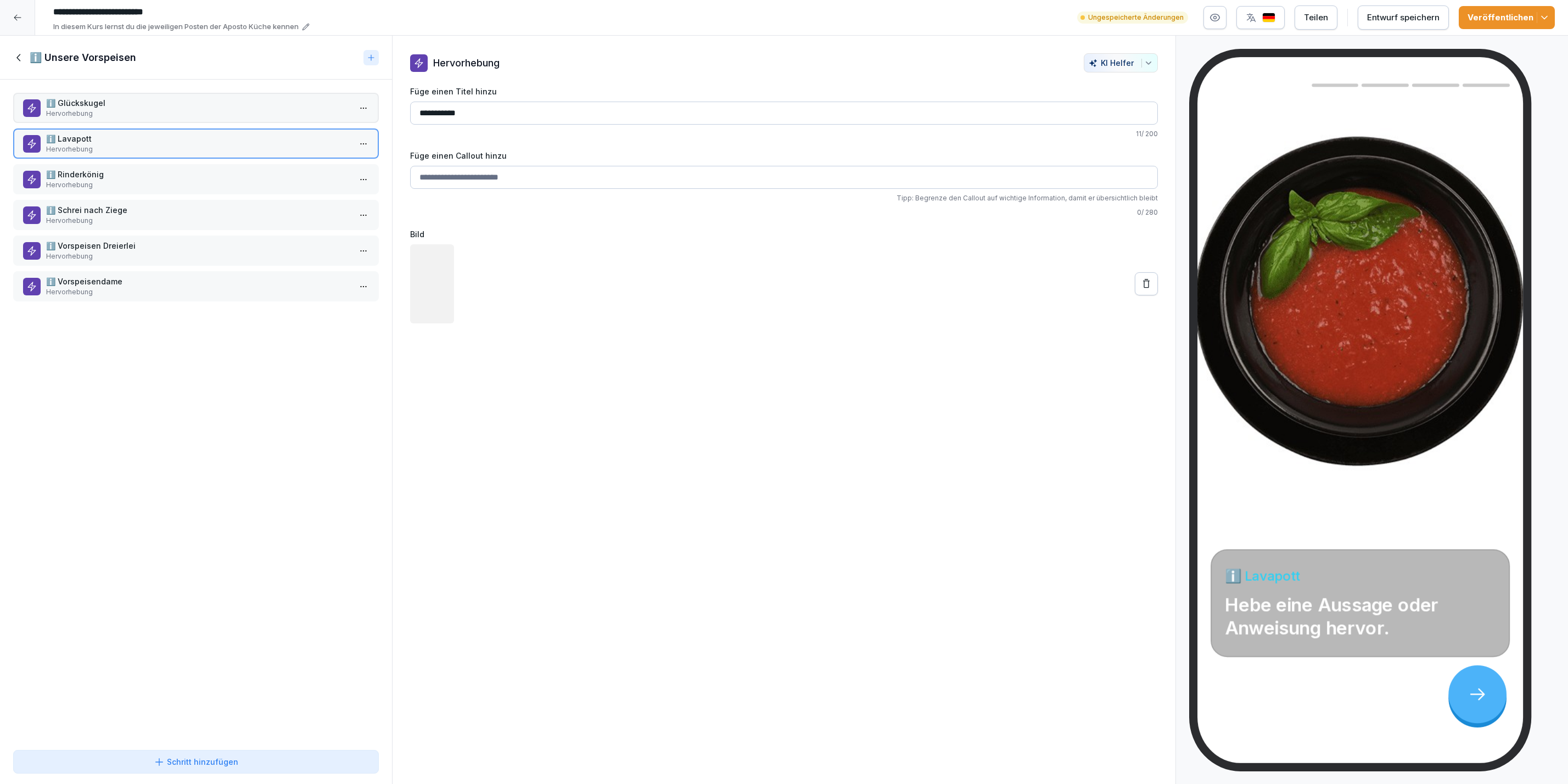
click at [95, 169] on p "ℹ️ Rinderkönig" at bounding box center [198, 174] width 304 height 12
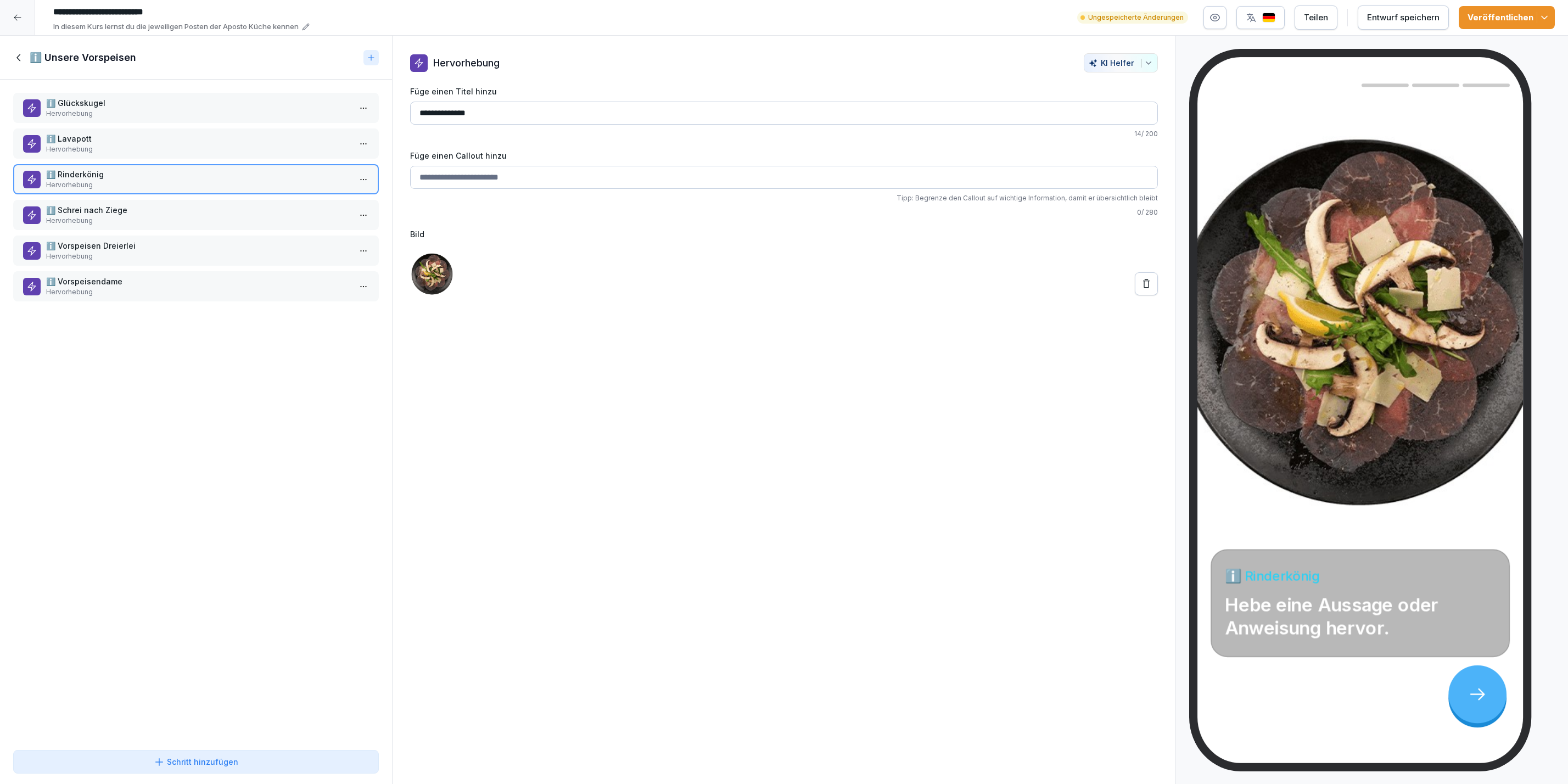
click at [91, 195] on div "ℹ️ Glückskugel Hervorhebung ℹ️ Lavapott Hervorhebung ℹ️ Rinderkönig Hervorhebun…" at bounding box center [196, 413] width 392 height 666
click at [89, 209] on p "ℹ️ Schrei nach Ziege" at bounding box center [198, 210] width 304 height 12
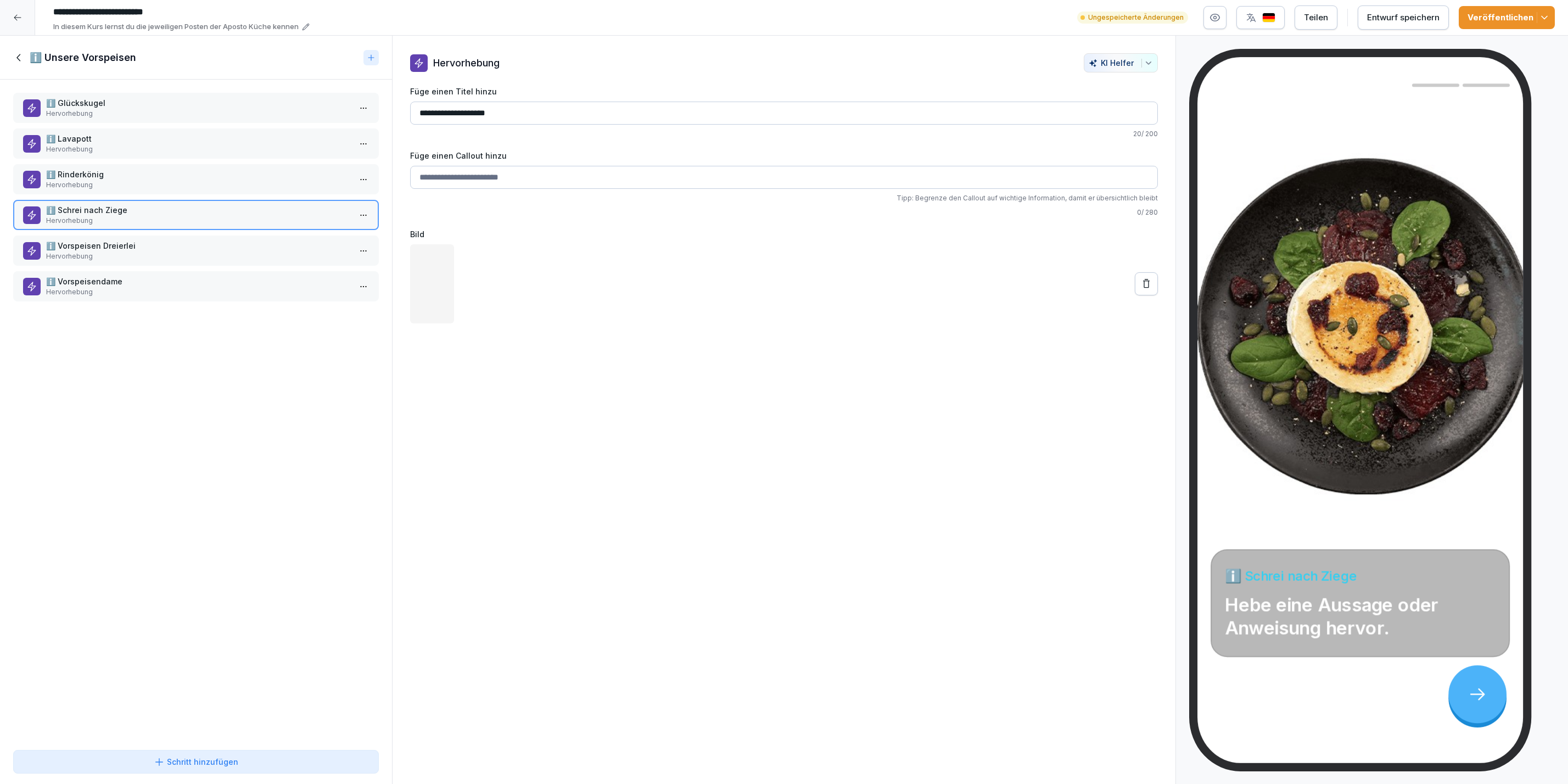
click at [98, 251] on p "Hervorhebung" at bounding box center [198, 256] width 304 height 10
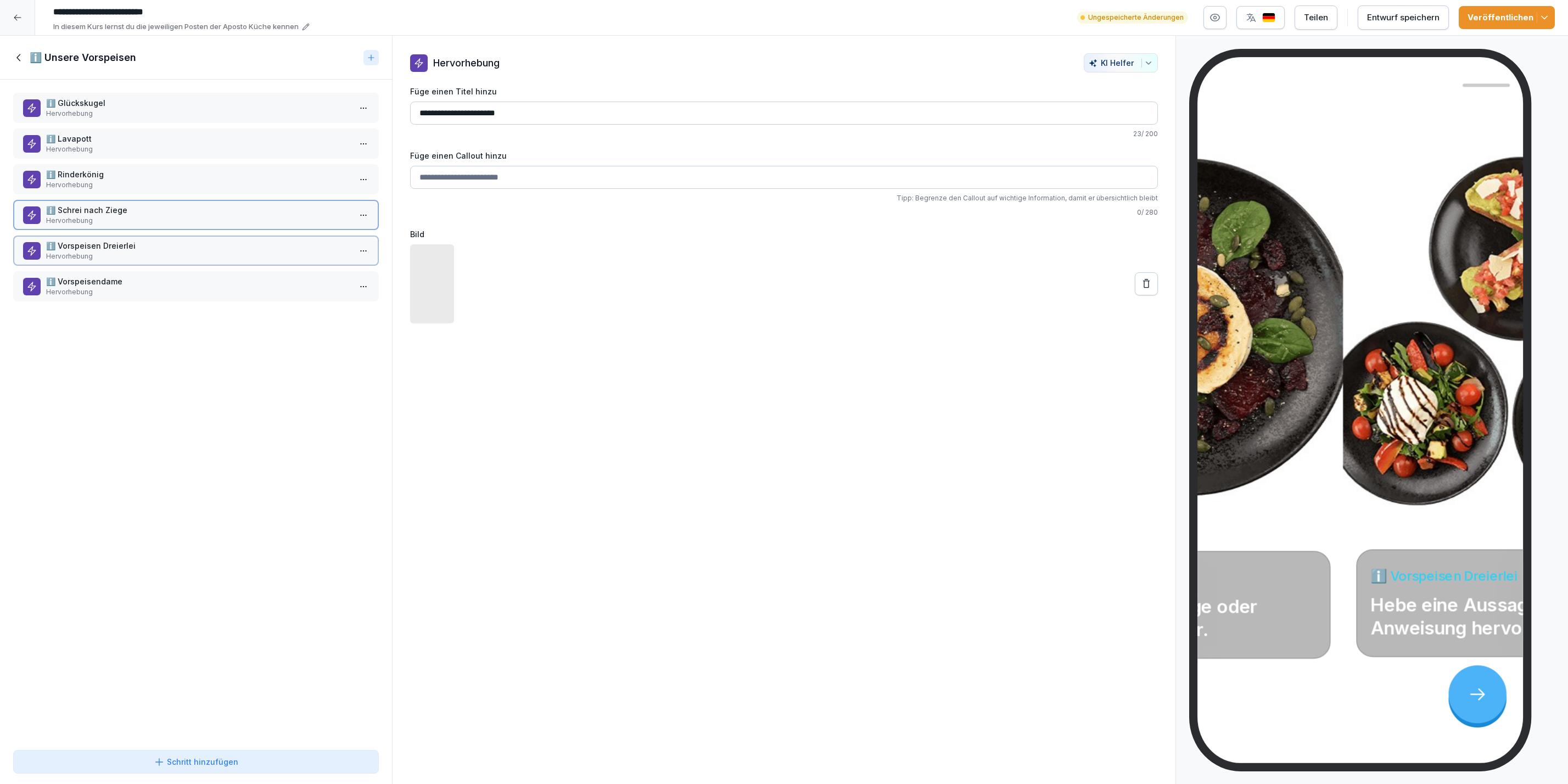
click at [93, 289] on p "Hervorhebung" at bounding box center [198, 292] width 304 height 10
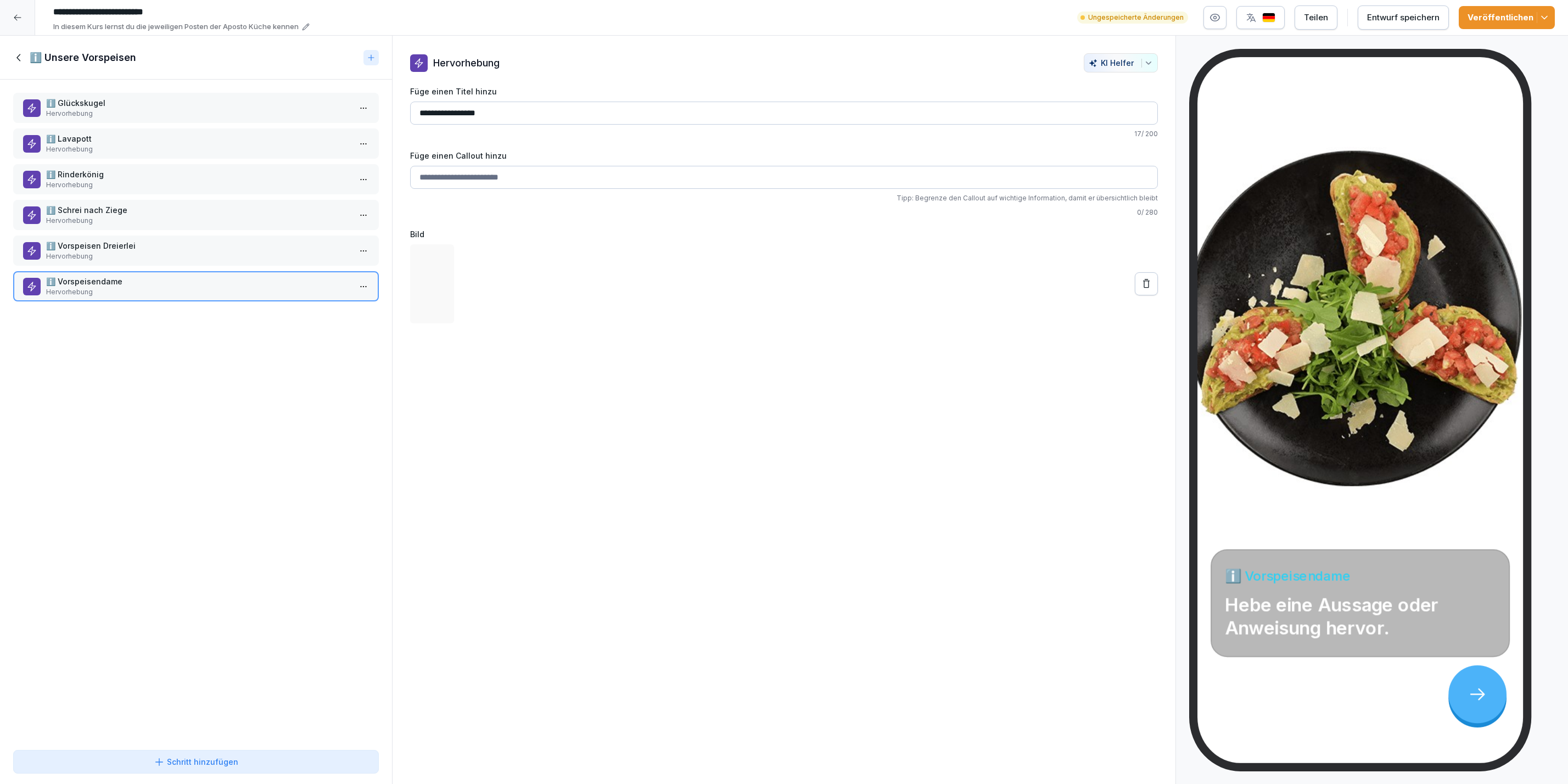
click at [107, 107] on p "ℹ️ Glückskugel" at bounding box center [198, 103] width 304 height 12
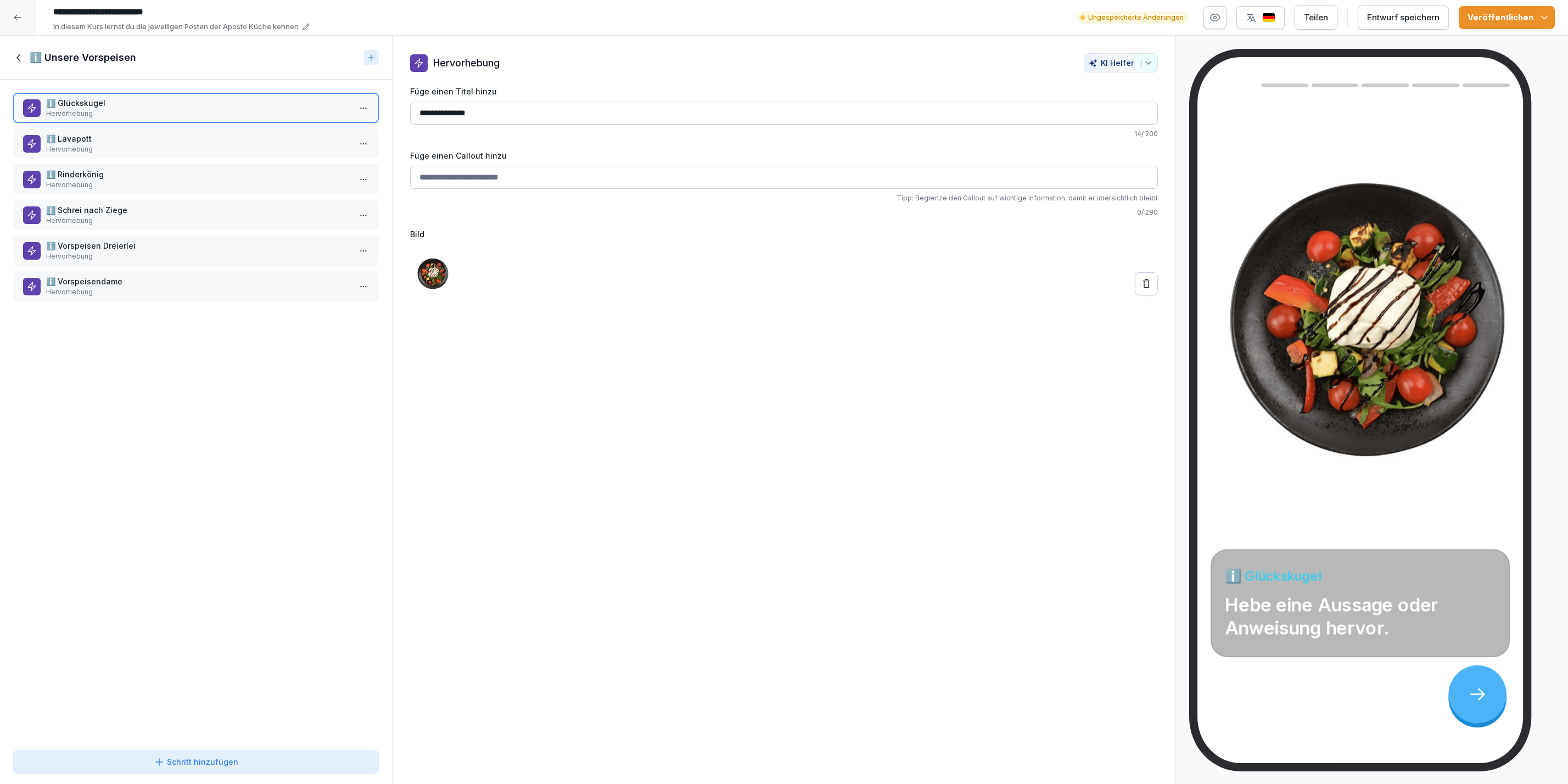
click at [18, 58] on icon at bounding box center [18, 57] width 4 height 7
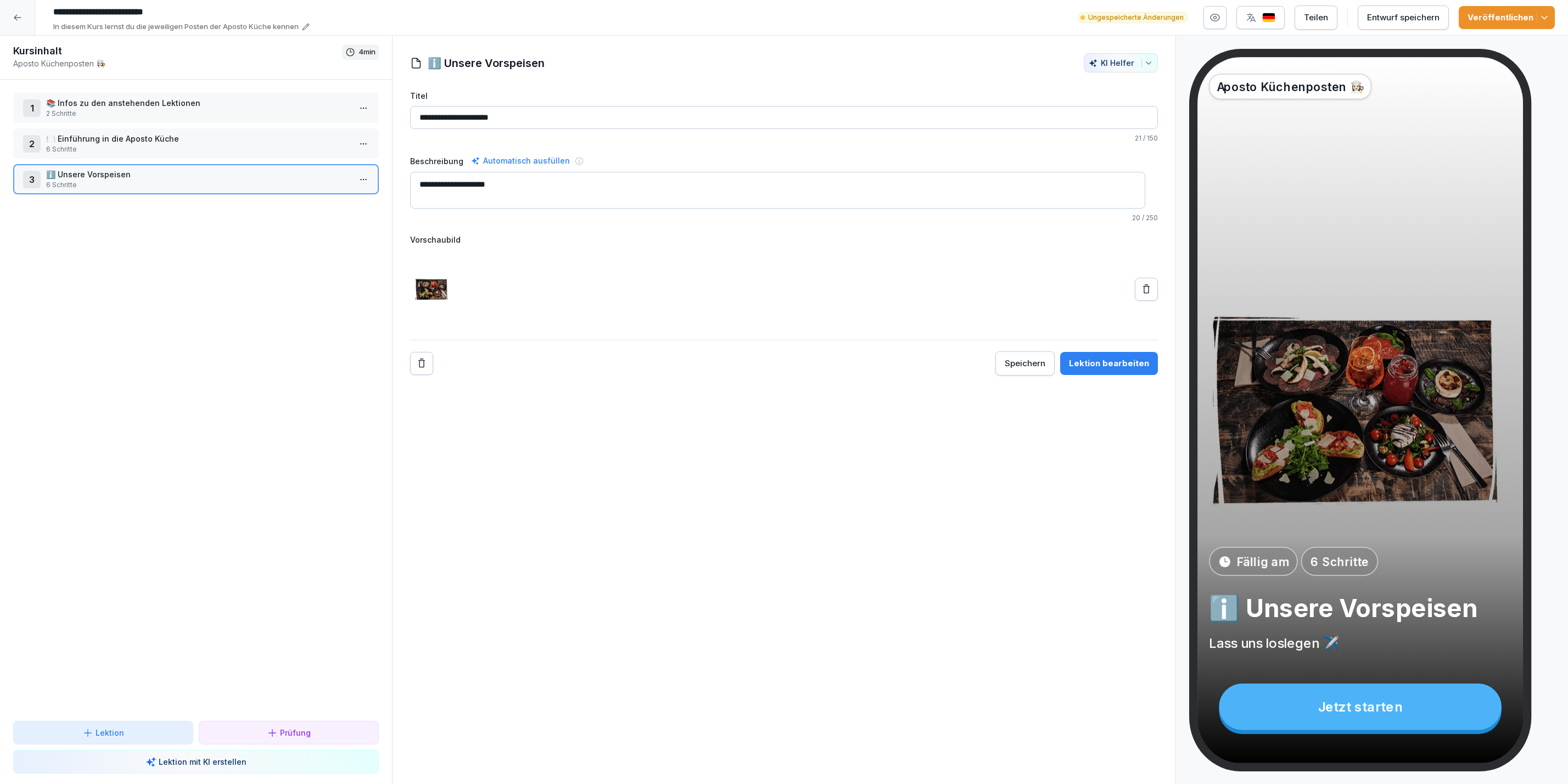
click at [94, 133] on p "🍽️ Einführung in die Aposto Küche" at bounding box center [198, 138] width 304 height 12
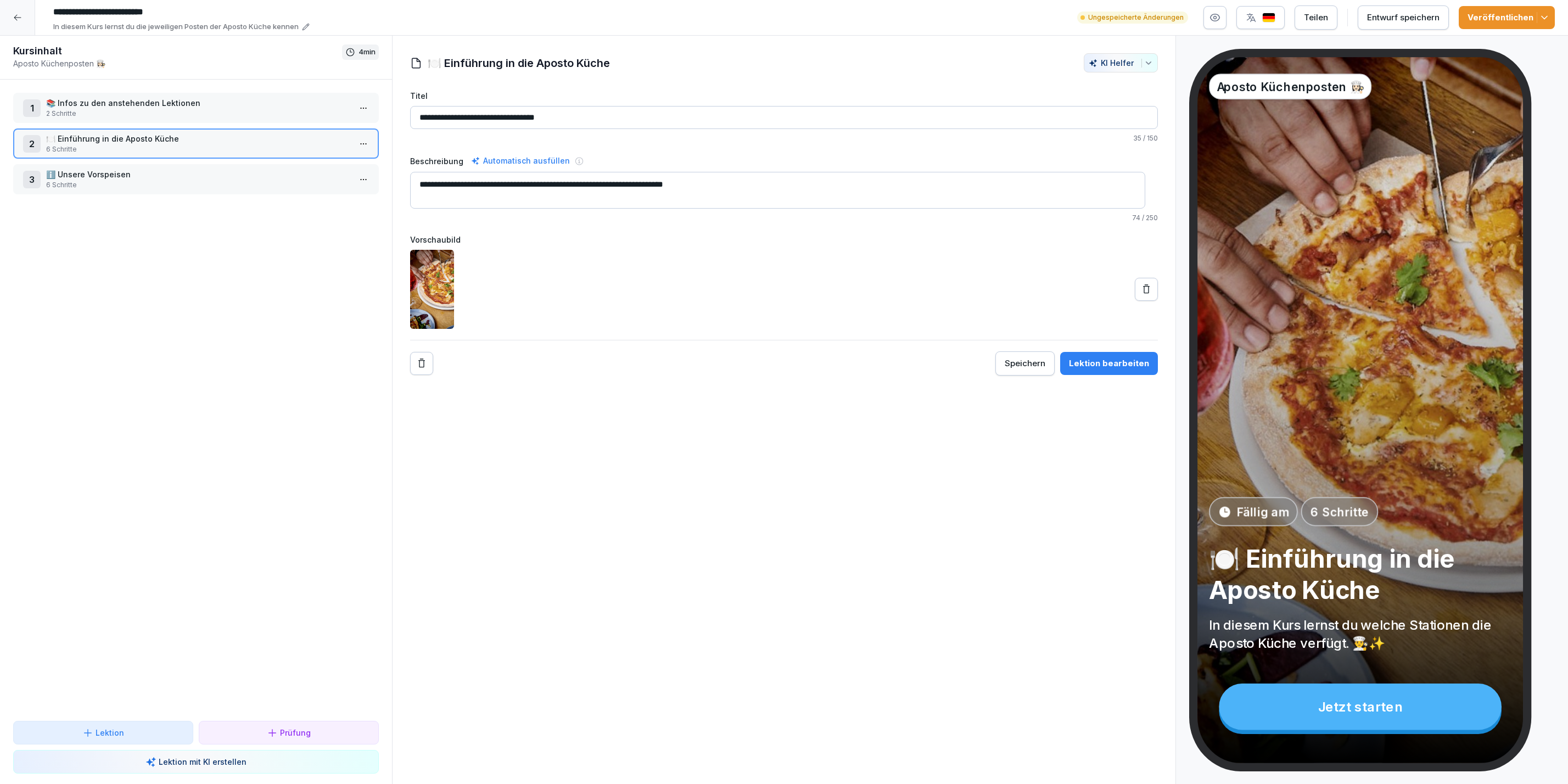
click at [100, 170] on p "ℹ️ Unsere Vorspeisen" at bounding box center [198, 174] width 304 height 12
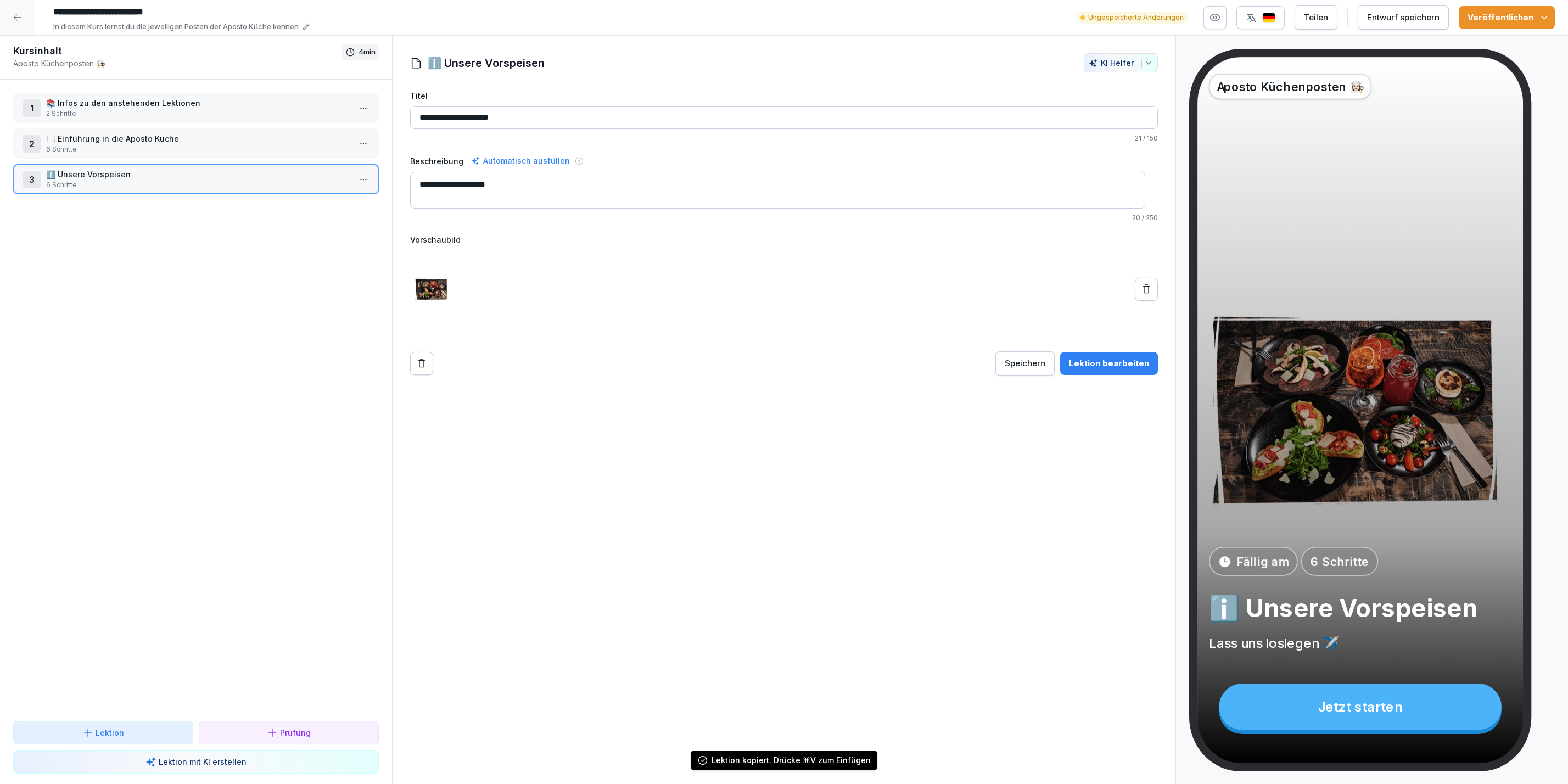
click at [13, 16] on icon at bounding box center [18, 18] width 9 height 9
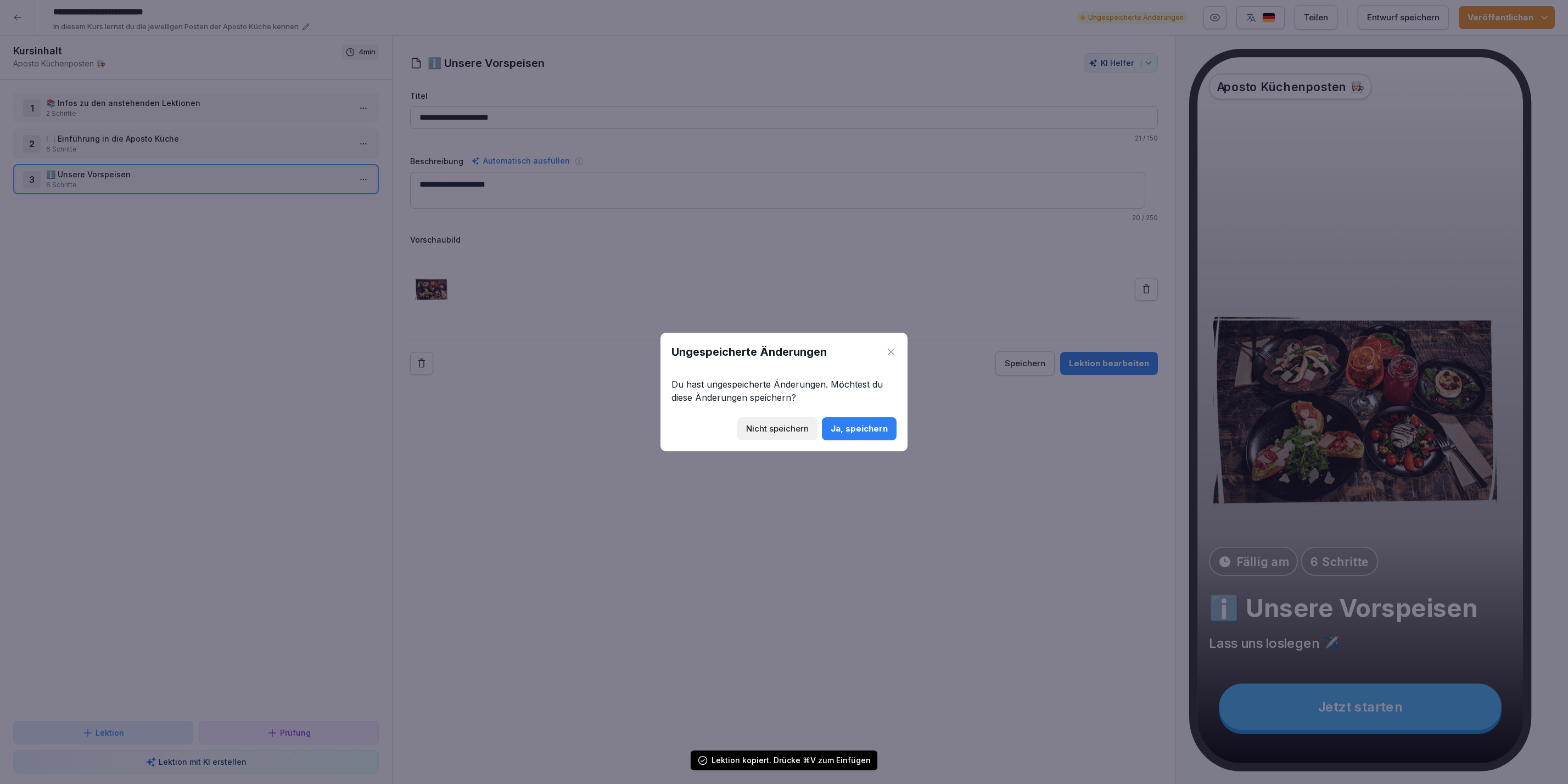
click at [839, 431] on div "Ja, speichern" at bounding box center [859, 429] width 57 height 12
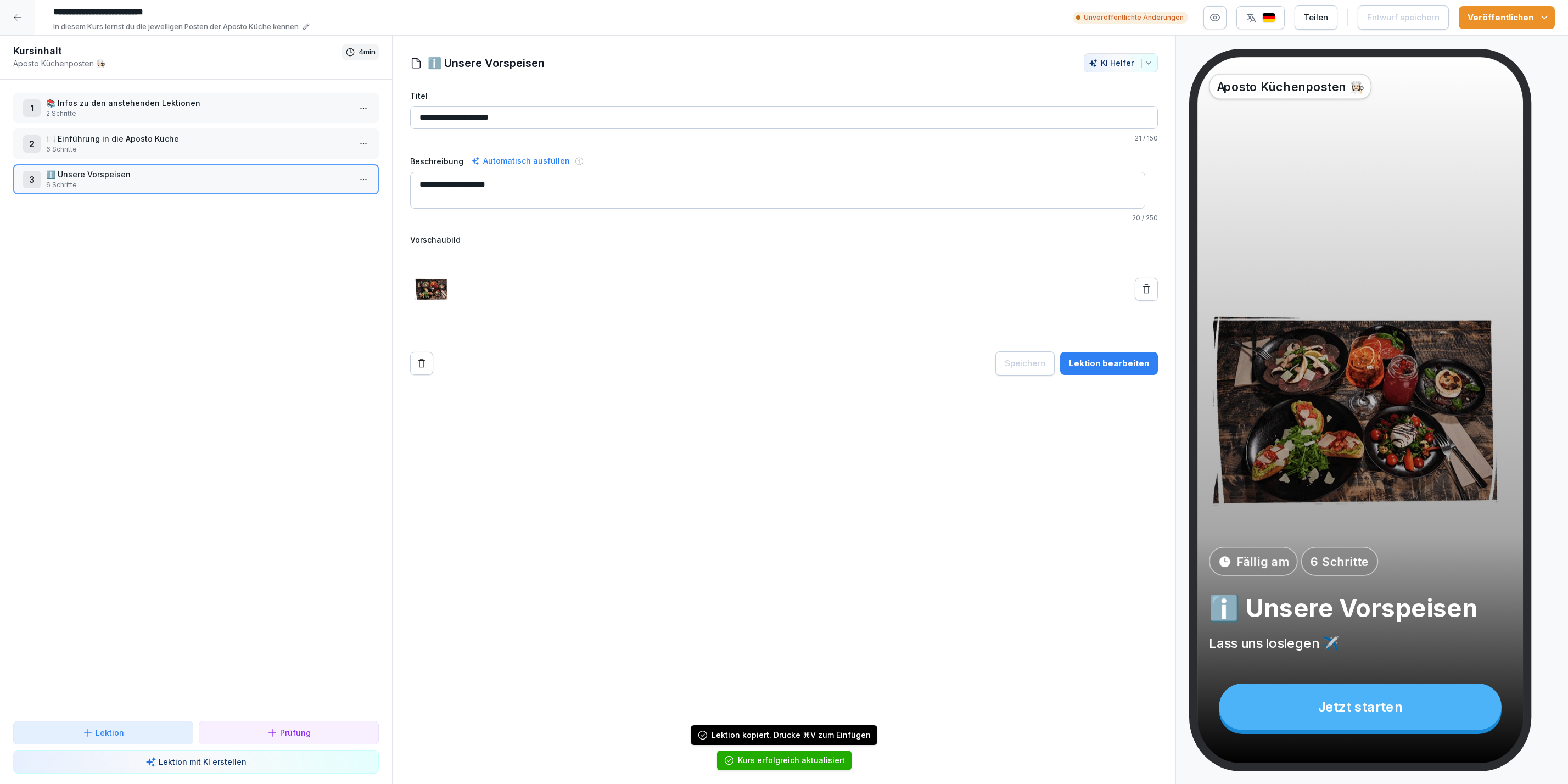
click at [16, 22] on div at bounding box center [18, 18] width 35 height 35
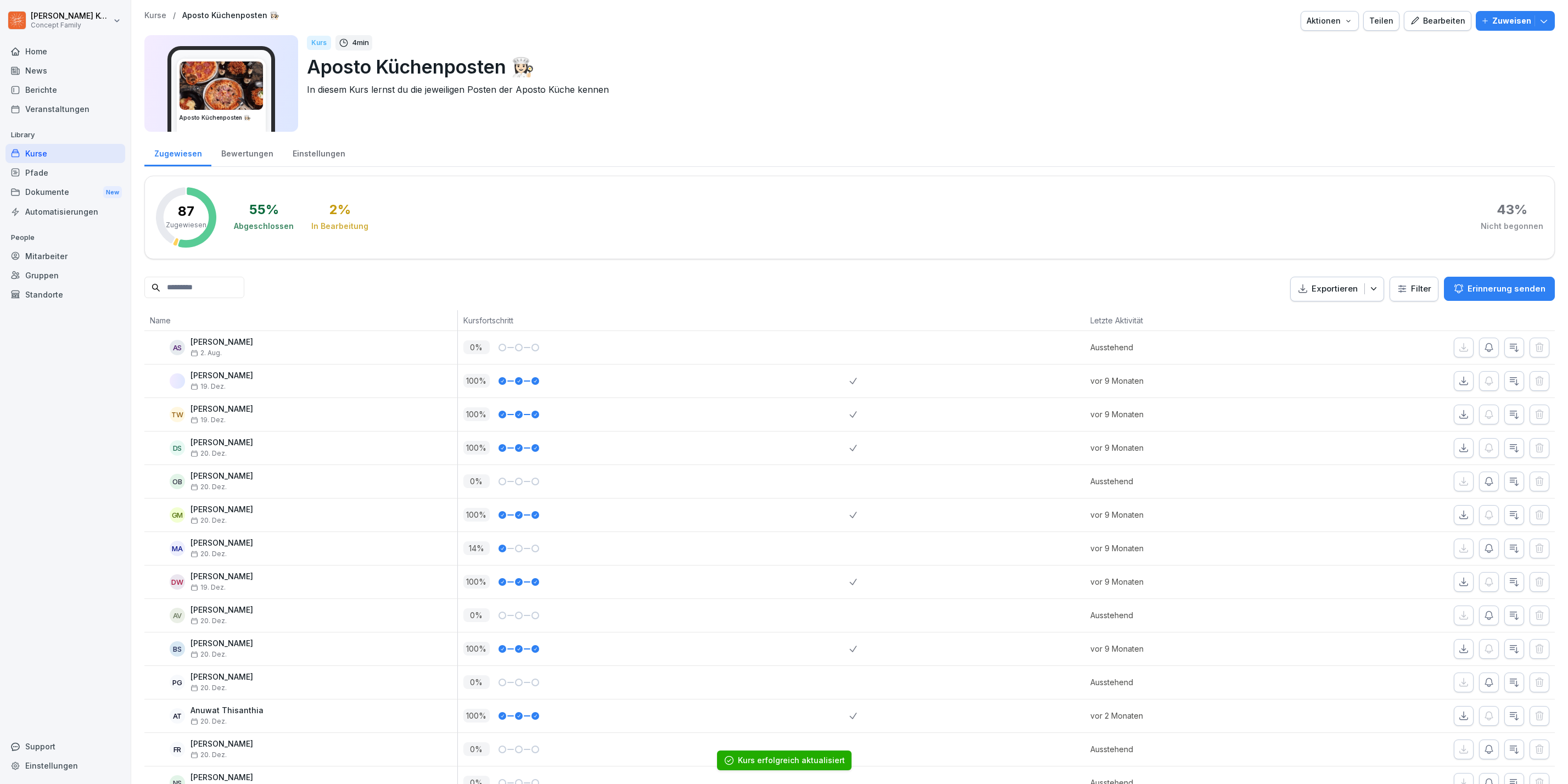
click at [56, 155] on div "Kurse" at bounding box center [65, 153] width 120 height 19
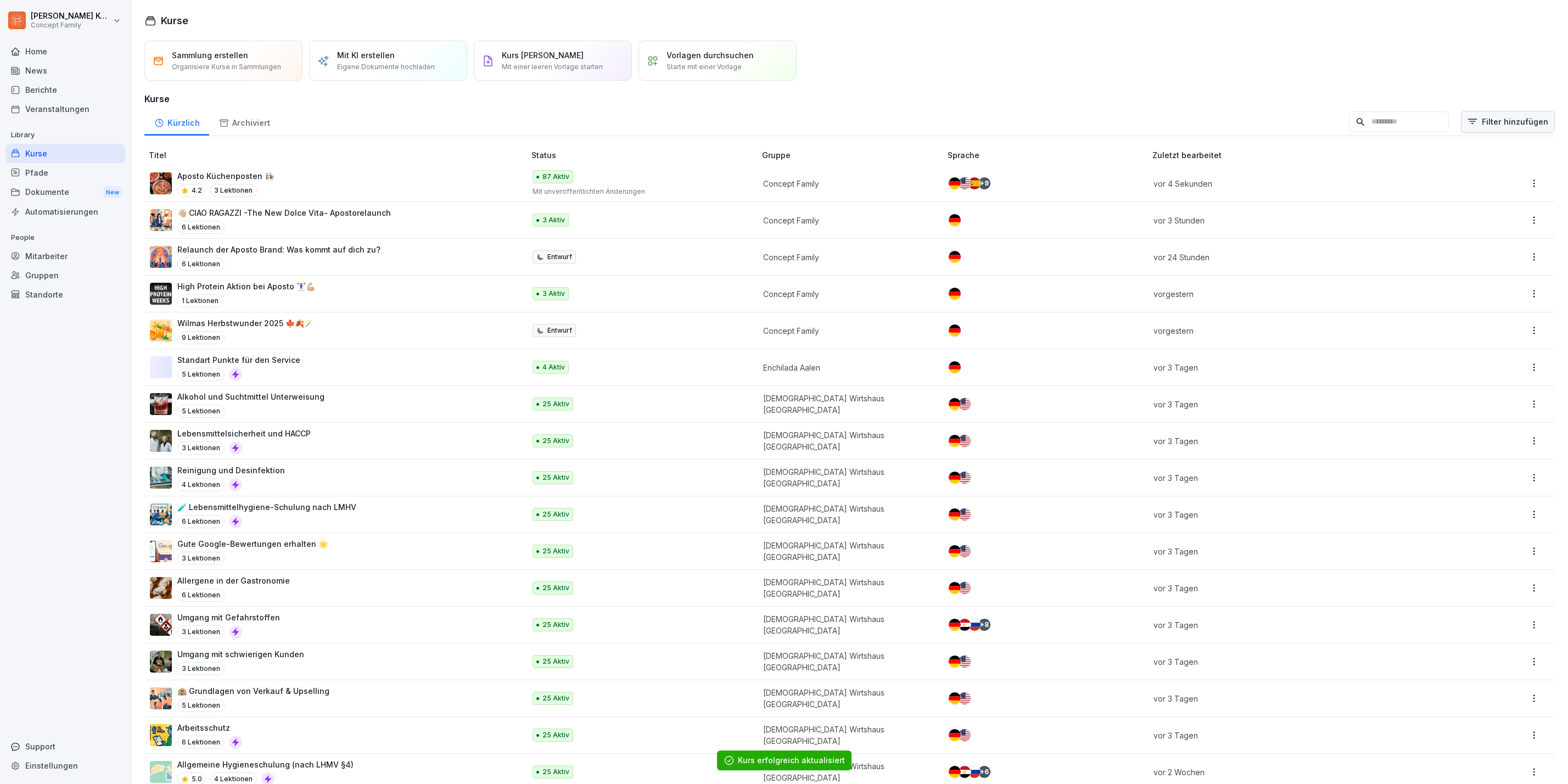
click at [1472, 116] on html "Jana Komarov Concept Family Home News Berichte Veranstaltungen Library Kurse Pf…" at bounding box center [784, 392] width 1568 height 784
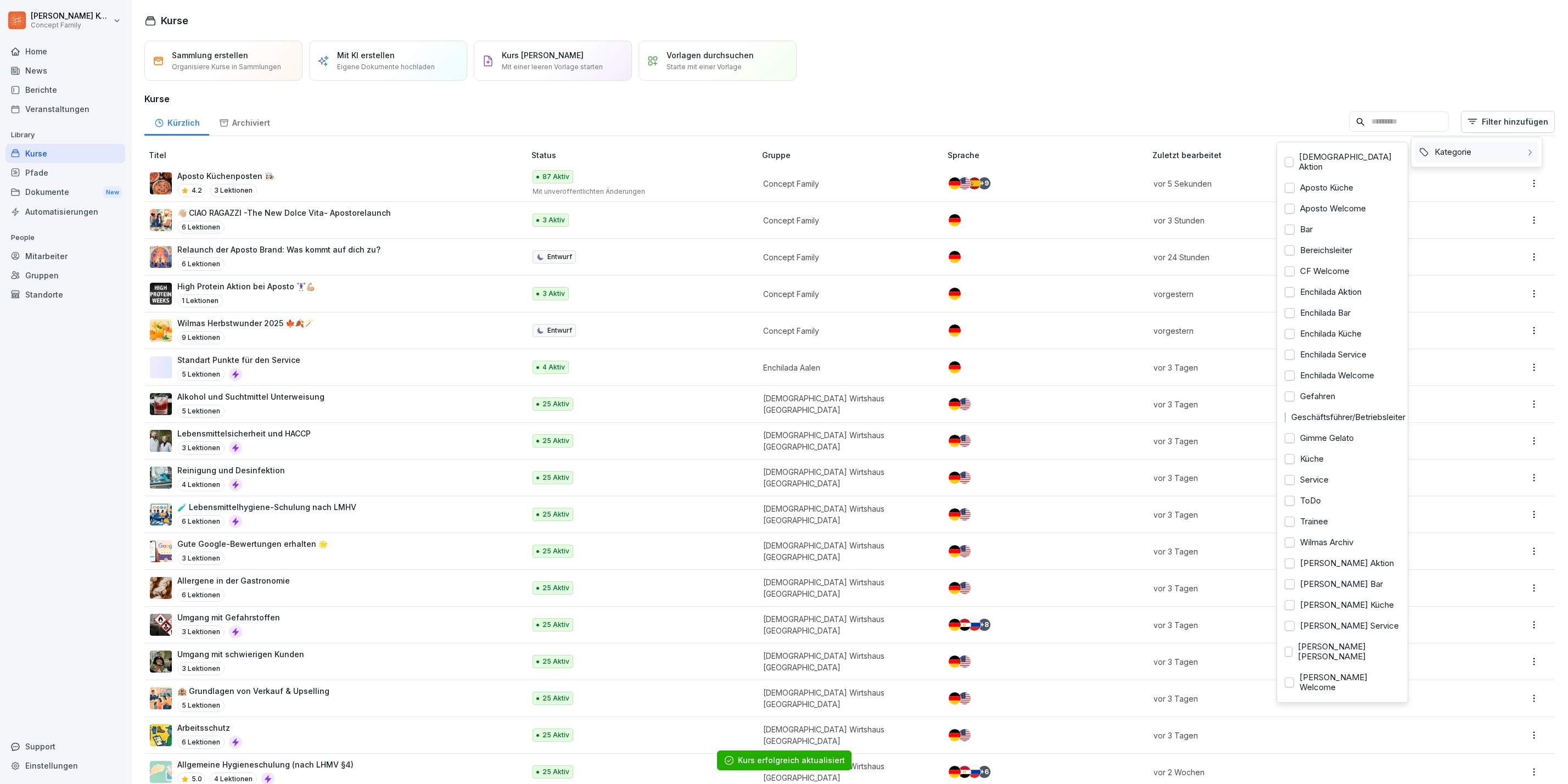
click at [1472, 154] on div "Kategorie" at bounding box center [1477, 152] width 124 height 21
click at [1336, 177] on div "Aposto Küche" at bounding box center [1342, 187] width 124 height 21
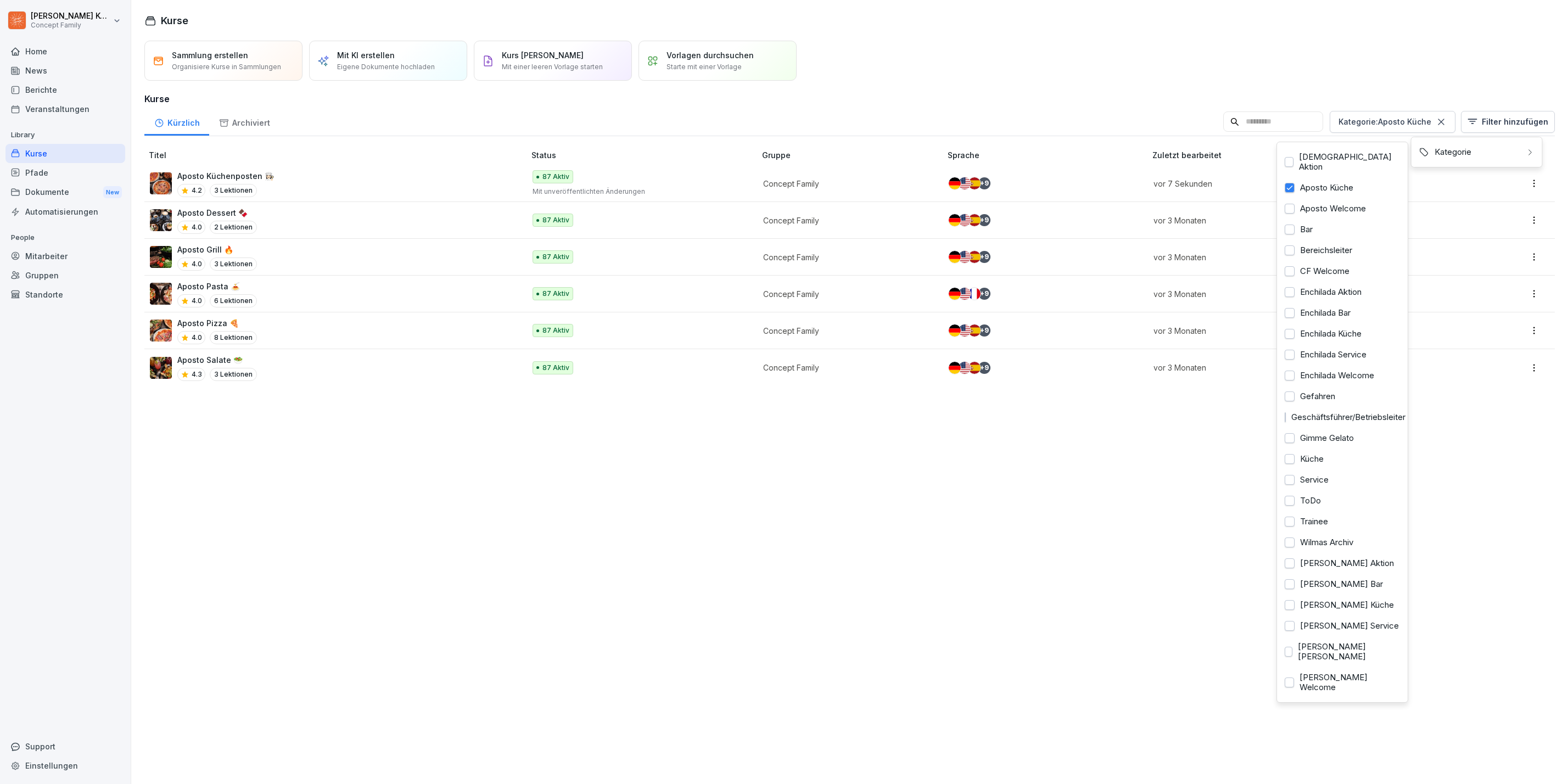
click at [1092, 89] on html "Jana Komarov Concept Family Home News Berichte Veranstaltungen Library Kurse Pf…" at bounding box center [784, 392] width 1568 height 784
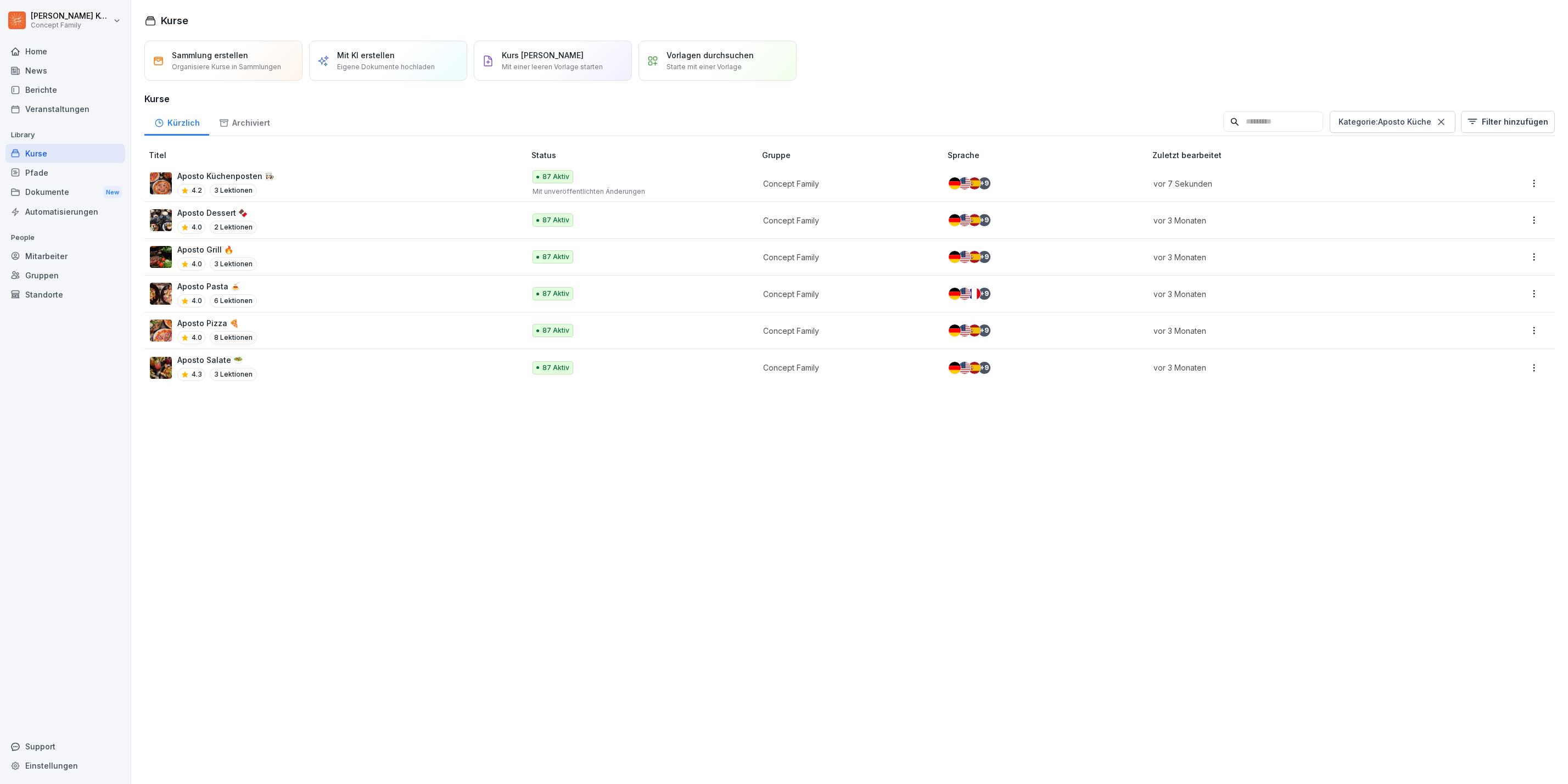
click at [383, 62] on p "Eigene Dokumente hochladen" at bounding box center [386, 67] width 98 height 10
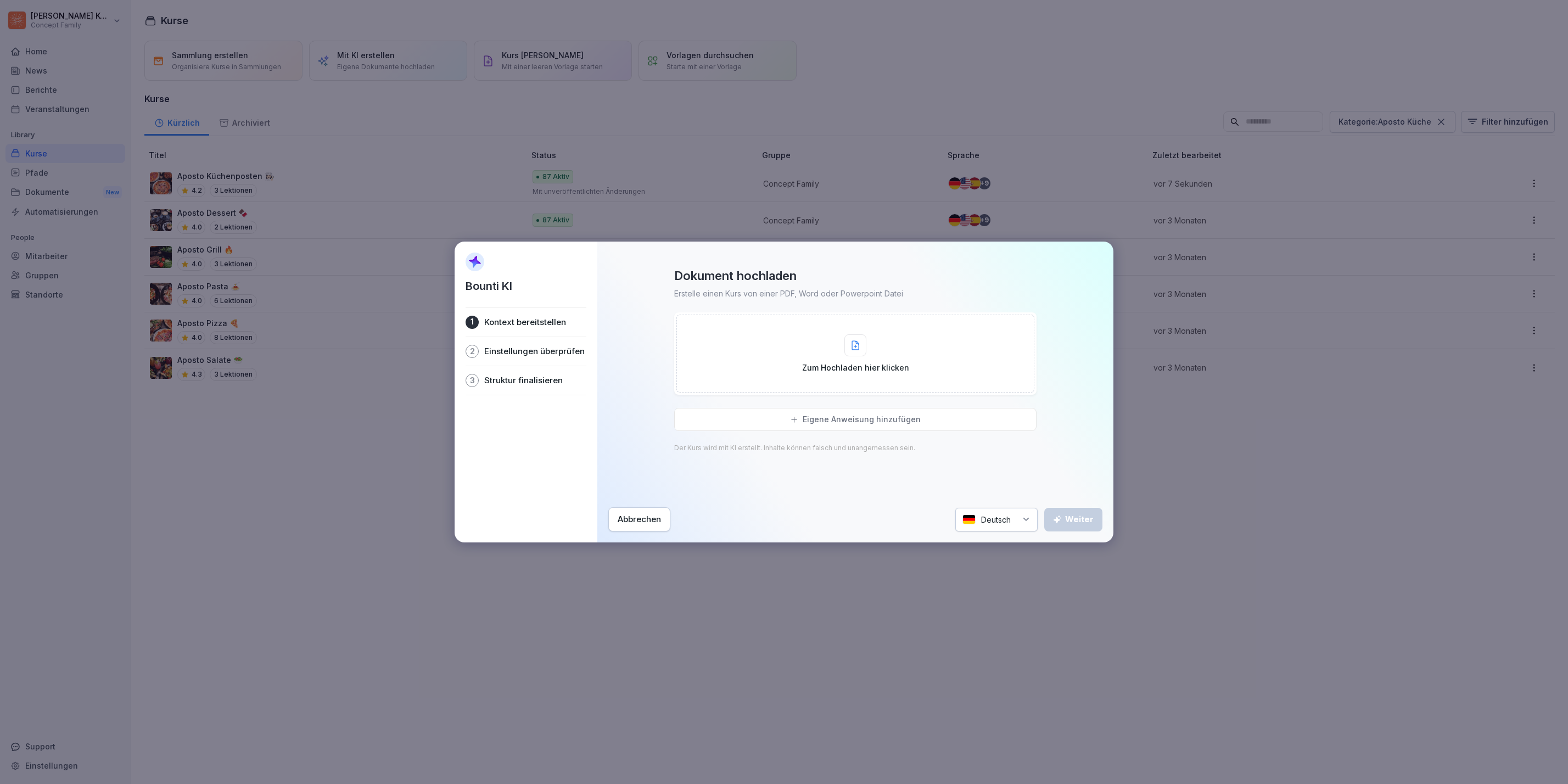
click at [784, 411] on div "Eigene Anweisung hinzufügen" at bounding box center [855, 419] width 362 height 23
click at [804, 440] on textarea at bounding box center [855, 440] width 362 height 65
type textarea "**********"
click at [625, 517] on div "Abbrechen" at bounding box center [639, 519] width 43 height 12
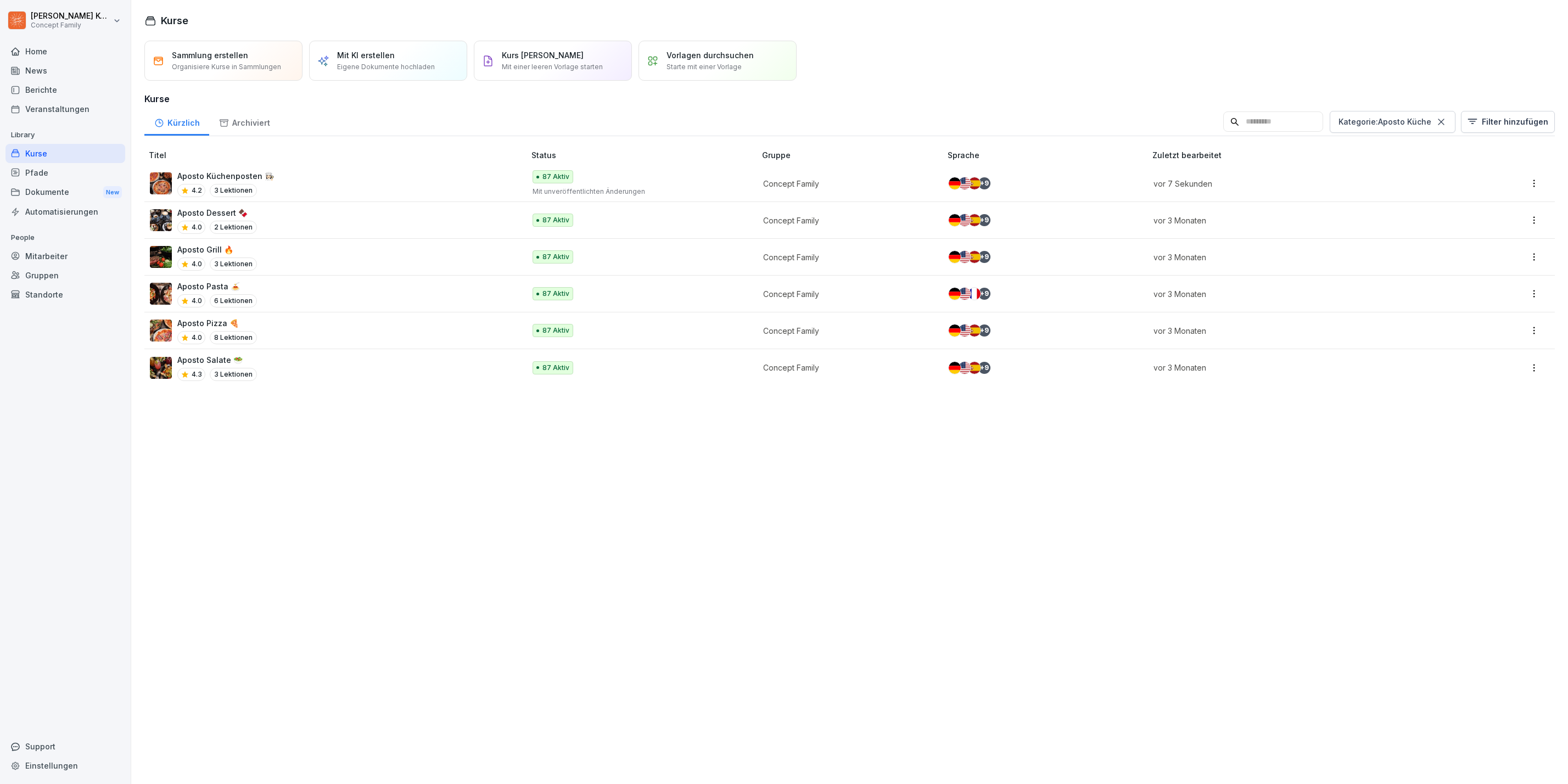
click at [265, 357] on div "Aposto Salate 🥗 4.3 3 Lektionen" at bounding box center [332, 368] width 364 height 27
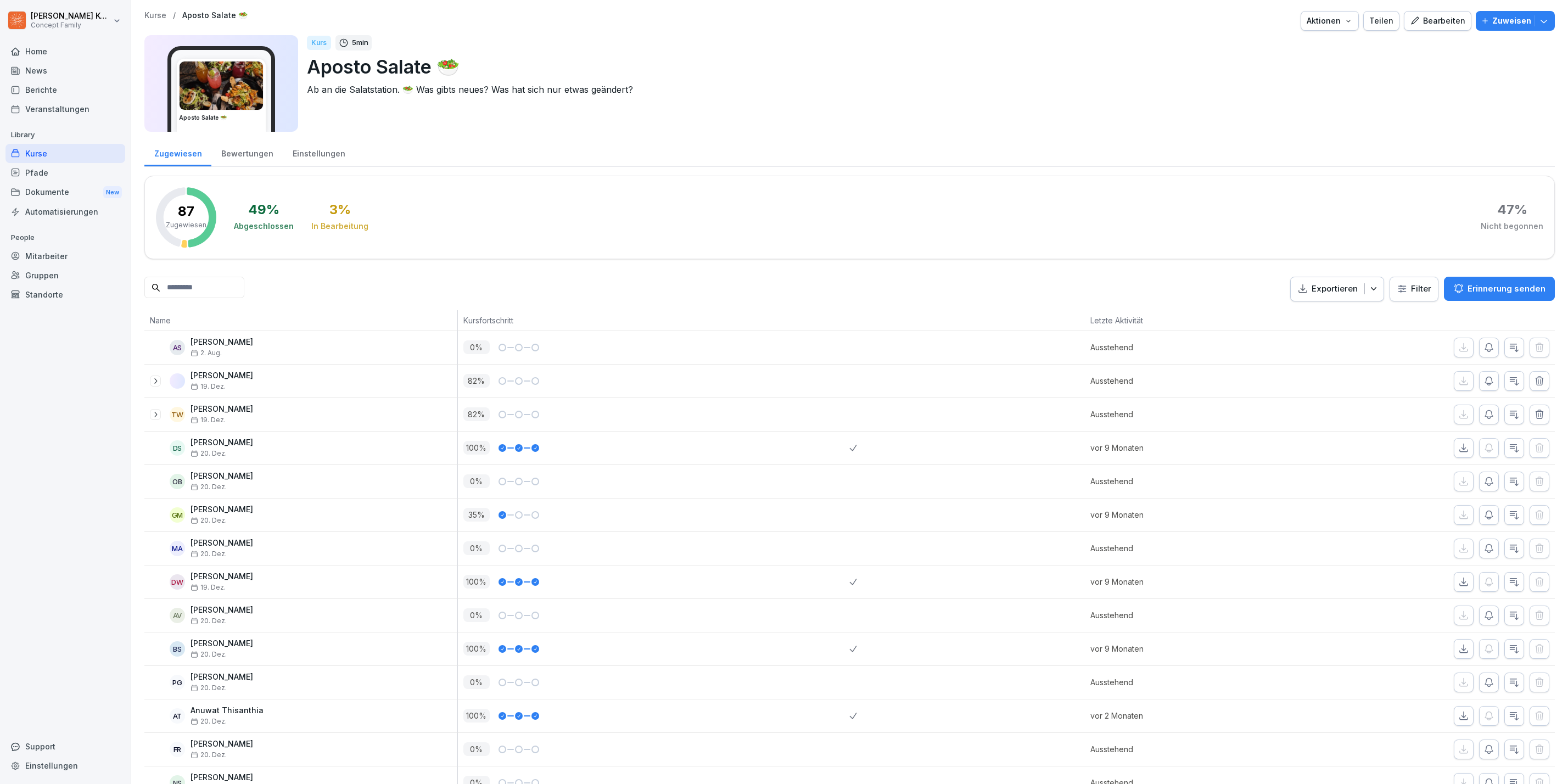
click at [1411, 25] on icon "button" at bounding box center [1415, 21] width 10 height 10
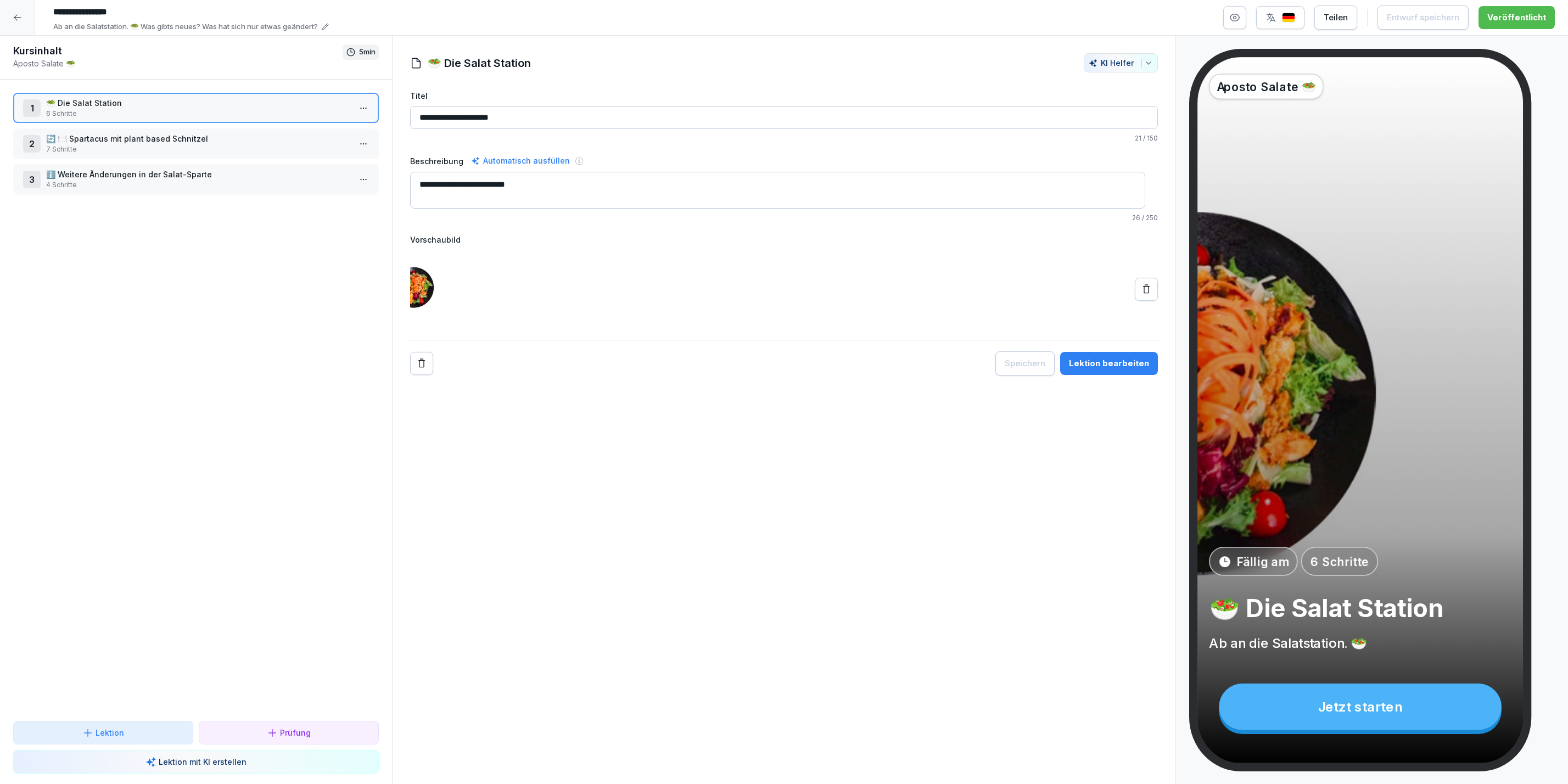
click at [1079, 363] on div "Lektion bearbeiten" at bounding box center [1109, 363] width 80 height 12
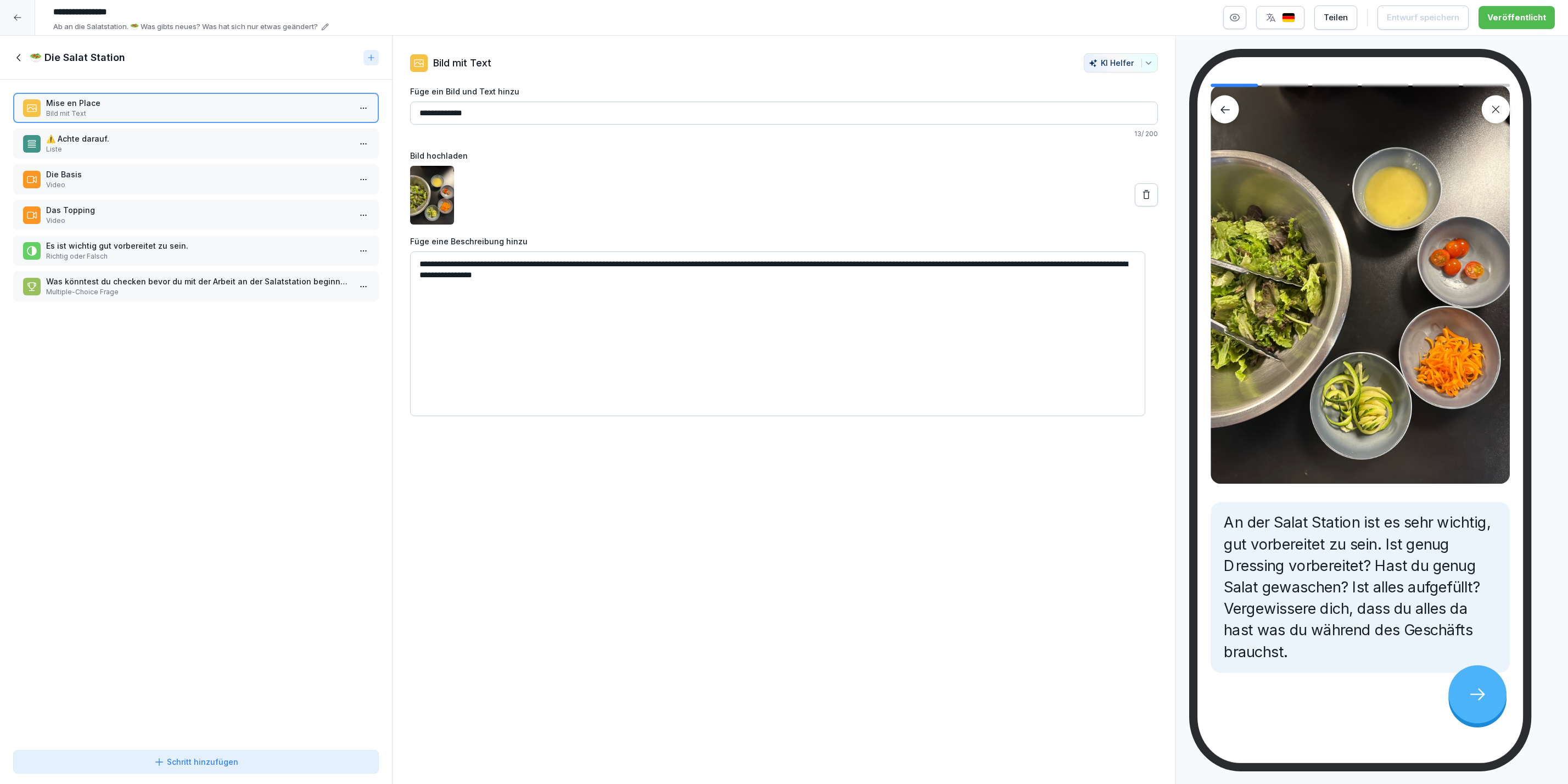
scroll to position [87, 0]
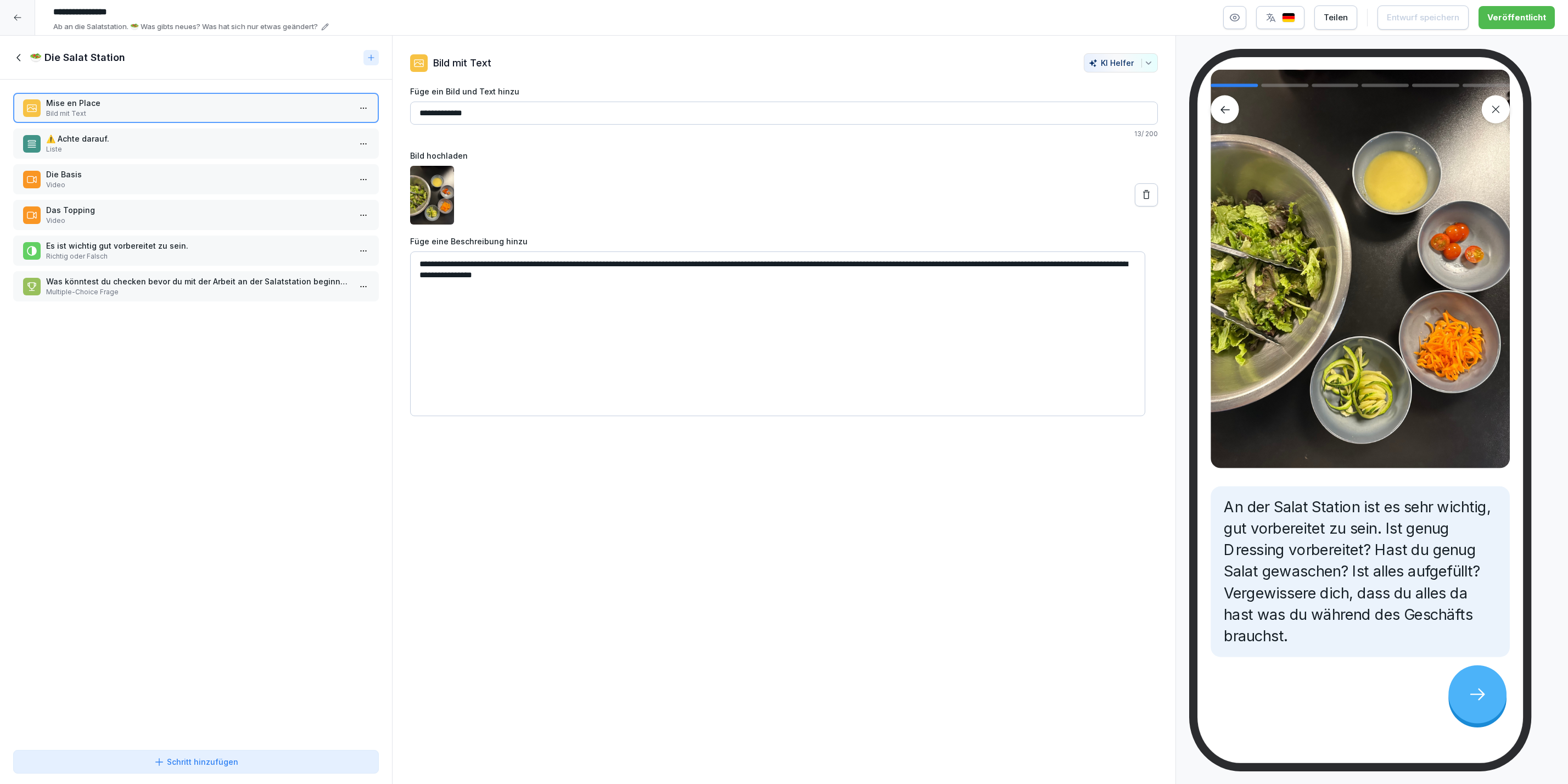
drag, startPoint x: 1136, startPoint y: 202, endPoint x: 1153, endPoint y: 201, distance: 17.0
click at [1136, 202] on button at bounding box center [1146, 195] width 23 height 23
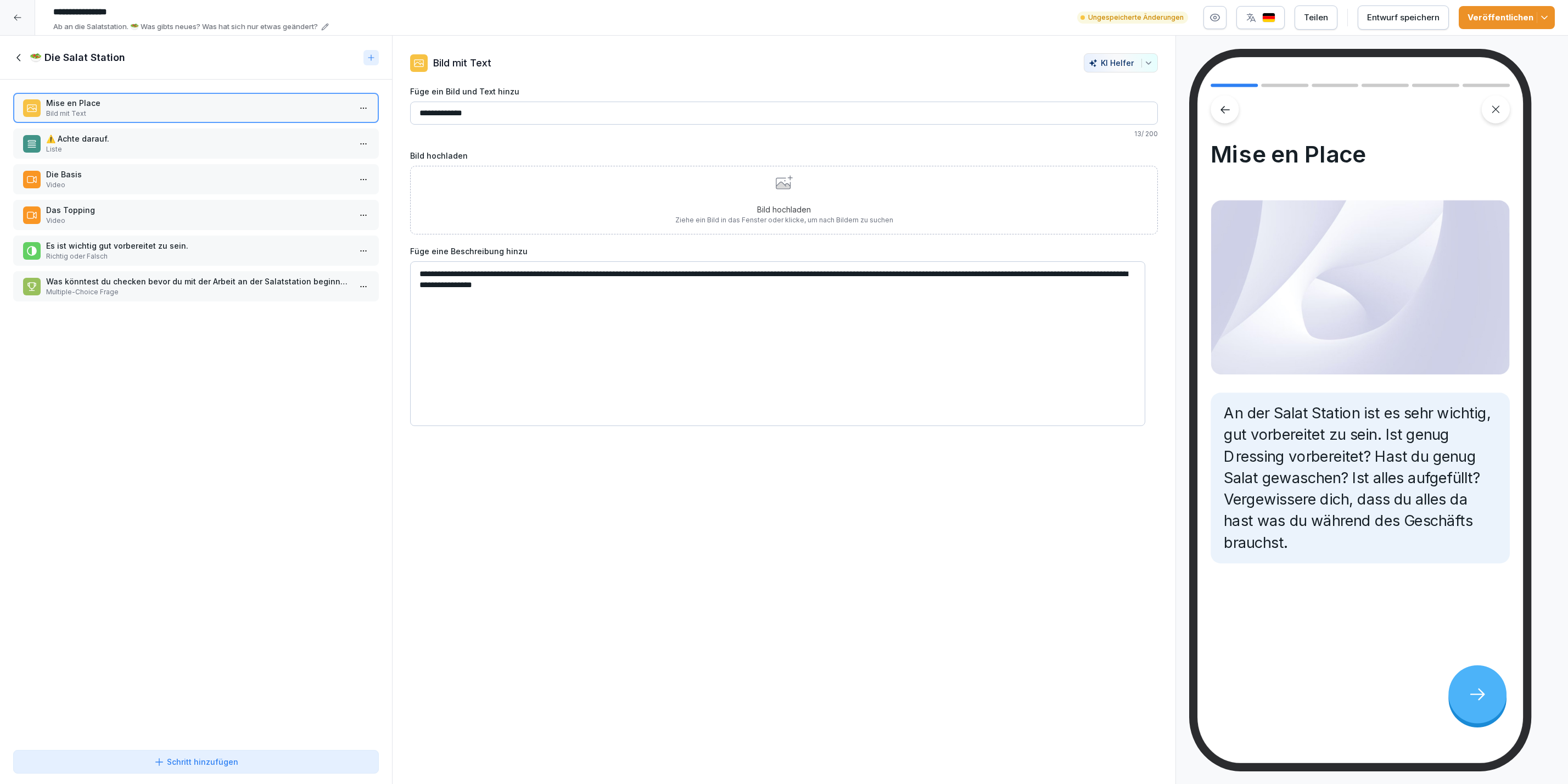
scroll to position [0, 0]
